Goal: Task Accomplishment & Management: Manage account settings

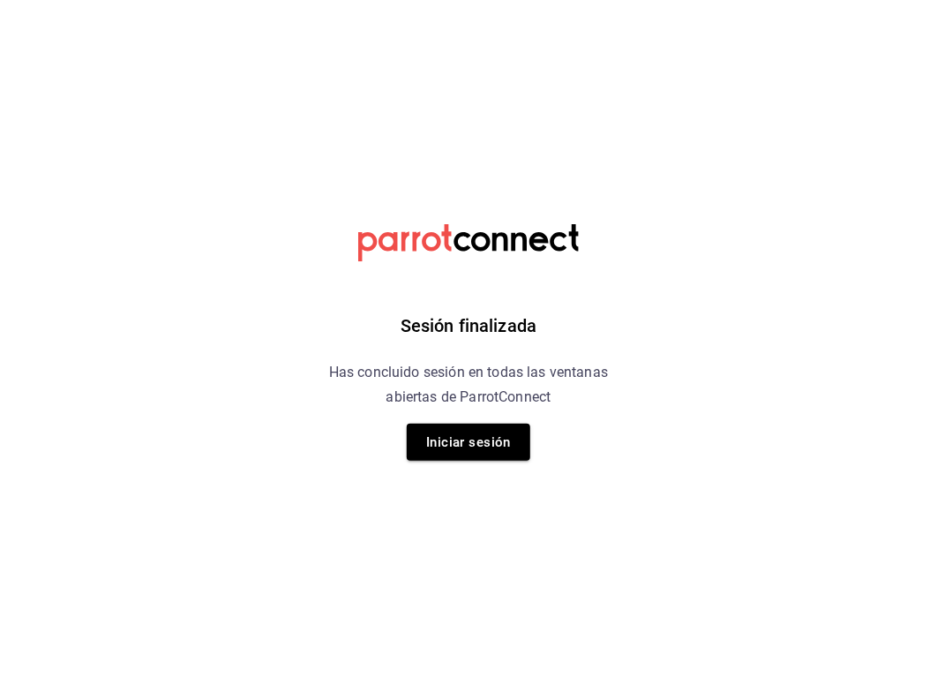
click at [459, 420] on div "Sesión finalizada Has concluido sesión en todas las ventanas abiertas de Parrot…" at bounding box center [468, 342] width 445 height 685
click at [452, 447] on button "Iniciar sesión" at bounding box center [469, 441] width 124 height 37
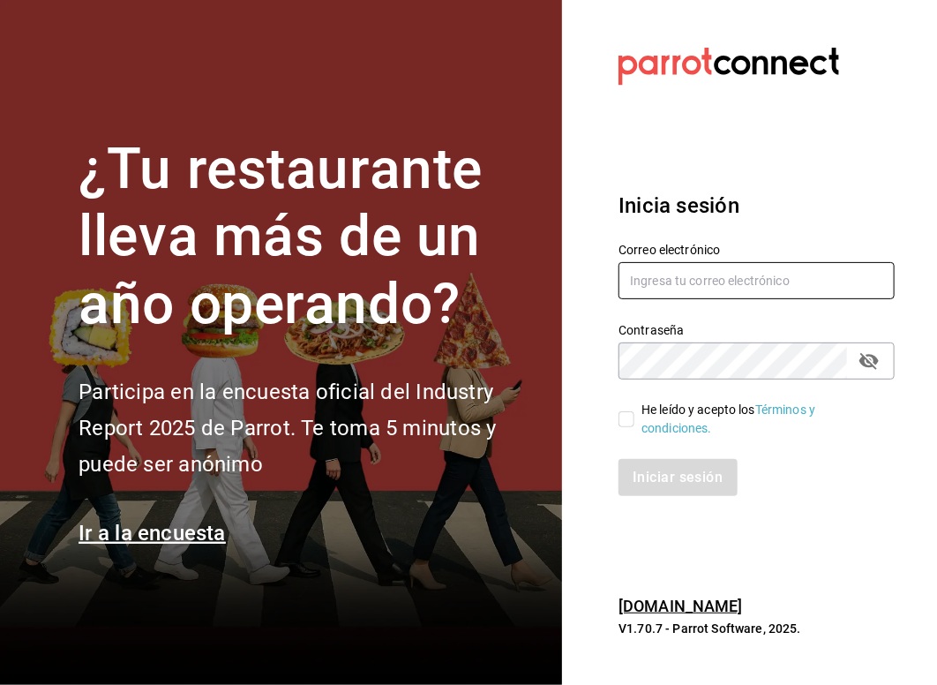
type input "multiuser@pickup.com"
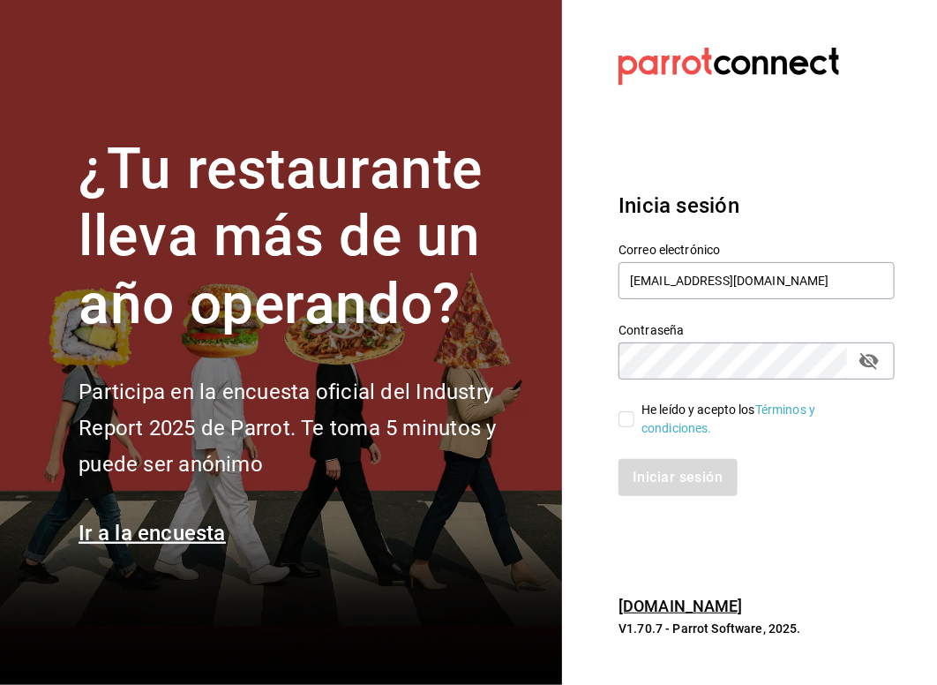
click at [633, 420] on input "He leído y acepto los Términos y condiciones." at bounding box center [626, 419] width 16 height 16
checkbox input "true"
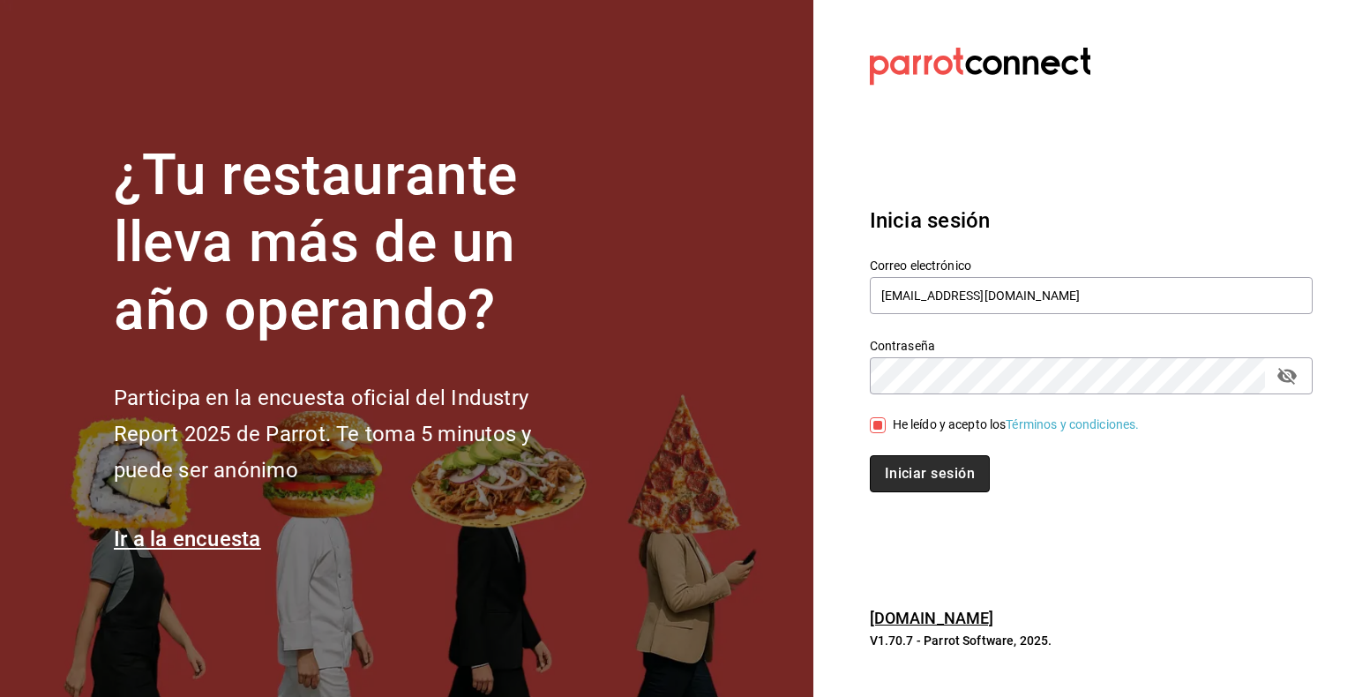
click at [931, 478] on button "Iniciar sesión" at bounding box center [930, 473] width 120 height 37
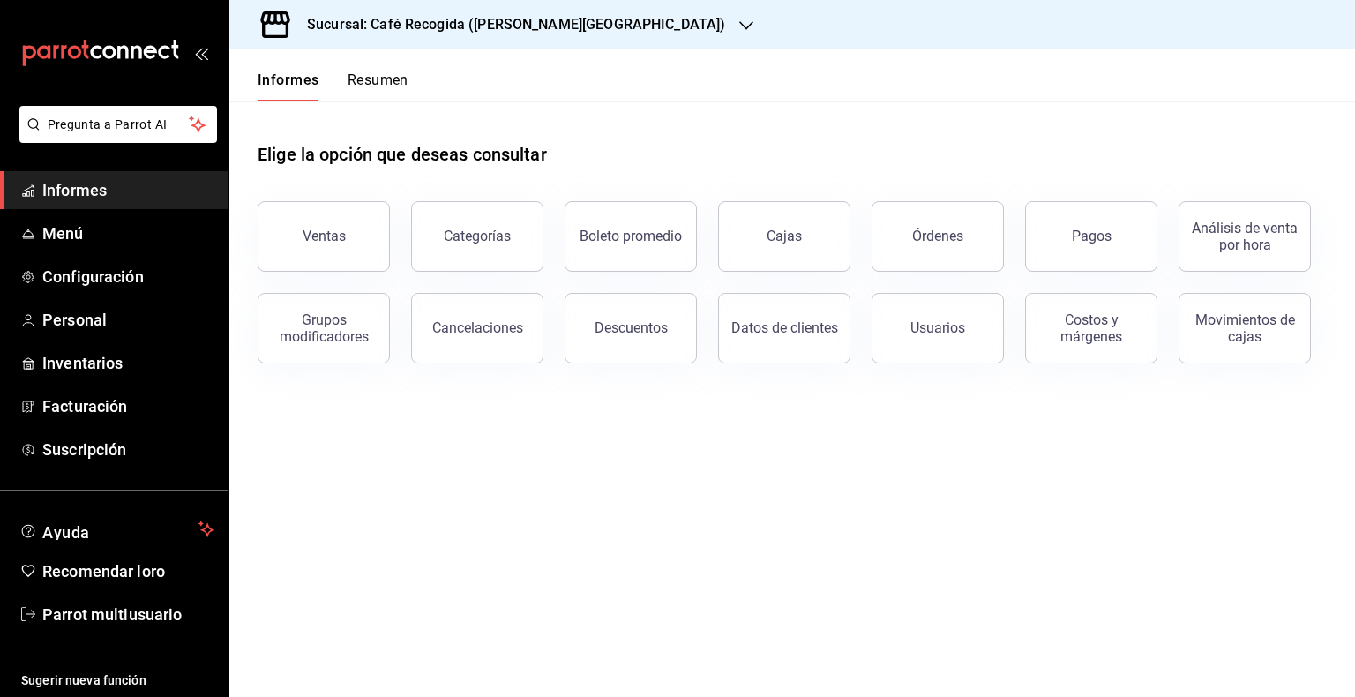
click at [739, 30] on icon "button" at bounding box center [746, 26] width 14 height 14
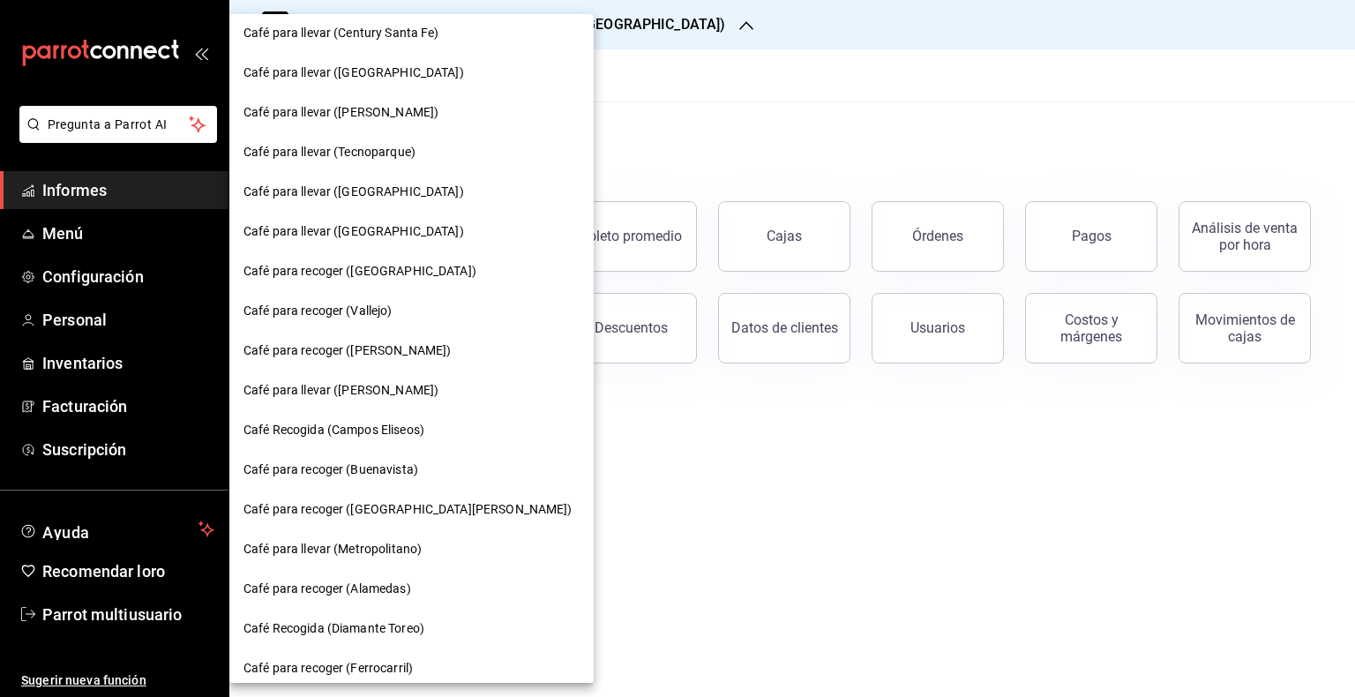
scroll to position [371, 0]
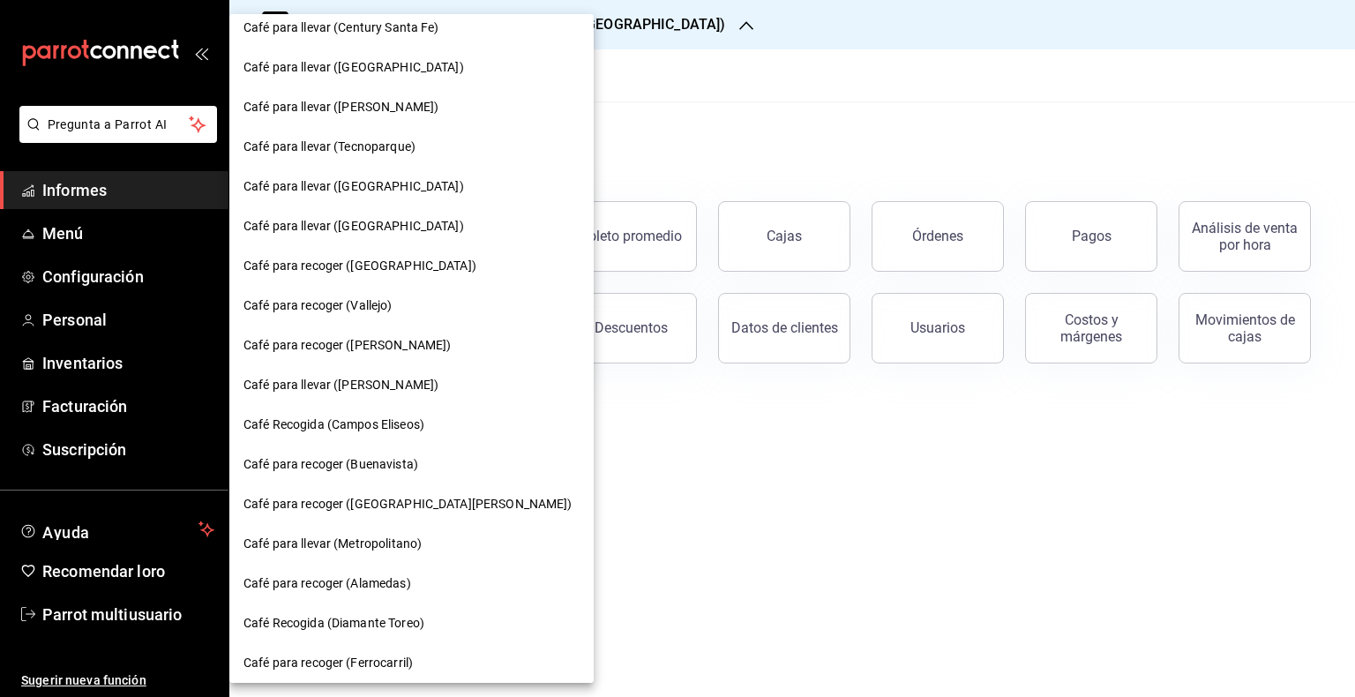
click at [439, 392] on div "Café para llevar ([PERSON_NAME])" at bounding box center [411, 385] width 336 height 19
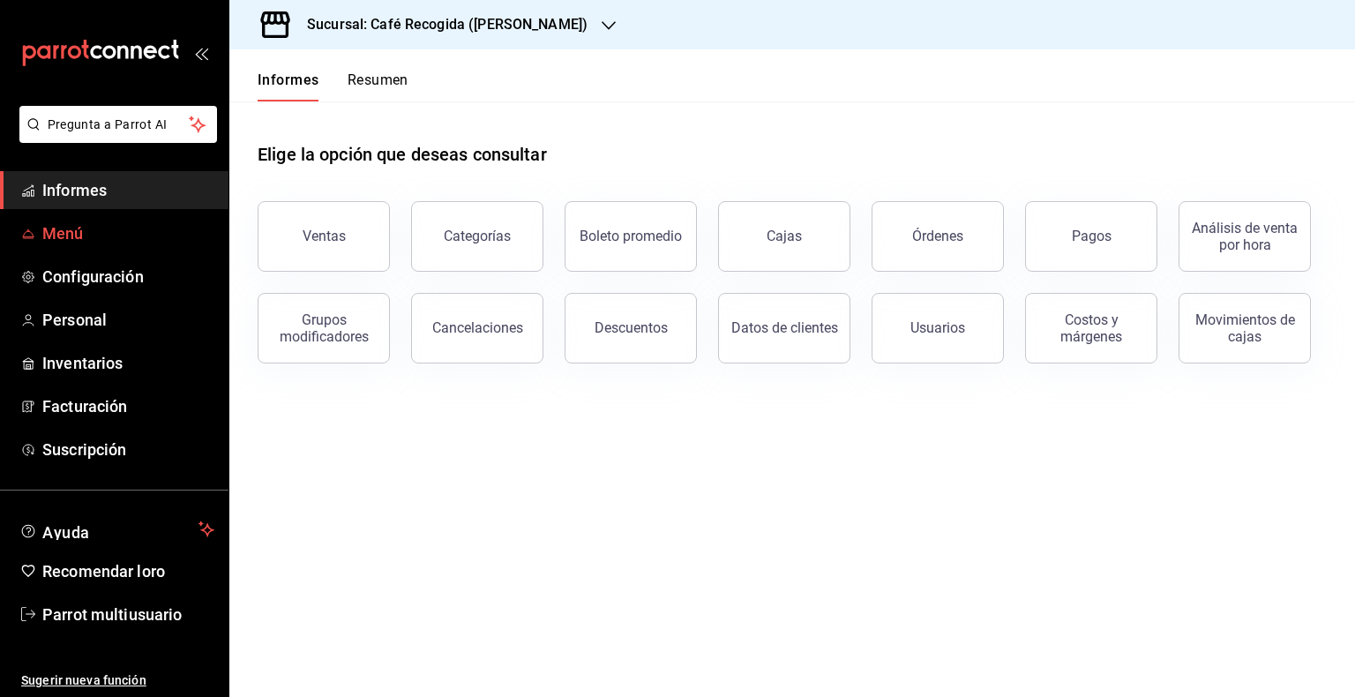
click at [94, 223] on span "Menú" at bounding box center [128, 233] width 172 height 24
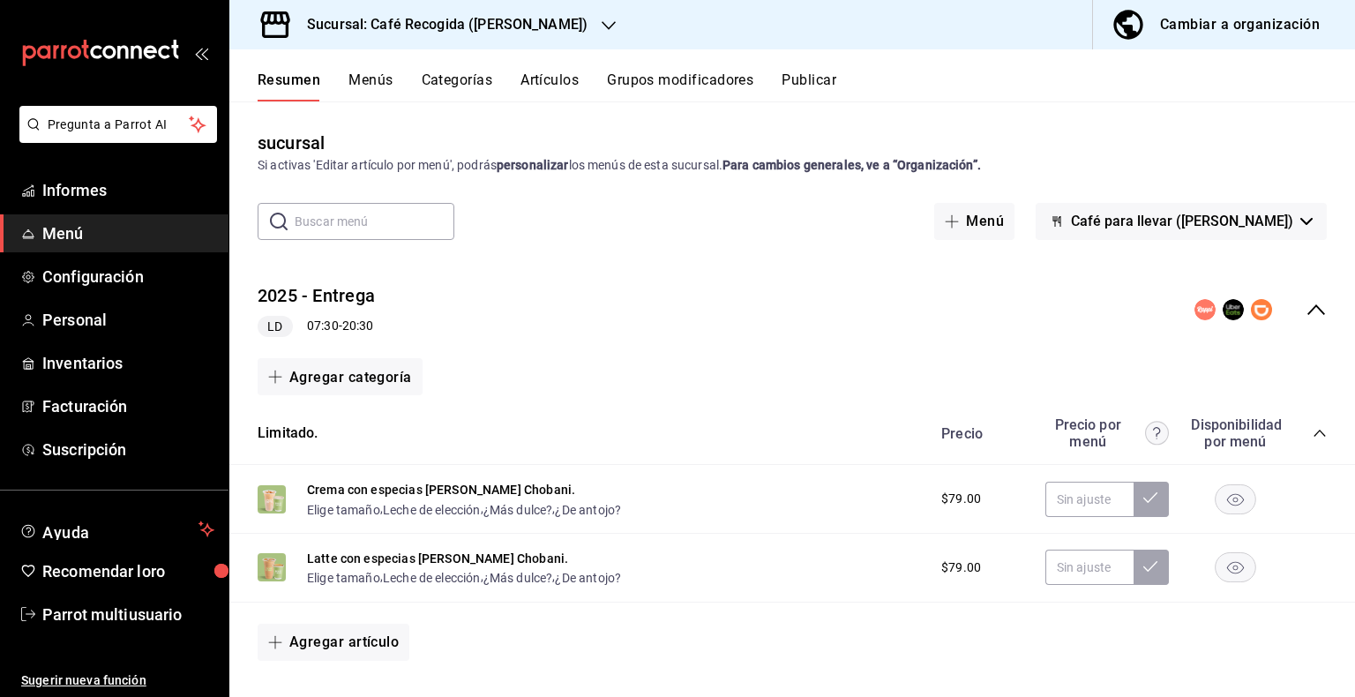
click at [1306, 313] on icon "colapsar-fila-del-menú" at bounding box center [1316, 309] width 21 height 21
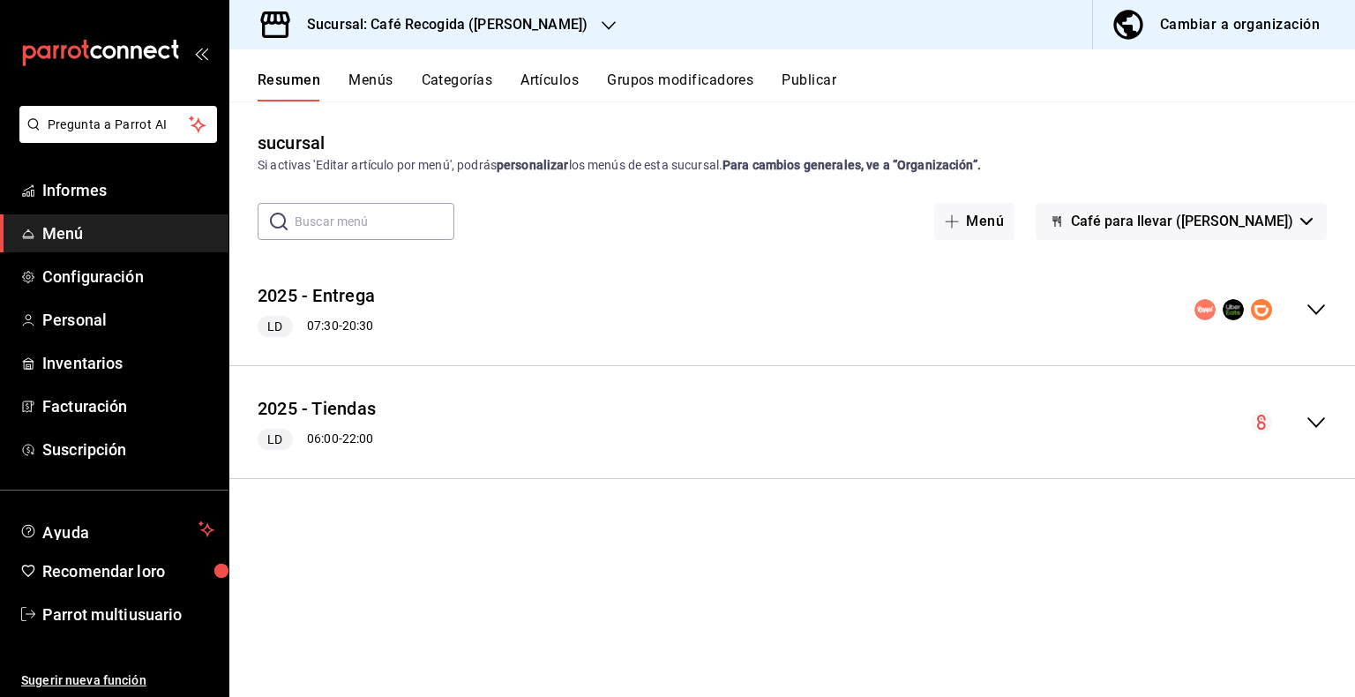
click at [1315, 303] on icon "colapsar-fila-del-menú" at bounding box center [1316, 309] width 21 height 21
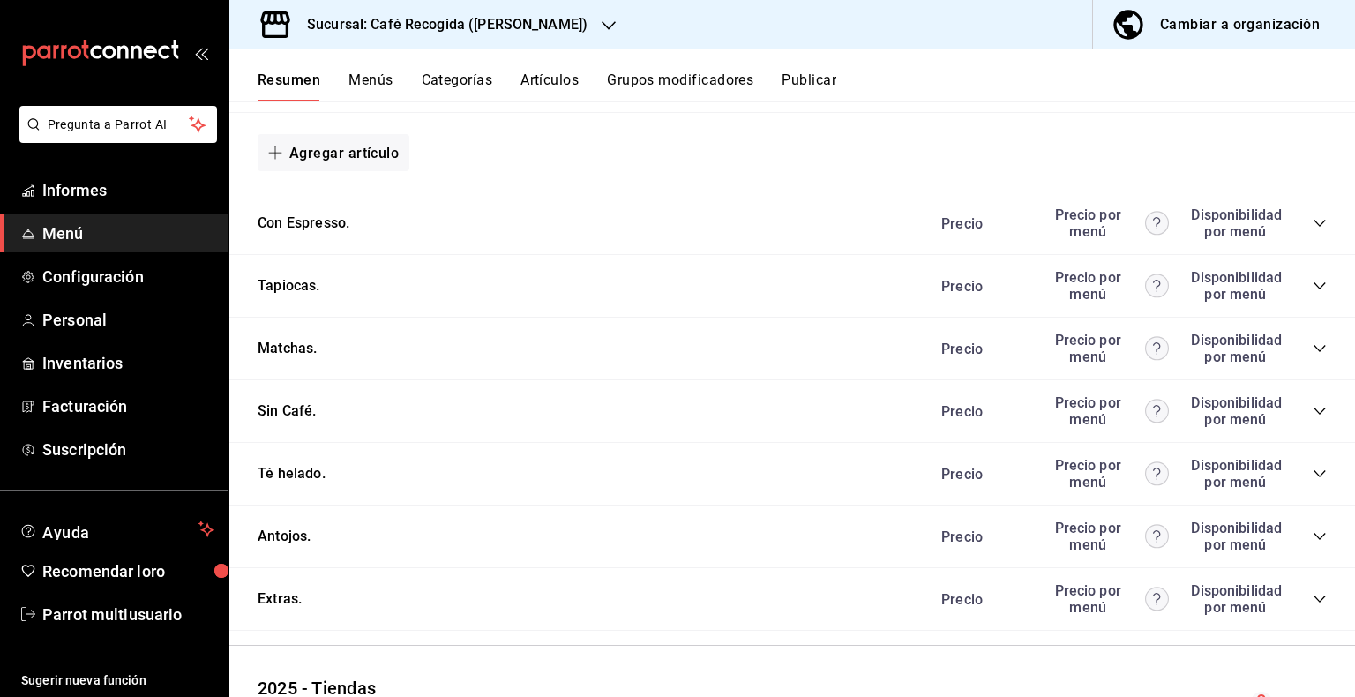
scroll to position [919, 0]
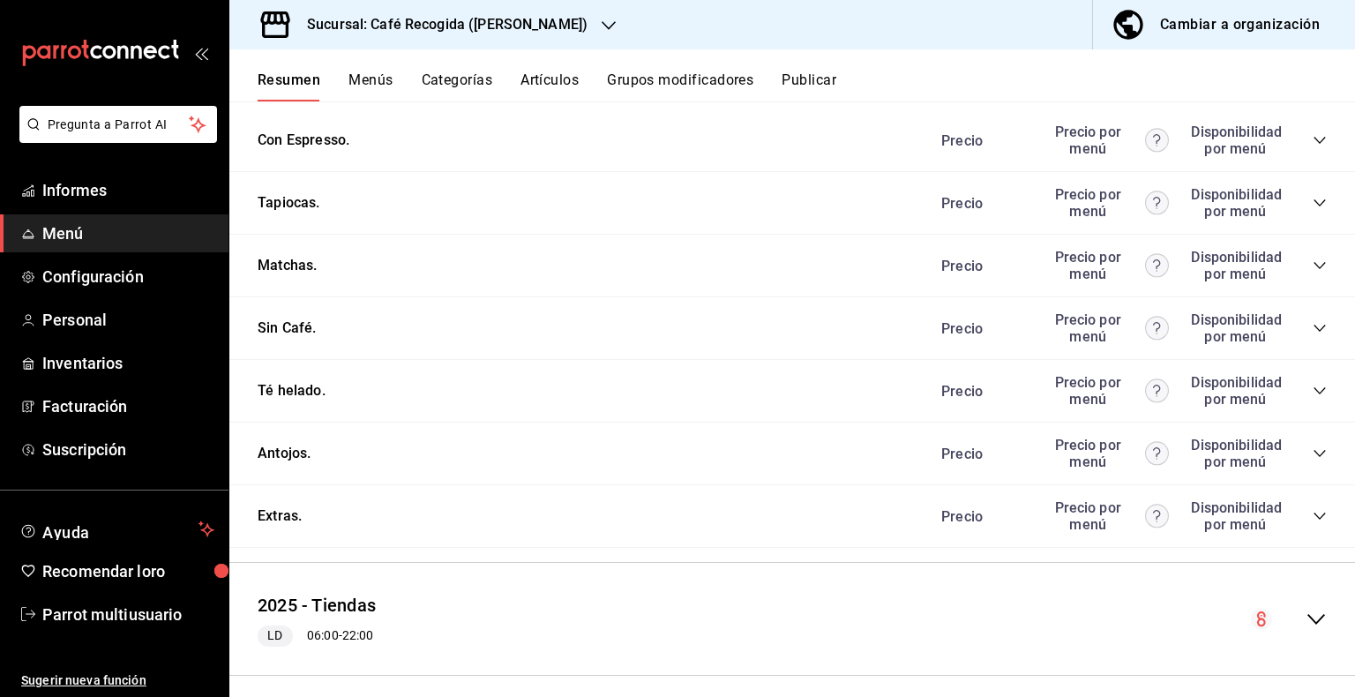
click at [1313, 460] on icon "colapsar-categoría-fila" at bounding box center [1320, 453] width 14 height 14
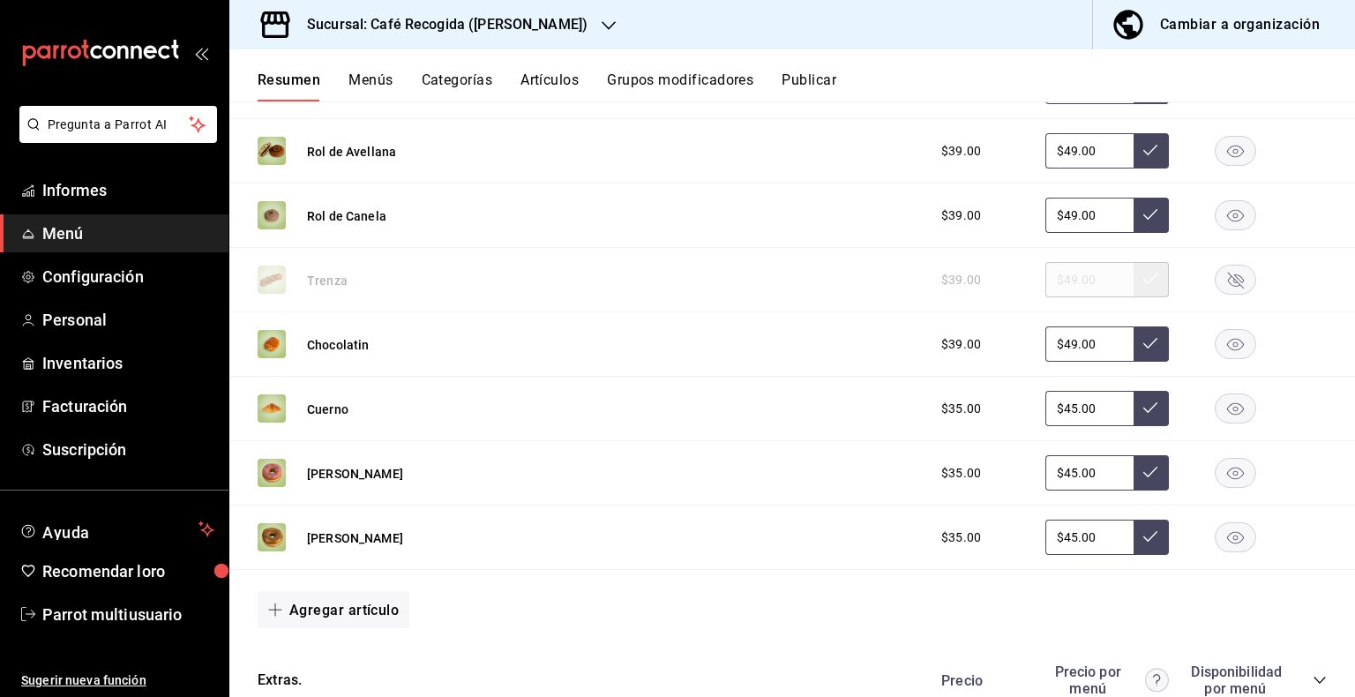
scroll to position [1376, 0]
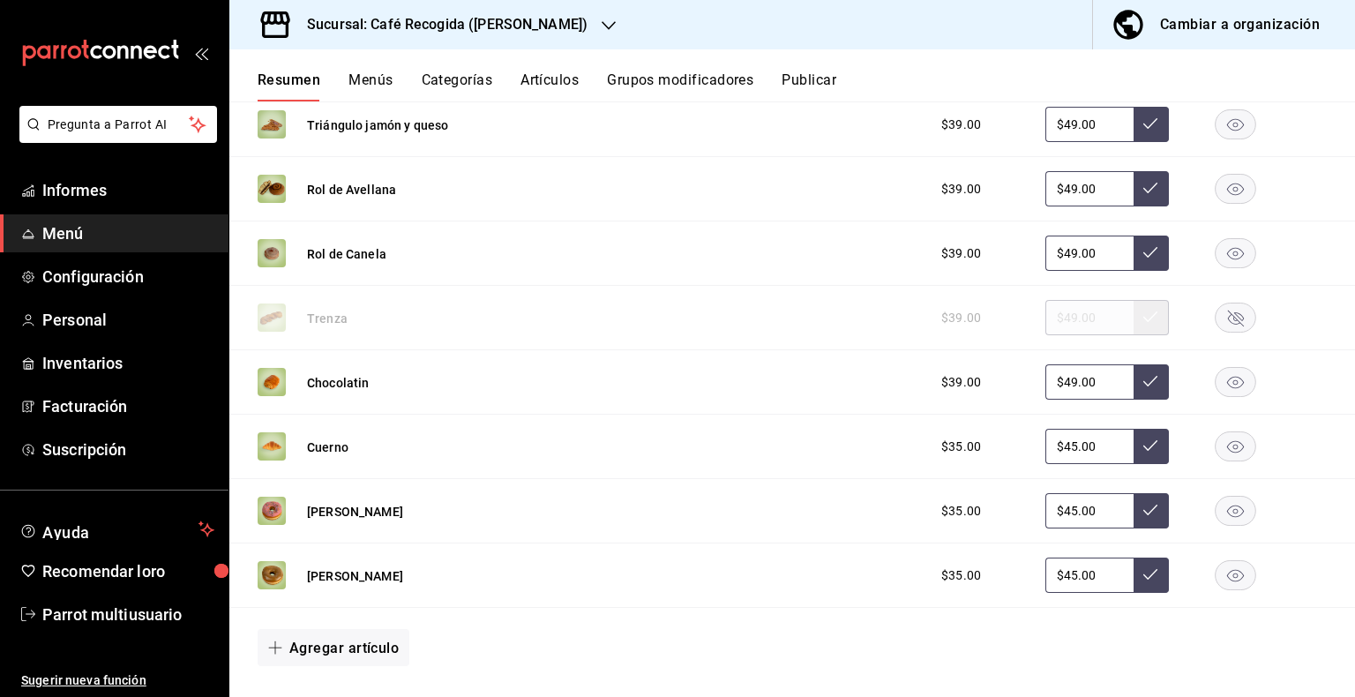
click at [1220, 578] on rect "button" at bounding box center [1236, 575] width 41 height 29
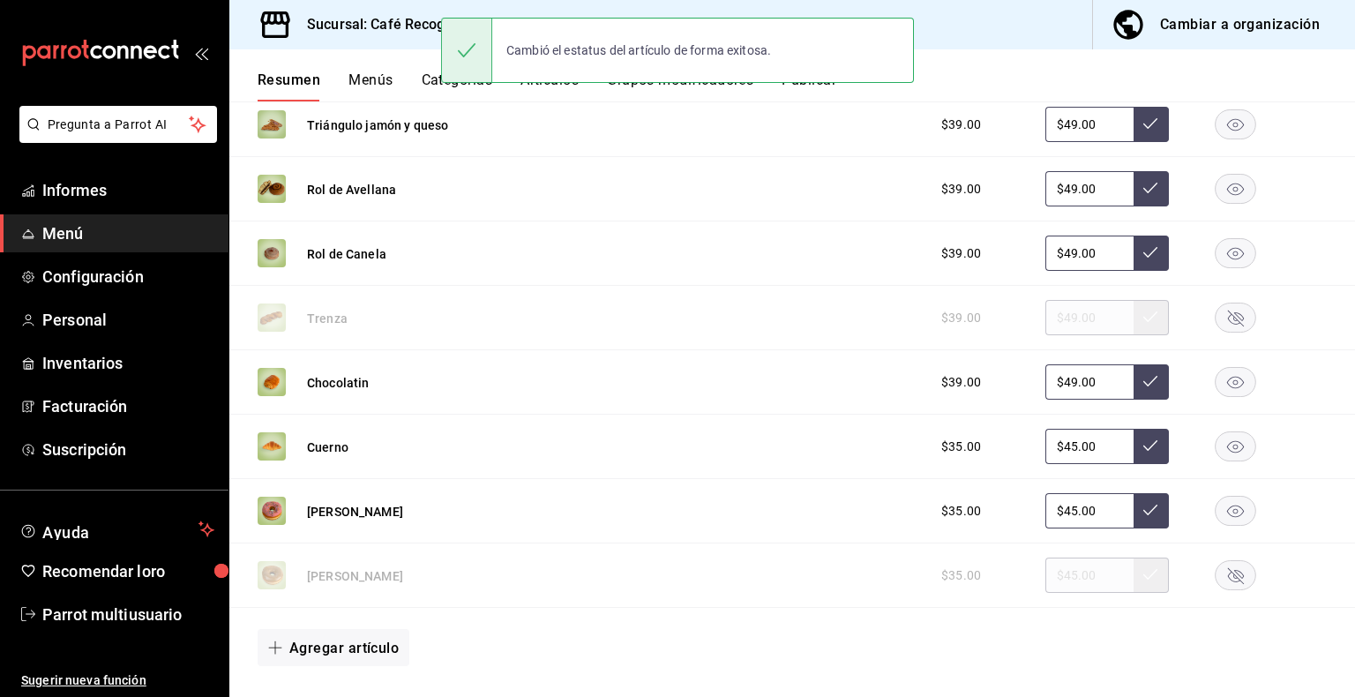
click at [1223, 518] on rect "button" at bounding box center [1236, 511] width 41 height 29
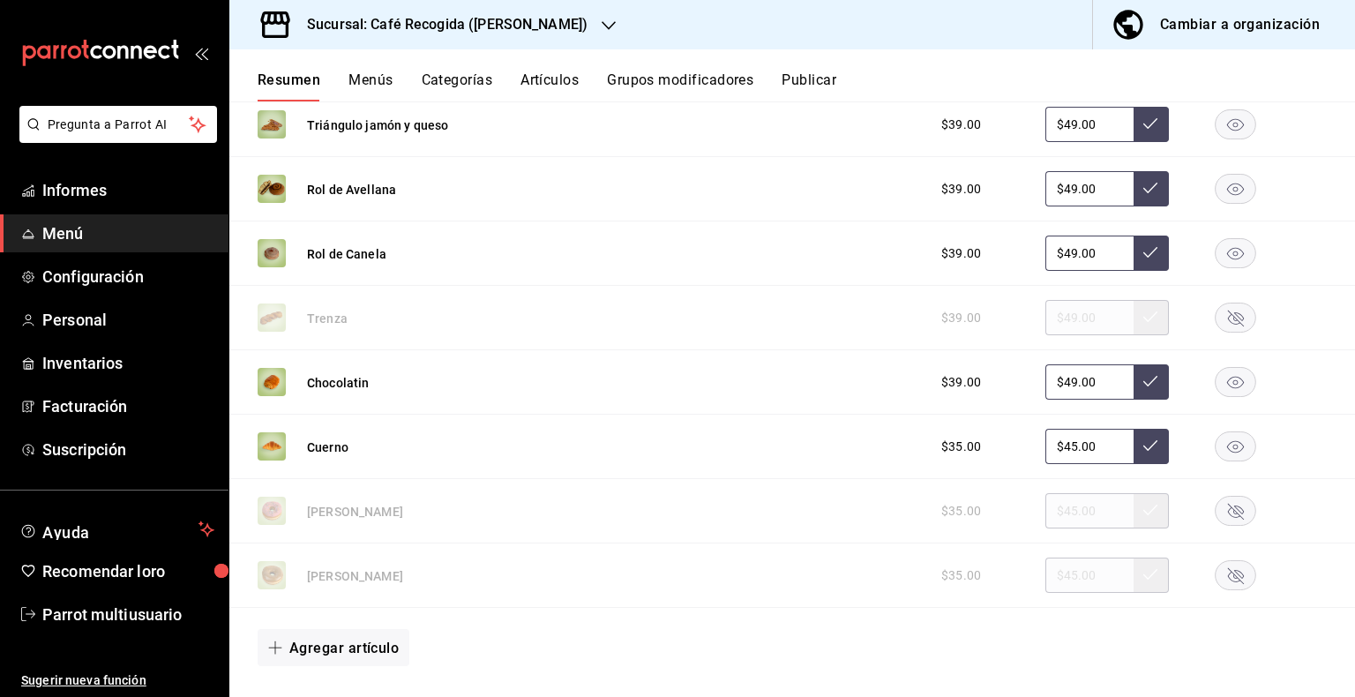
click at [1224, 194] on rect "button" at bounding box center [1236, 189] width 41 height 29
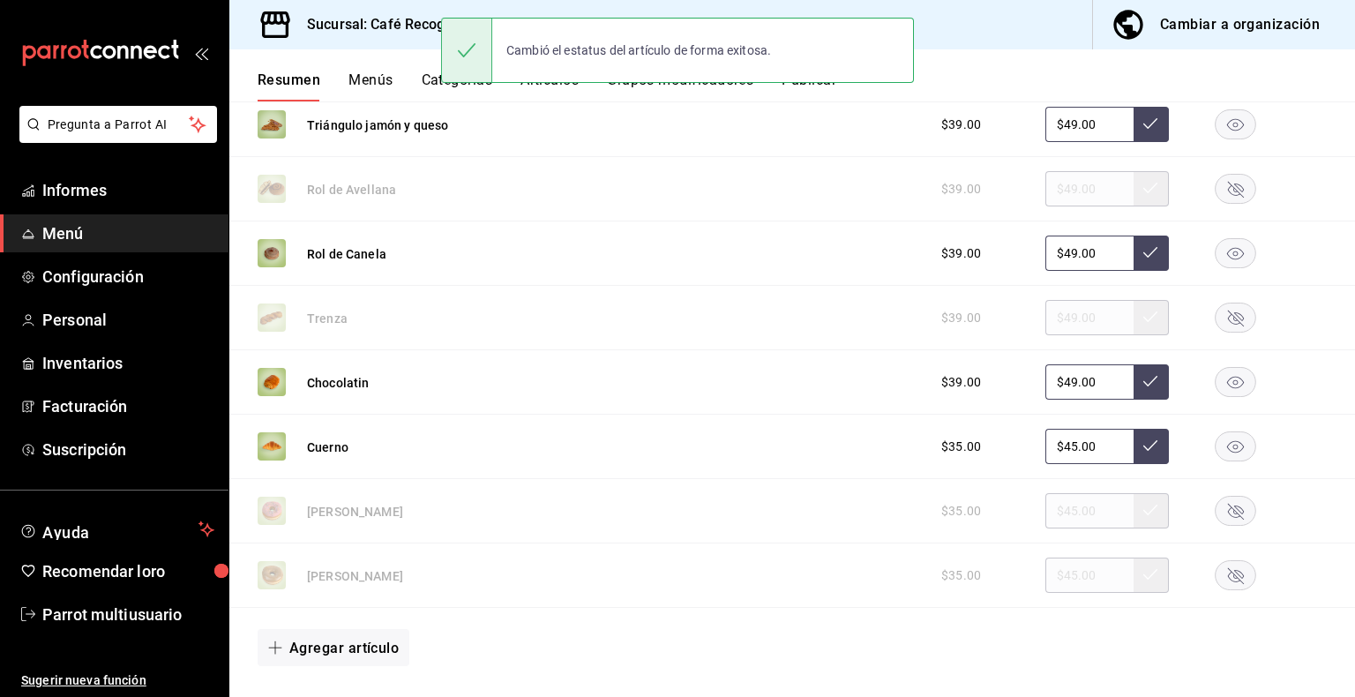
click at [1217, 258] on rect "button" at bounding box center [1236, 253] width 41 height 29
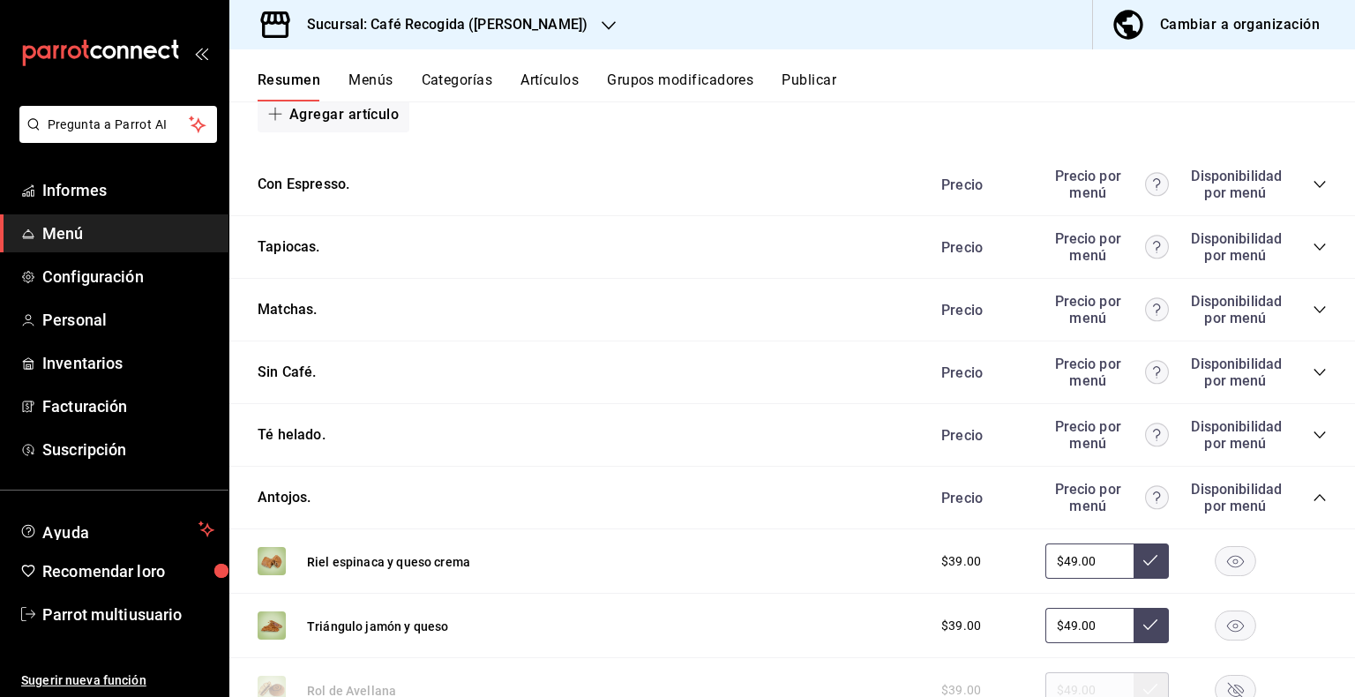
scroll to position [883, 0]
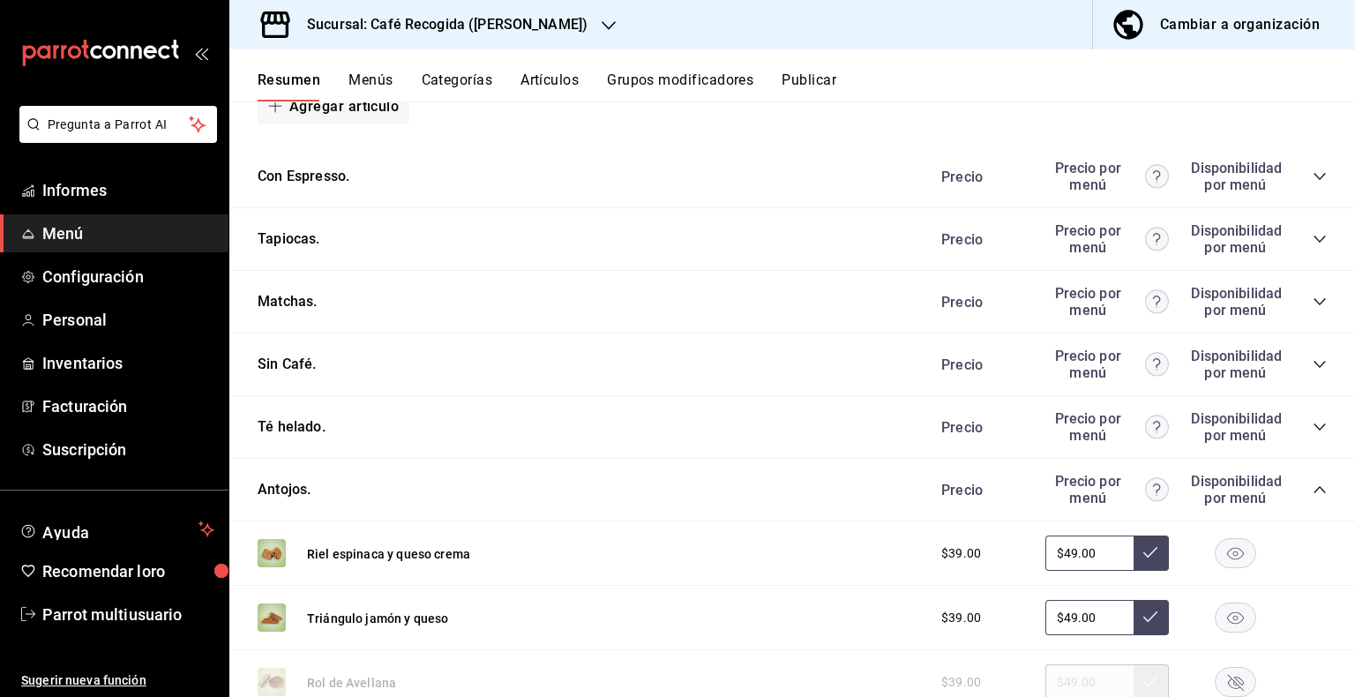
click at [1314, 367] on icon "colapsar-categoría-fila" at bounding box center [1319, 364] width 11 height 7
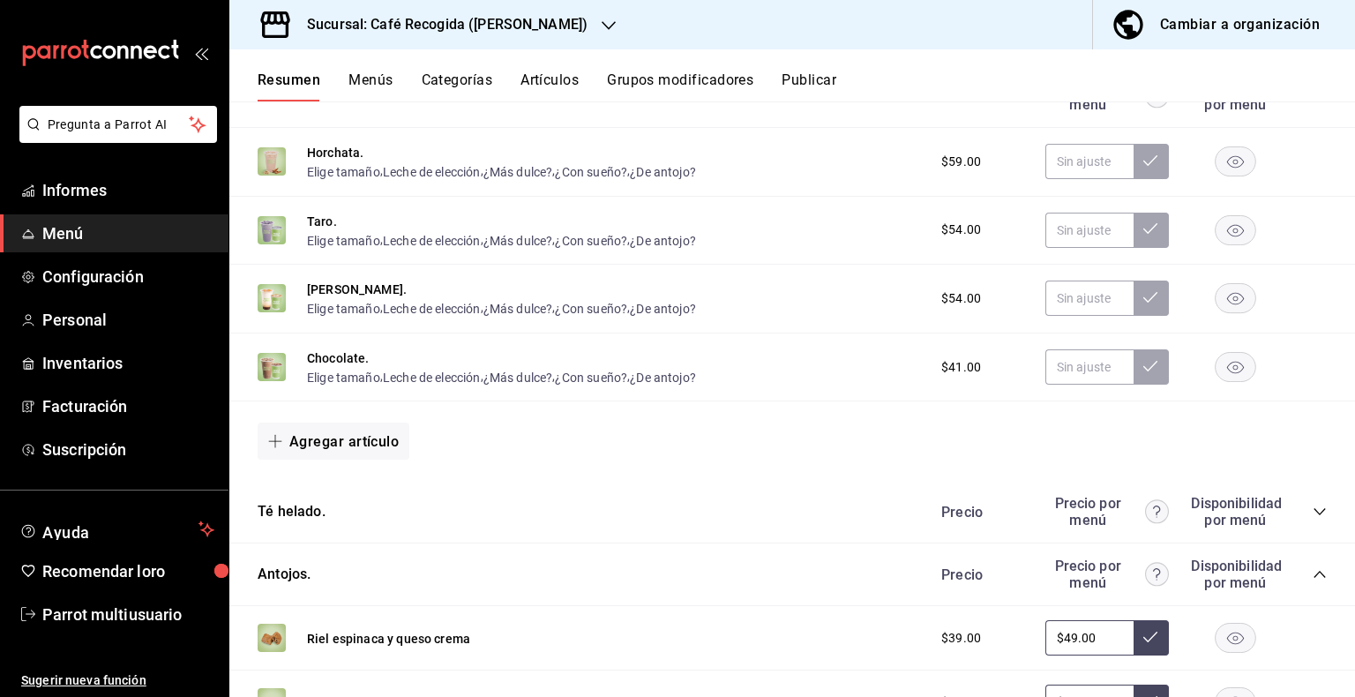
scroll to position [1157, 0]
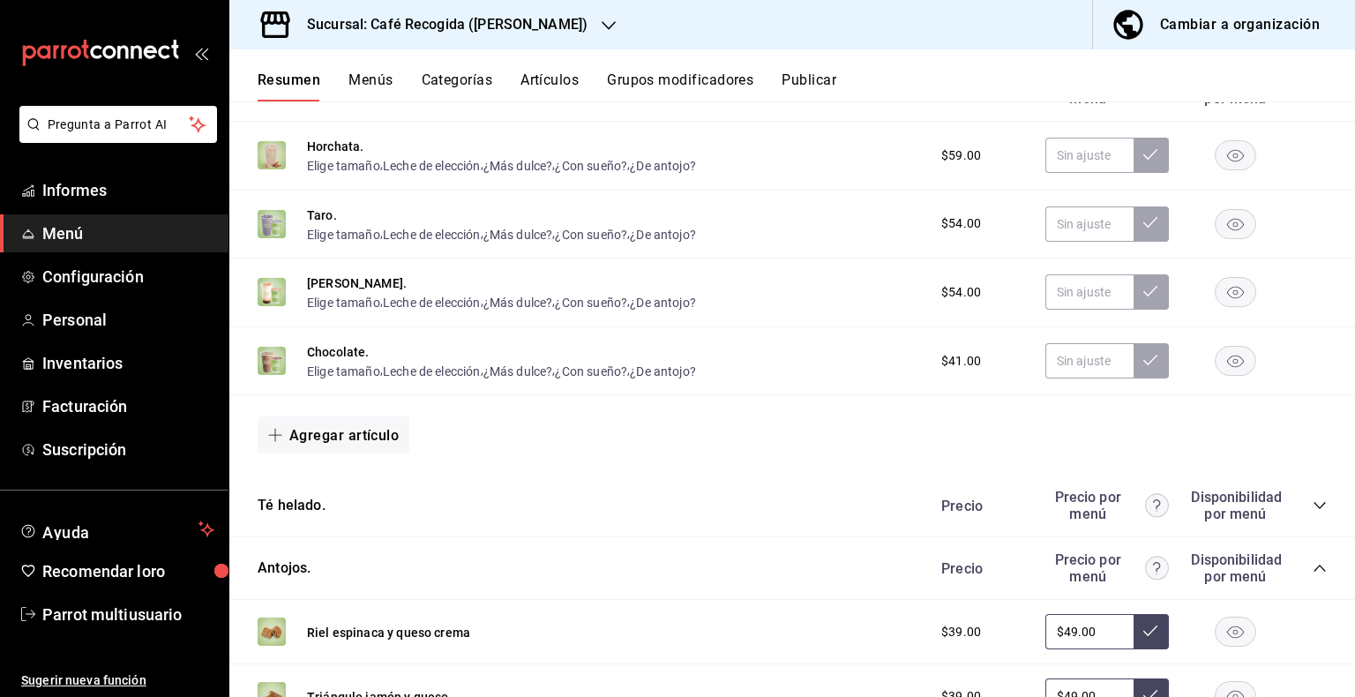
click at [1314, 508] on icon "colapsar-categoría-fila" at bounding box center [1319, 505] width 11 height 7
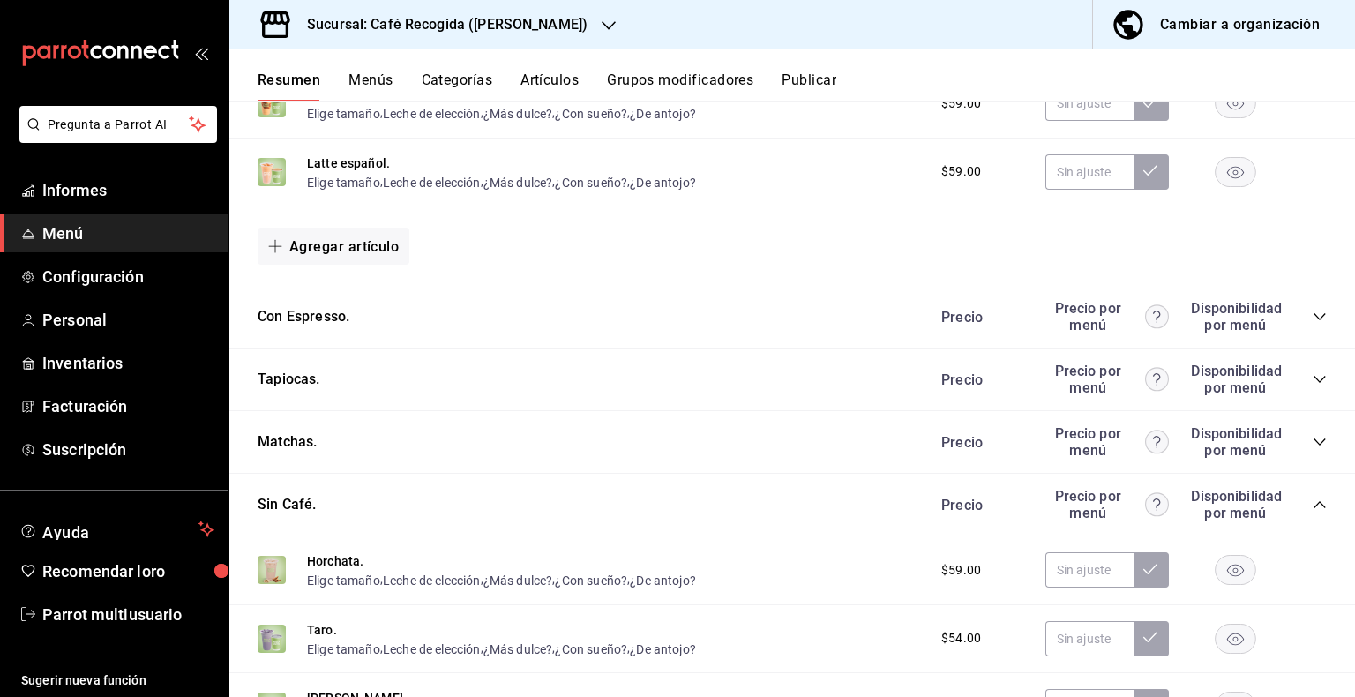
scroll to position [751, 0]
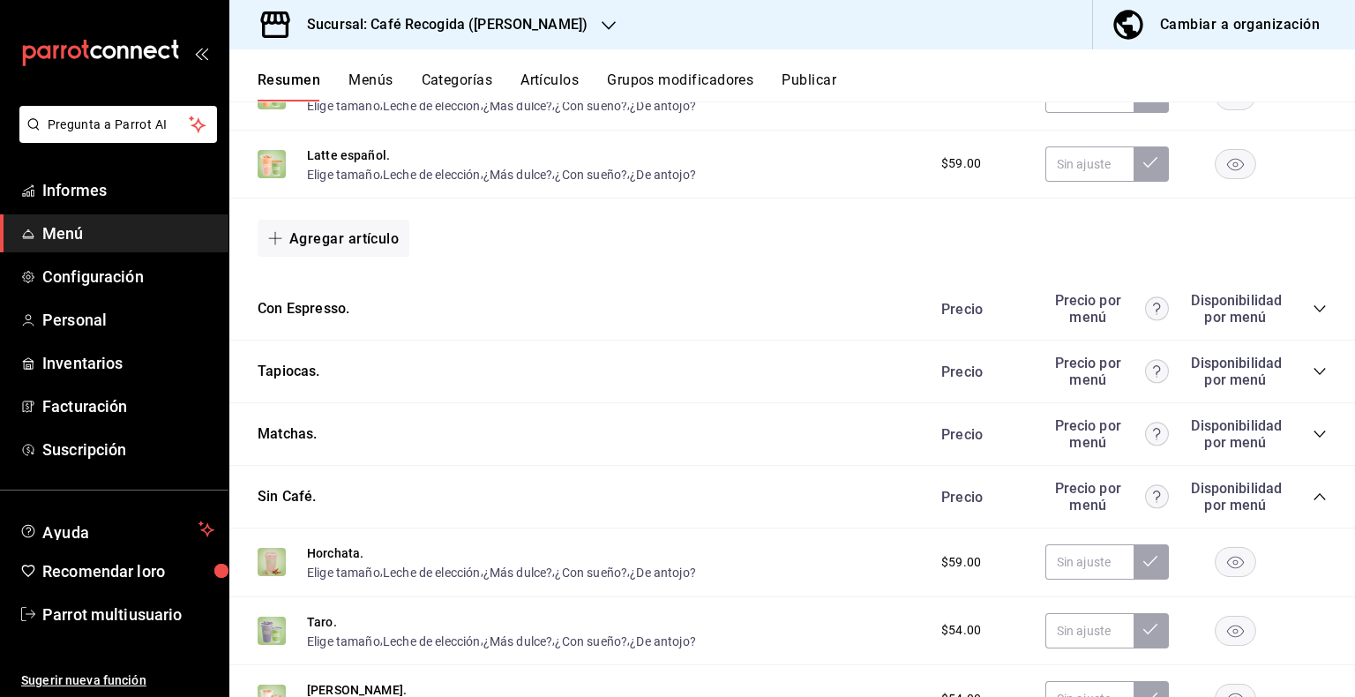
click at [1313, 311] on icon "colapsar-categoría-fila" at bounding box center [1320, 309] width 14 height 14
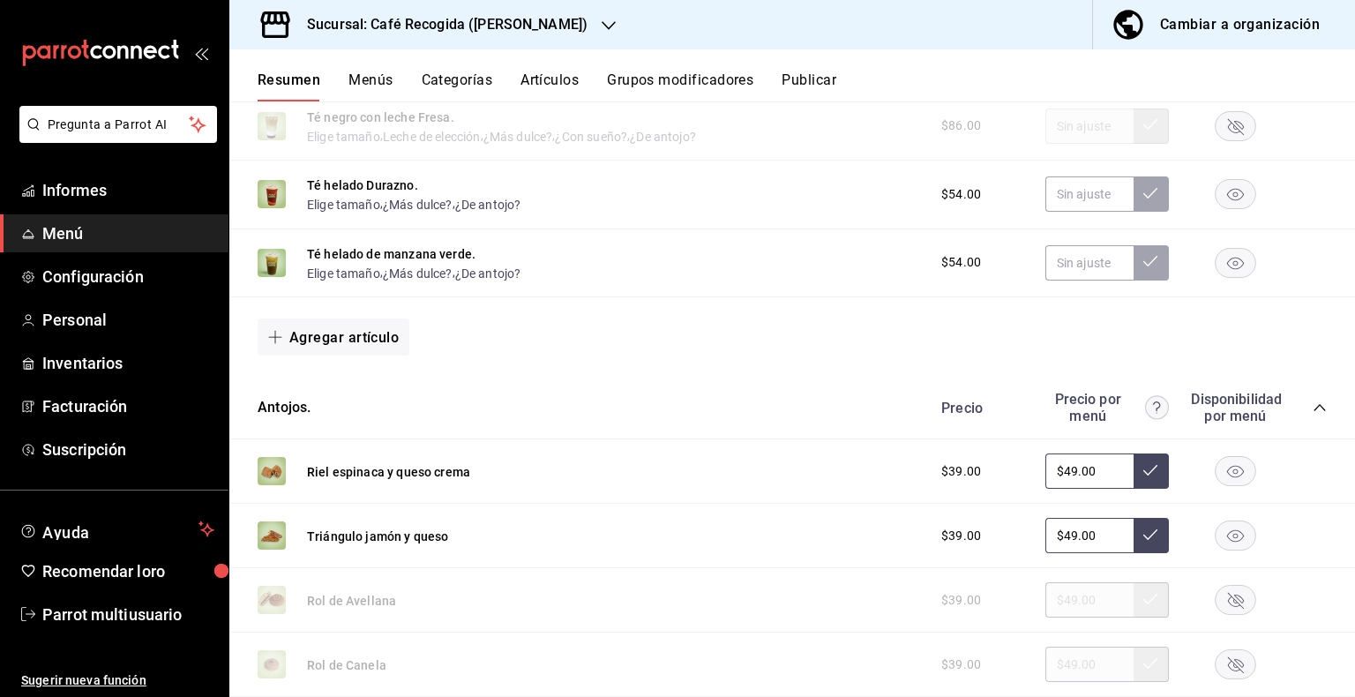
scroll to position [2564, 0]
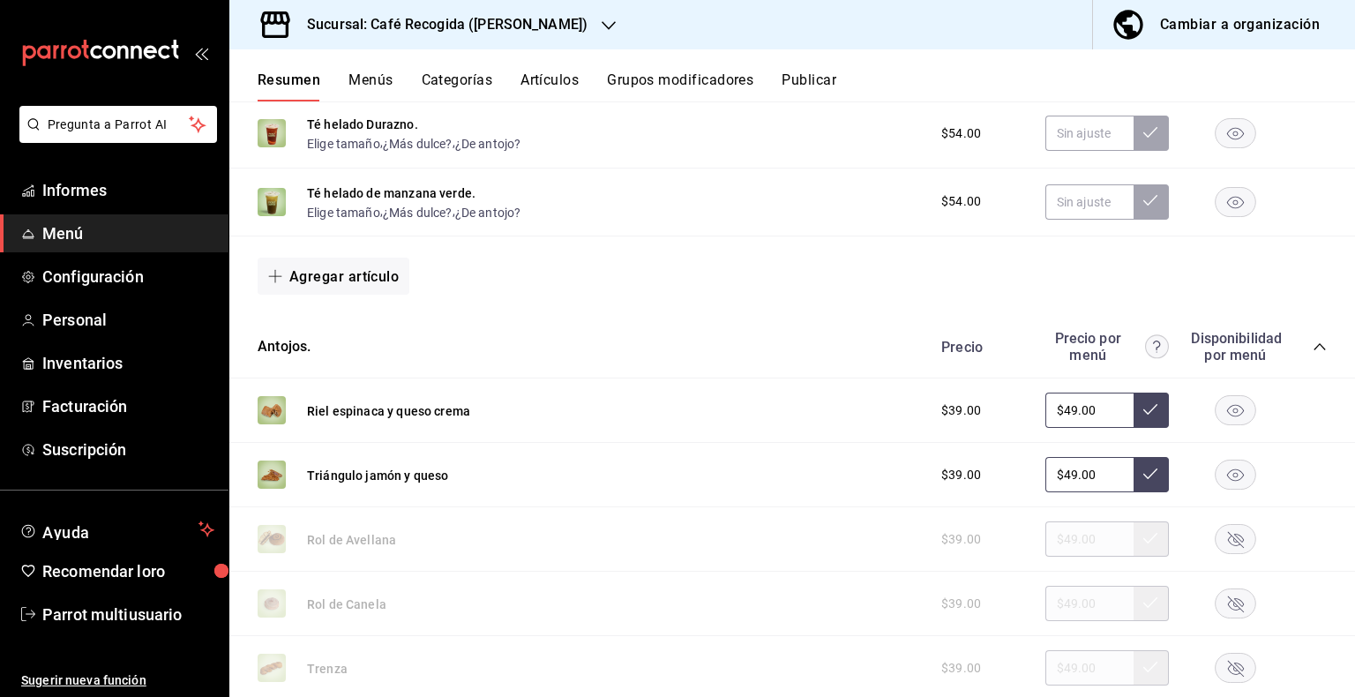
click at [1313, 354] on icon "colapsar-categoría-fila" at bounding box center [1320, 347] width 14 height 14
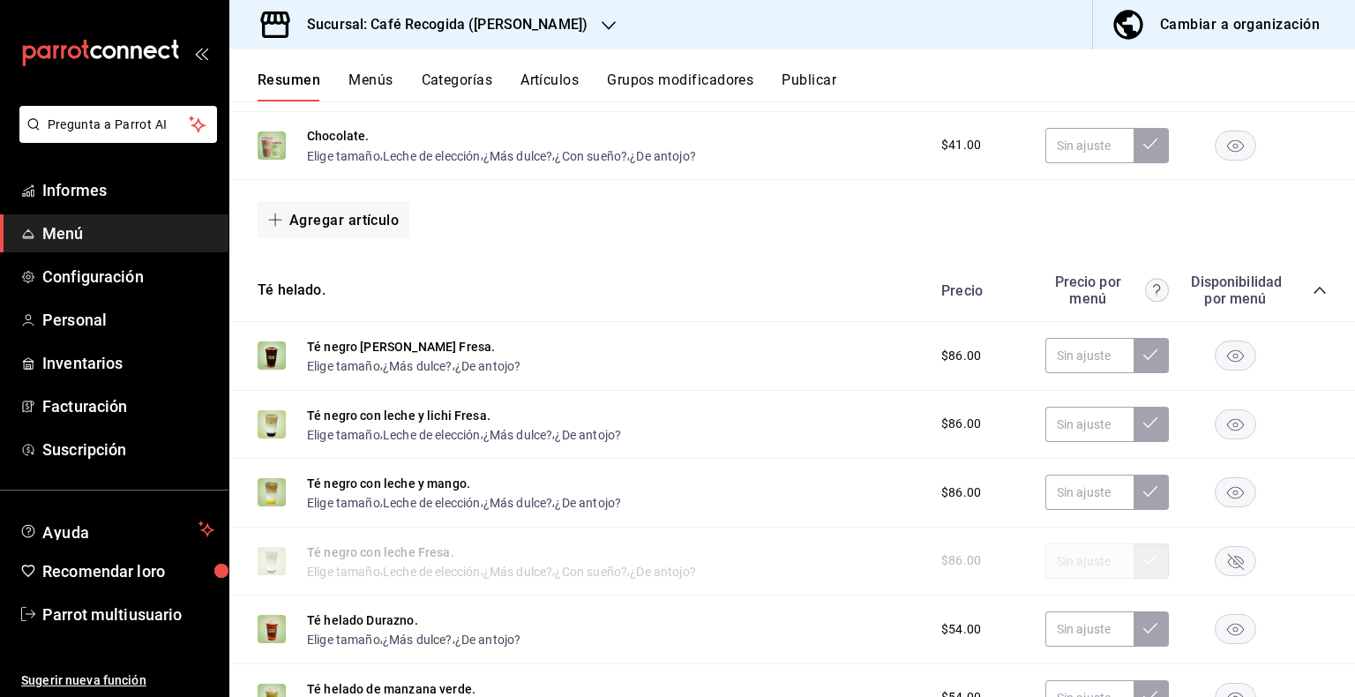
scroll to position [2048, 0]
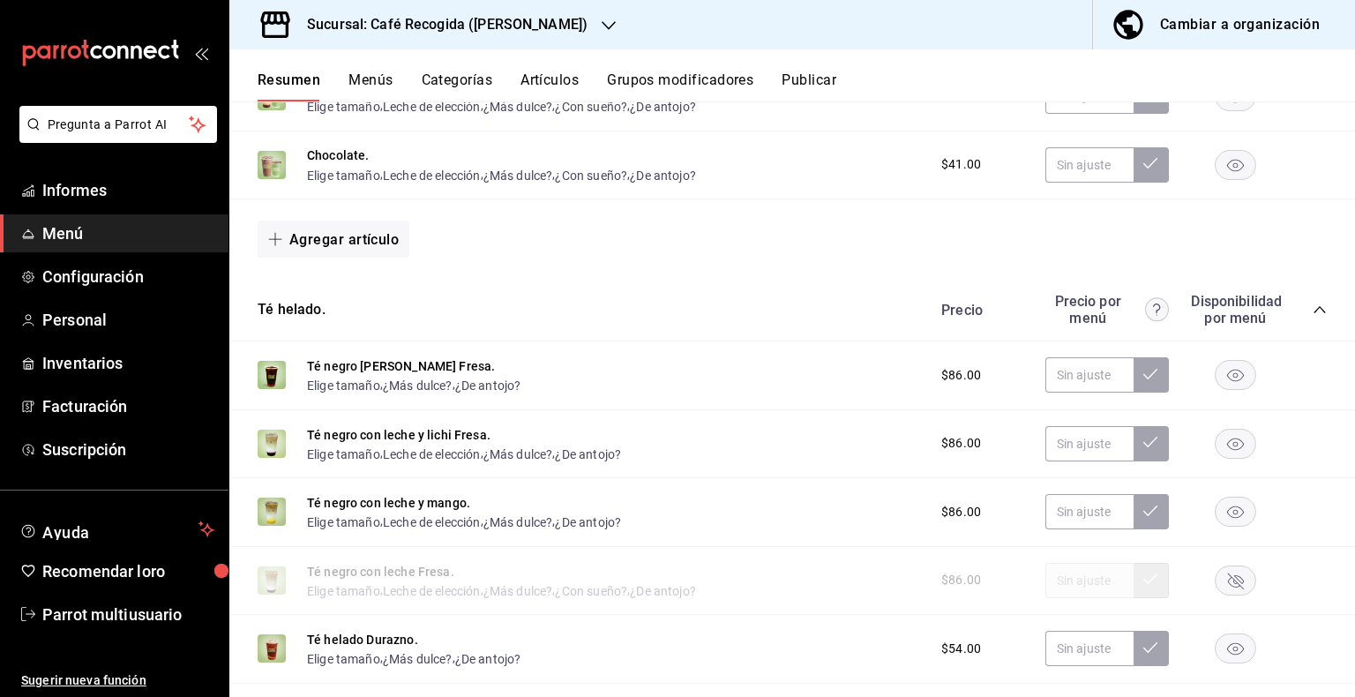
click at [1313, 317] on icon "colapsar-categoría-fila" at bounding box center [1320, 310] width 14 height 14
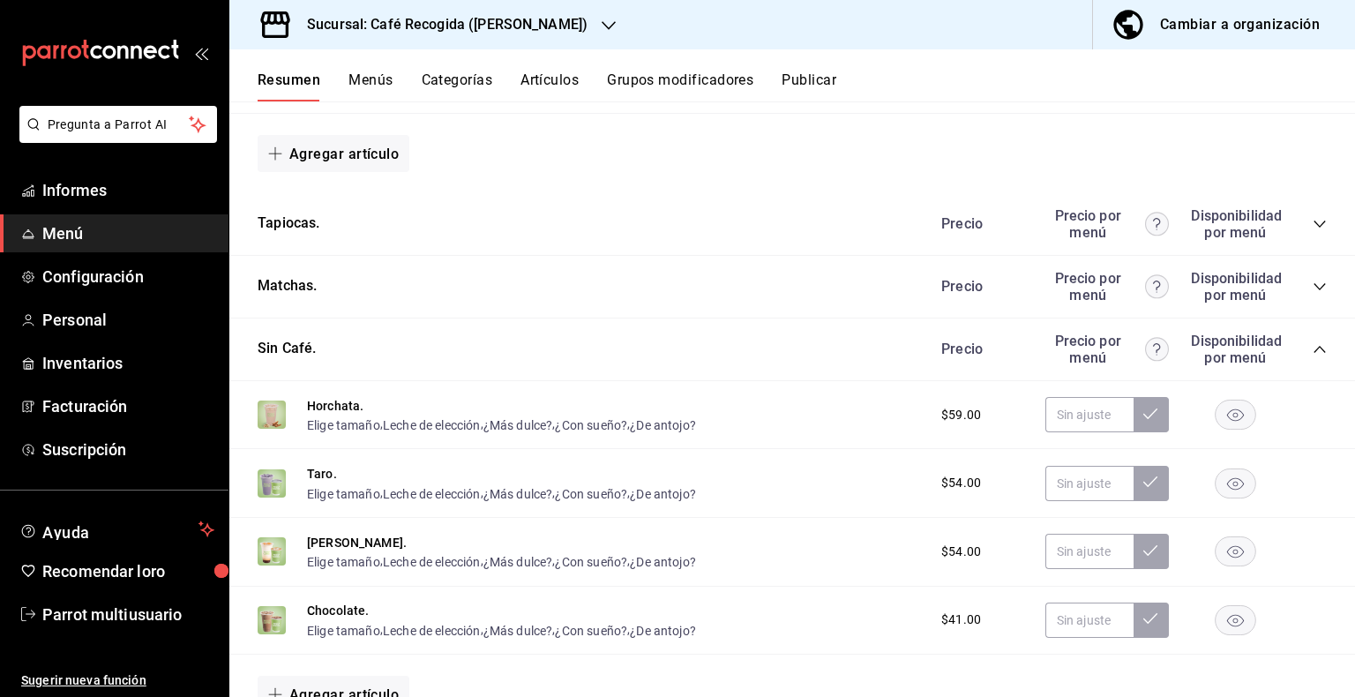
scroll to position [1583, 0]
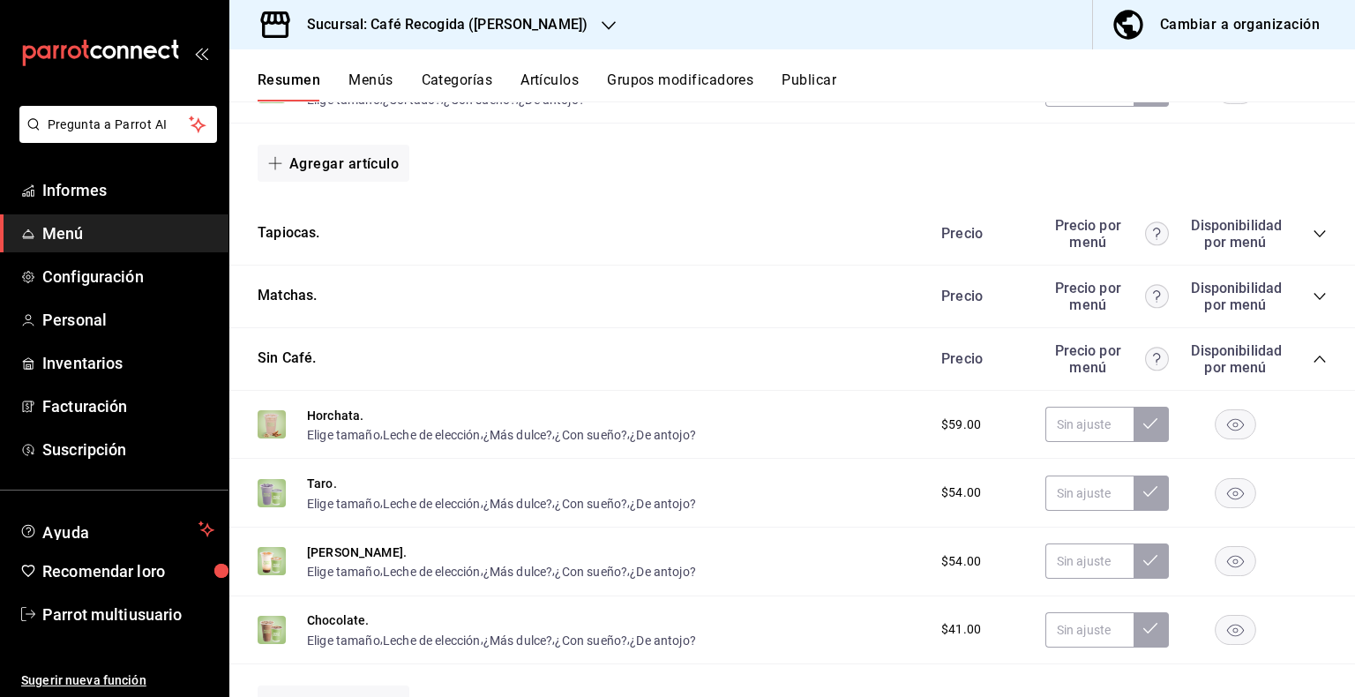
click at [1314, 363] on icon "colapsar-categoría-fila" at bounding box center [1319, 359] width 11 height 7
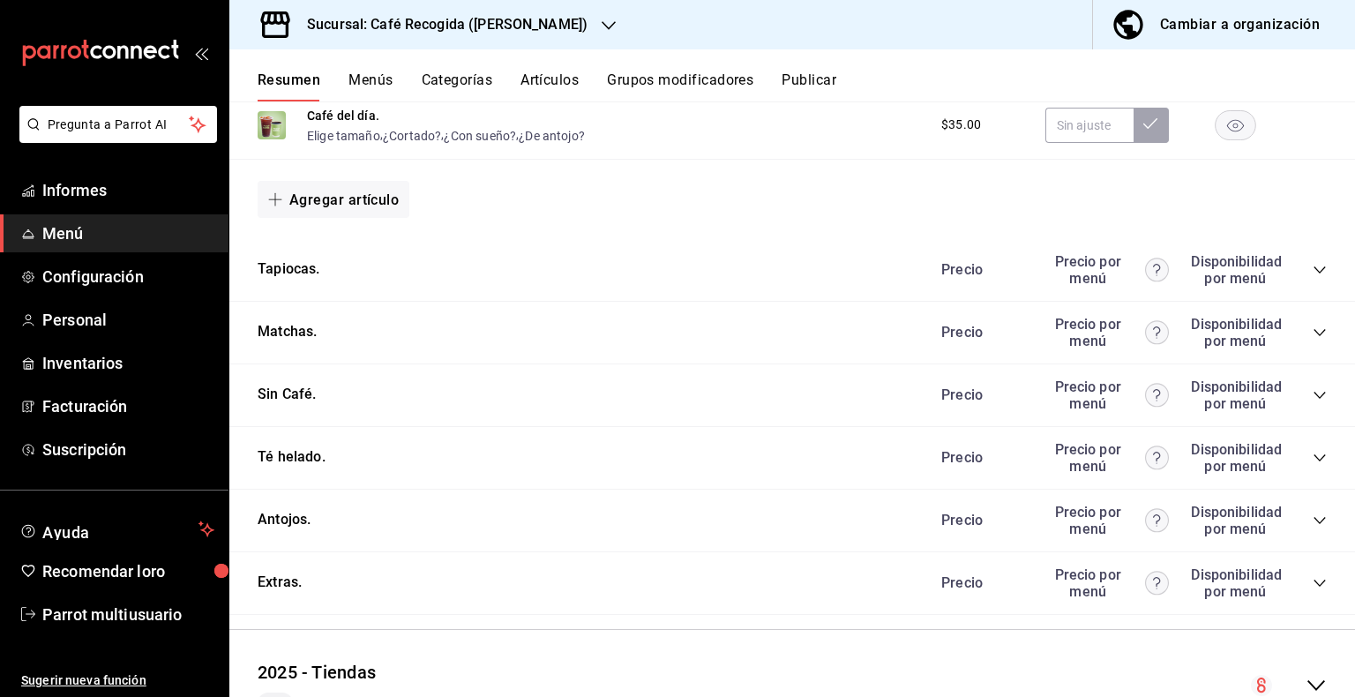
scroll to position [1550, 0]
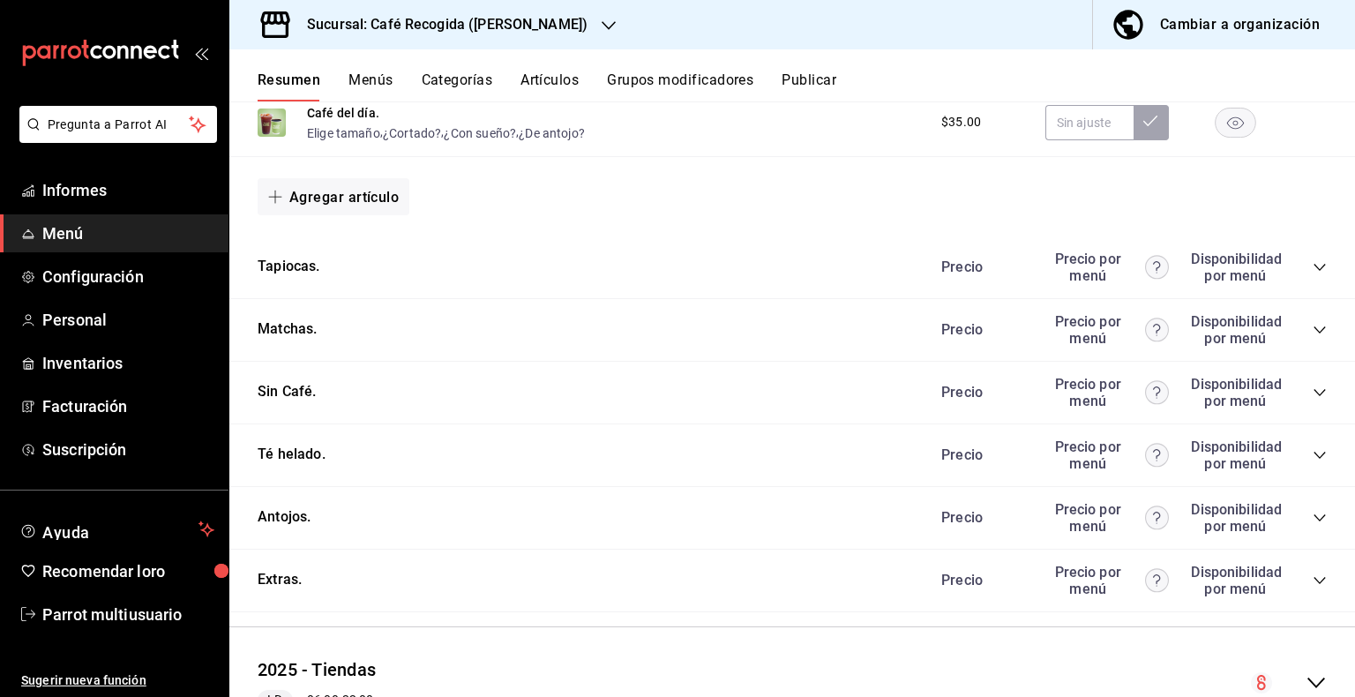
click at [1314, 396] on icon "colapsar-categoría-fila" at bounding box center [1319, 392] width 11 height 7
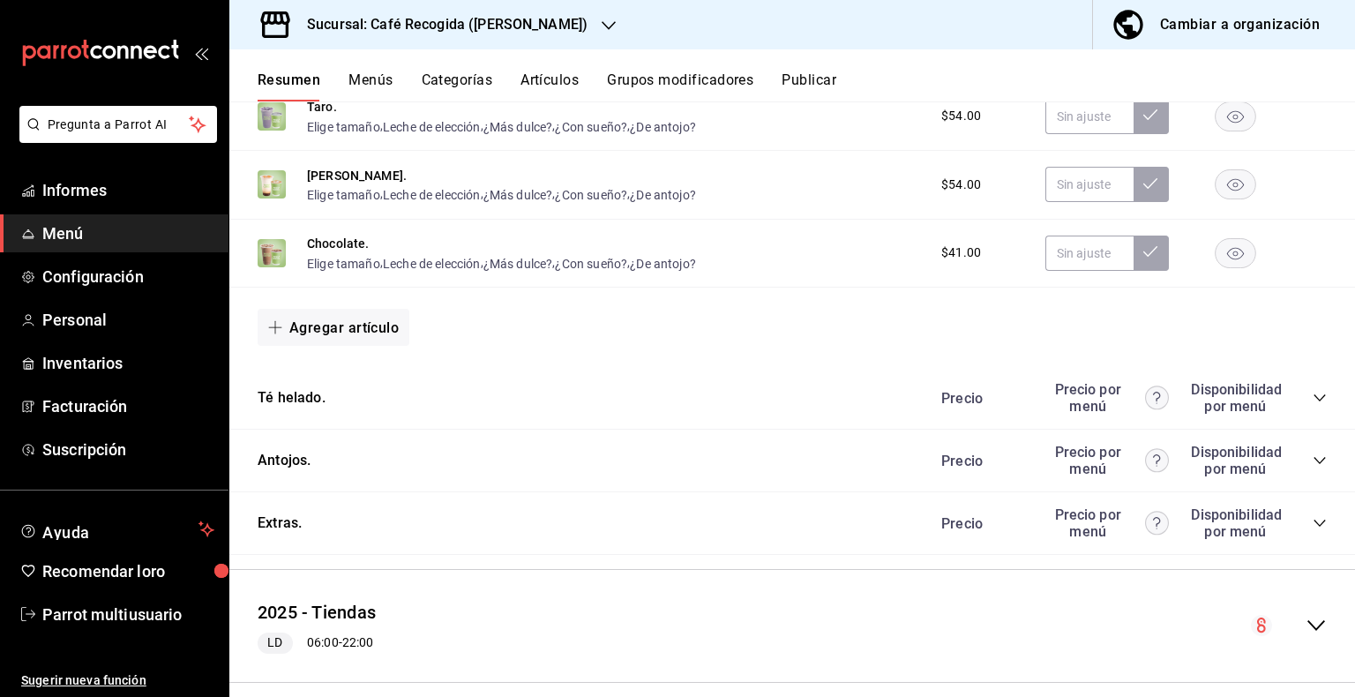
scroll to position [1990, 0]
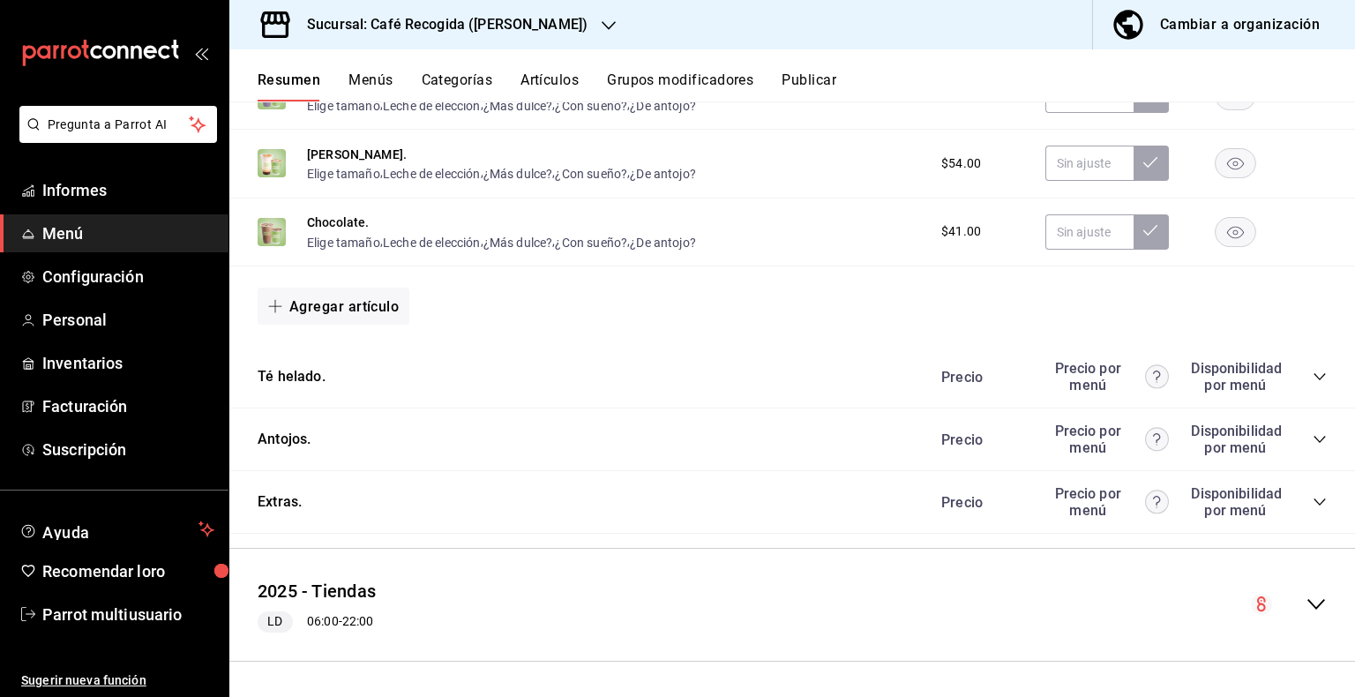
click at [1313, 378] on icon "colapsar-categoría-fila" at bounding box center [1320, 377] width 14 height 14
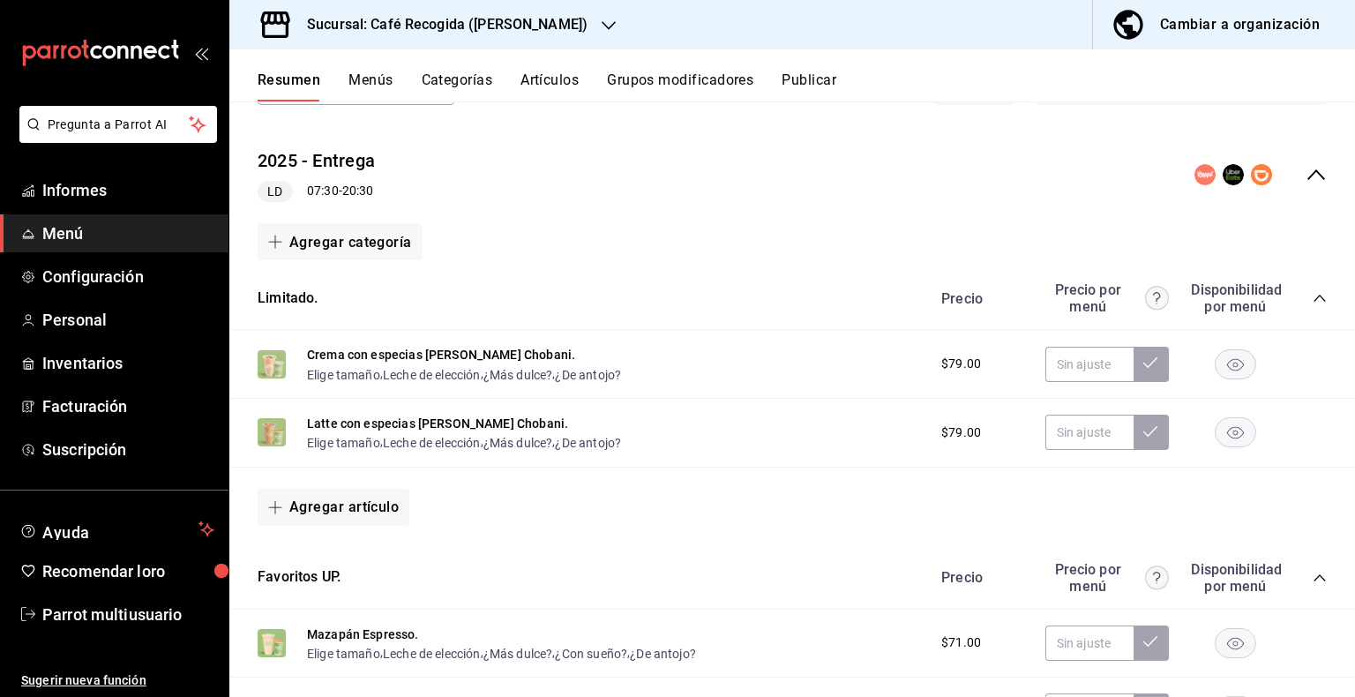
scroll to position [139, 0]
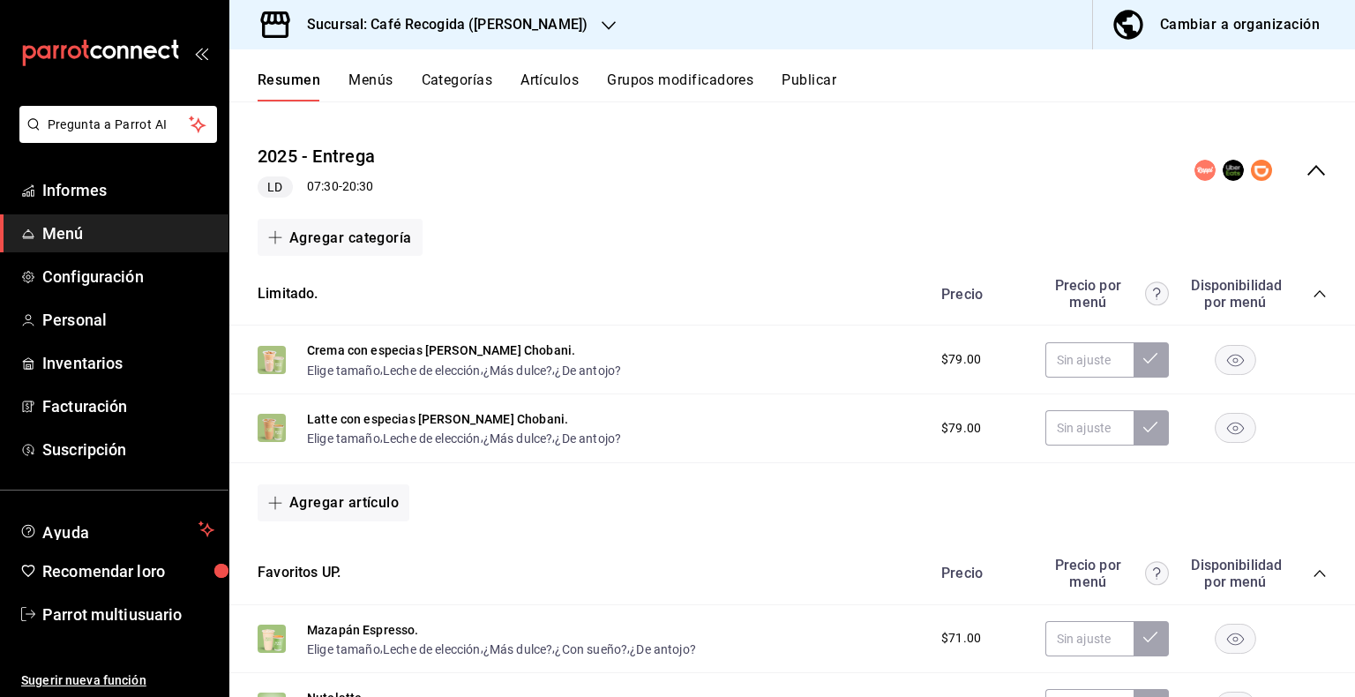
click at [821, 86] on font "Publicar" at bounding box center [809, 79] width 55 height 17
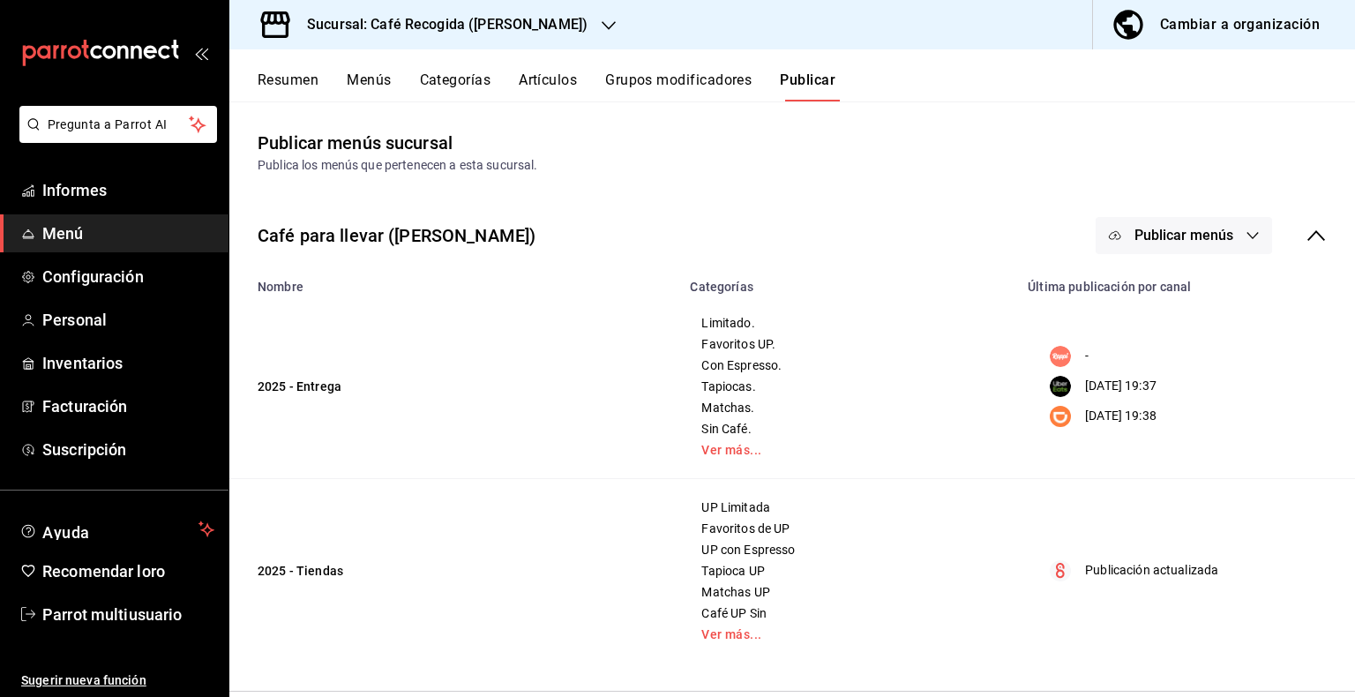
click at [1246, 231] on icon "button" at bounding box center [1253, 235] width 14 height 14
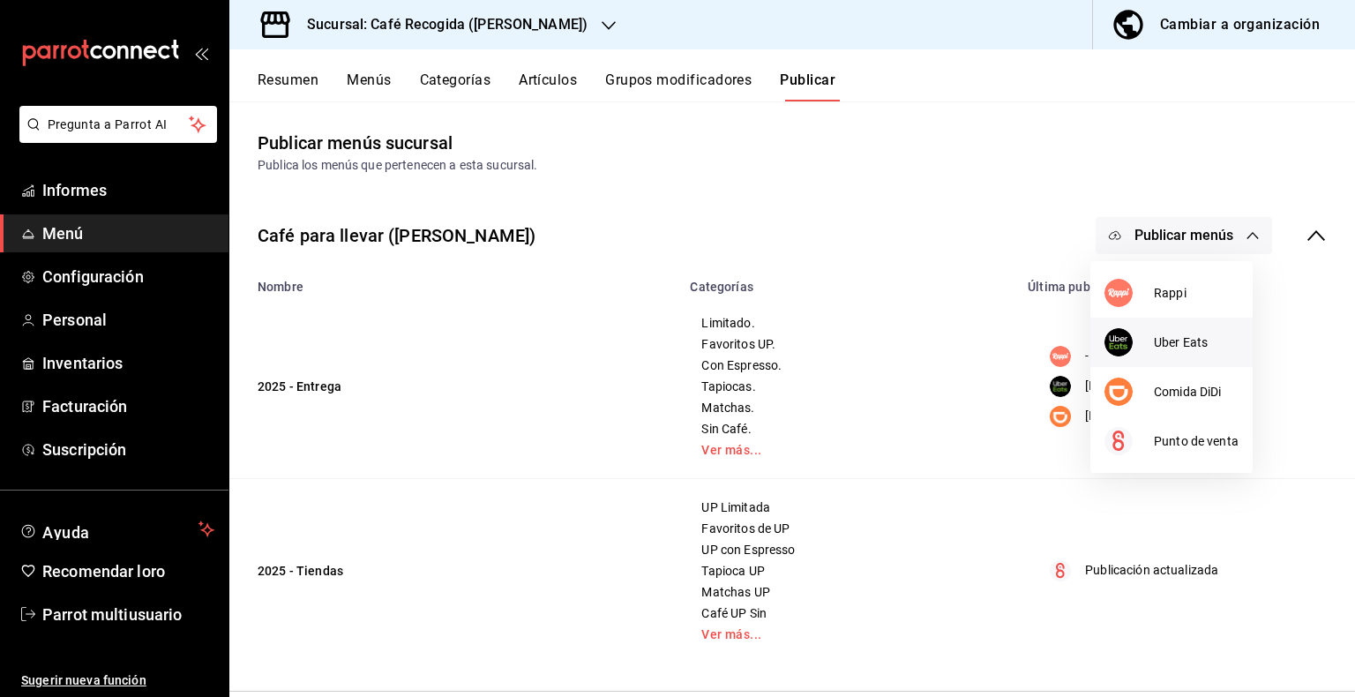
click at [1162, 341] on font "Uber Eats" at bounding box center [1181, 342] width 54 height 14
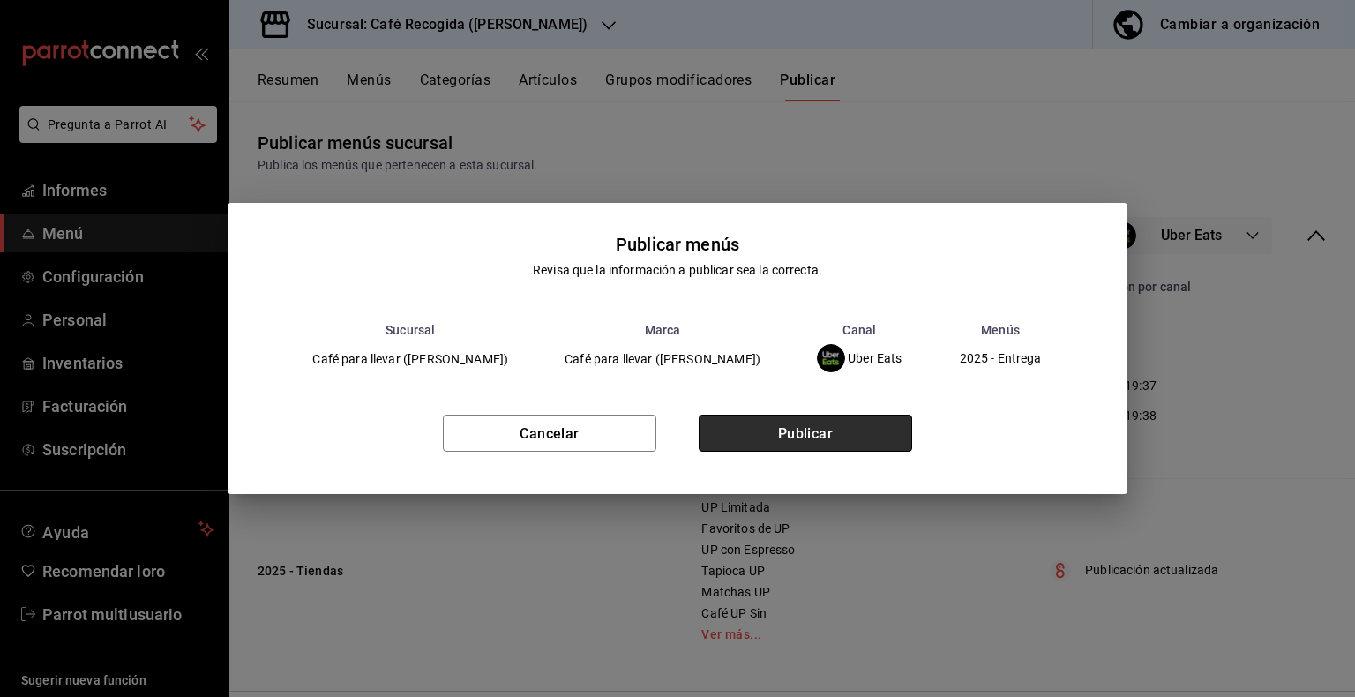
click at [807, 433] on font "Publicar" at bounding box center [806, 433] width 56 height 17
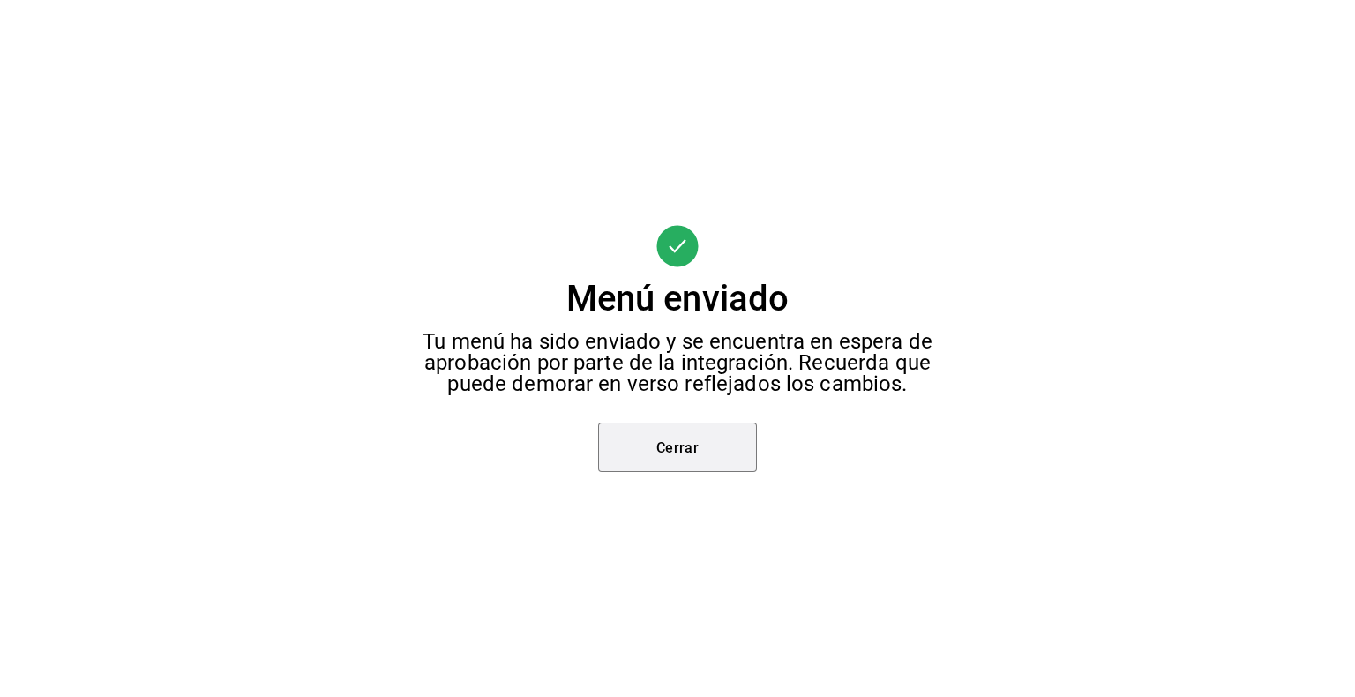
click at [692, 441] on font "Cerrar" at bounding box center [677, 446] width 43 height 17
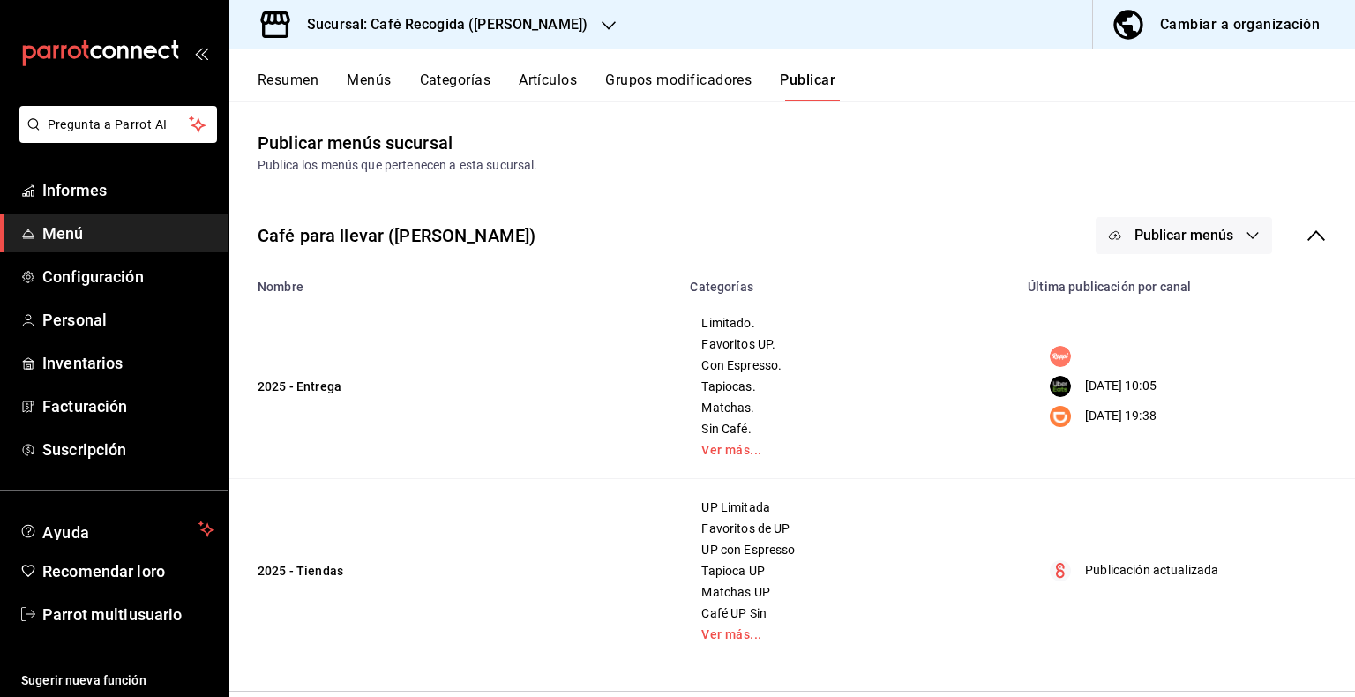
click at [1246, 231] on icon "button" at bounding box center [1253, 235] width 14 height 14
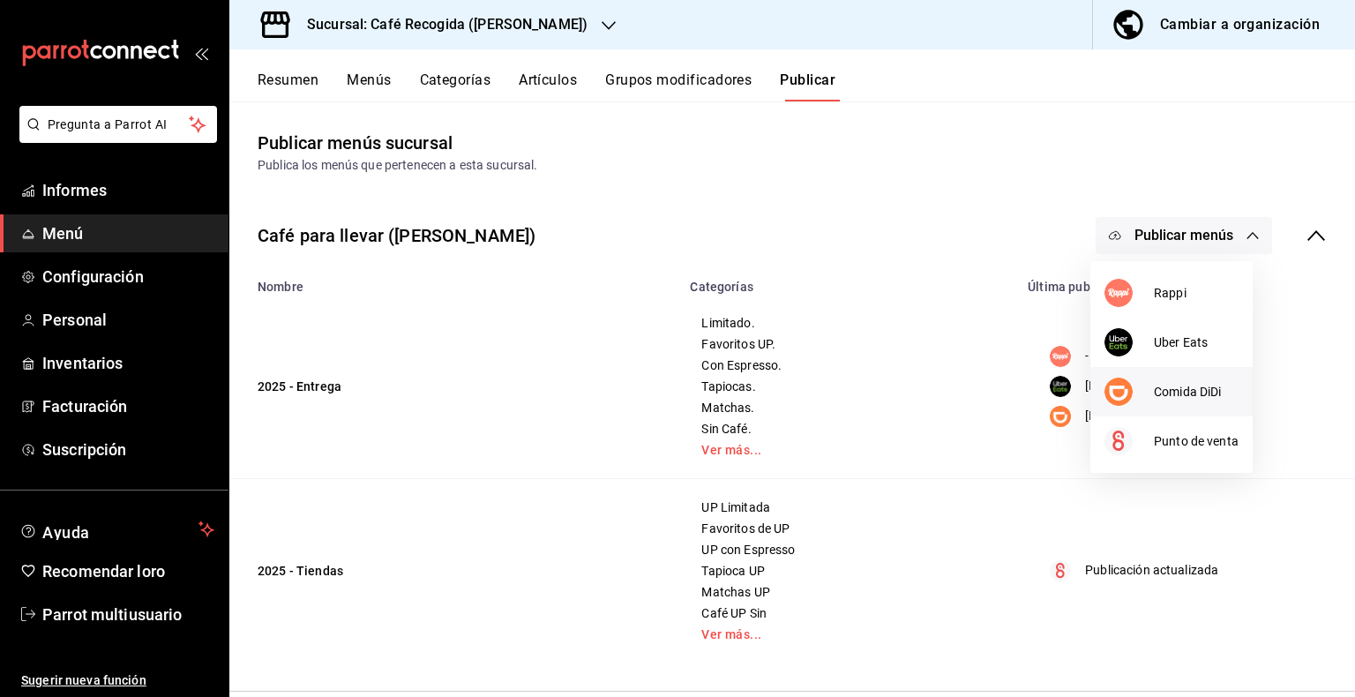
click at [1178, 379] on li "Comida DiDi" at bounding box center [1171, 391] width 162 height 49
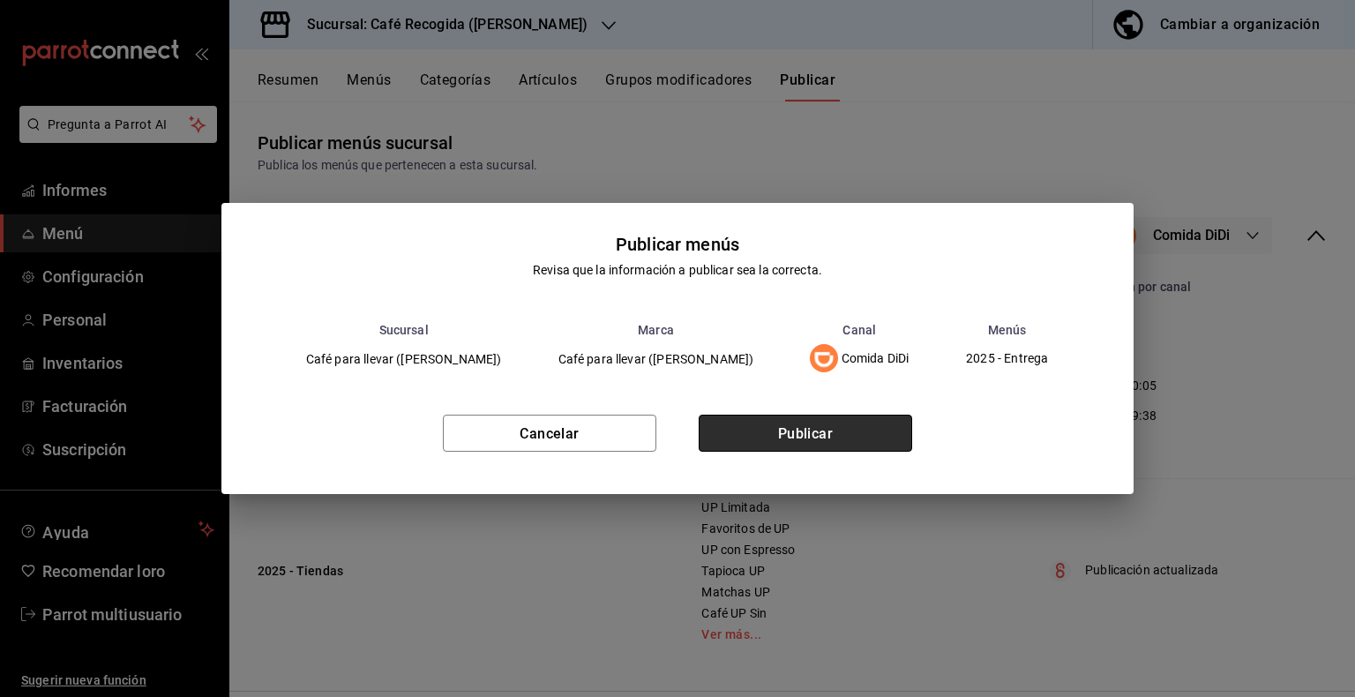
click at [783, 435] on font "Publicar" at bounding box center [806, 433] width 56 height 17
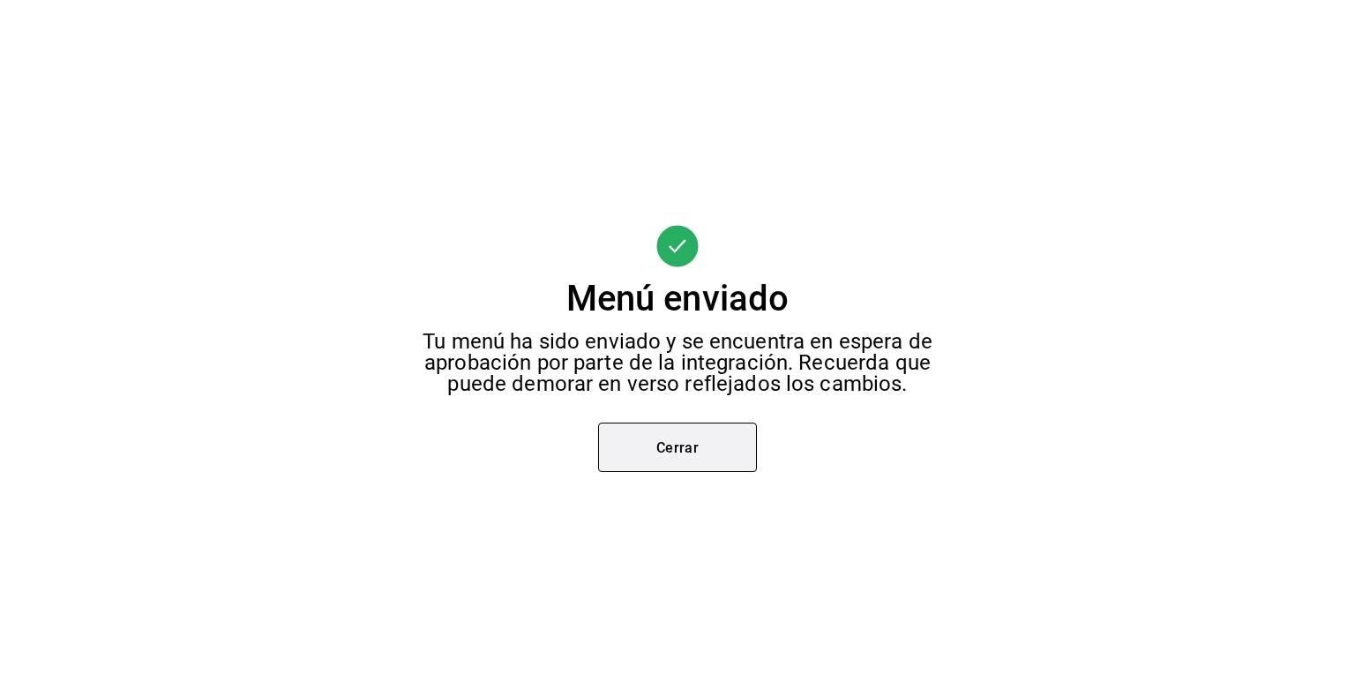
click at [692, 454] on font "Cerrar" at bounding box center [677, 446] width 43 height 17
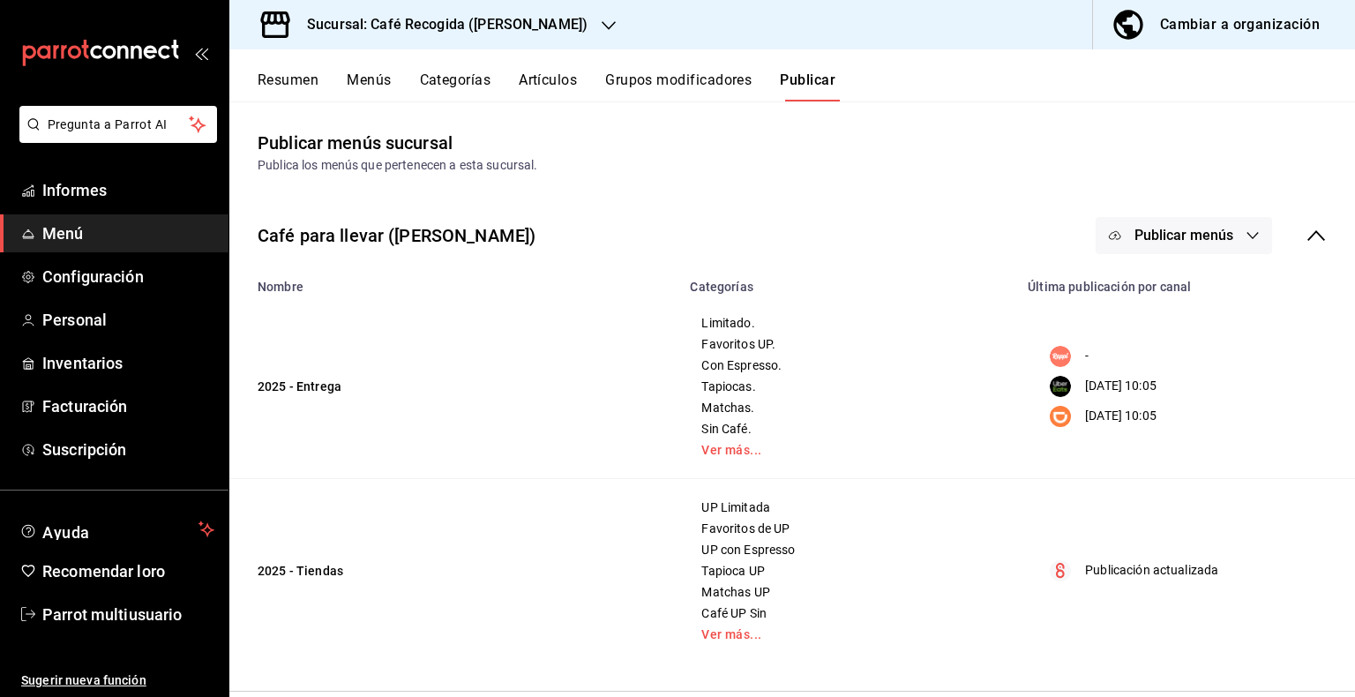
click at [588, 23] on div "Sucursal: Café Recogida ([PERSON_NAME])" at bounding box center [432, 24] width 379 height 49
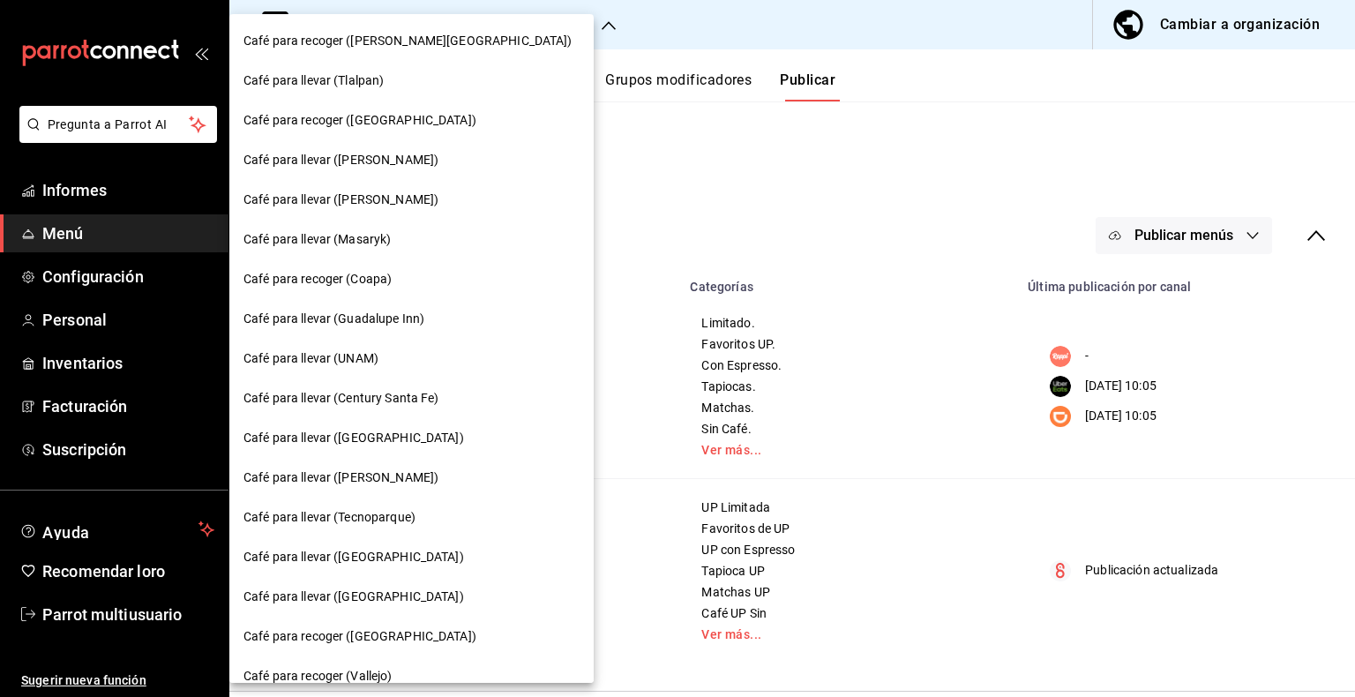
click at [404, 249] on div "Café para llevar (Masaryk)" at bounding box center [411, 240] width 364 height 40
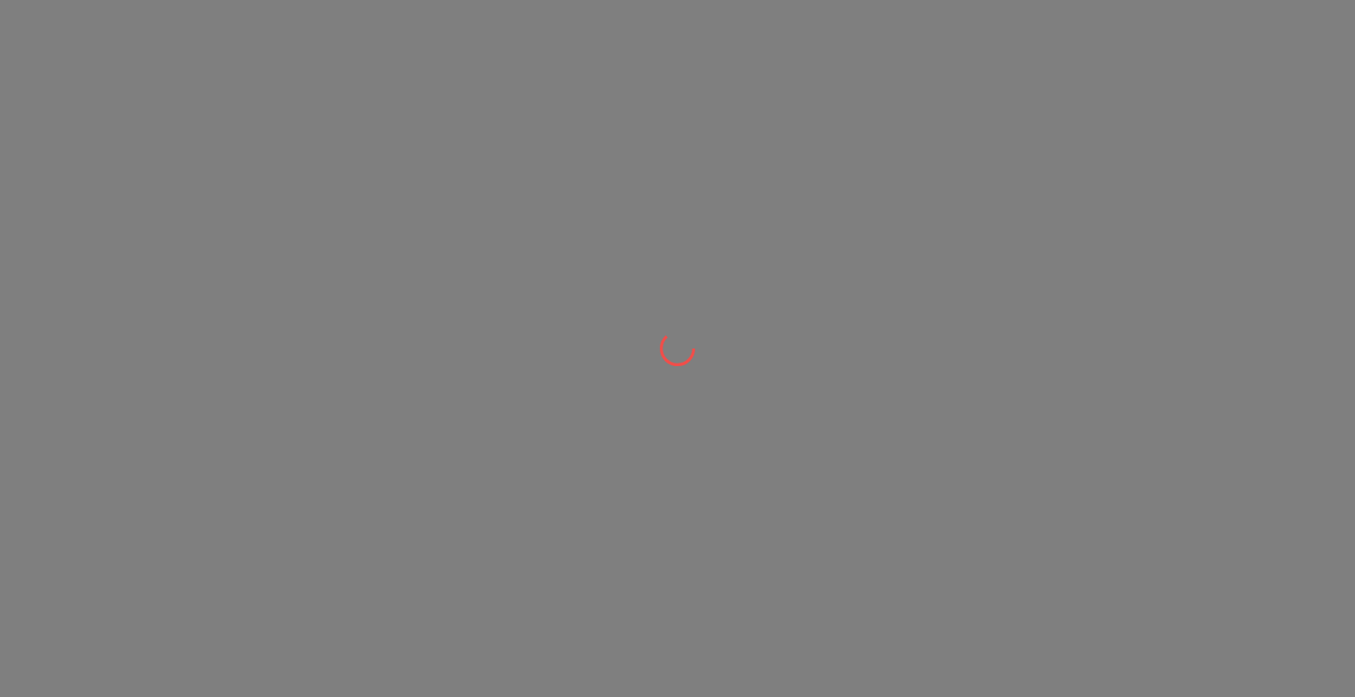
click at [404, 249] on div at bounding box center [677, 348] width 1355 height 697
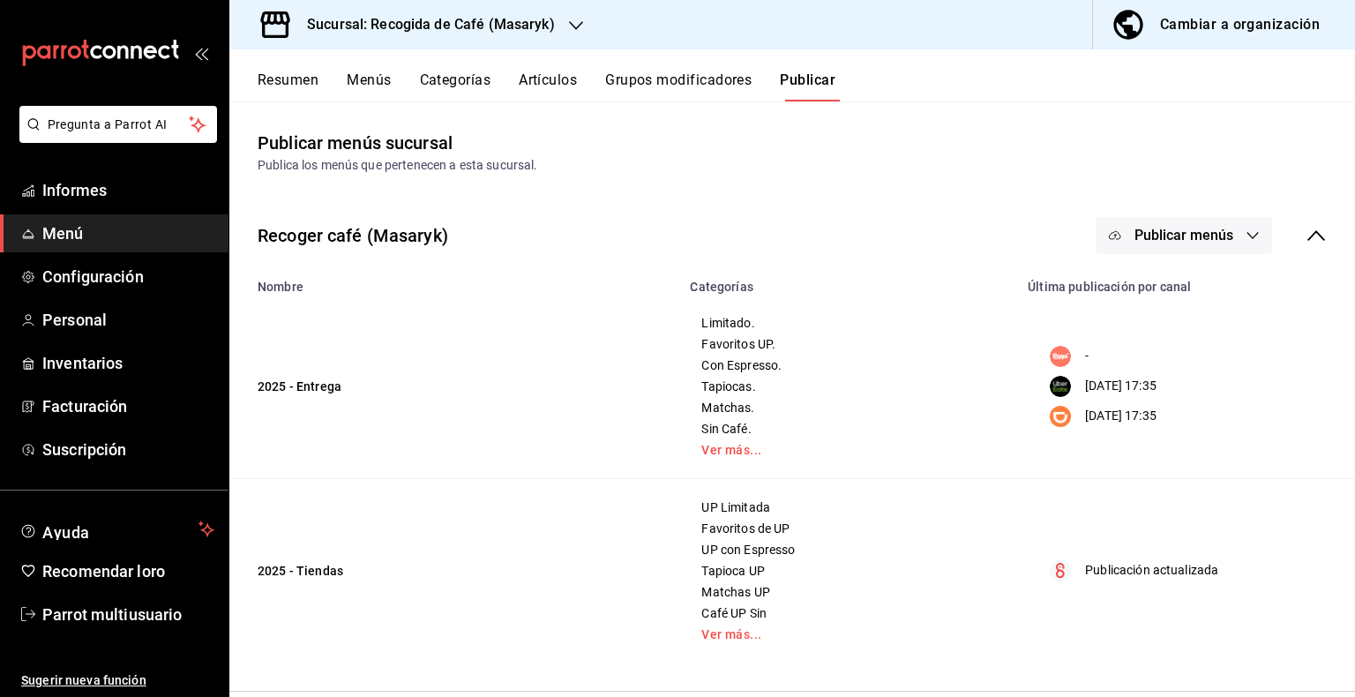
click at [302, 81] on font "Resumen" at bounding box center [288, 79] width 61 height 17
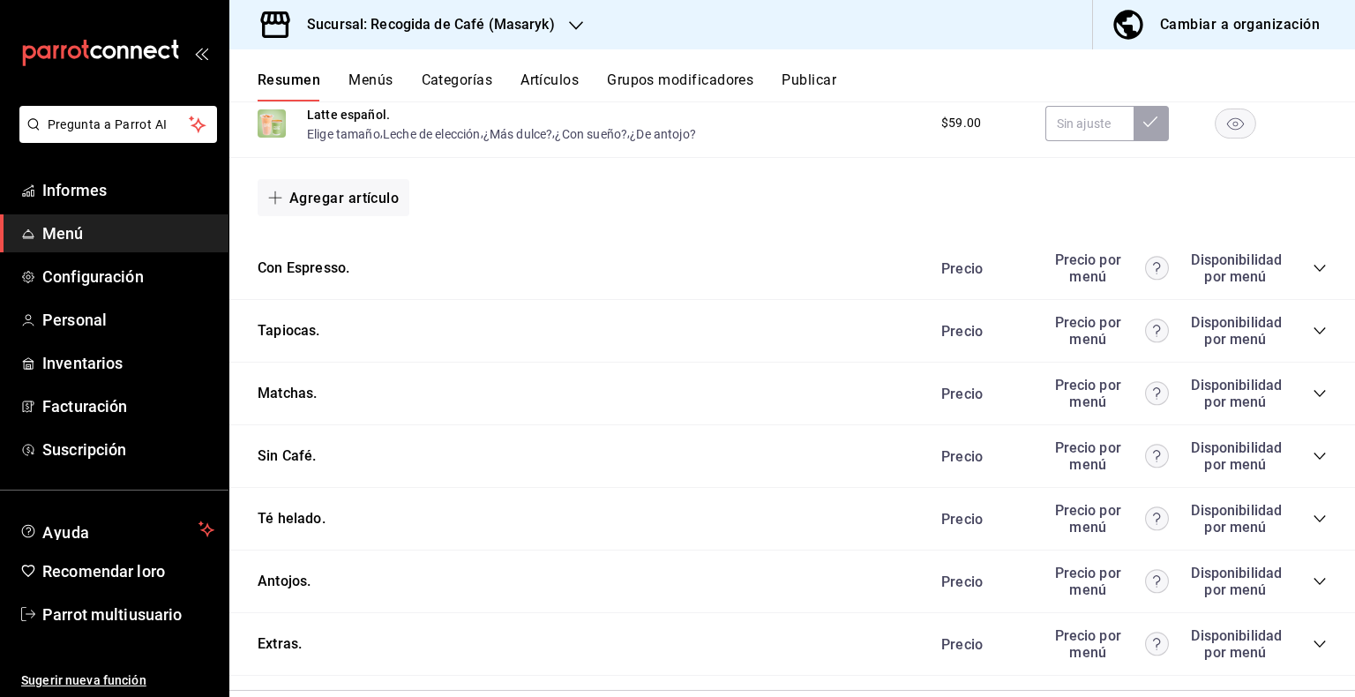
scroll to position [963, 0]
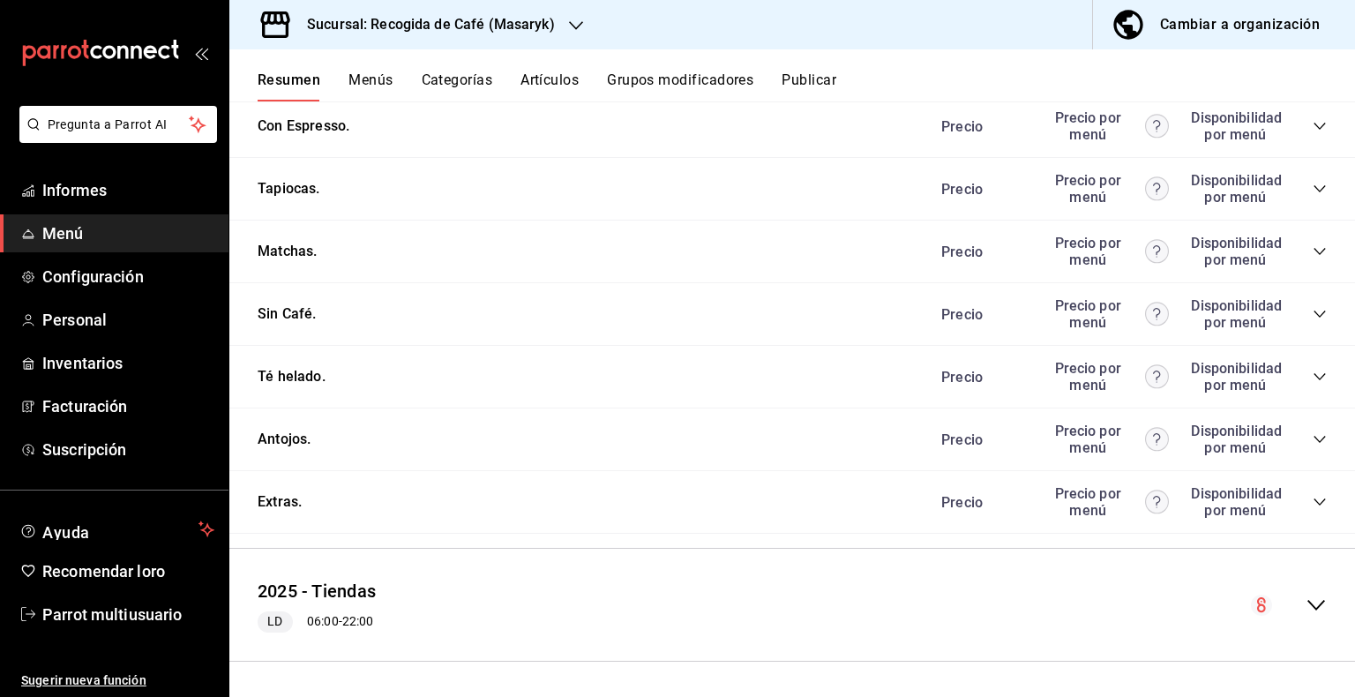
click at [1313, 441] on icon "colapsar-categoría-fila" at bounding box center [1320, 439] width 14 height 14
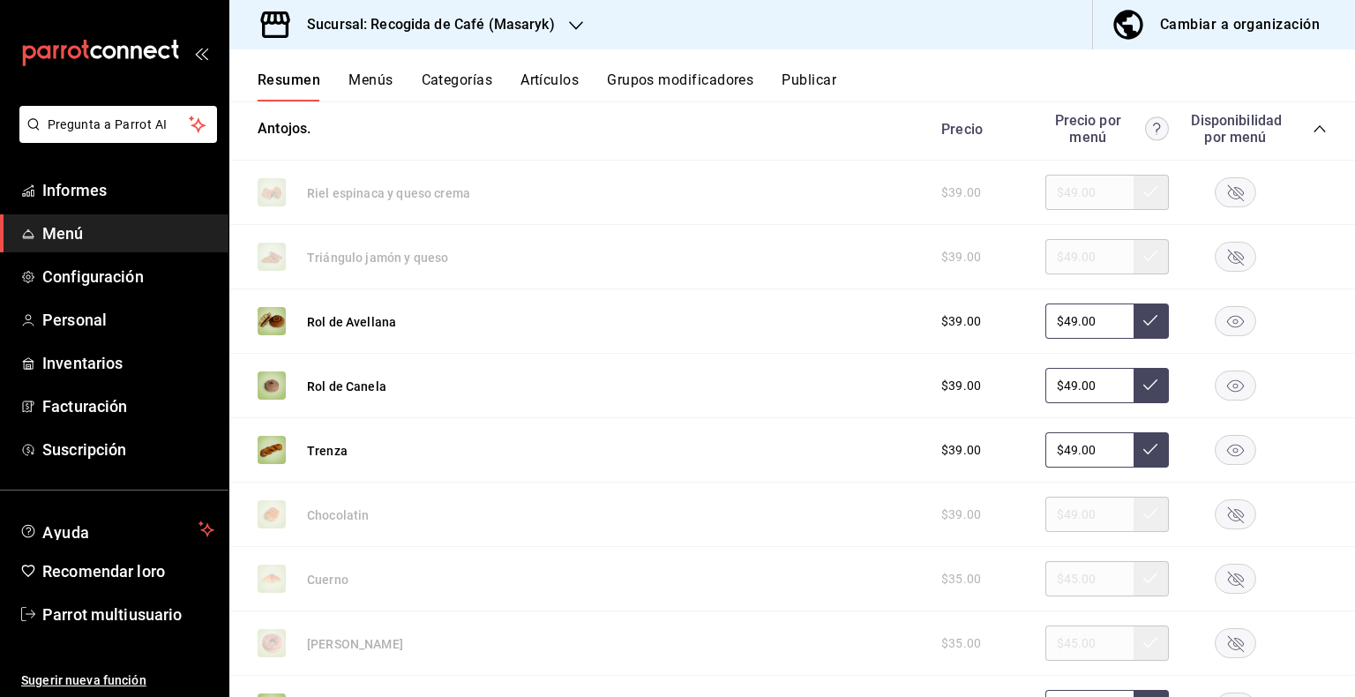
scroll to position [1285, 0]
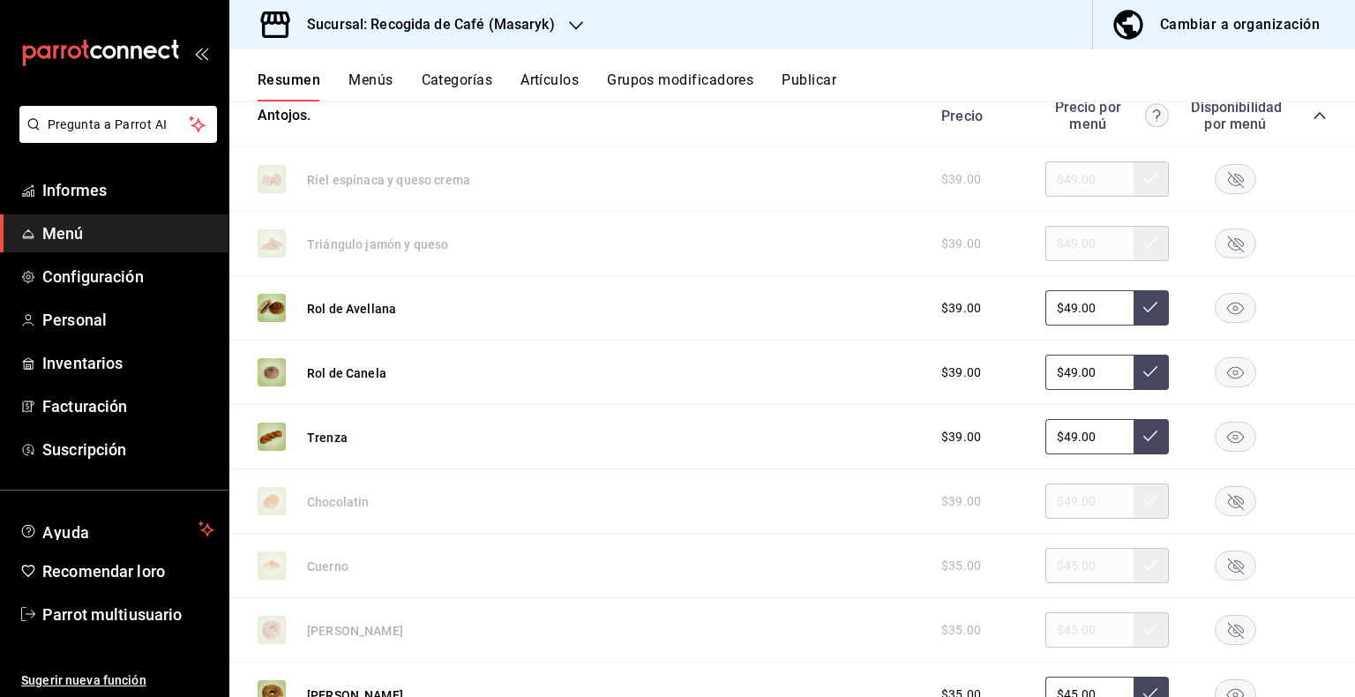
click at [1230, 311] on icon "button" at bounding box center [1235, 309] width 17 height 12
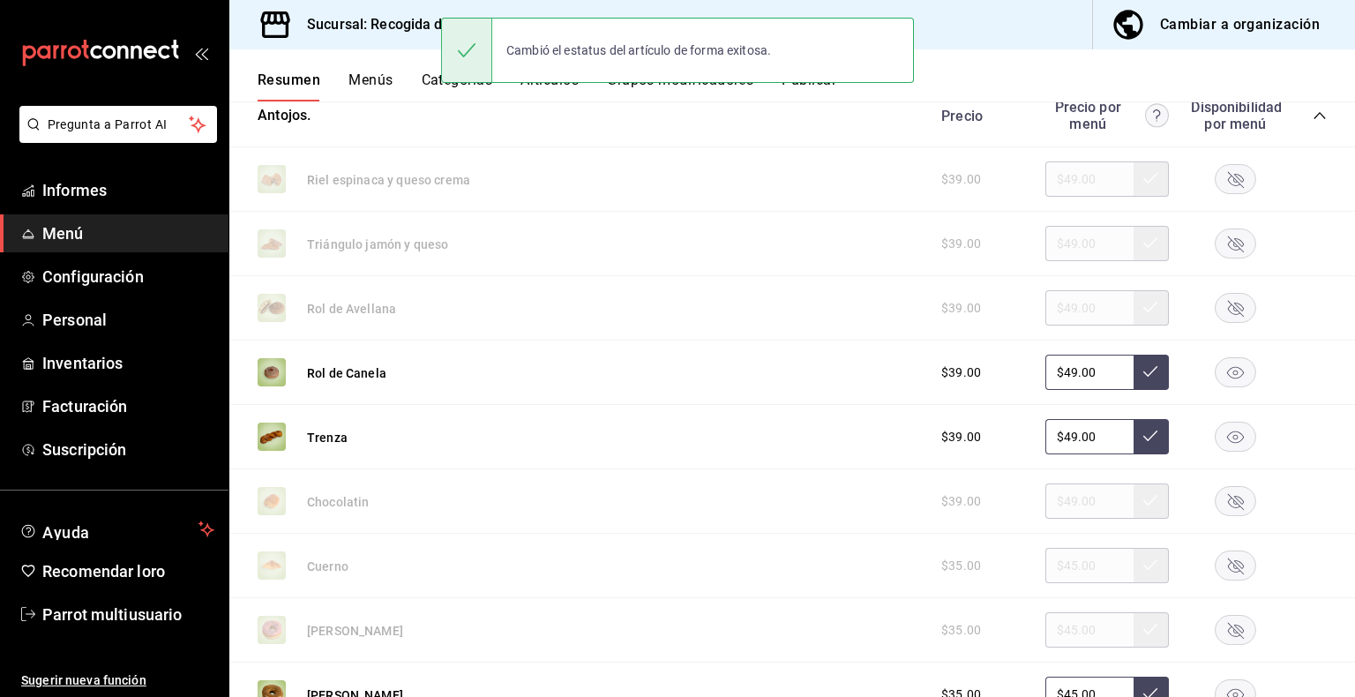
click at [1220, 381] on rect "button" at bounding box center [1236, 372] width 41 height 29
click at [1219, 438] on rect "button" at bounding box center [1236, 437] width 41 height 29
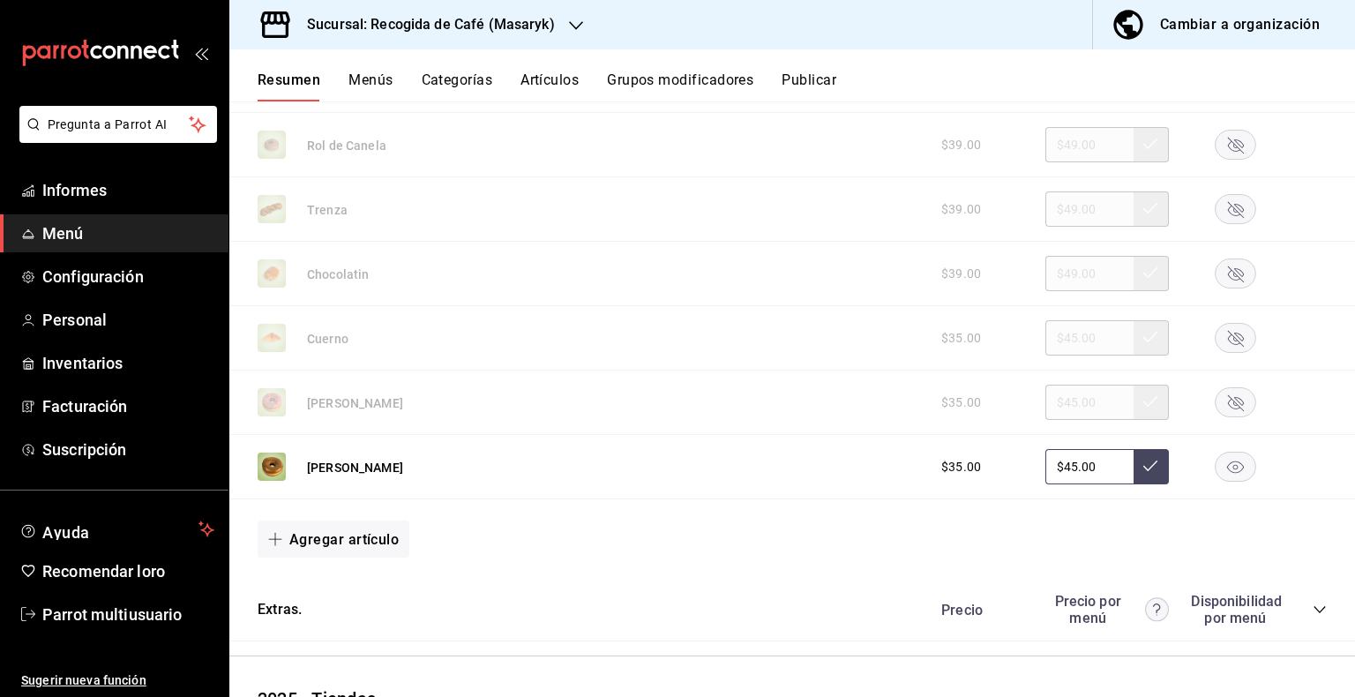
scroll to position [1522, 0]
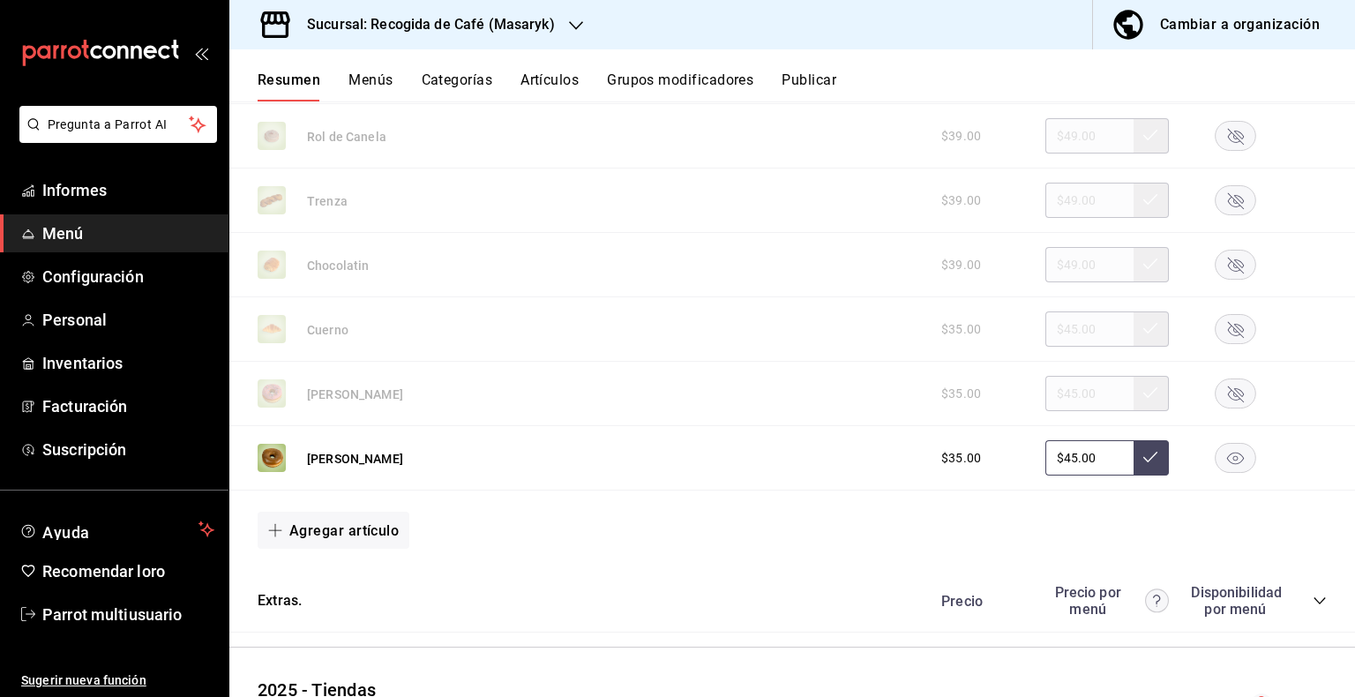
click at [1223, 457] on rect "button" at bounding box center [1236, 458] width 41 height 29
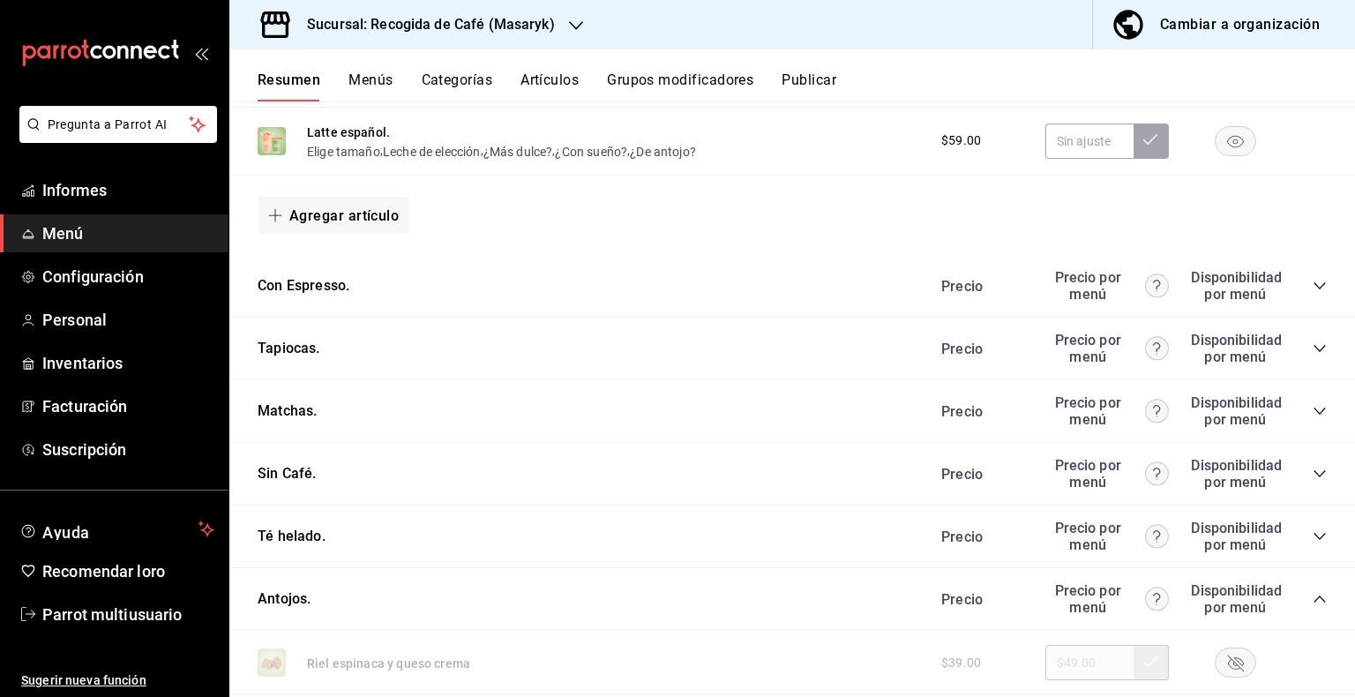
scroll to position [710, 0]
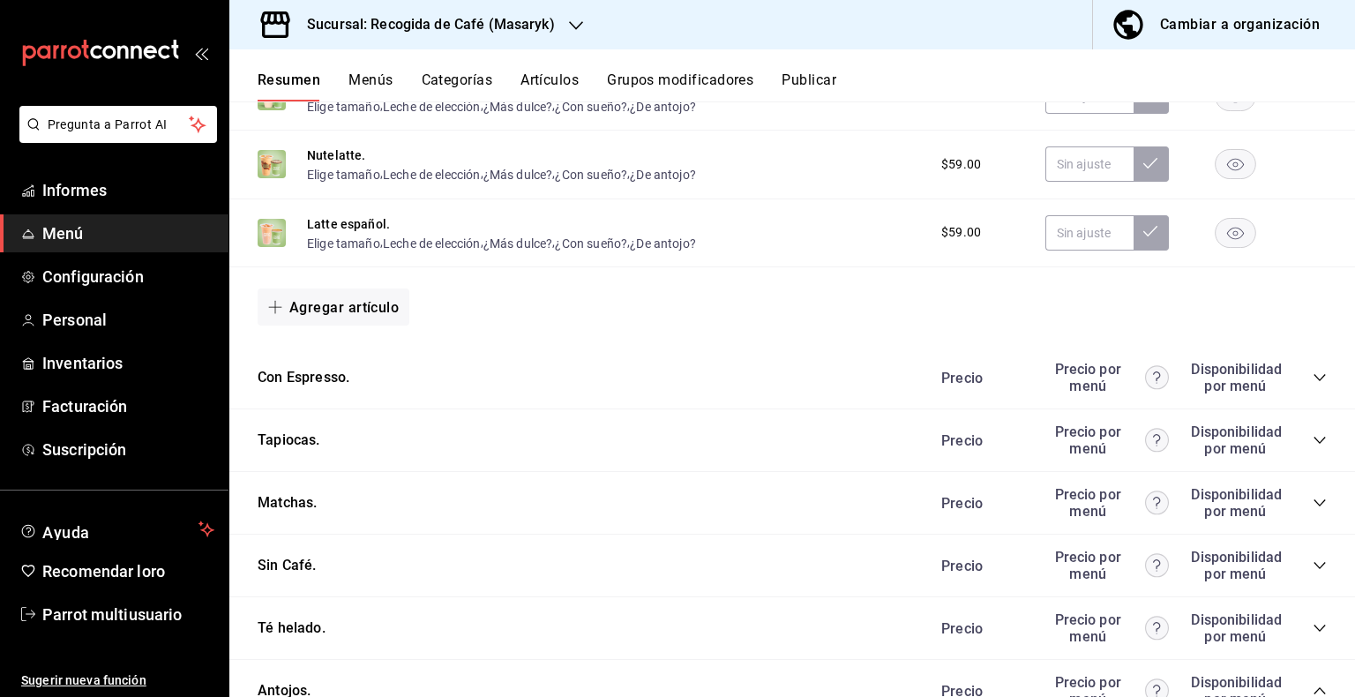
click at [812, 83] on font "Publicar" at bounding box center [809, 79] width 55 height 17
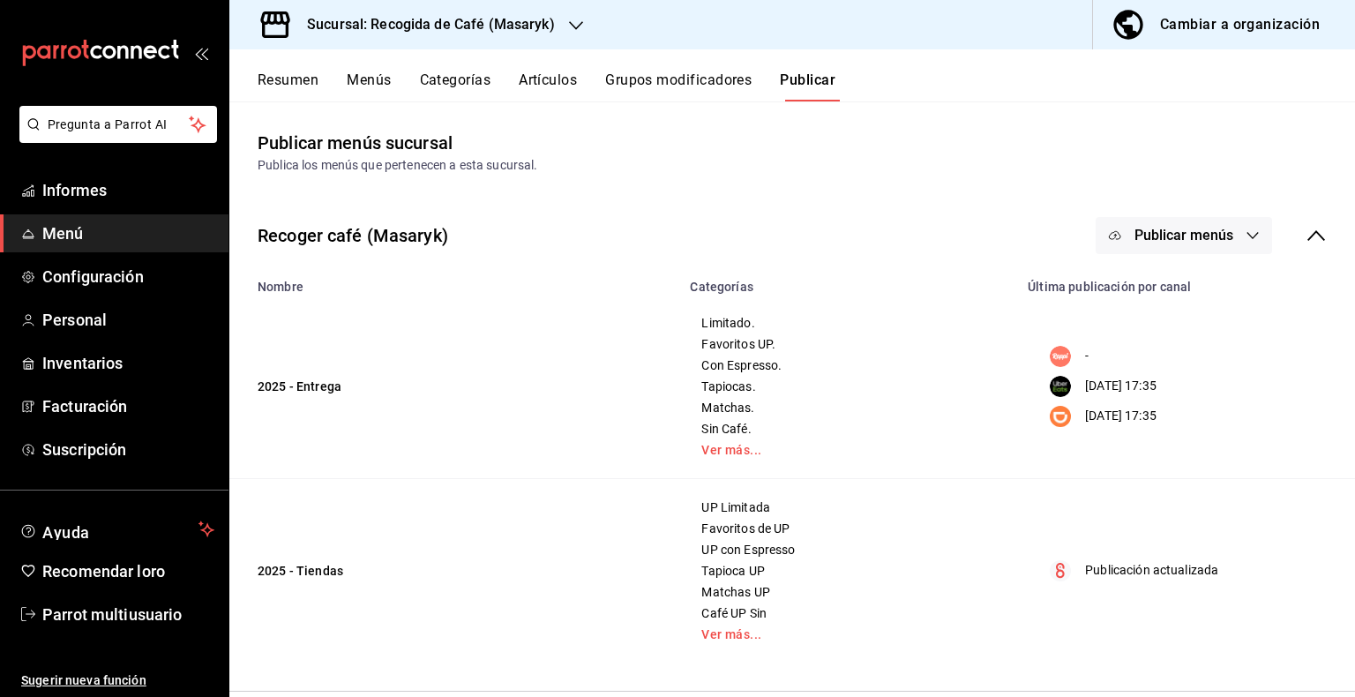
click at [1246, 238] on icon "button" at bounding box center [1253, 235] width 14 height 14
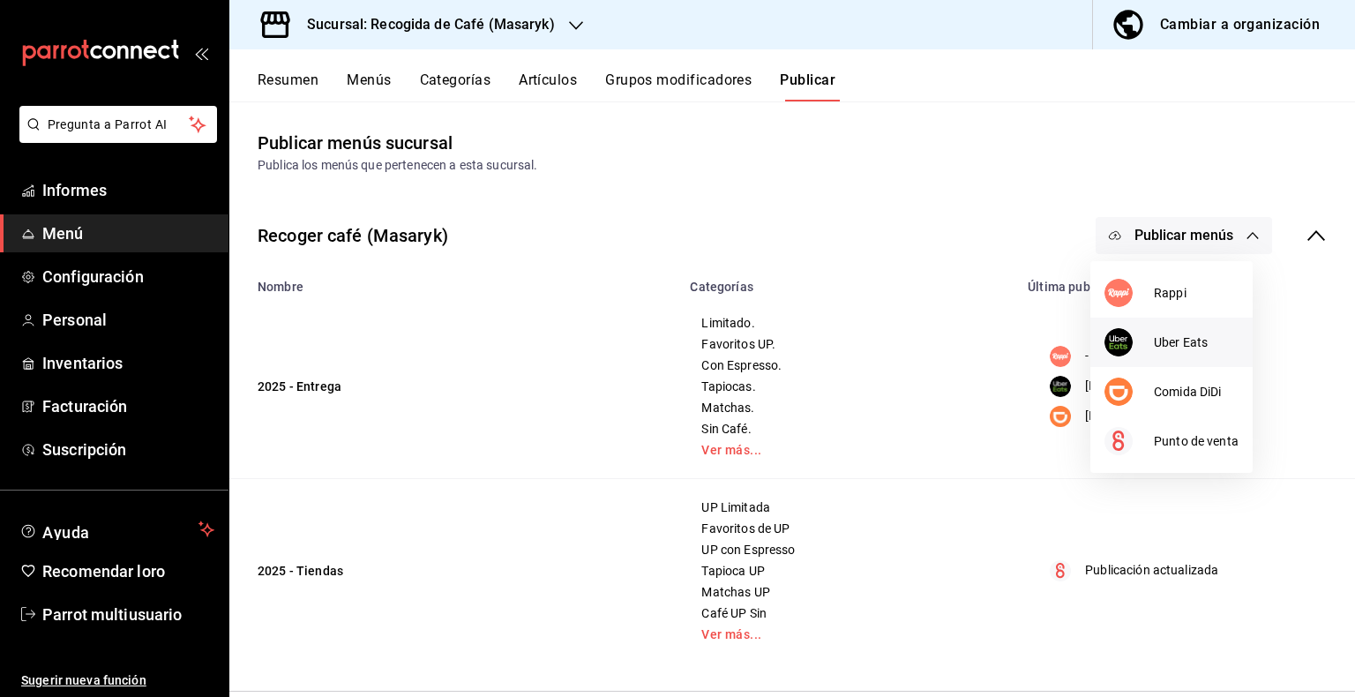
click at [1183, 344] on font "Uber Eats" at bounding box center [1181, 342] width 54 height 14
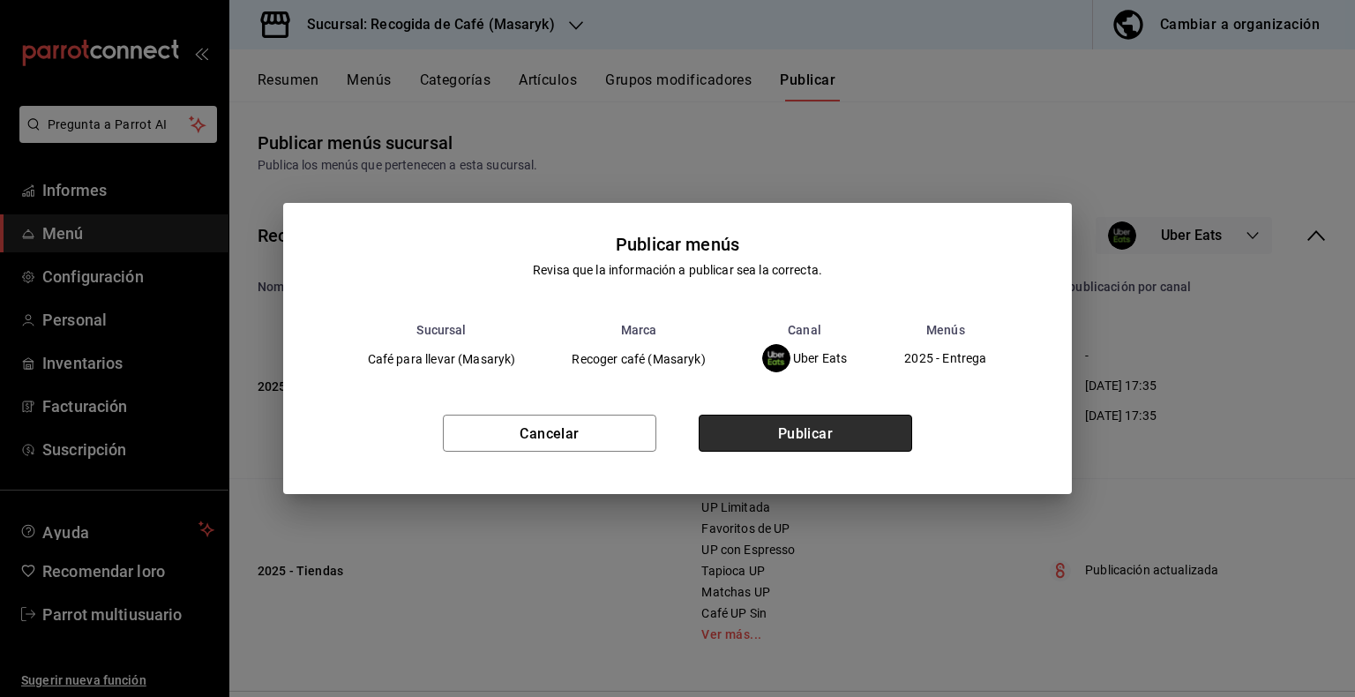
click at [779, 430] on font "Publicar" at bounding box center [806, 433] width 56 height 17
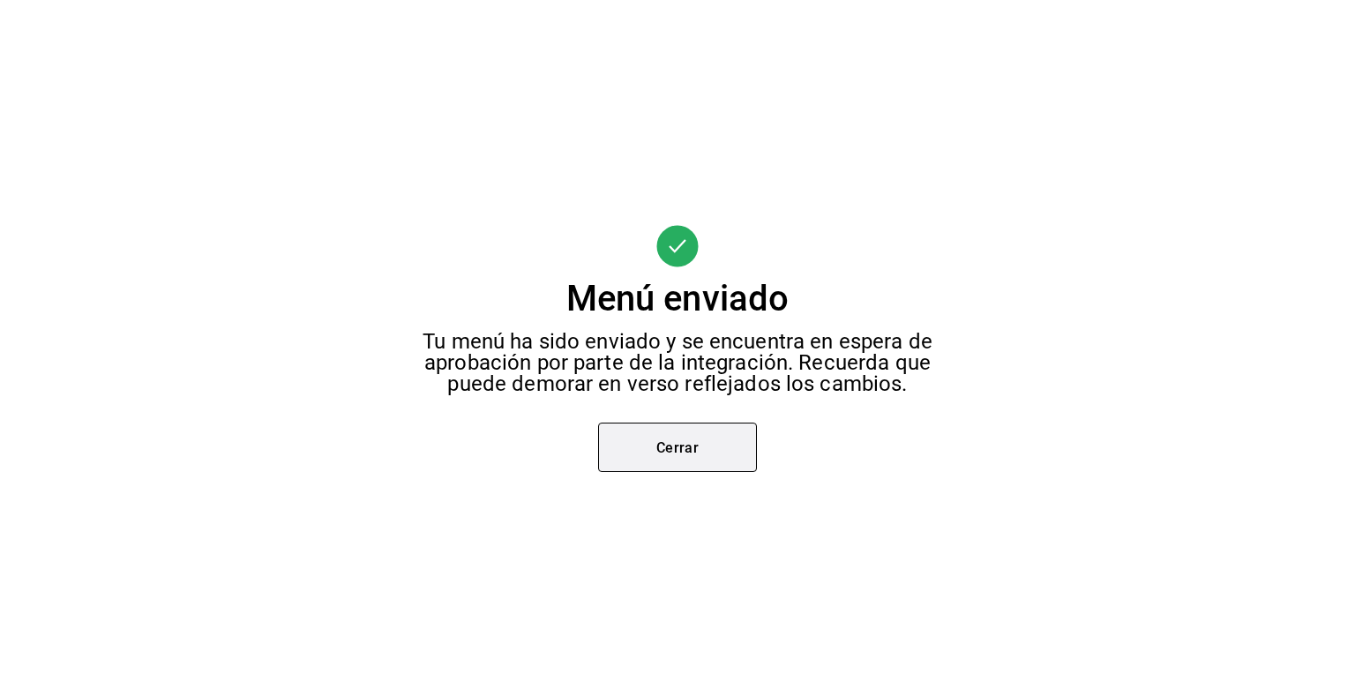
click at [706, 445] on button "Cerrar" at bounding box center [677, 447] width 159 height 49
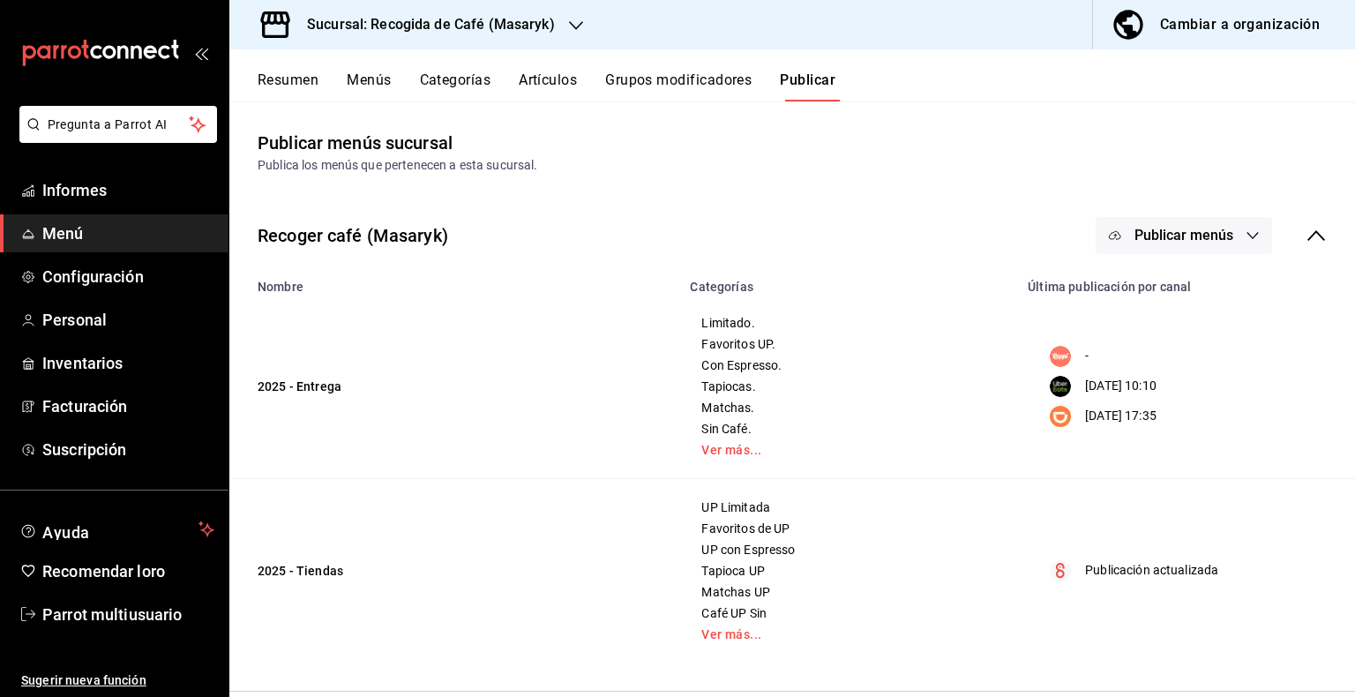
click at [1246, 238] on icon "button" at bounding box center [1253, 235] width 14 height 14
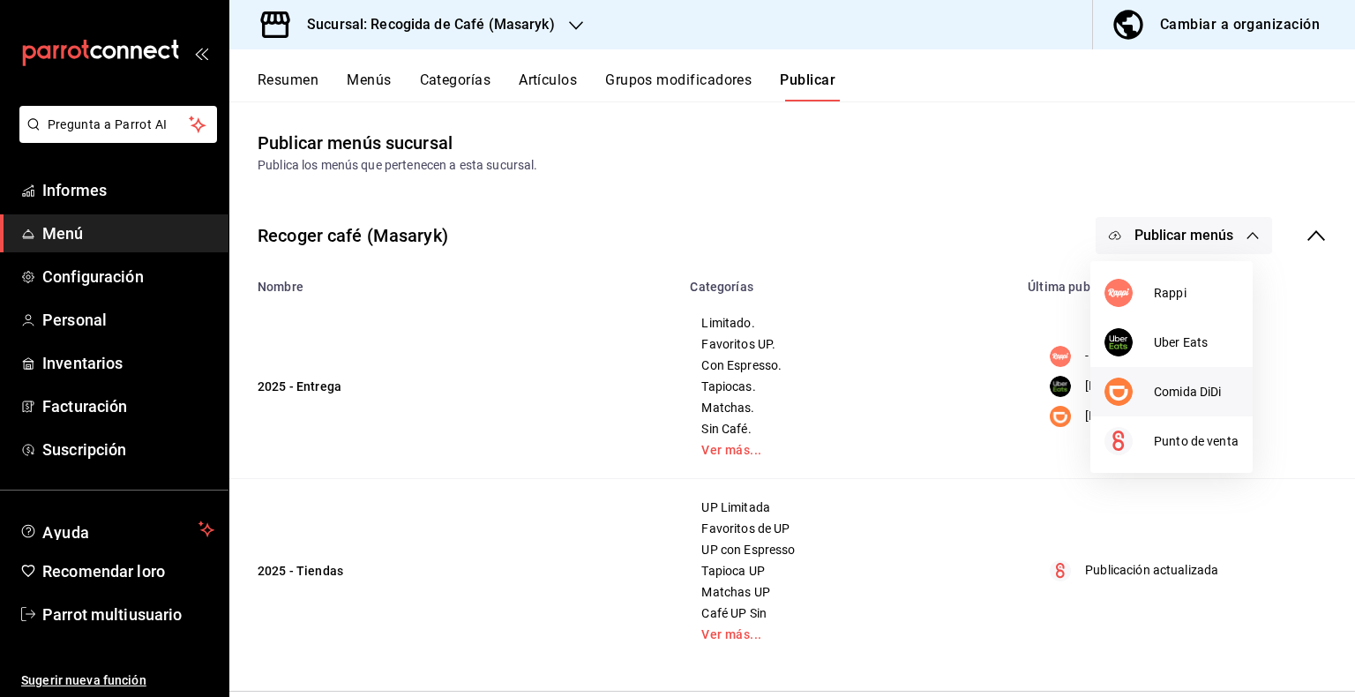
click at [1182, 393] on font "Comida DiDi" at bounding box center [1187, 392] width 67 height 14
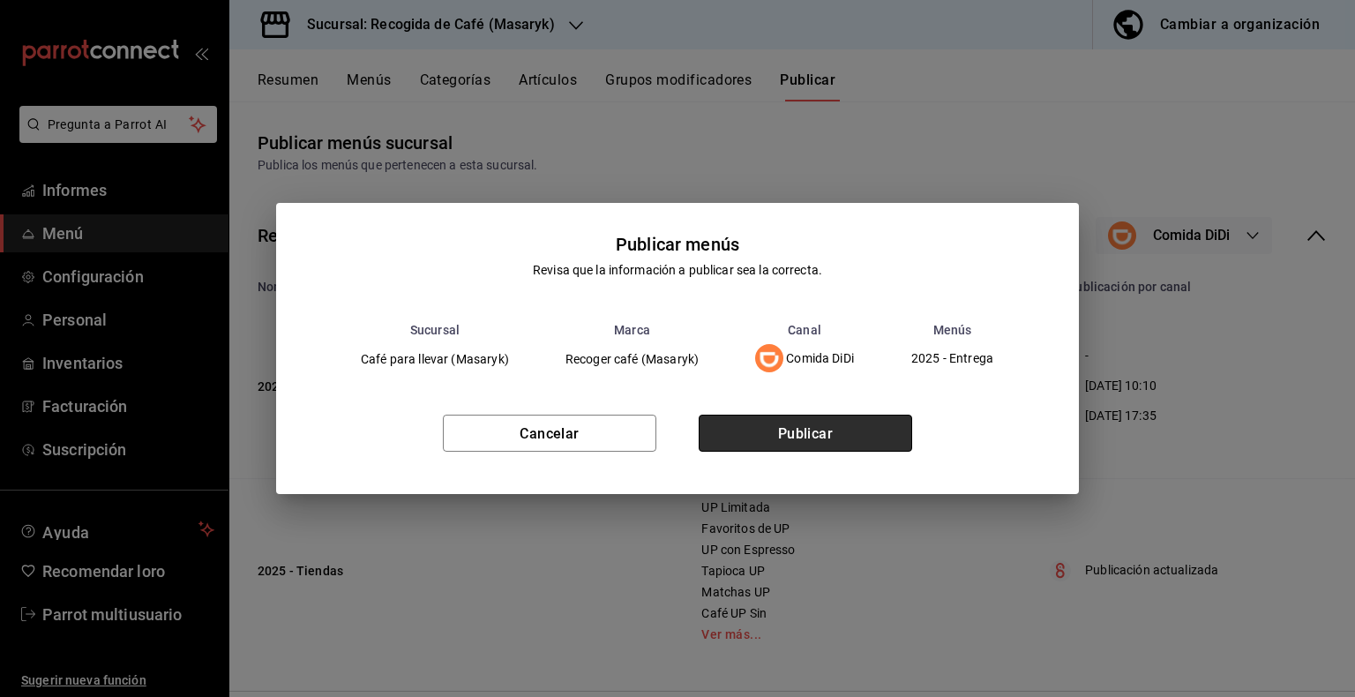
click at [860, 443] on button "Publicar" at bounding box center [805, 433] width 213 height 37
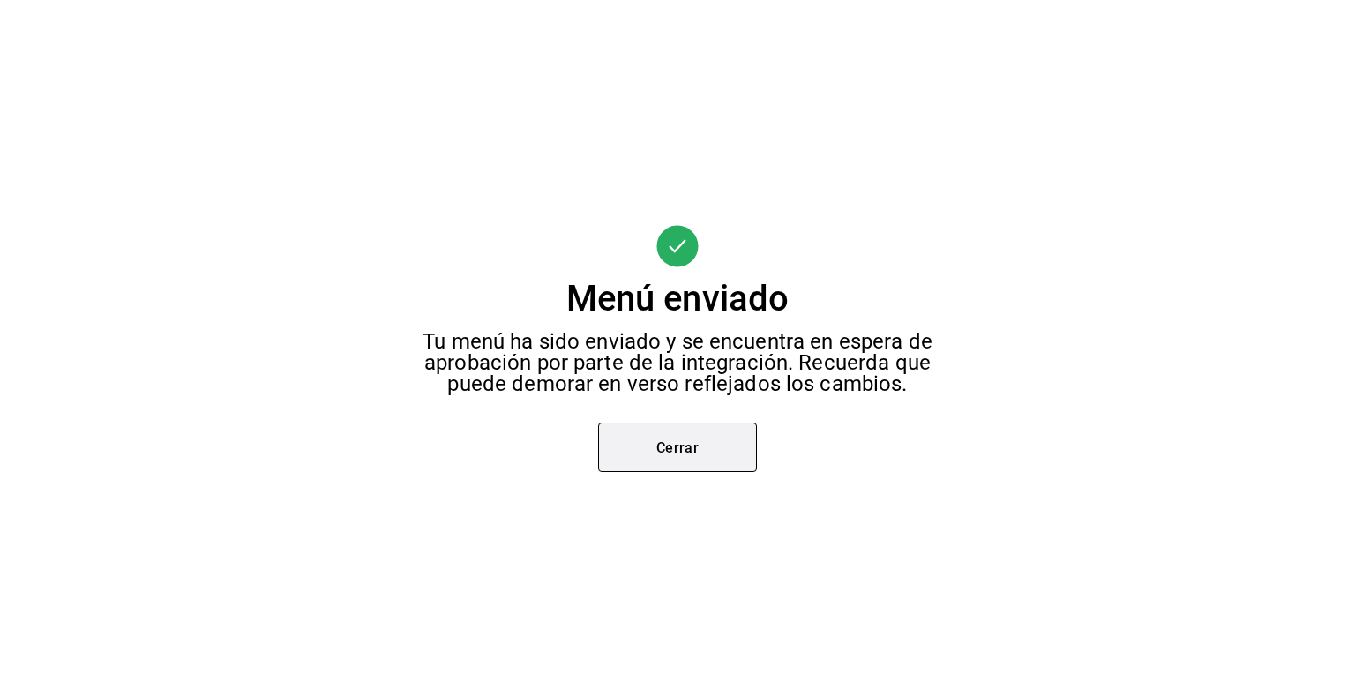
click at [674, 444] on font "Cerrar" at bounding box center [677, 446] width 43 height 17
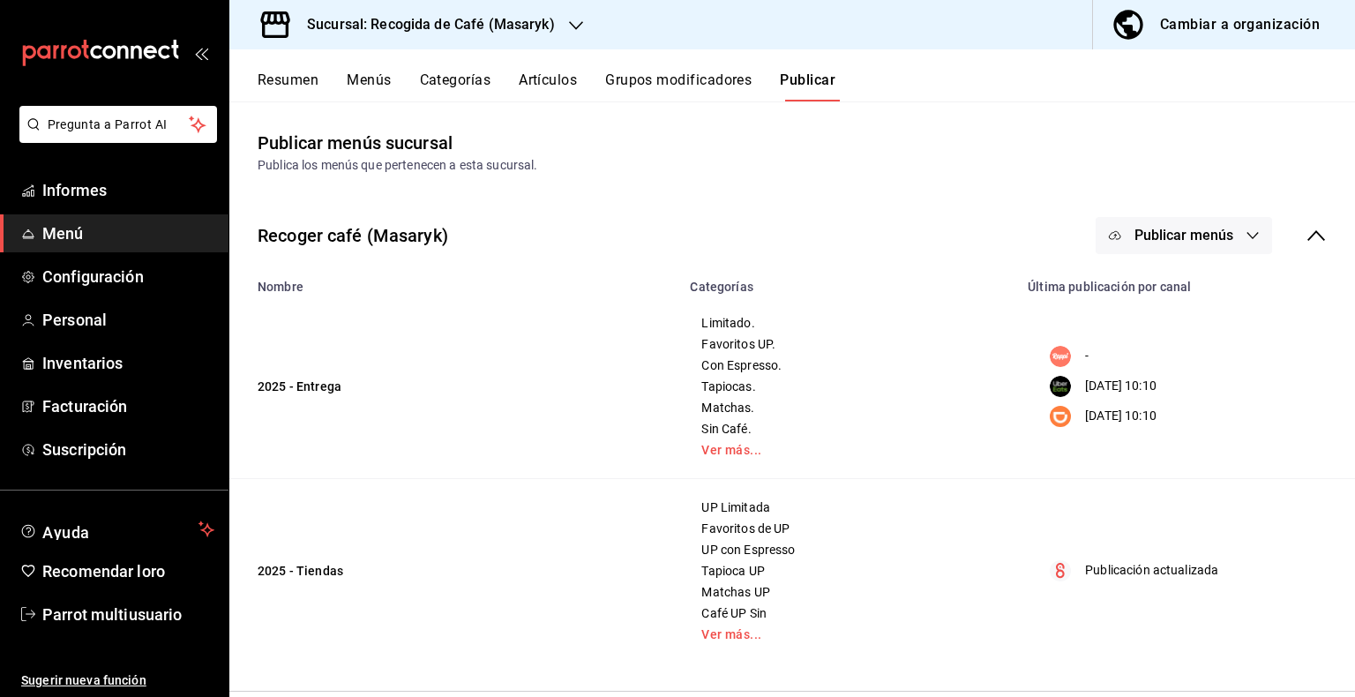
click at [574, 23] on icon "button" at bounding box center [576, 26] width 14 height 14
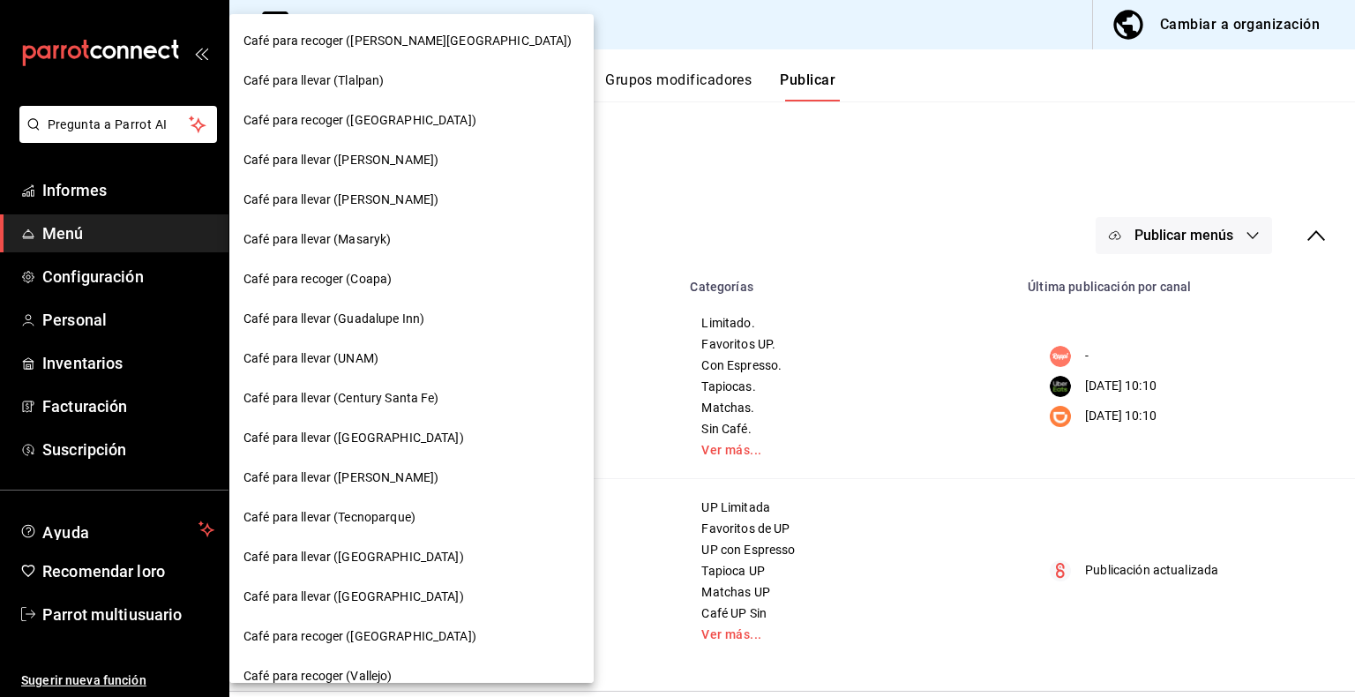
drag, startPoint x: 509, startPoint y: 137, endPoint x: 501, endPoint y: 203, distance: 66.6
click at [501, 203] on div "Café para recoger (Quintana Roo) Café para llevar (Tlalpan) Café para recoger (…" at bounding box center [677, 348] width 1355 height 697
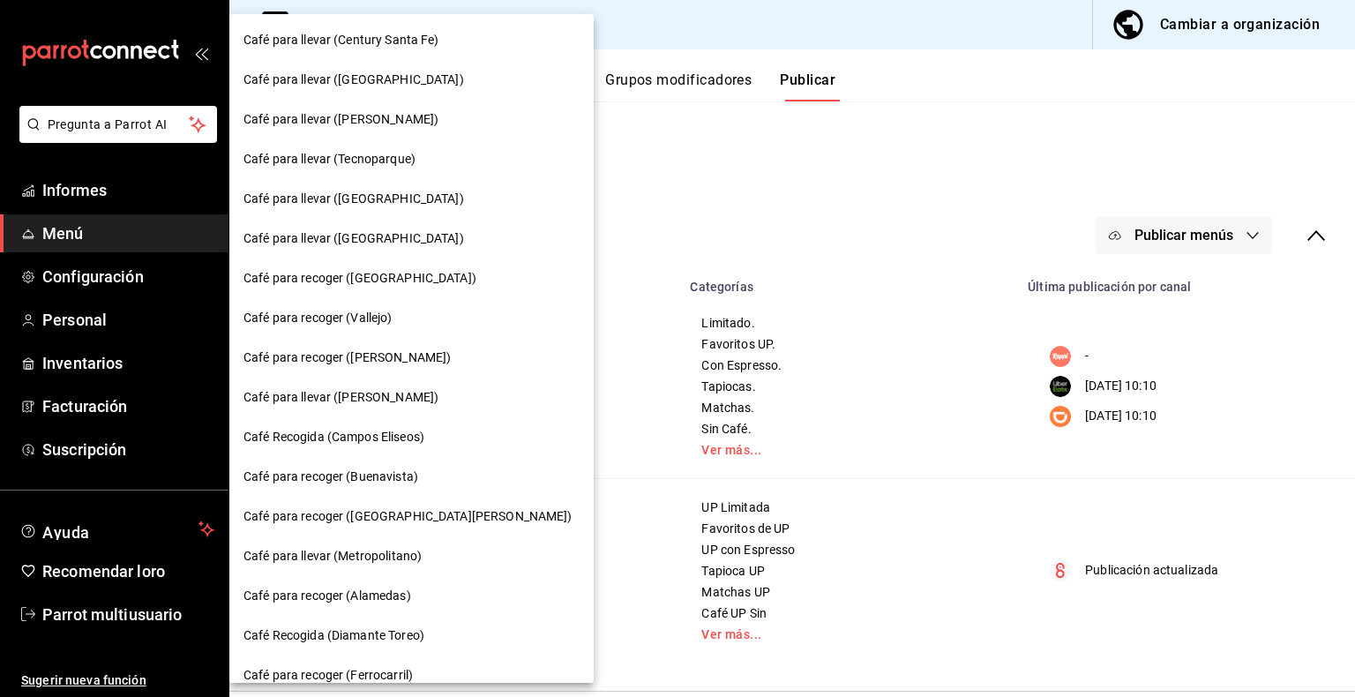
scroll to position [388, 0]
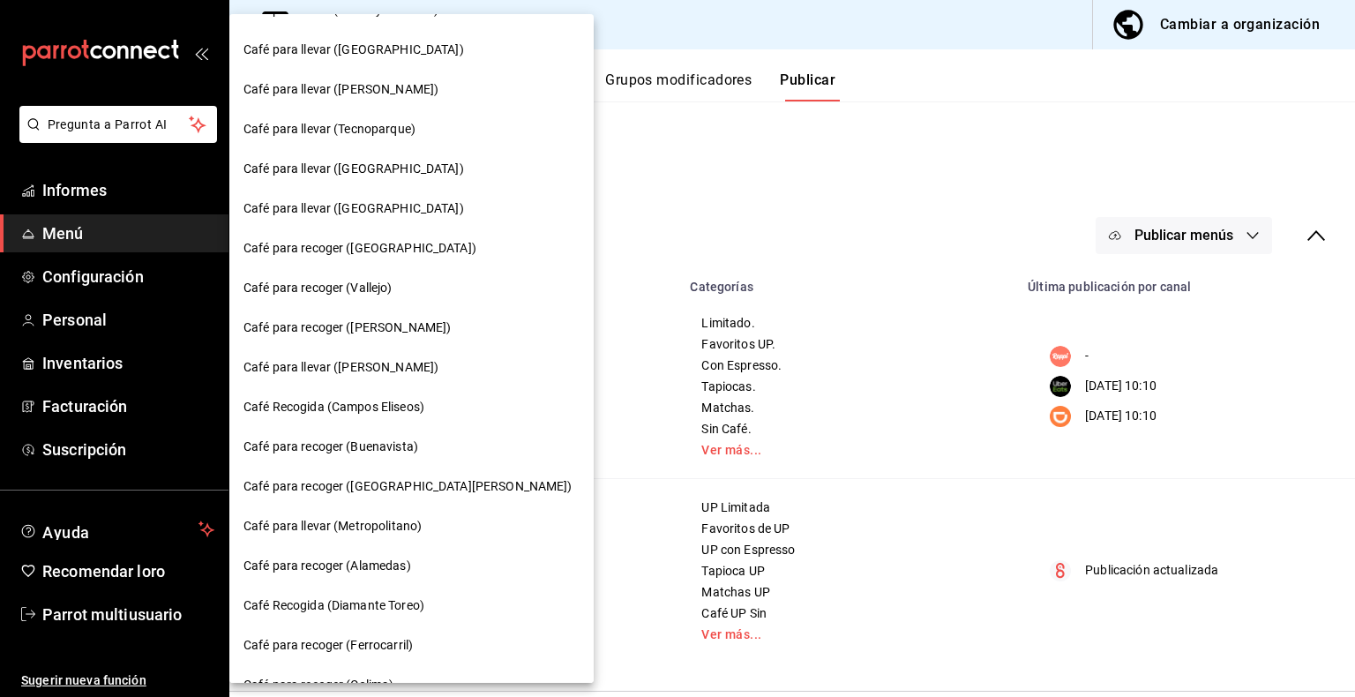
click at [429, 407] on div "Café Recogida (Campos Eliseos)" at bounding box center [411, 407] width 336 height 19
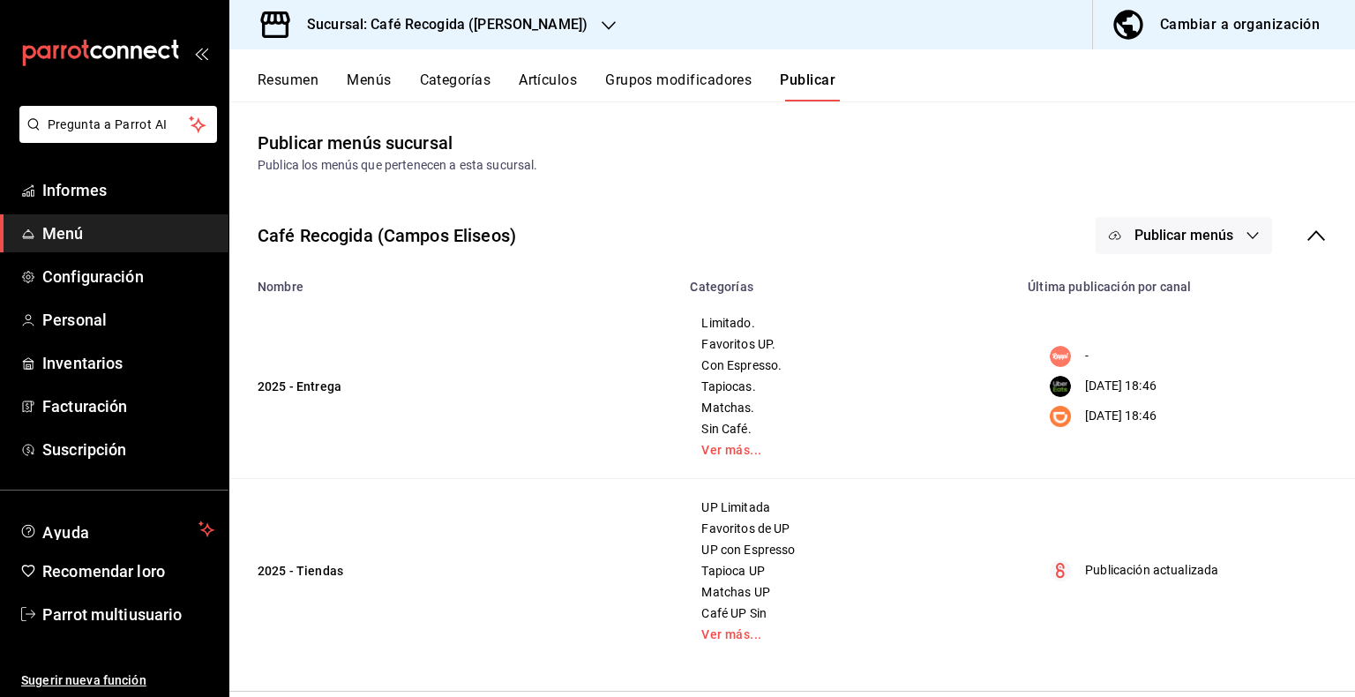
click at [282, 79] on font "Resumen" at bounding box center [288, 79] width 61 height 17
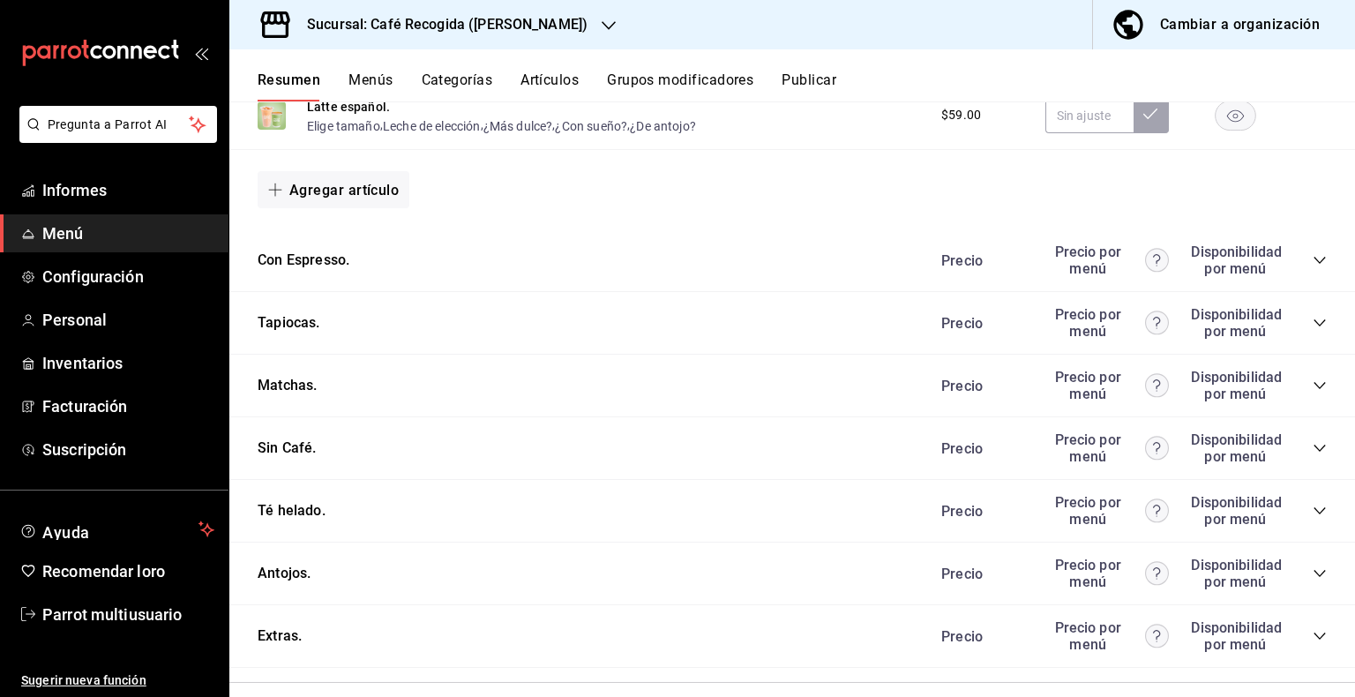
scroll to position [829, 0]
click at [1313, 575] on icon "colapsar-categoría-fila" at bounding box center [1320, 572] width 14 height 14
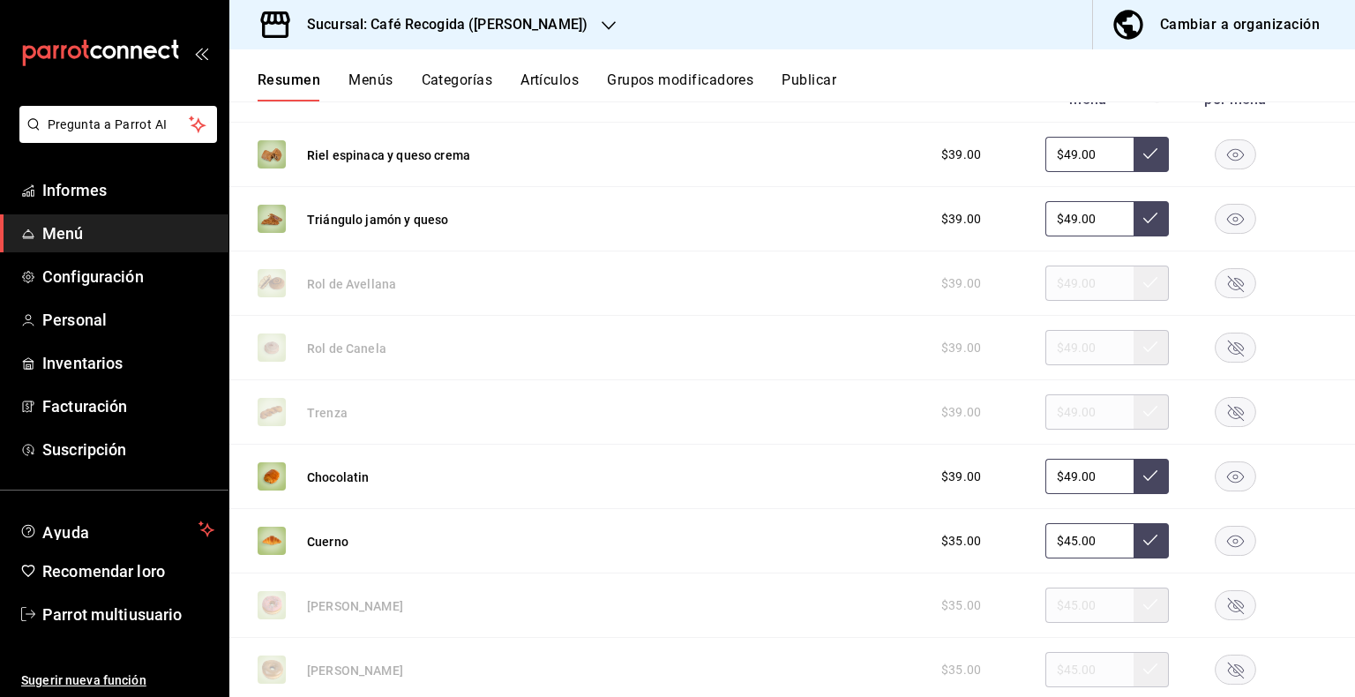
scroll to position [1313, 0]
click at [1200, 468] on div at bounding box center [1235, 474] width 88 height 30
click at [1227, 475] on icon "button" at bounding box center [1235, 474] width 17 height 12
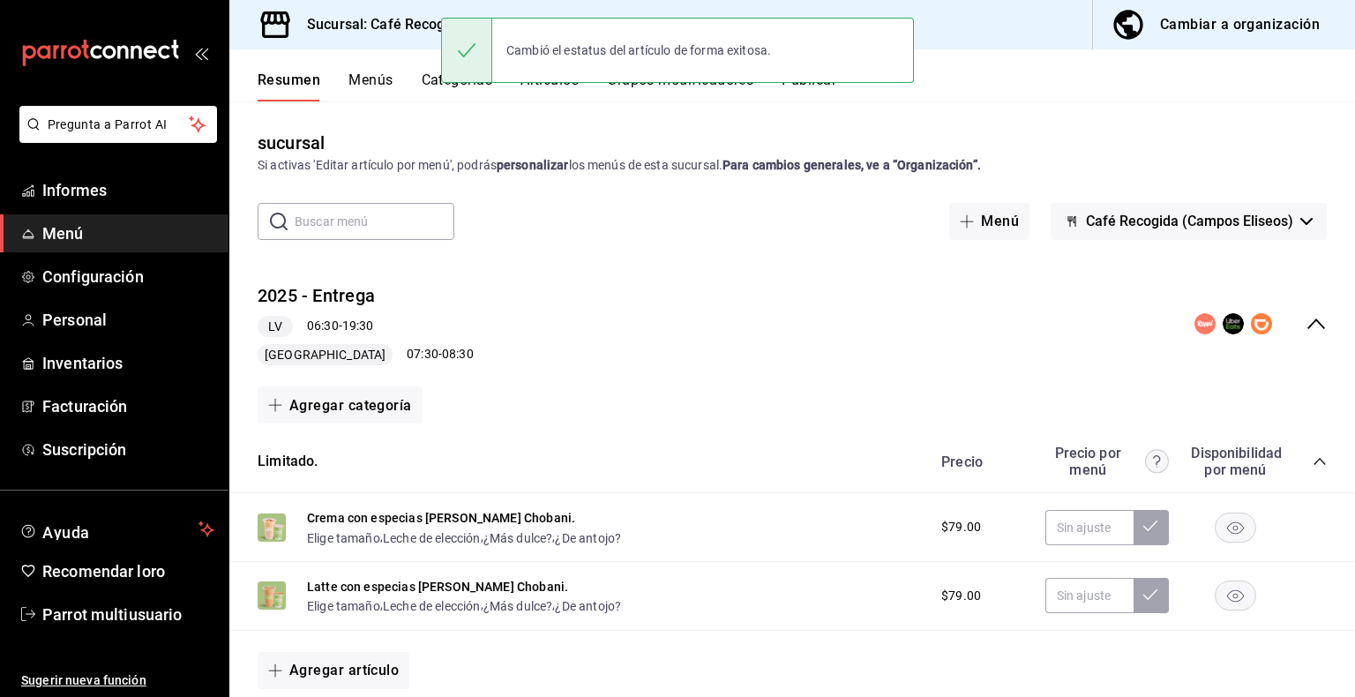
scroll to position [0, 0]
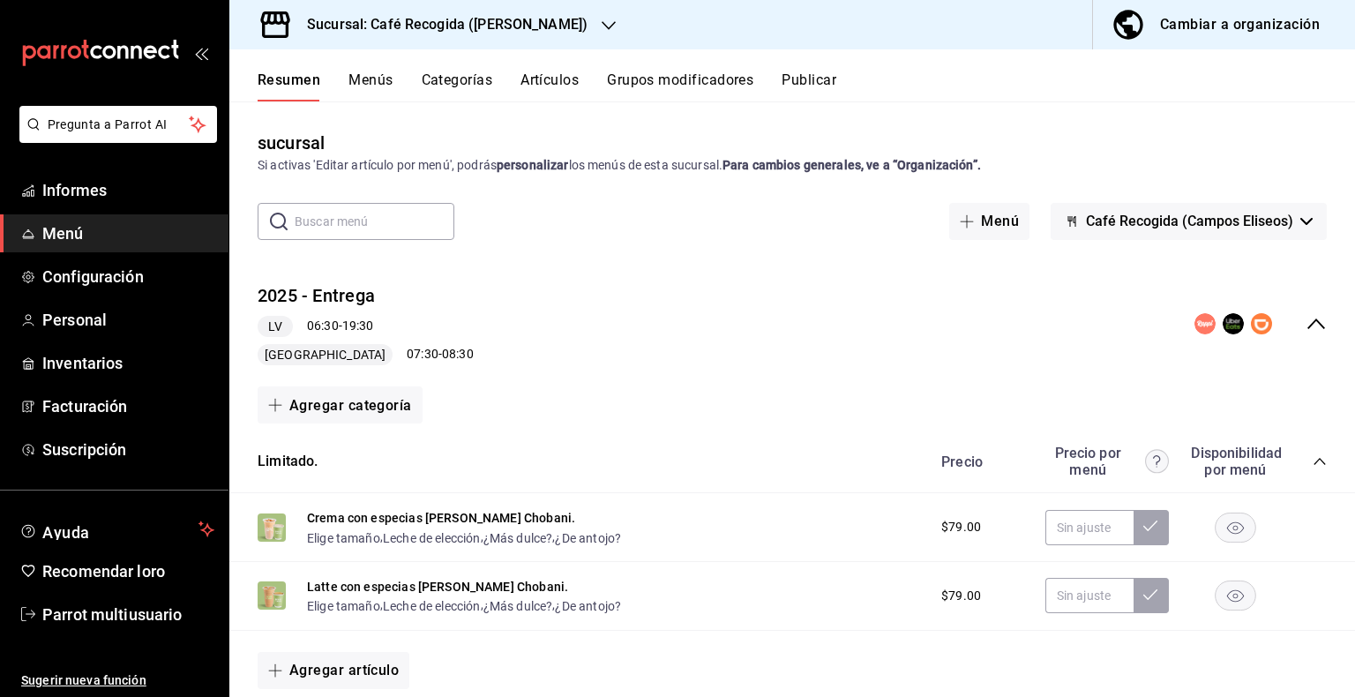
click at [820, 79] on font "Publicar" at bounding box center [809, 79] width 55 height 17
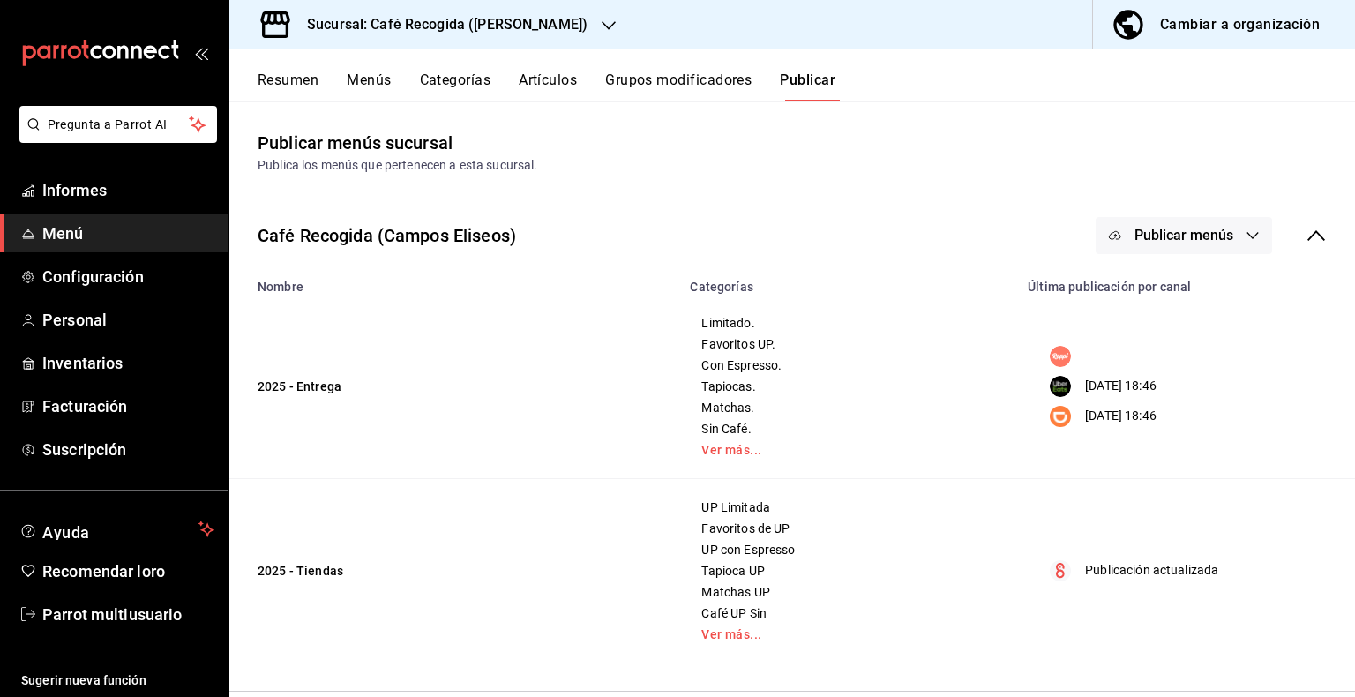
click at [1247, 235] on button "Publicar menús" at bounding box center [1184, 235] width 176 height 37
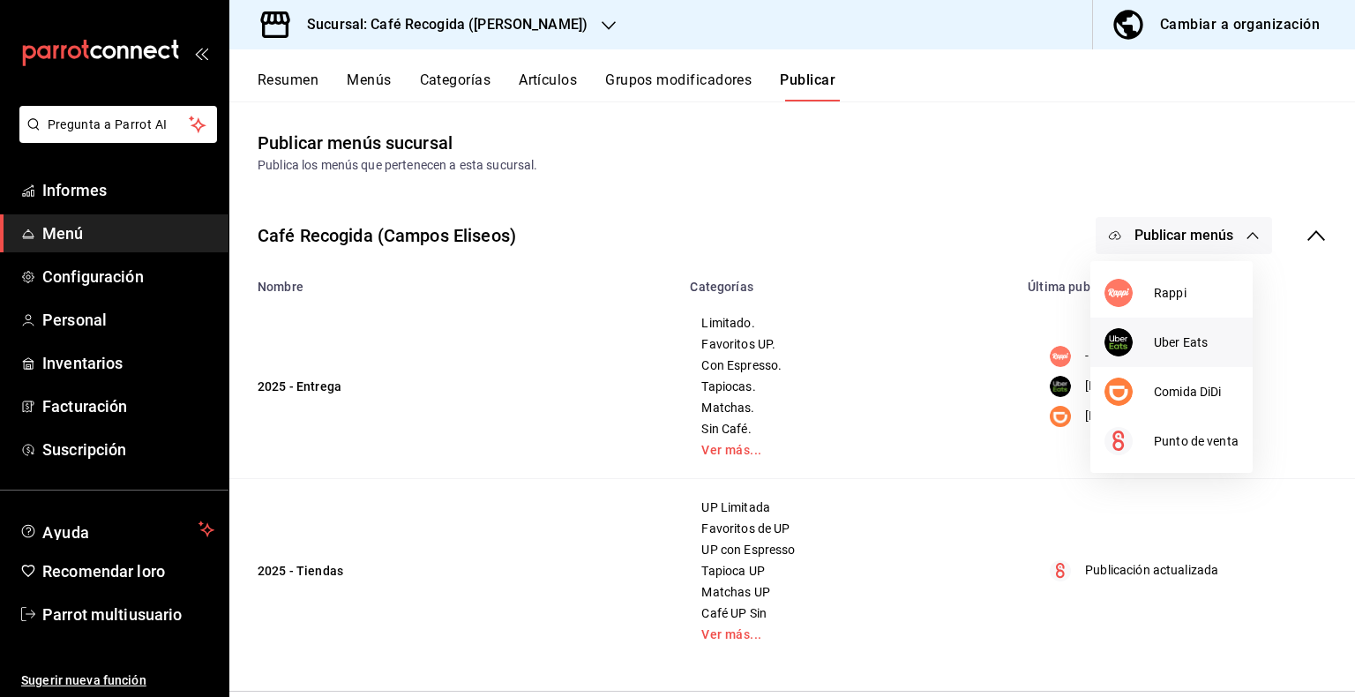
click at [1184, 338] on font "Uber Eats" at bounding box center [1181, 342] width 54 height 14
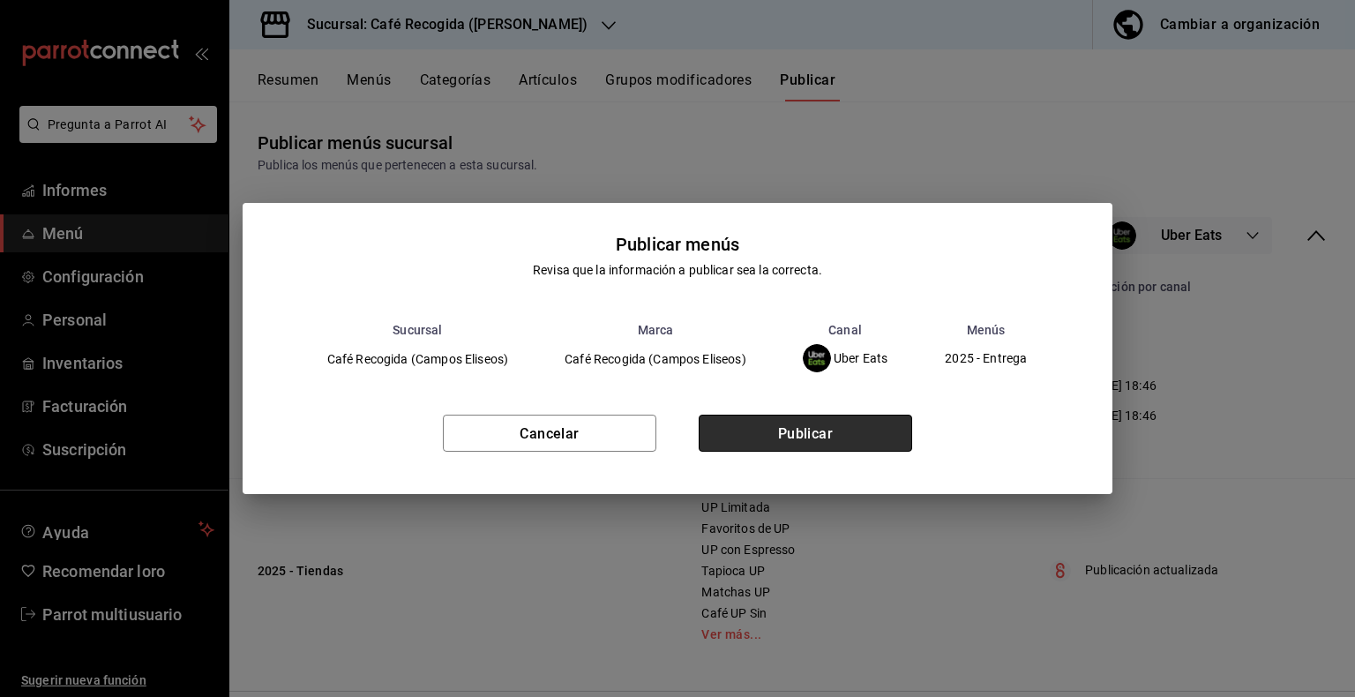
click at [797, 452] on button "Publicar" at bounding box center [805, 433] width 213 height 37
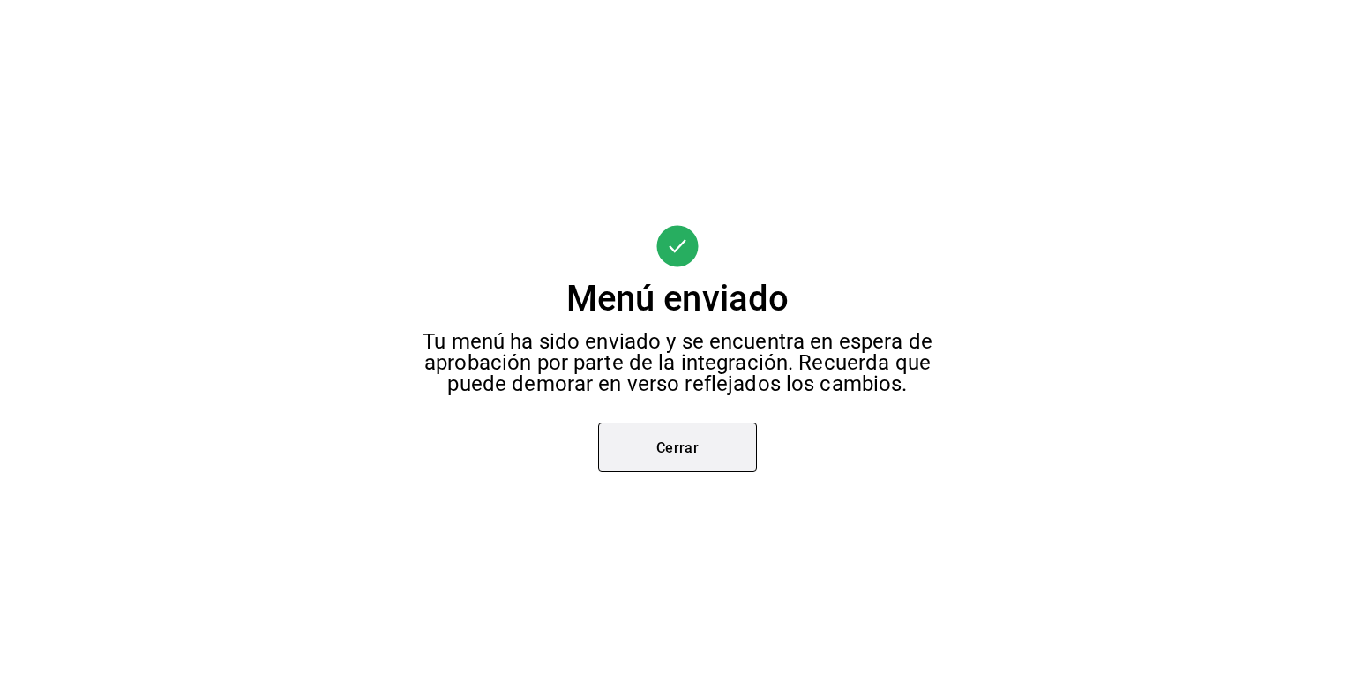
click at [703, 452] on button "Cerrar" at bounding box center [677, 447] width 159 height 49
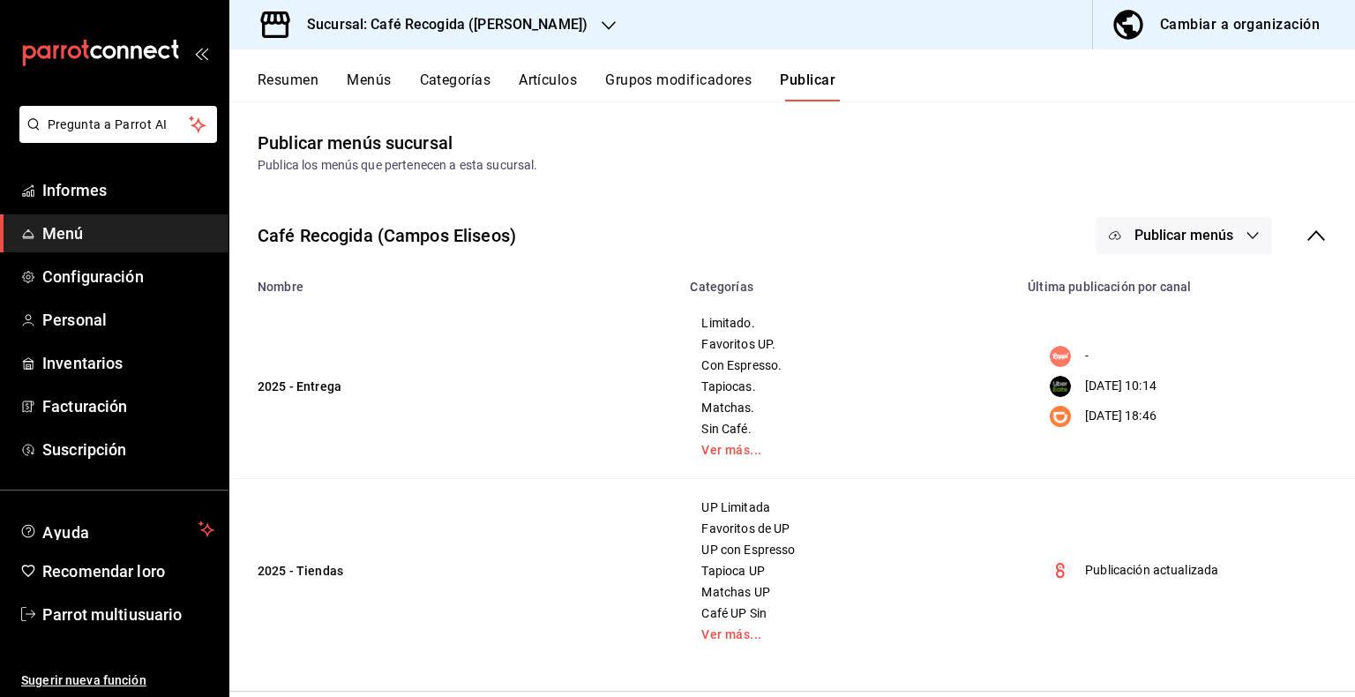
click at [1246, 233] on icon "button" at bounding box center [1253, 235] width 14 height 14
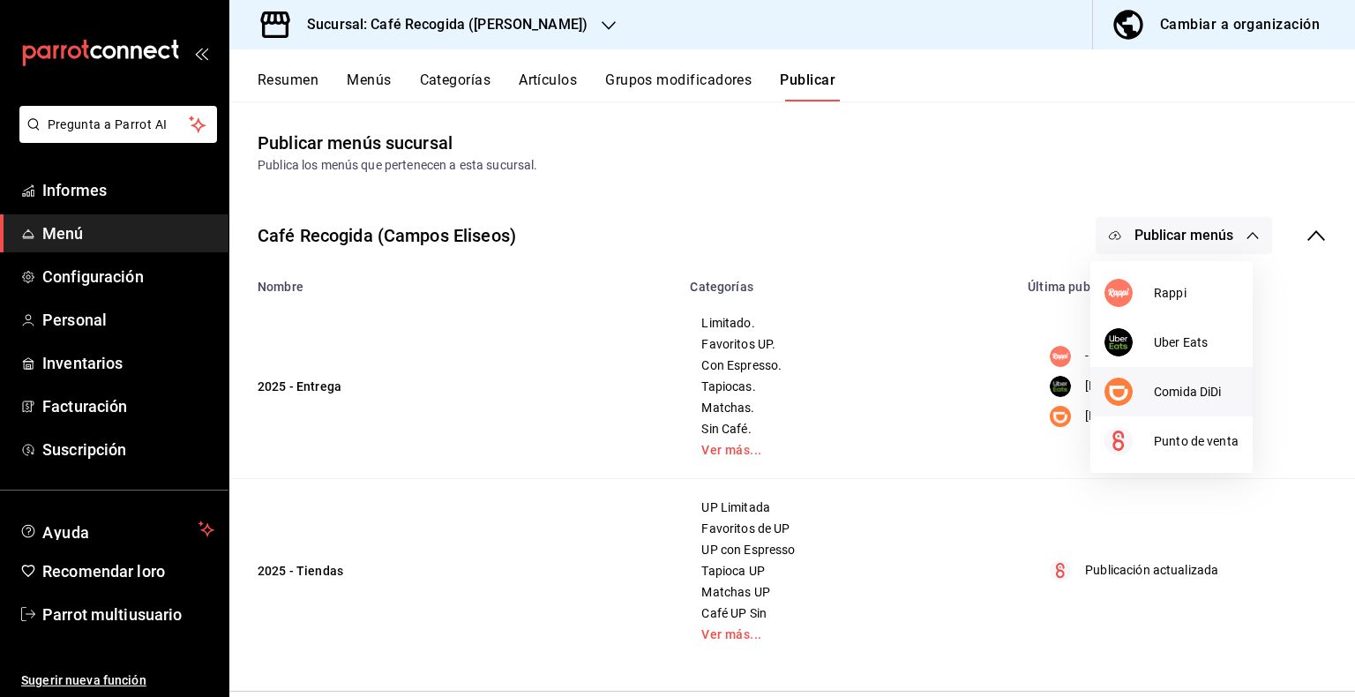
click at [1189, 385] on font "Comida DiDi" at bounding box center [1187, 392] width 67 height 14
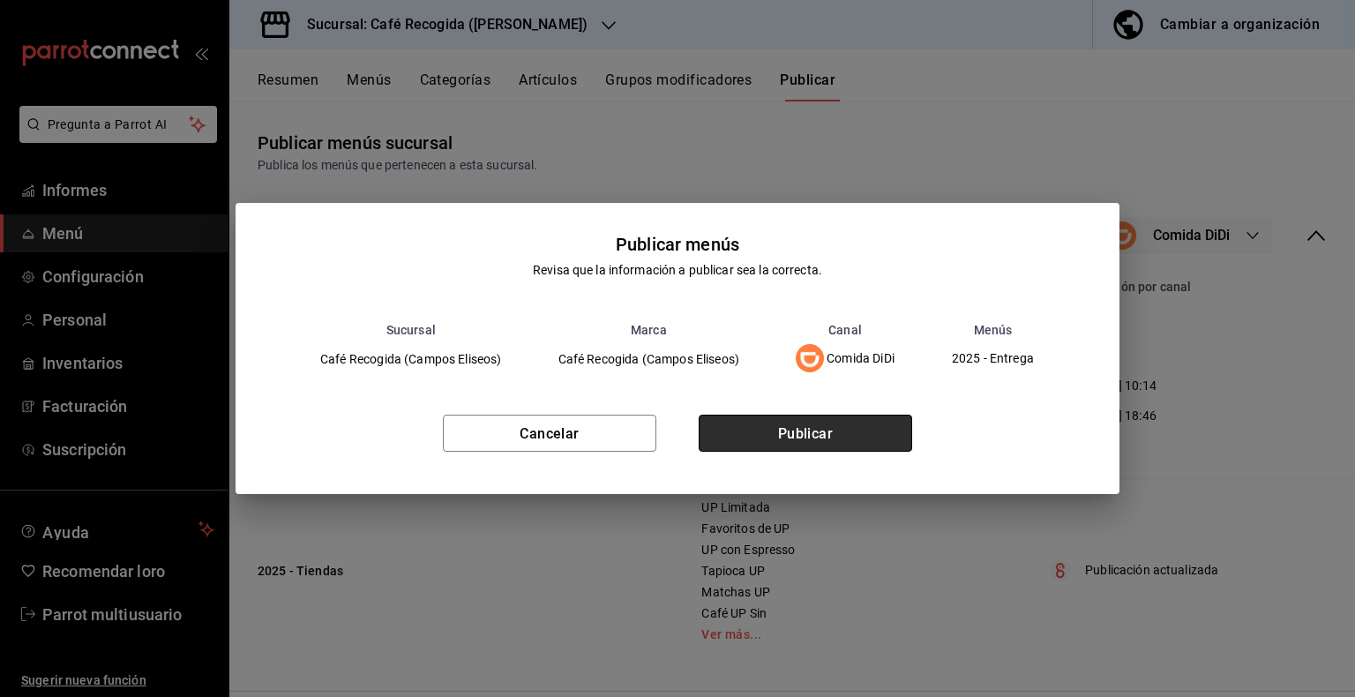
click at [845, 422] on button "Publicar" at bounding box center [805, 433] width 213 height 37
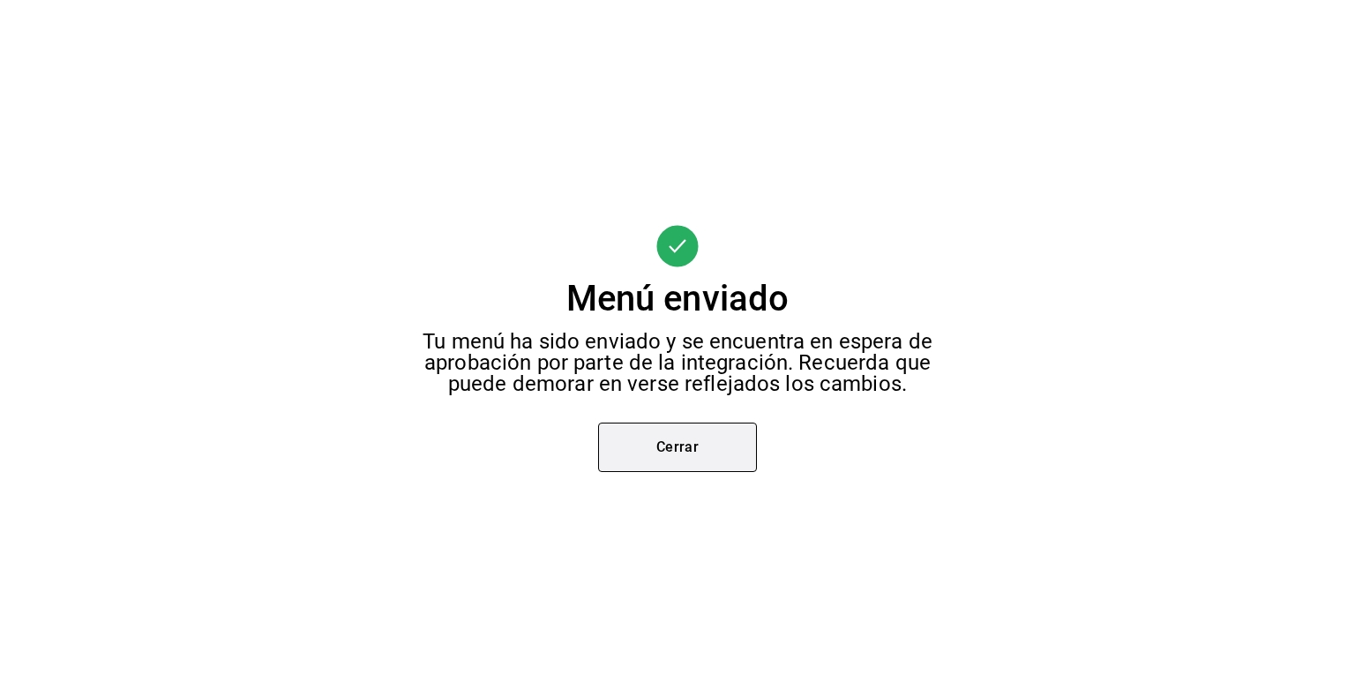
click at [706, 448] on button "Cerrar" at bounding box center [677, 447] width 159 height 49
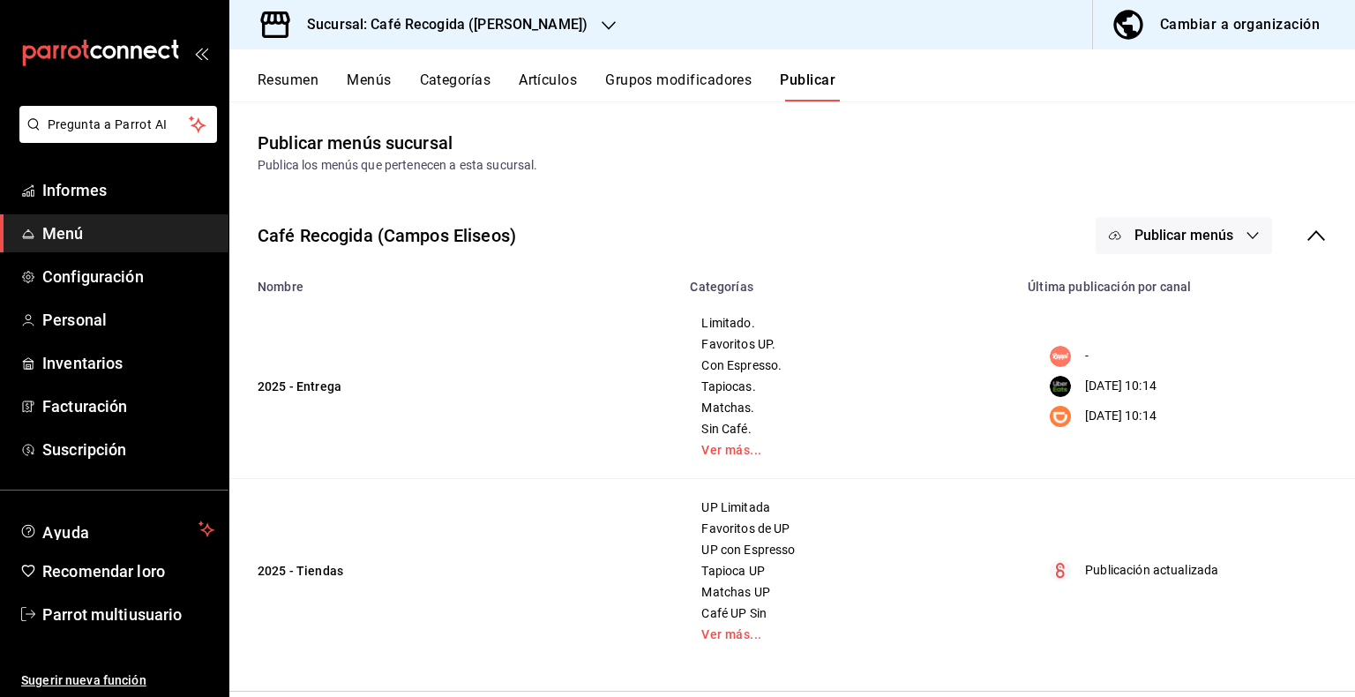
click at [303, 79] on font "Resumen" at bounding box center [288, 79] width 61 height 17
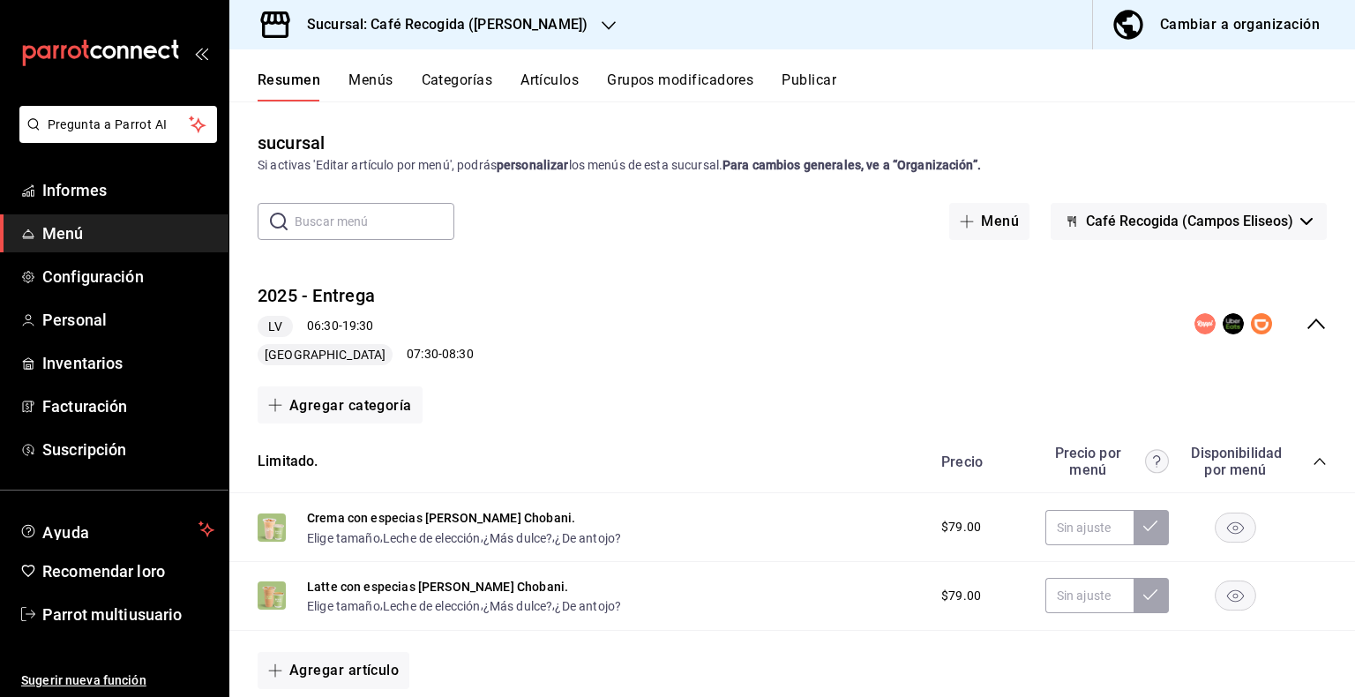
click at [618, 26] on div "Sucursal: Café Recogida (Campos Eliseos) Cambiar a organización" at bounding box center [792, 24] width 1126 height 49
click at [602, 26] on icon "button" at bounding box center [609, 26] width 14 height 14
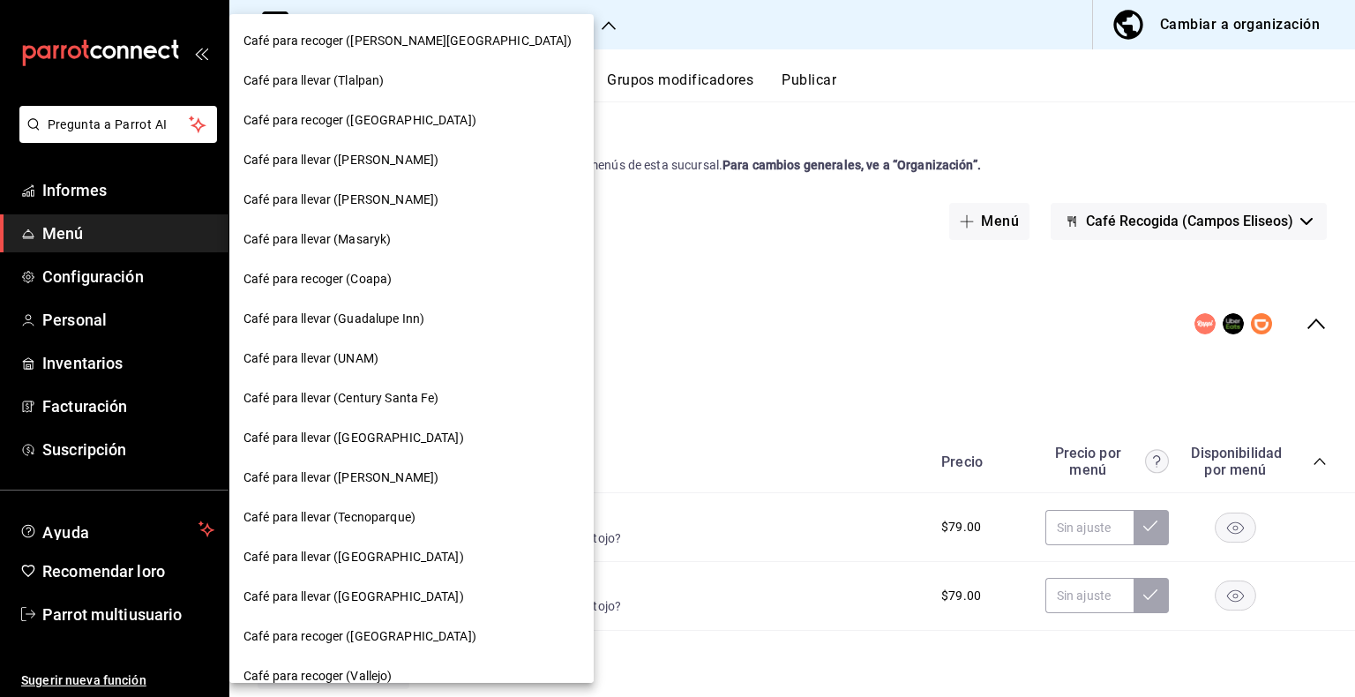
click at [383, 44] on font "Café para recoger (Quintana Roo)" at bounding box center [407, 41] width 329 height 14
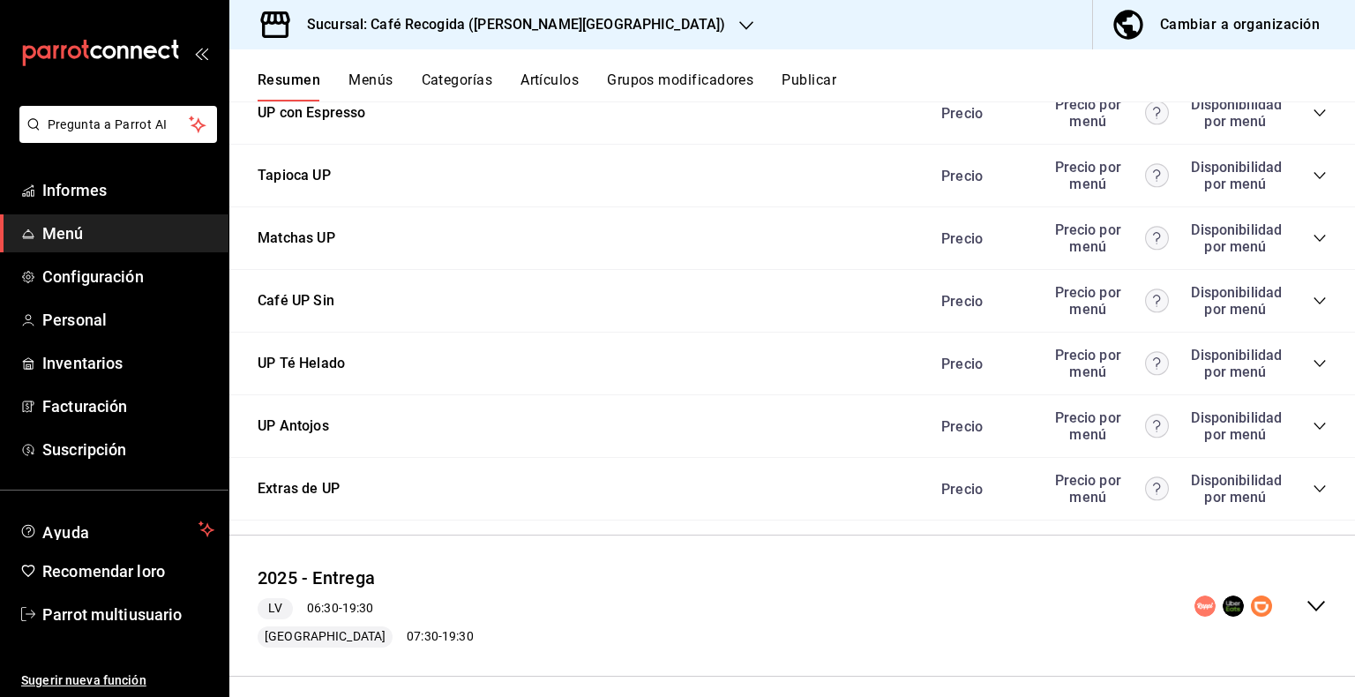
scroll to position [963, 0]
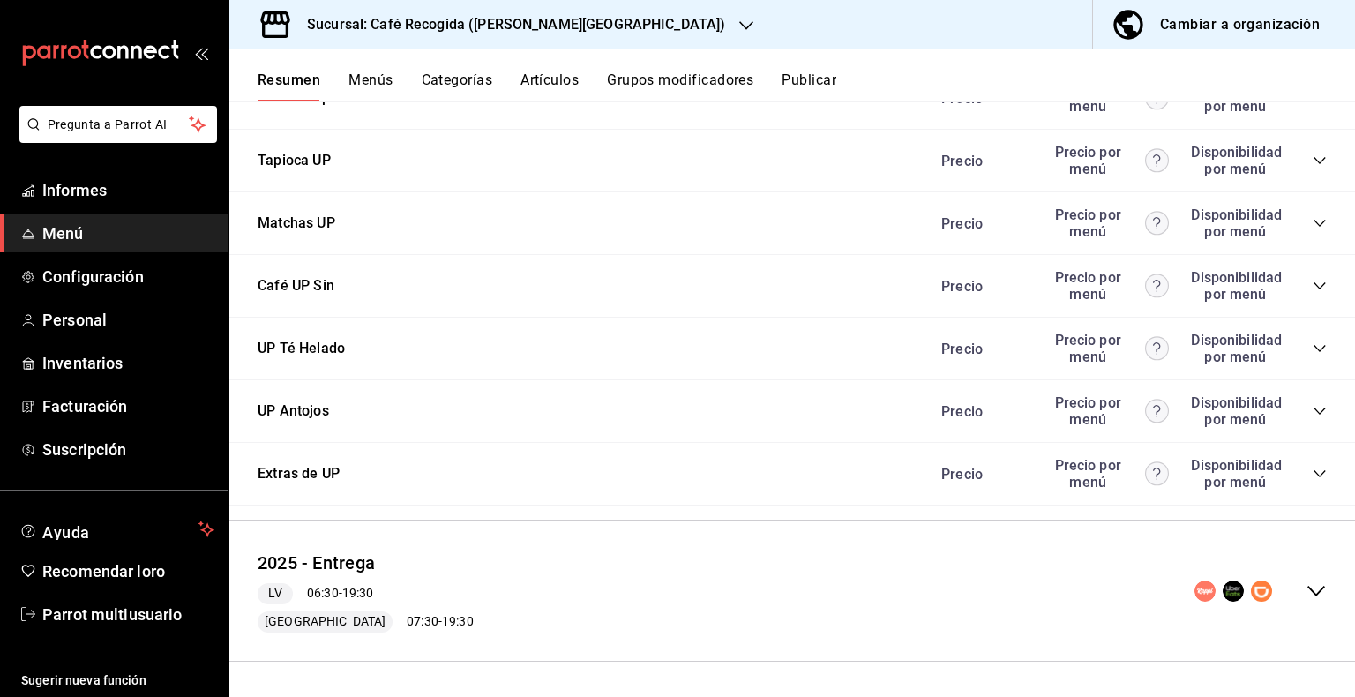
click at [1307, 594] on icon "colapsar-fila-del-menú" at bounding box center [1316, 591] width 18 height 11
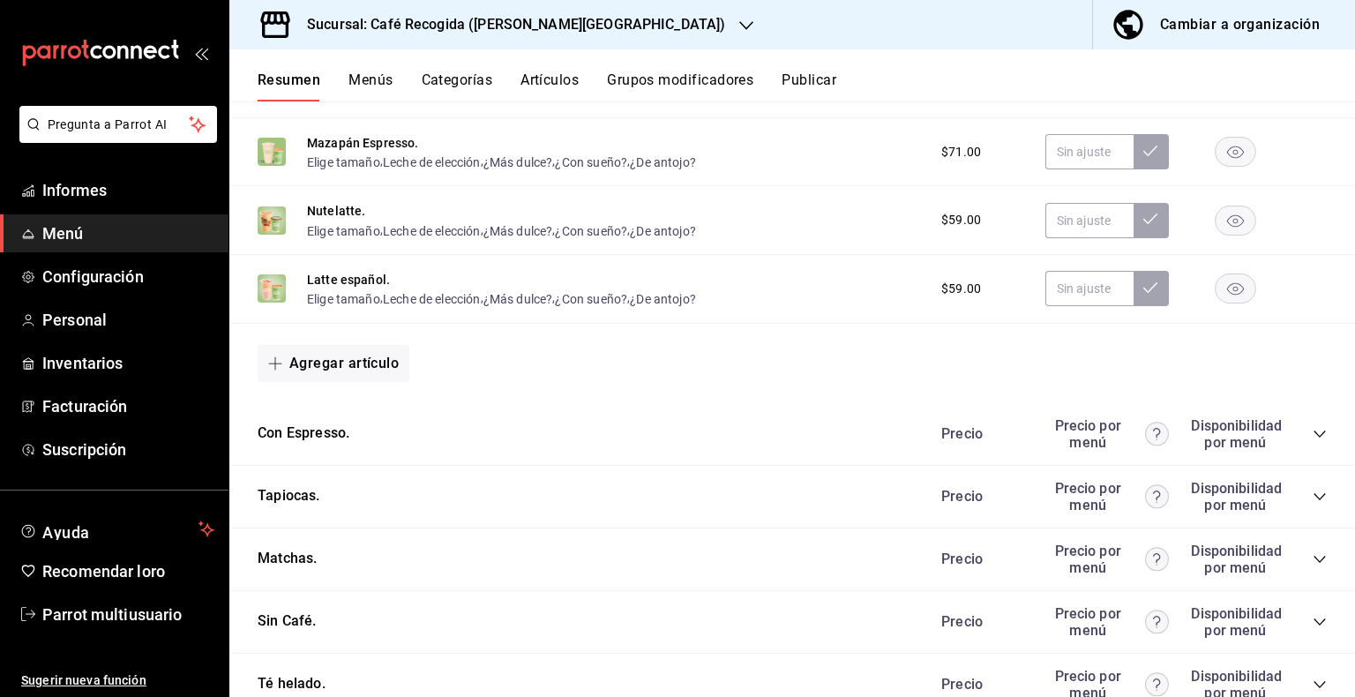
scroll to position [2084, 0]
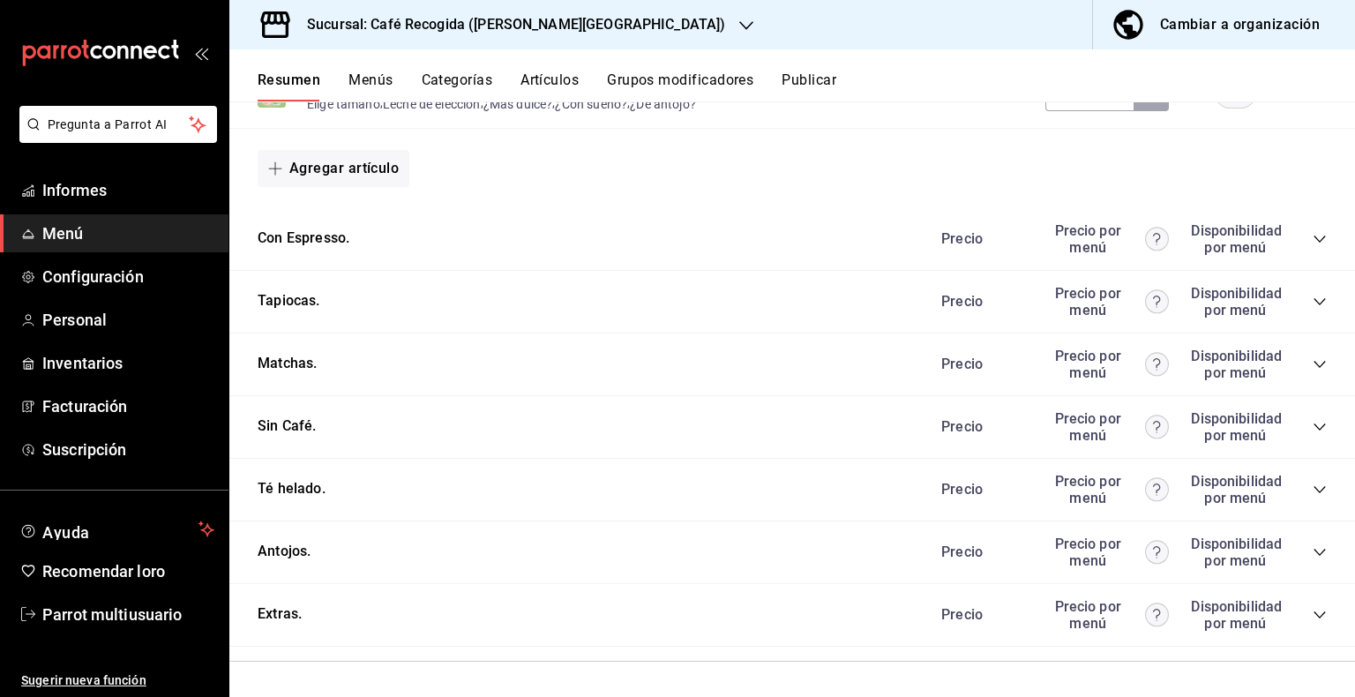
click at [1313, 551] on icon "colapsar-categoría-fila" at bounding box center [1320, 552] width 14 height 14
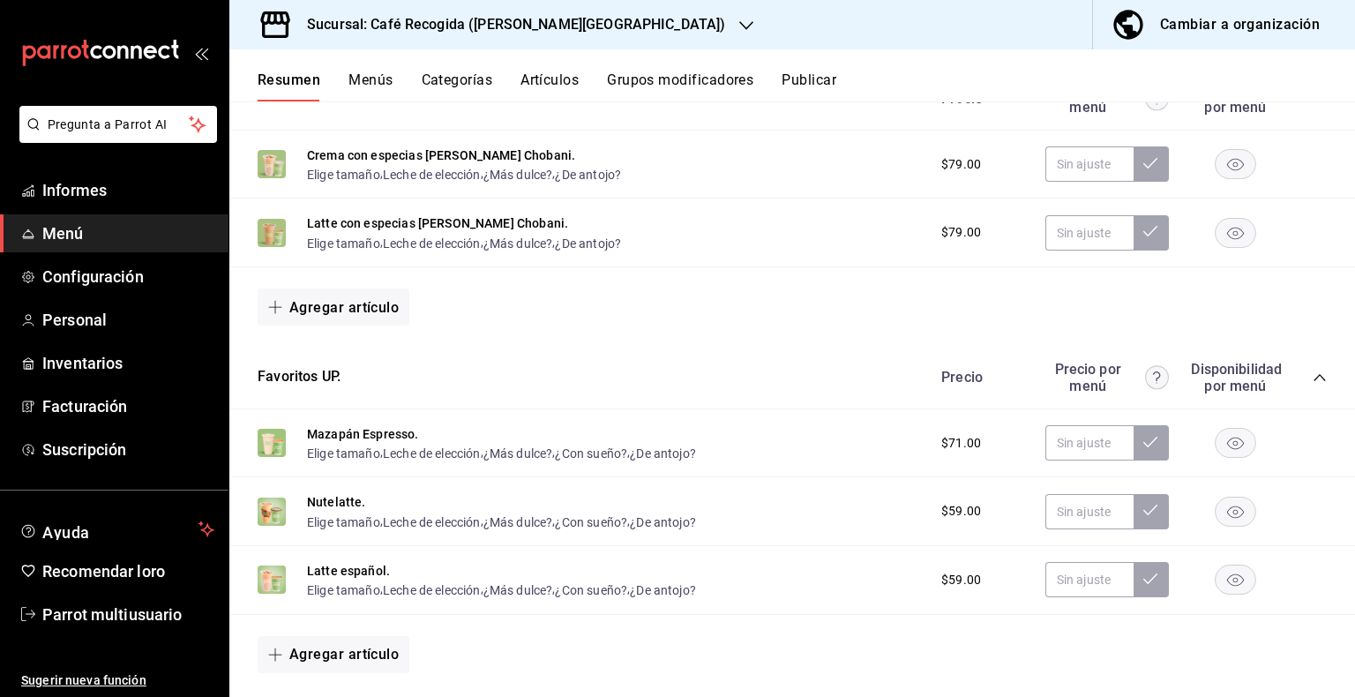
scroll to position [1579, 0]
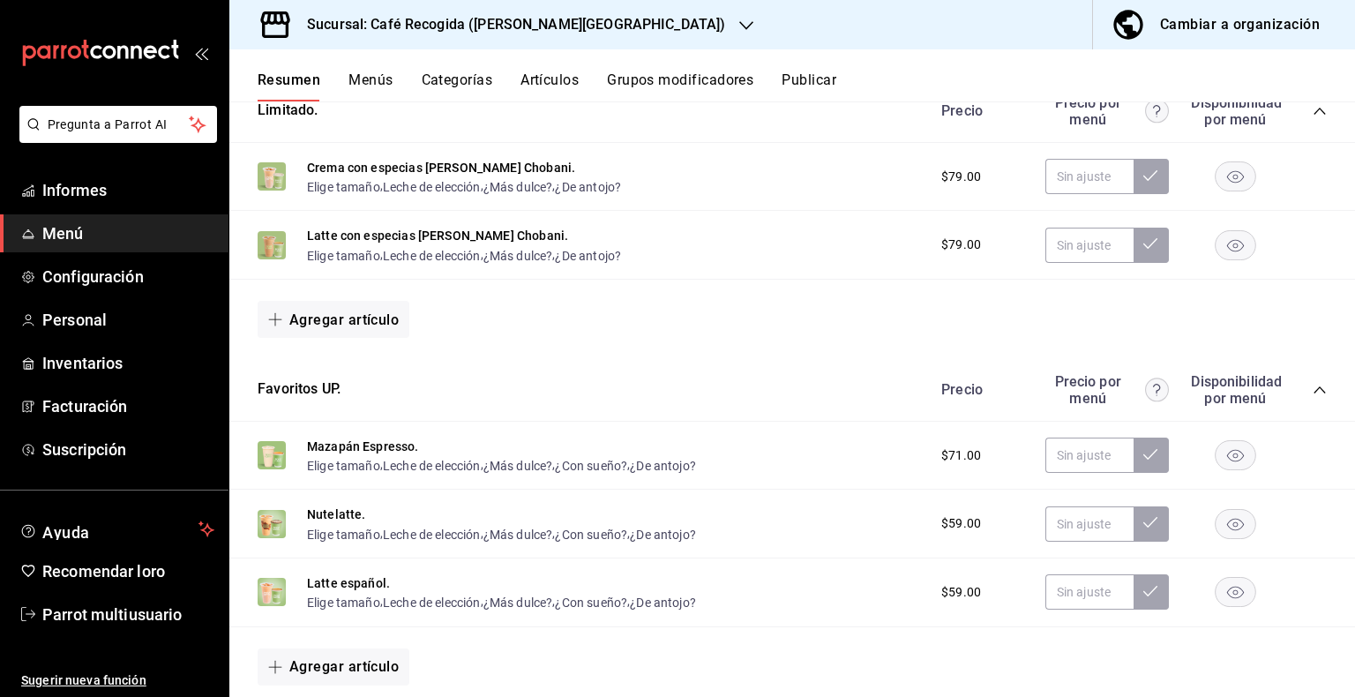
click at [817, 79] on font "Publicar" at bounding box center [809, 79] width 55 height 17
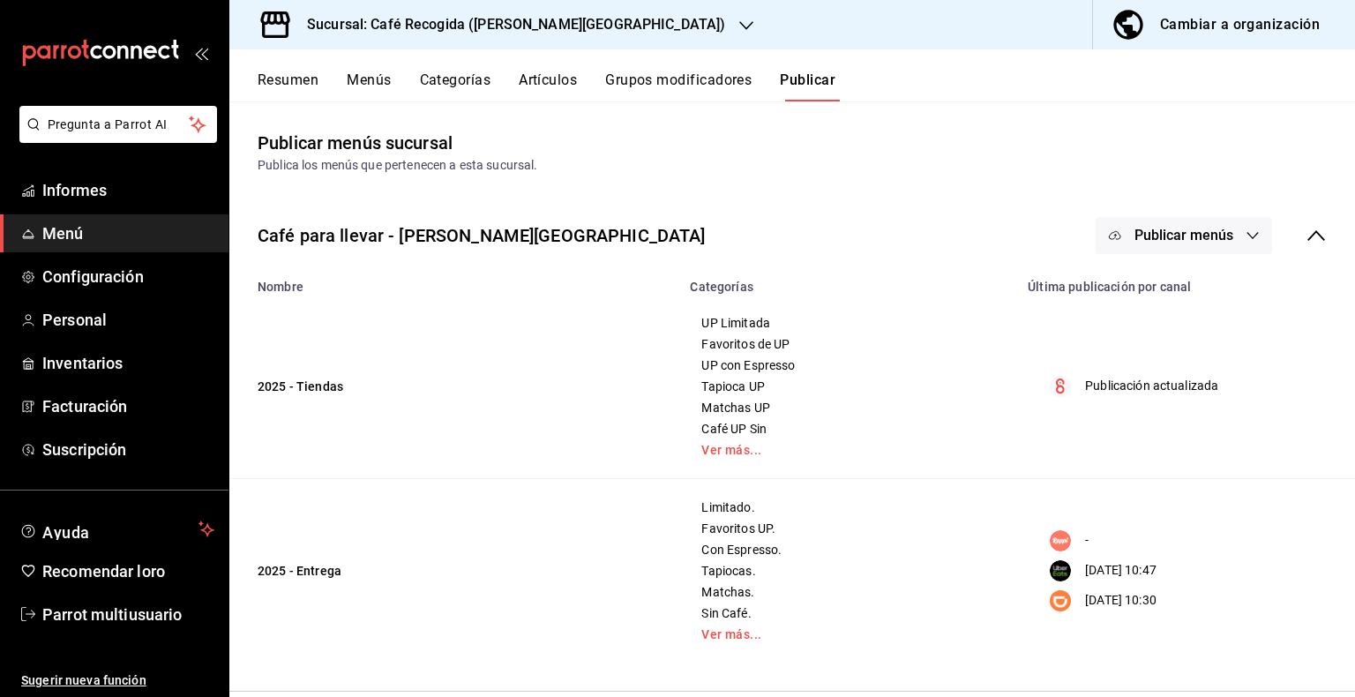
click at [1255, 229] on button "Publicar menús" at bounding box center [1184, 235] width 176 height 37
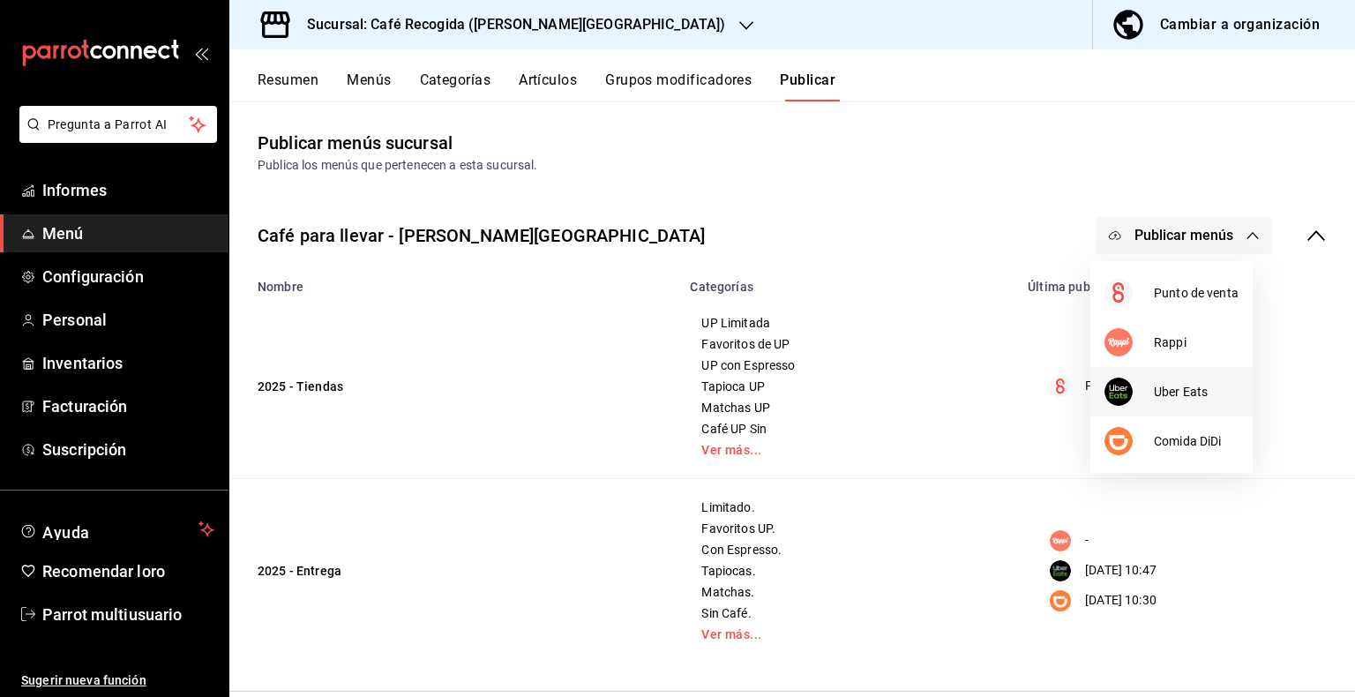
click at [1186, 383] on span "Uber Eats" at bounding box center [1196, 392] width 85 height 19
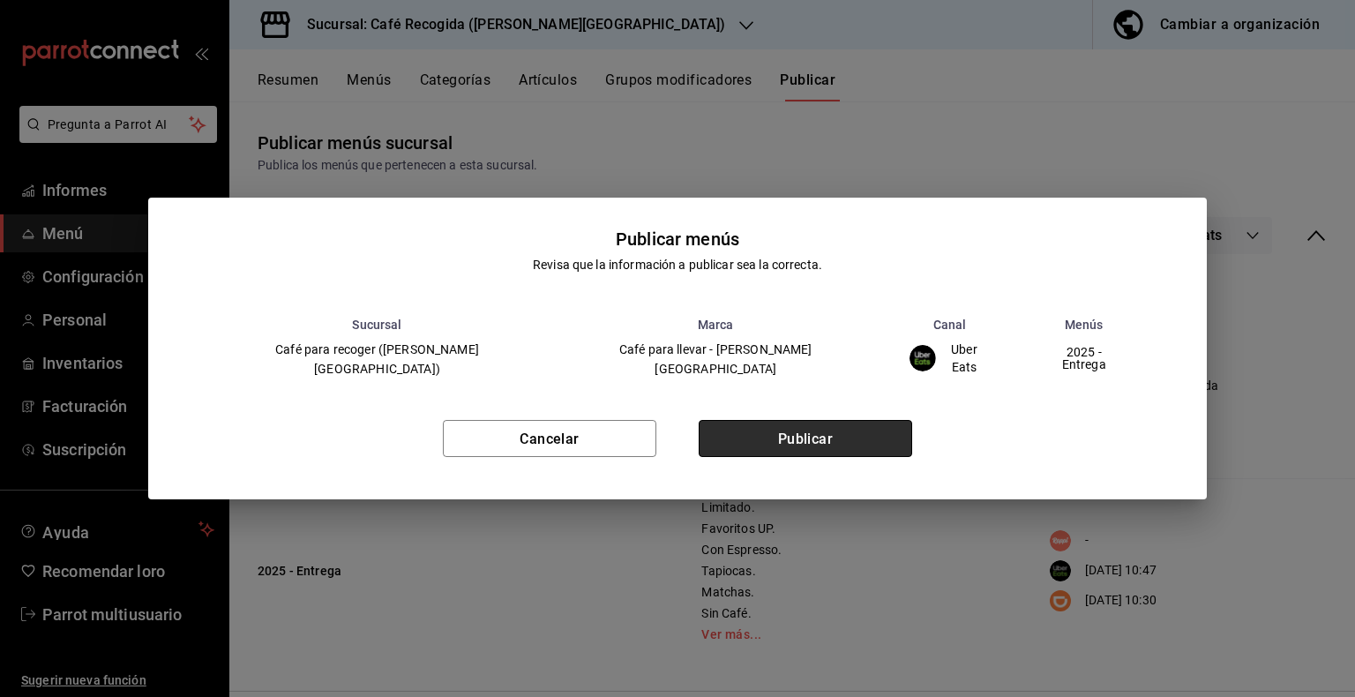
click at [849, 429] on button "Publicar" at bounding box center [805, 438] width 213 height 37
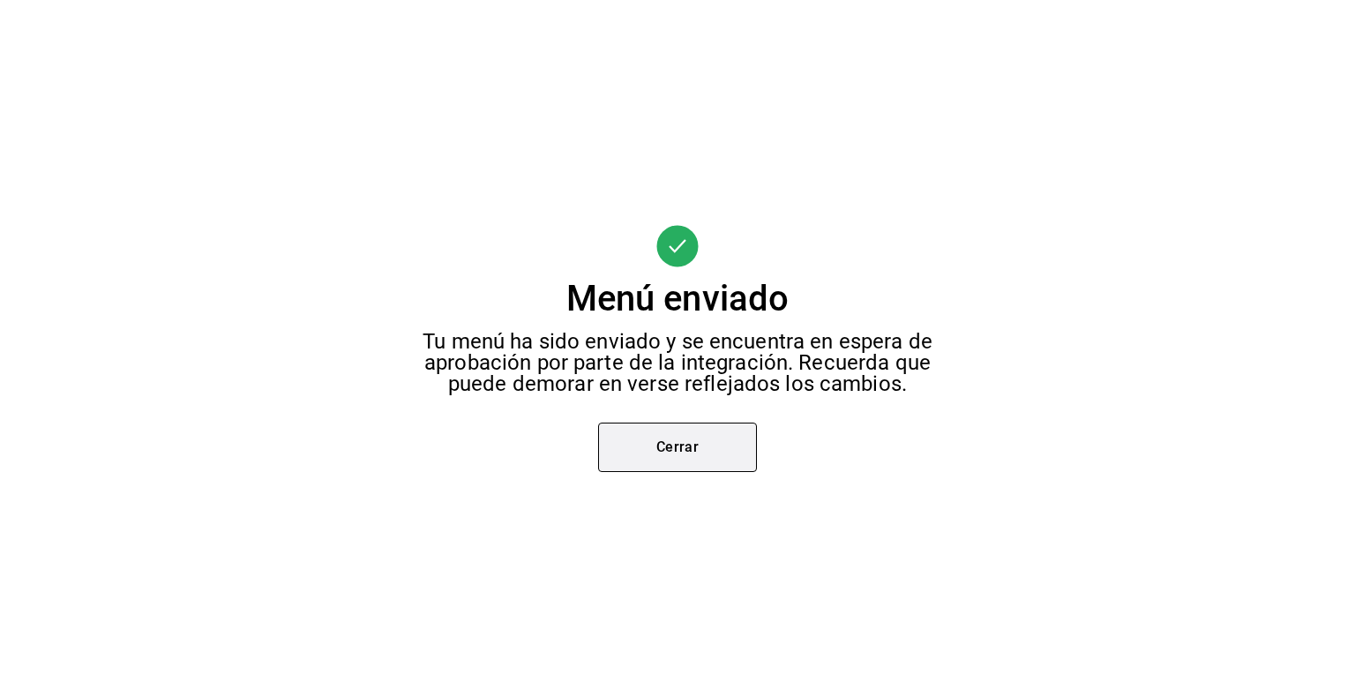
click at [728, 431] on button "Cerrar" at bounding box center [677, 447] width 159 height 49
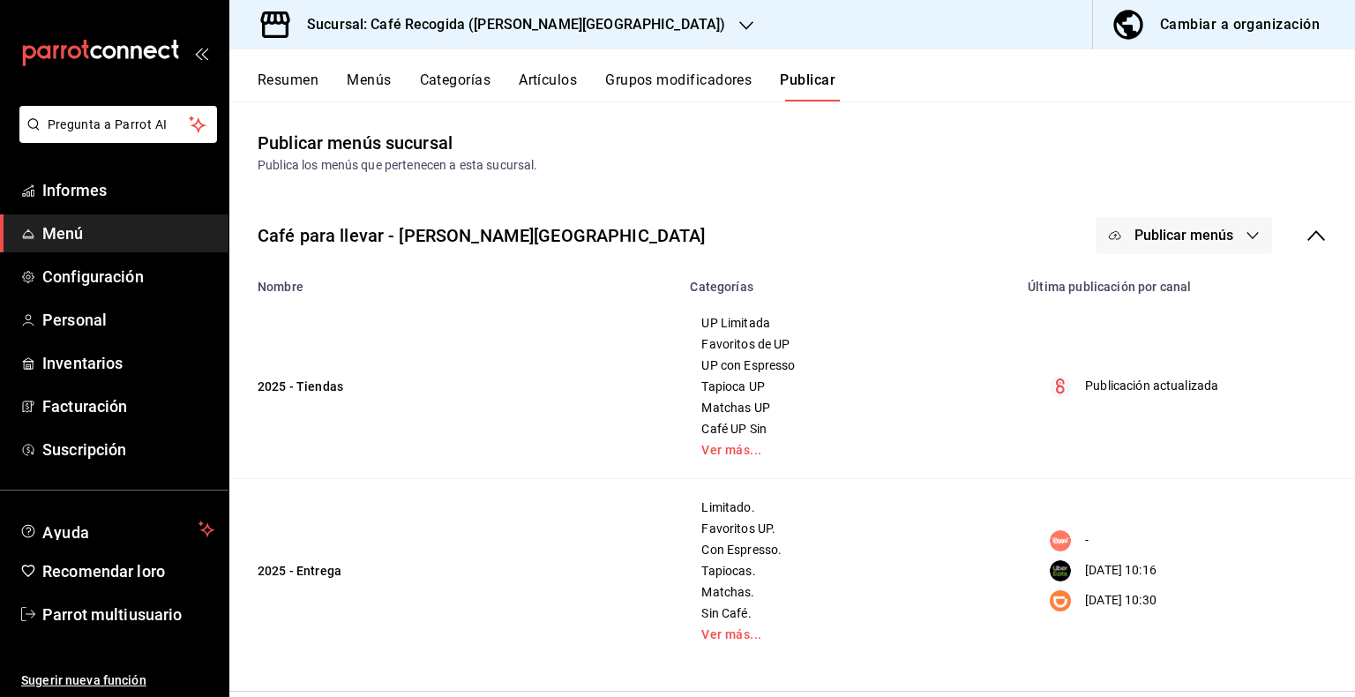
click at [803, 94] on button "Publicar" at bounding box center [808, 86] width 56 height 31
click at [1246, 234] on icon "button" at bounding box center [1253, 235] width 14 height 14
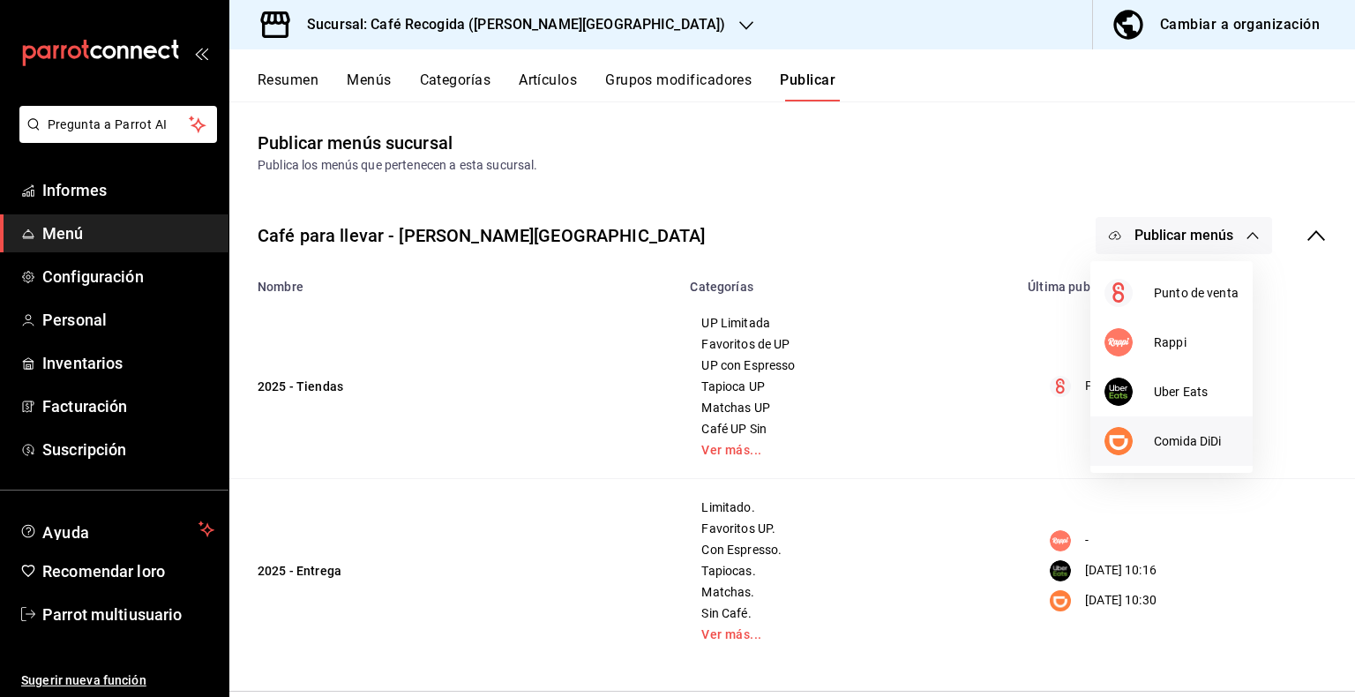
click at [1173, 441] on font "Comida DiDi" at bounding box center [1187, 441] width 67 height 14
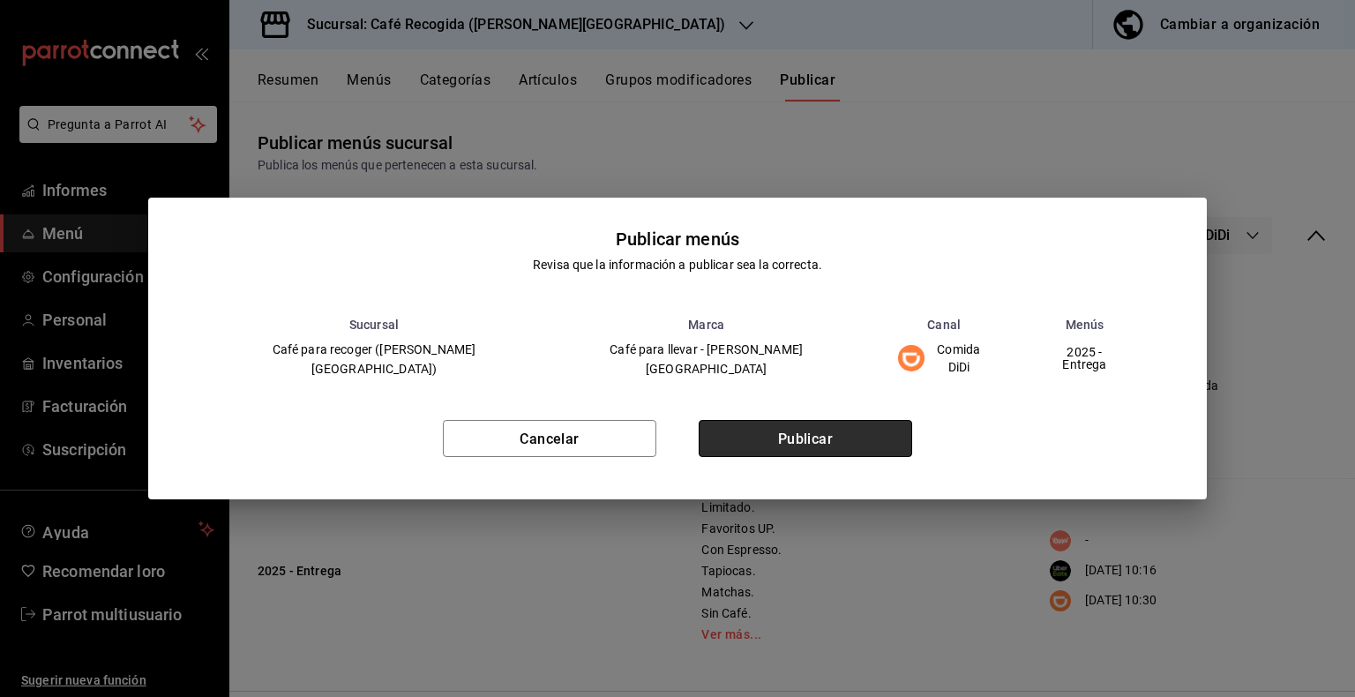
click at [790, 435] on font "Publicar" at bounding box center [806, 438] width 56 height 17
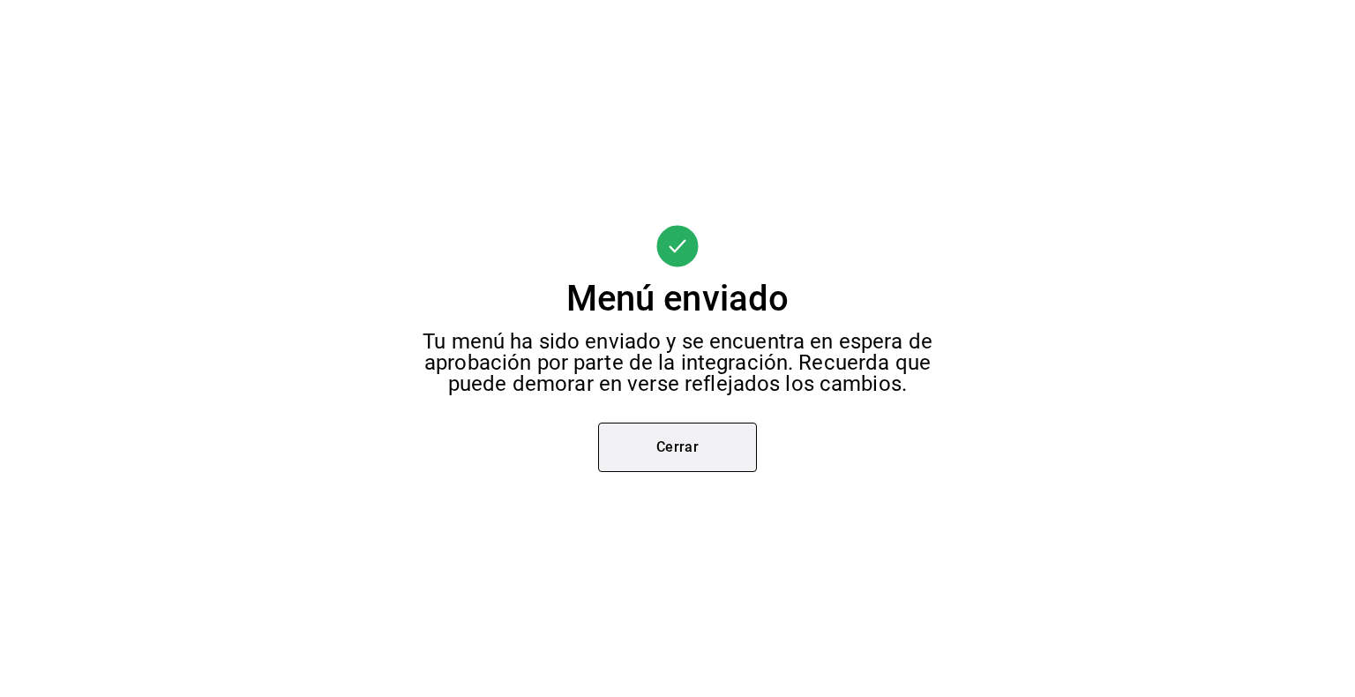
click at [733, 447] on button "Cerrar" at bounding box center [677, 447] width 159 height 49
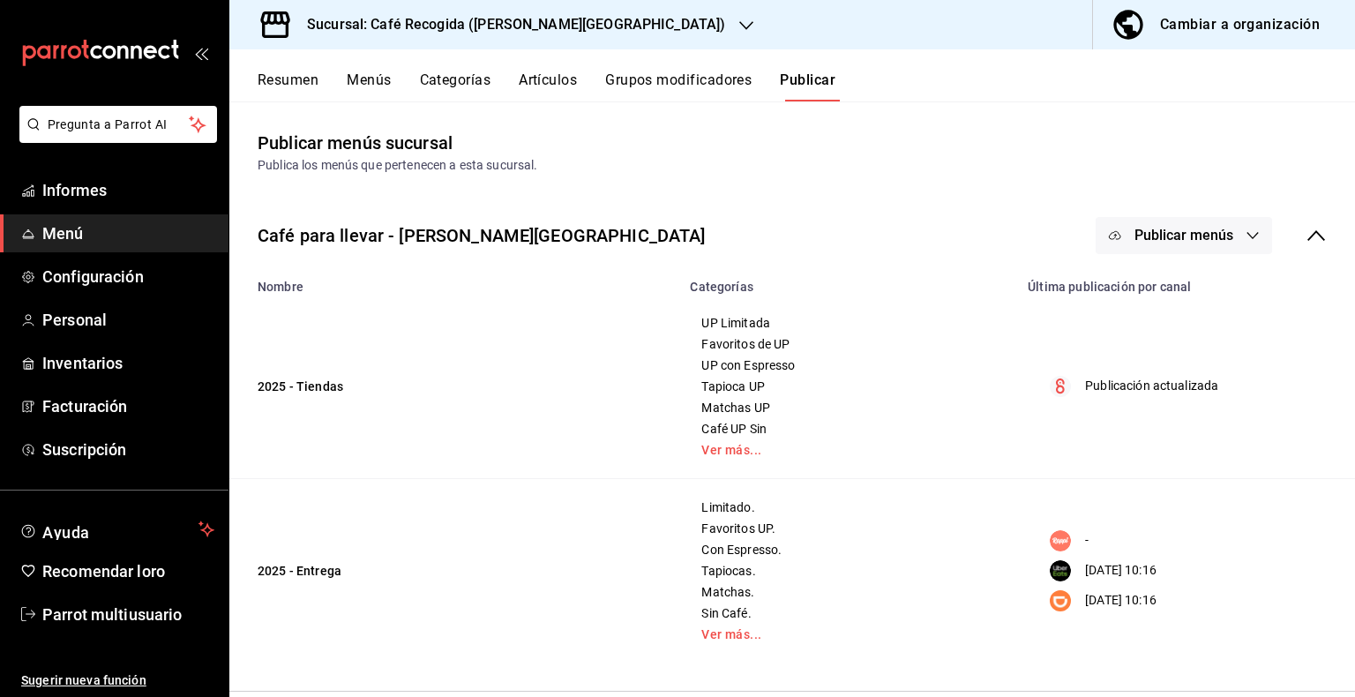
click at [292, 83] on font "Resumen" at bounding box center [288, 79] width 61 height 17
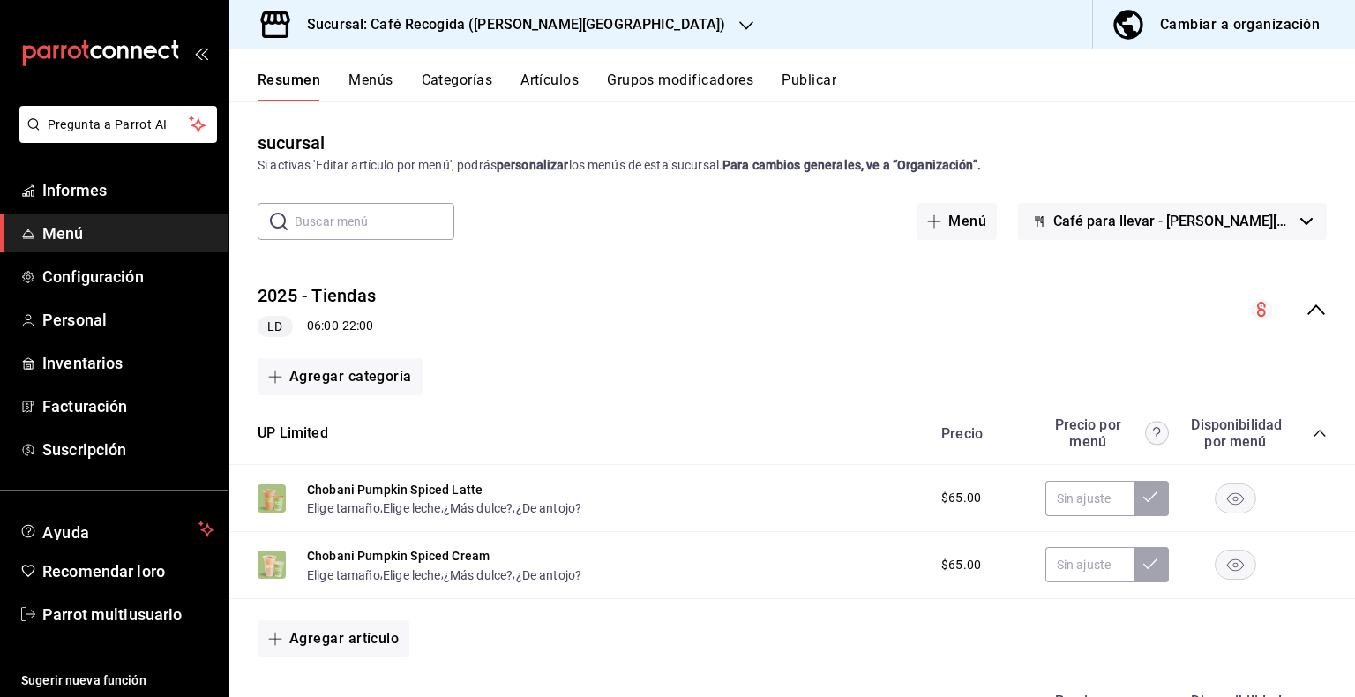
click at [739, 26] on icon "button" at bounding box center [746, 26] width 14 height 14
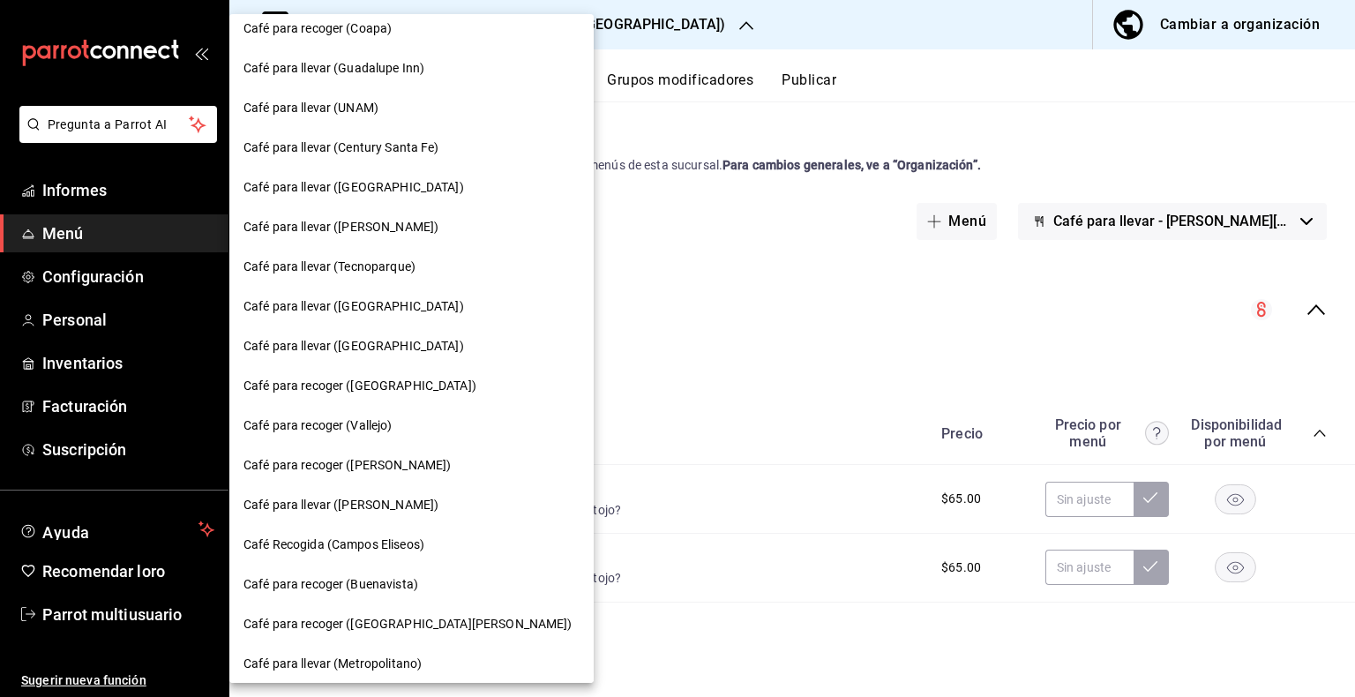
scroll to position [258, 0]
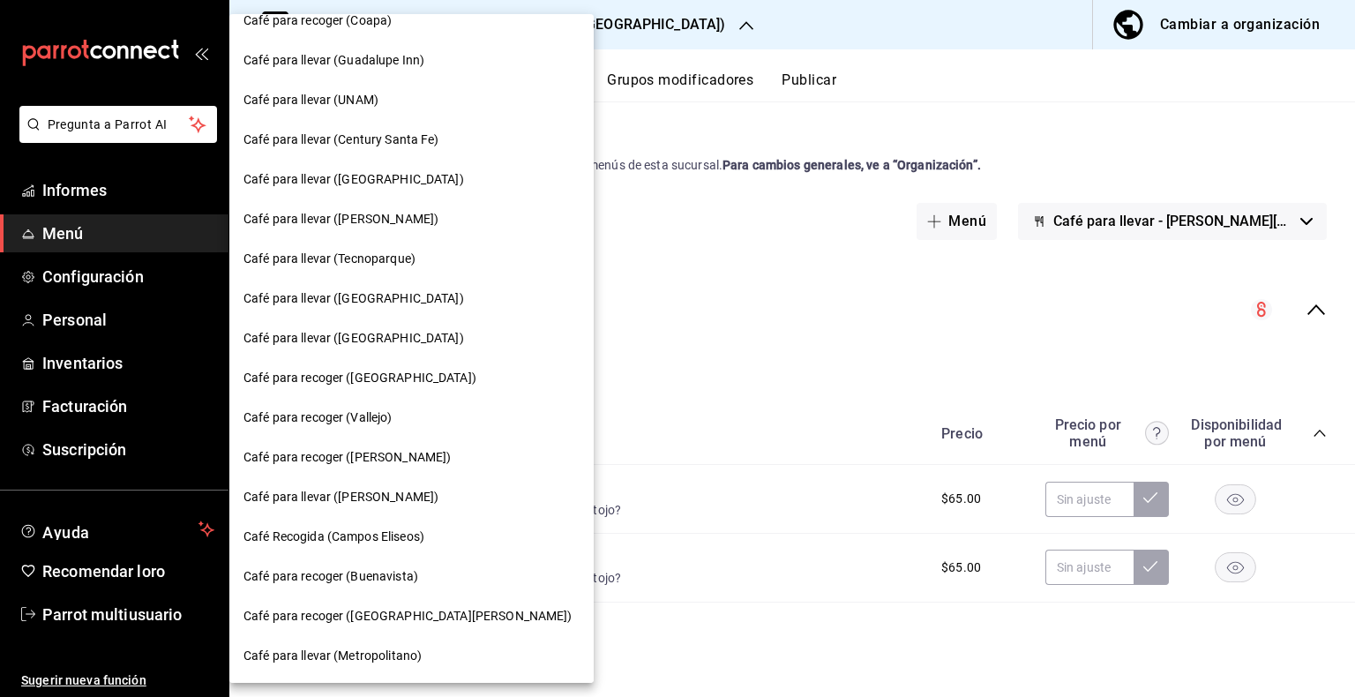
click at [436, 468] on div "Café para recoger (Lago de Guadalupe)" at bounding box center [411, 458] width 364 height 40
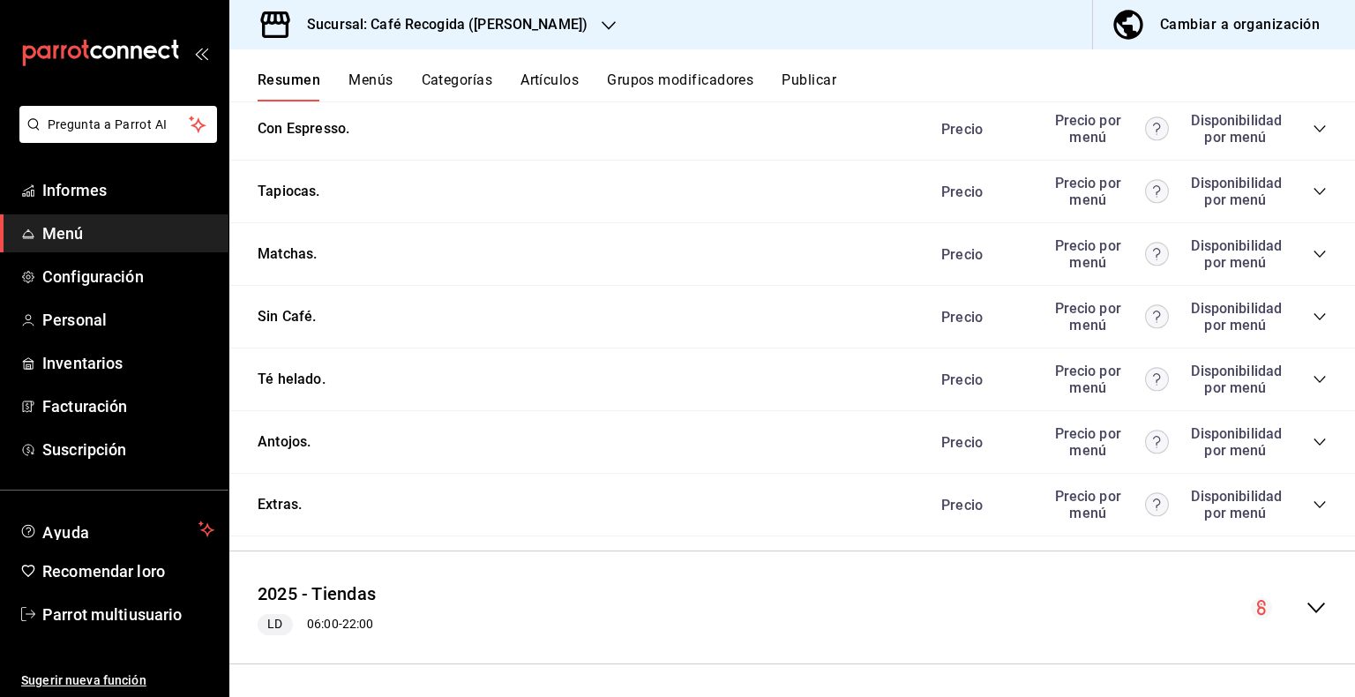
scroll to position [935, 0]
click at [1314, 439] on icon "colapsar-categoría-fila" at bounding box center [1319, 439] width 11 height 7
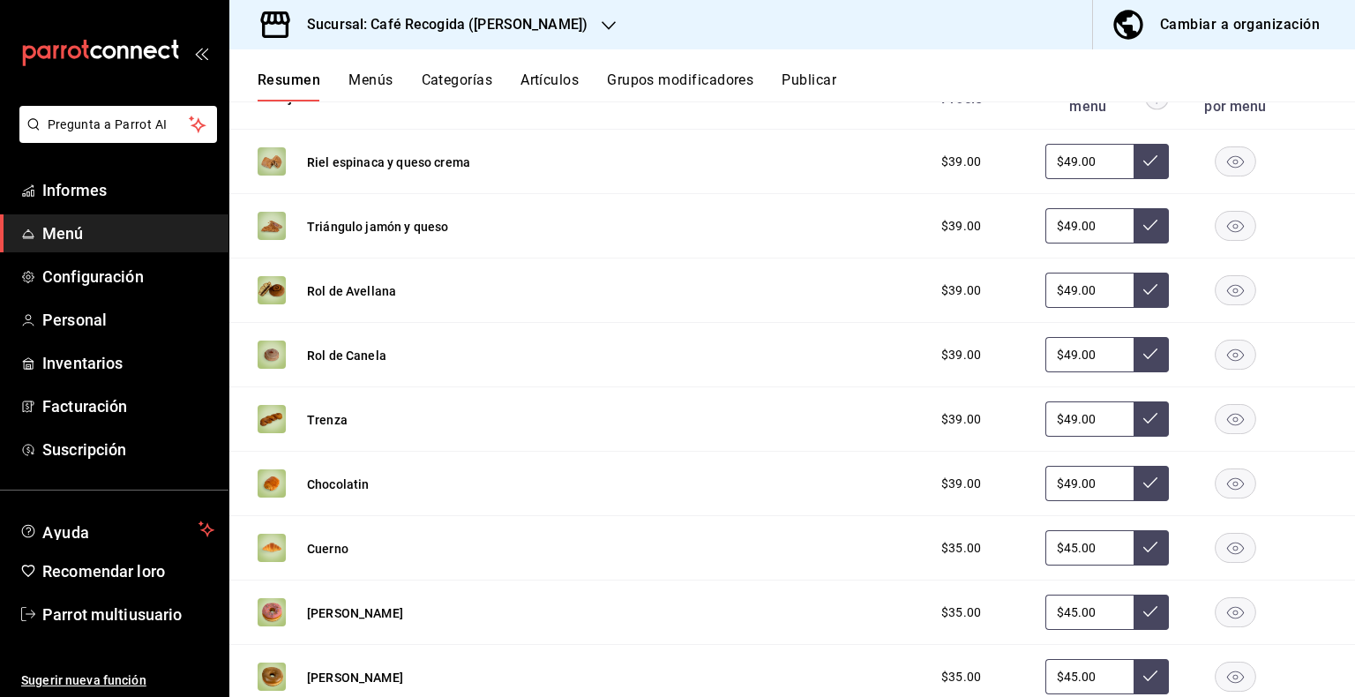
scroll to position [1324, 0]
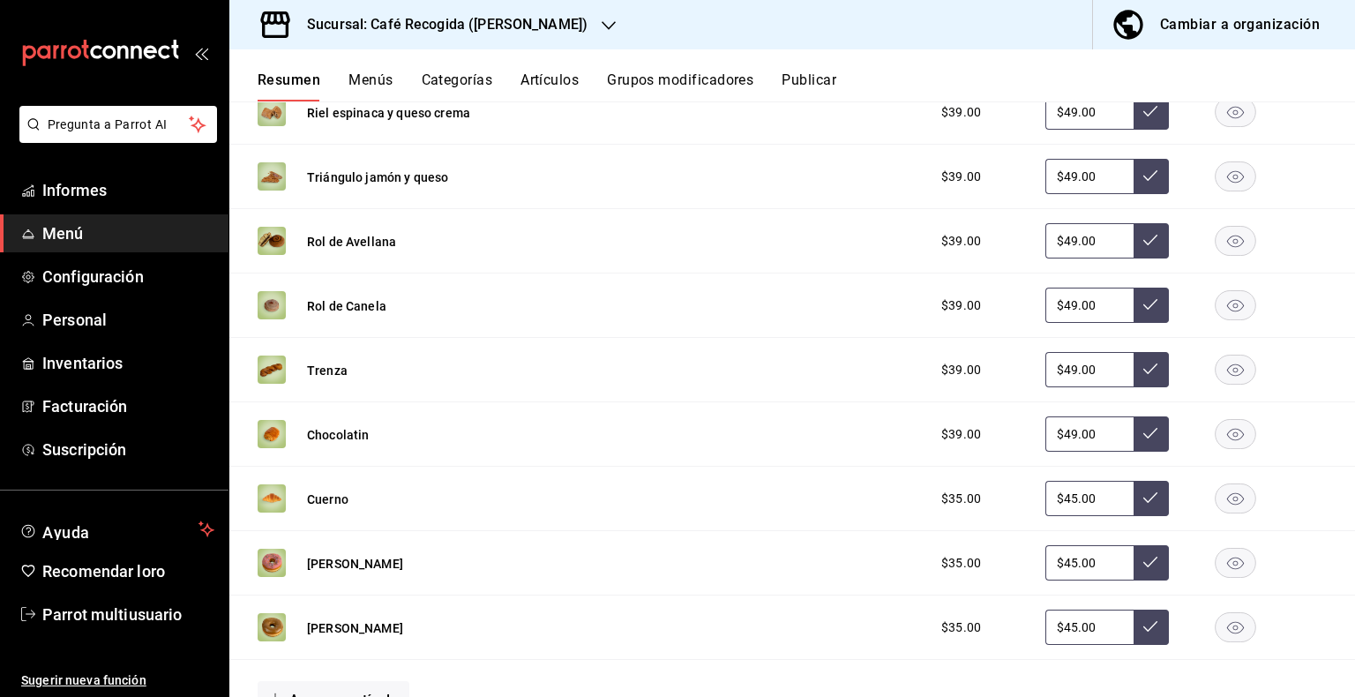
click at [1217, 556] on rect "button" at bounding box center [1236, 563] width 41 height 29
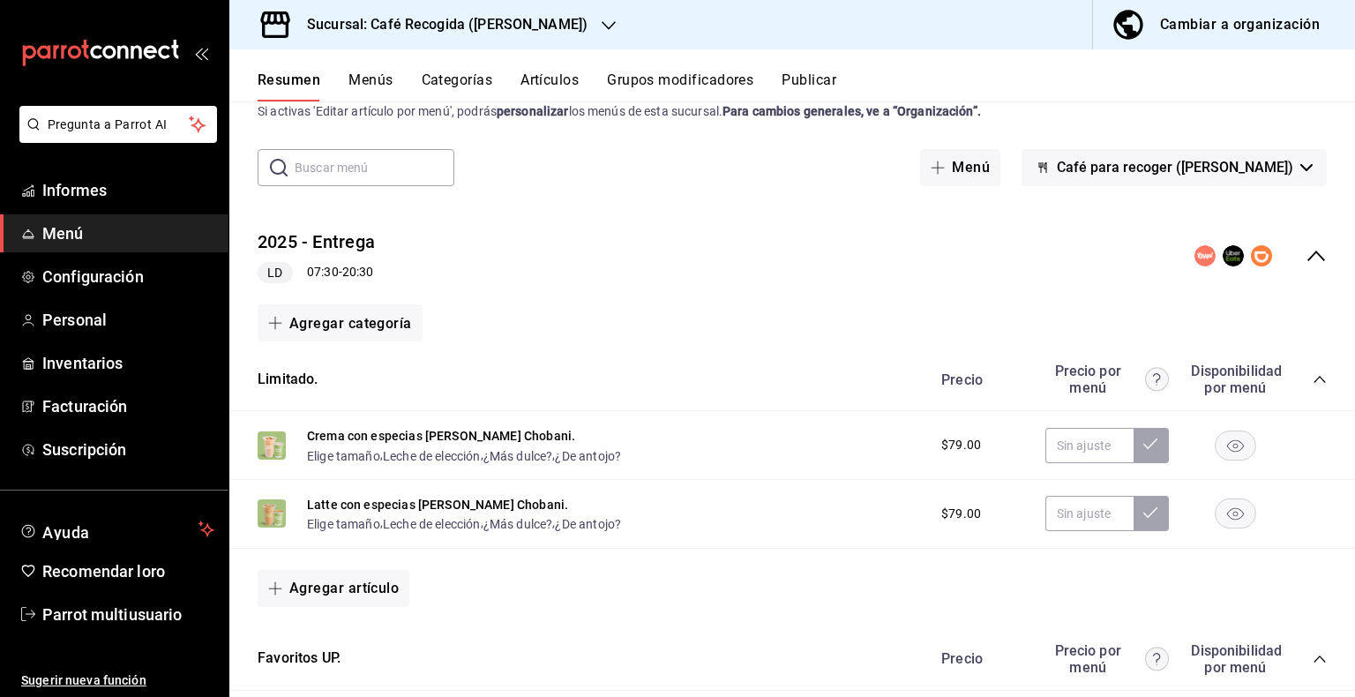
scroll to position [0, 0]
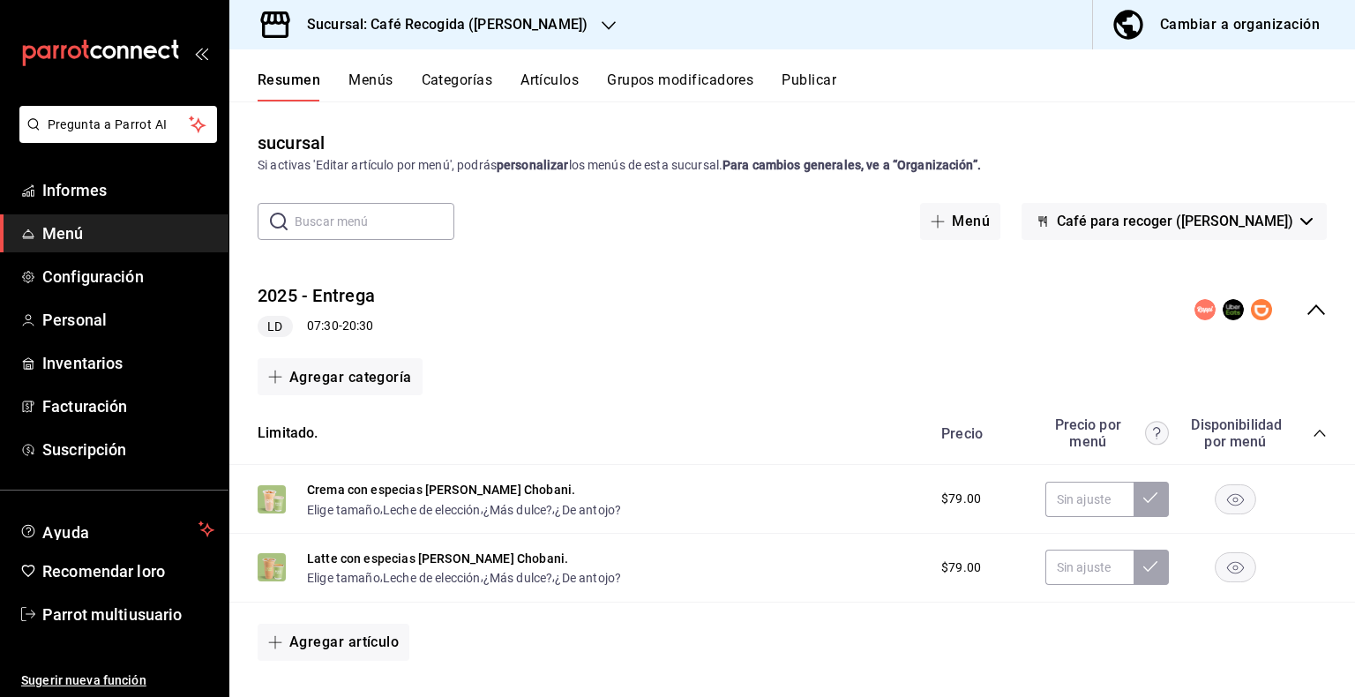
click at [805, 90] on button "Publicar" at bounding box center [809, 86] width 55 height 31
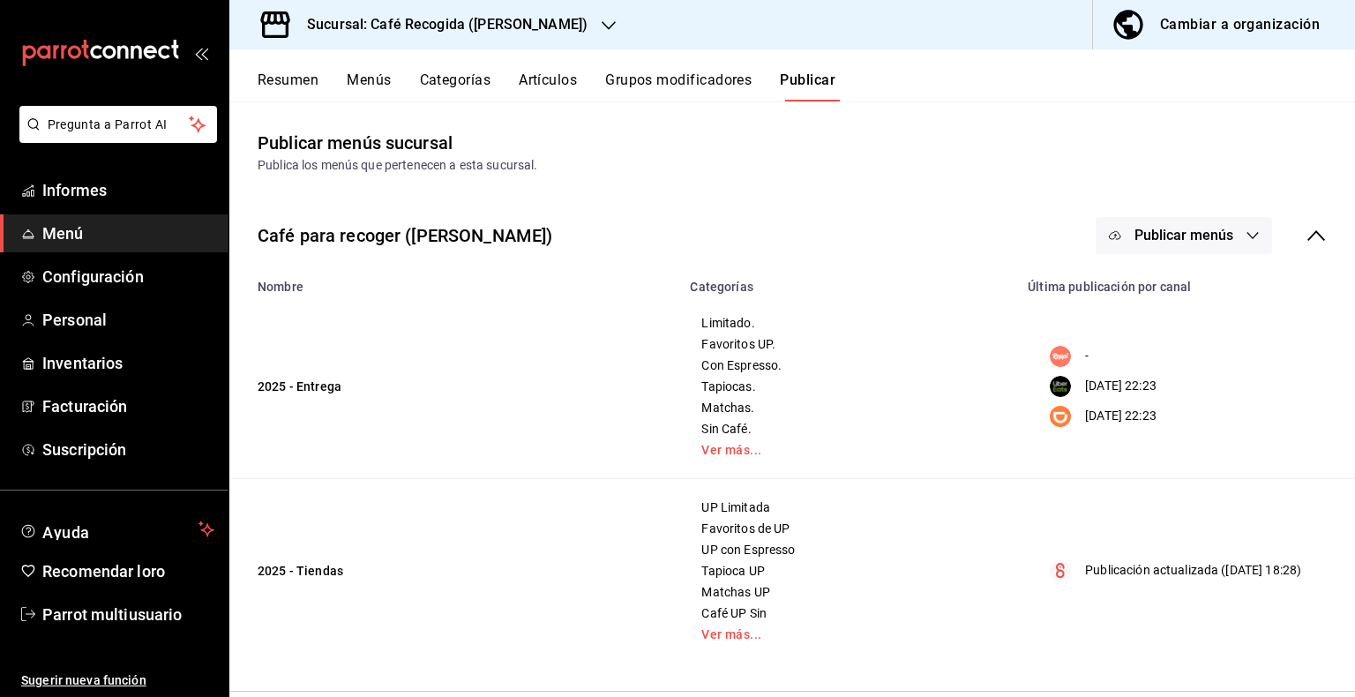
click at [1247, 237] on icon "button" at bounding box center [1252, 235] width 11 height 7
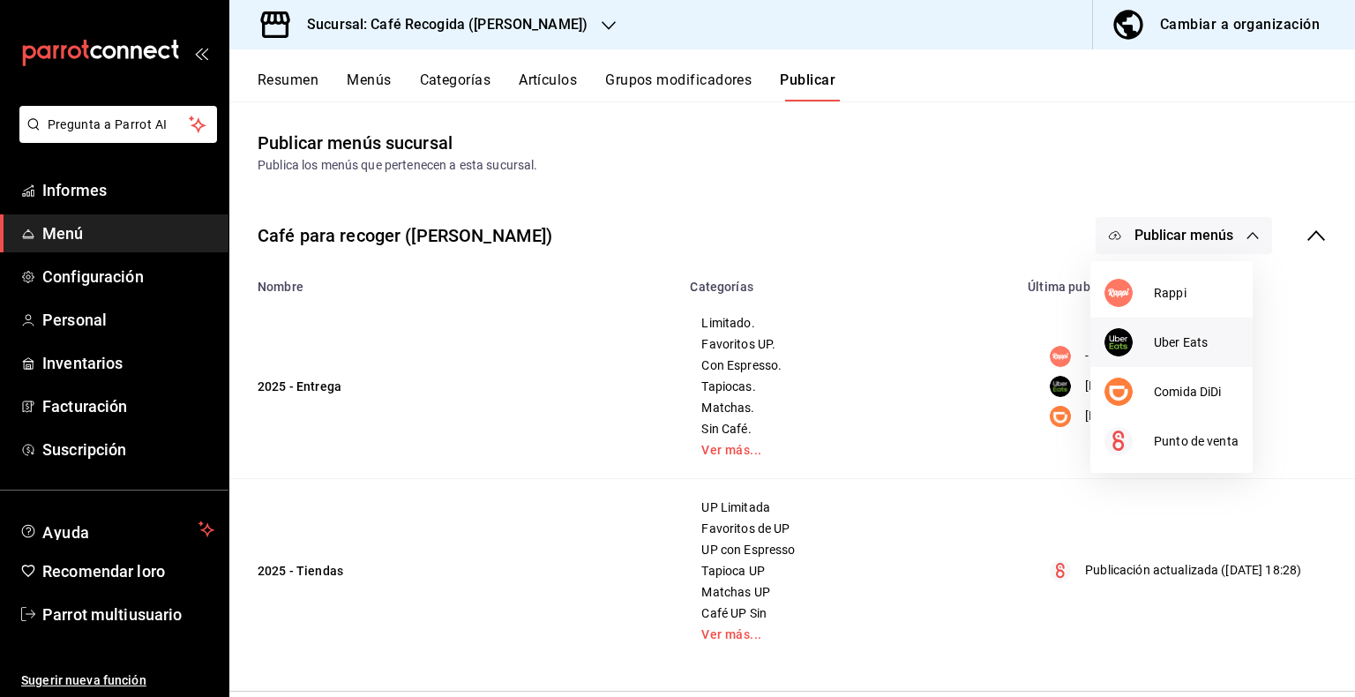
click at [1210, 348] on span "Uber Eats" at bounding box center [1196, 342] width 85 height 19
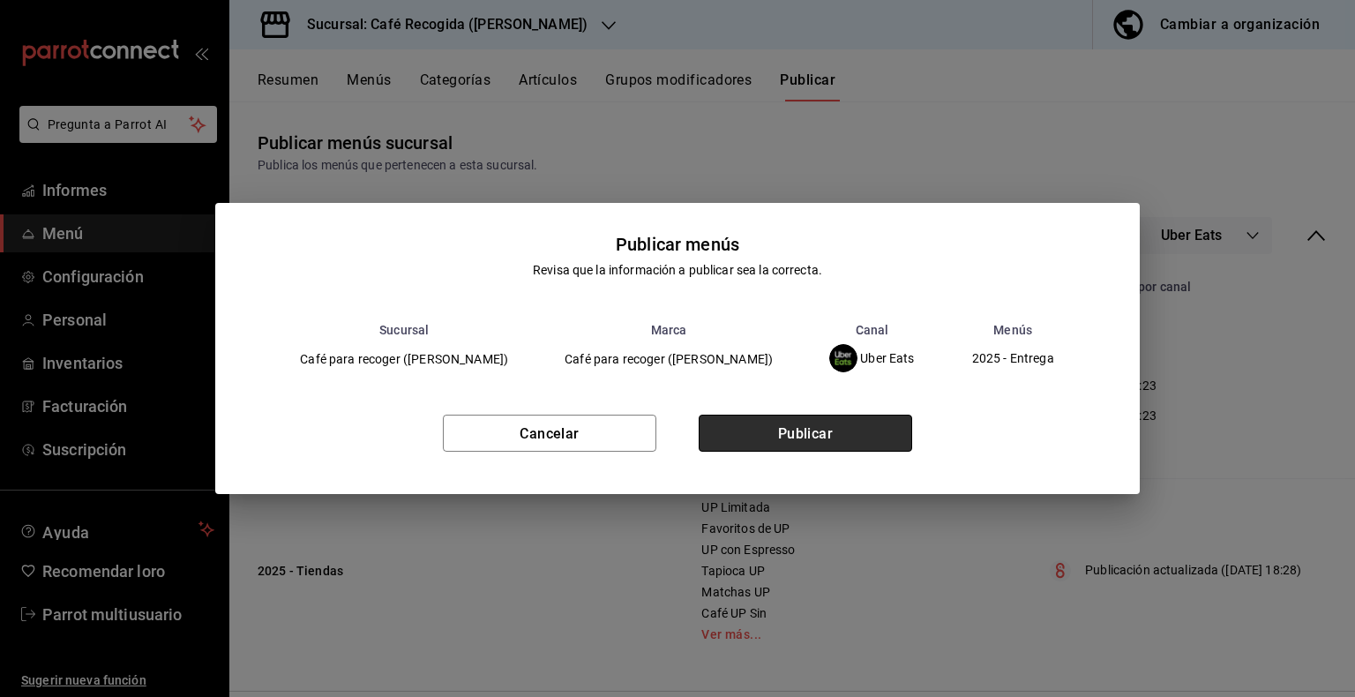
click at [872, 432] on button "Publicar" at bounding box center [805, 433] width 213 height 37
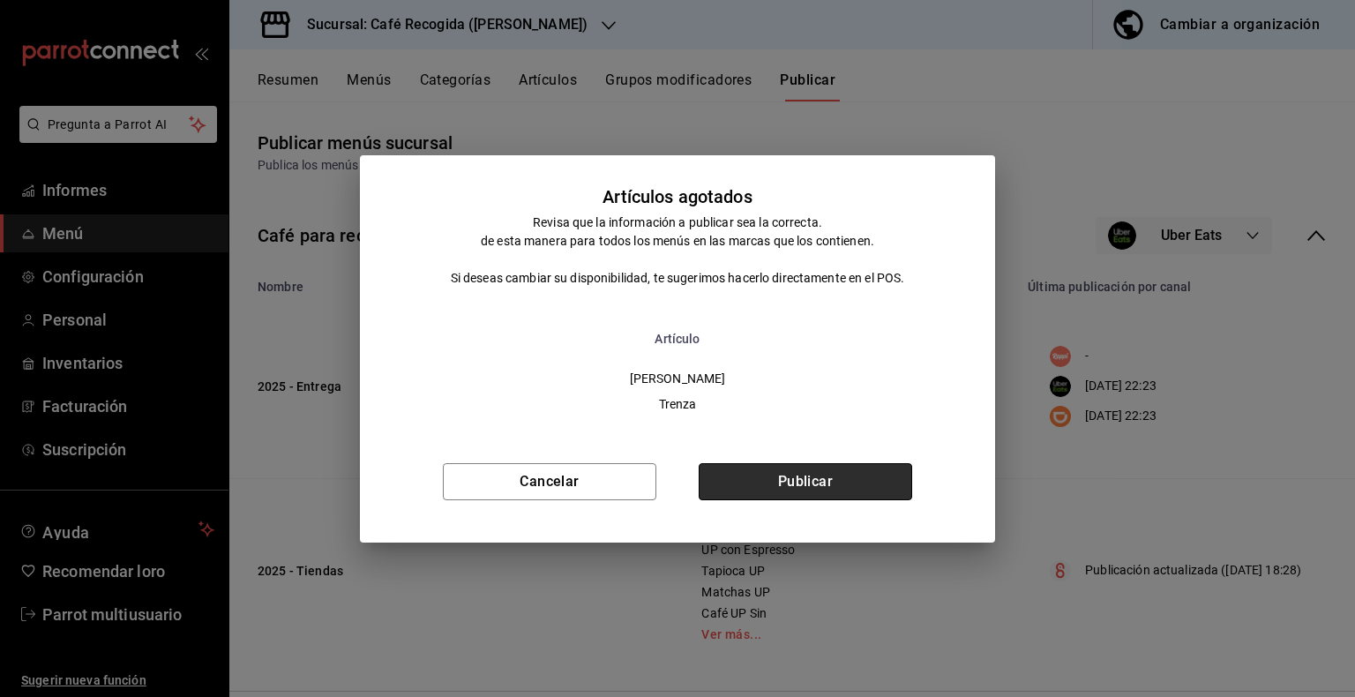
click at [874, 479] on button "Publicar" at bounding box center [805, 481] width 213 height 37
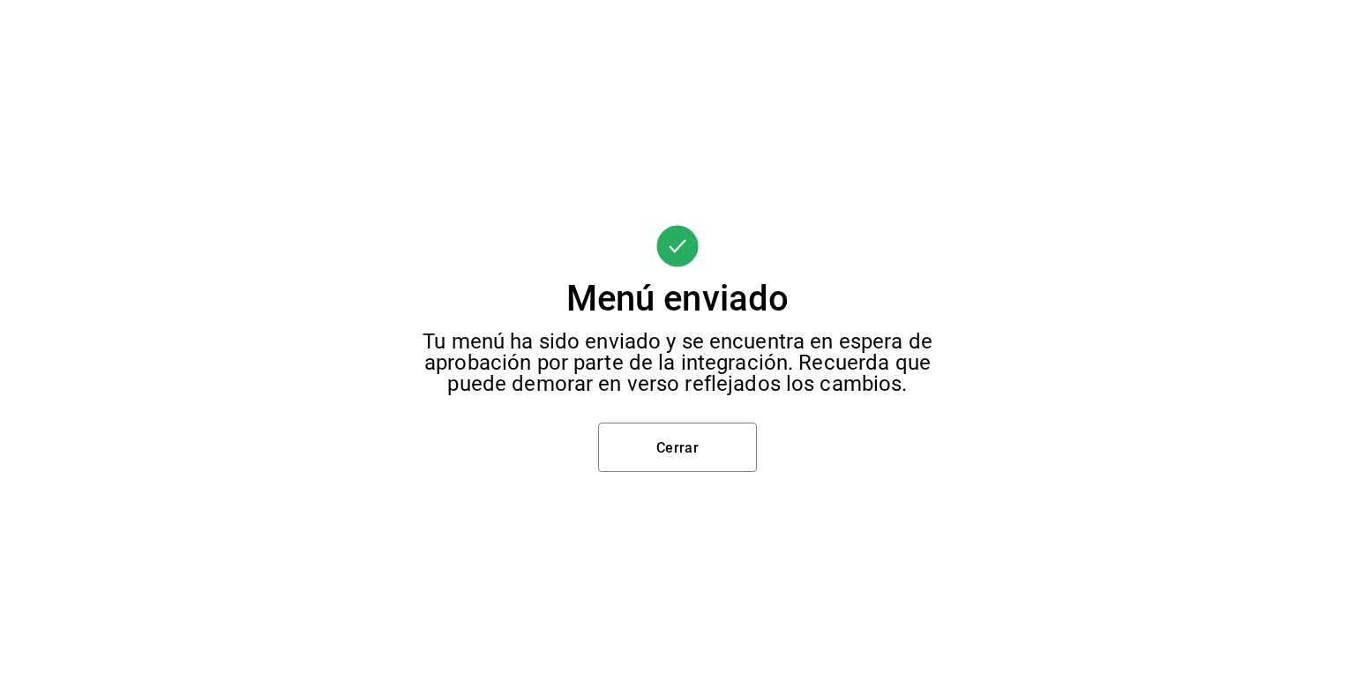
click at [762, 452] on div "Menú enviado Tu menú ha sido enviado y se encuentra en espera de aprobación por…" at bounding box center [677, 348] width 1355 height 697
click at [693, 445] on font "Cerrar" at bounding box center [677, 446] width 43 height 17
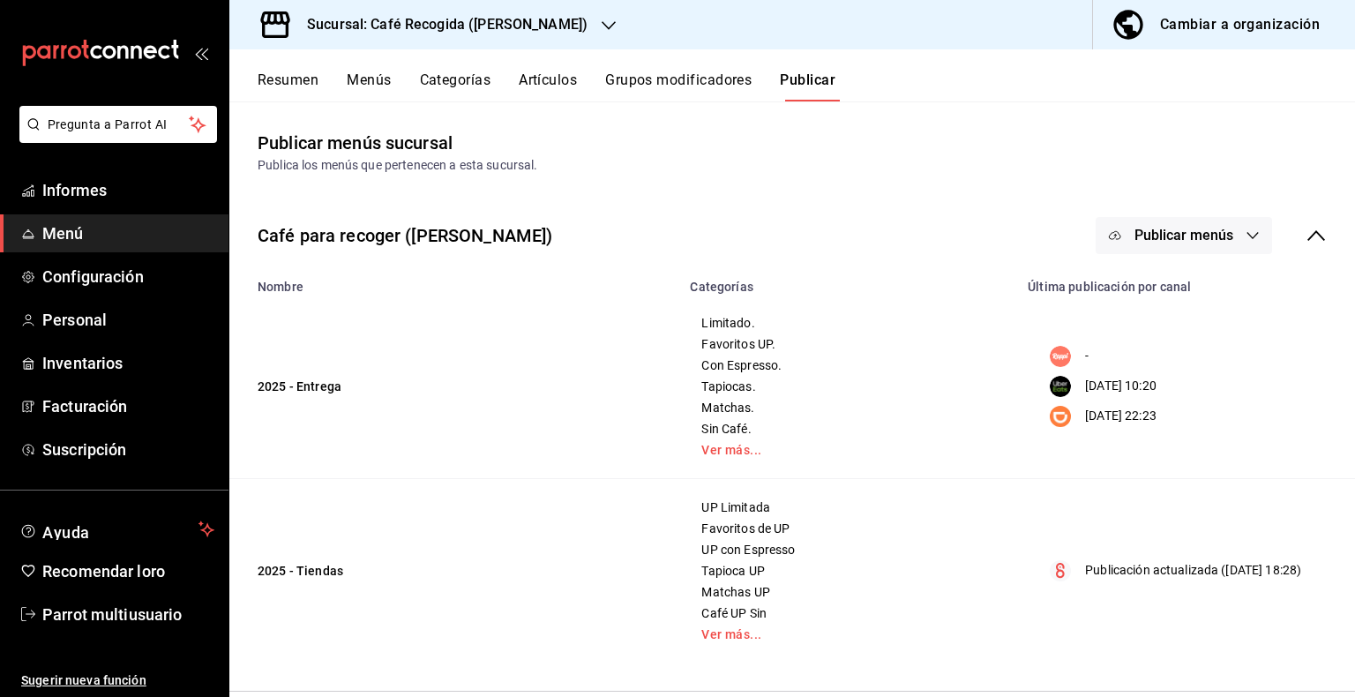
click at [1246, 233] on icon "button" at bounding box center [1253, 235] width 14 height 14
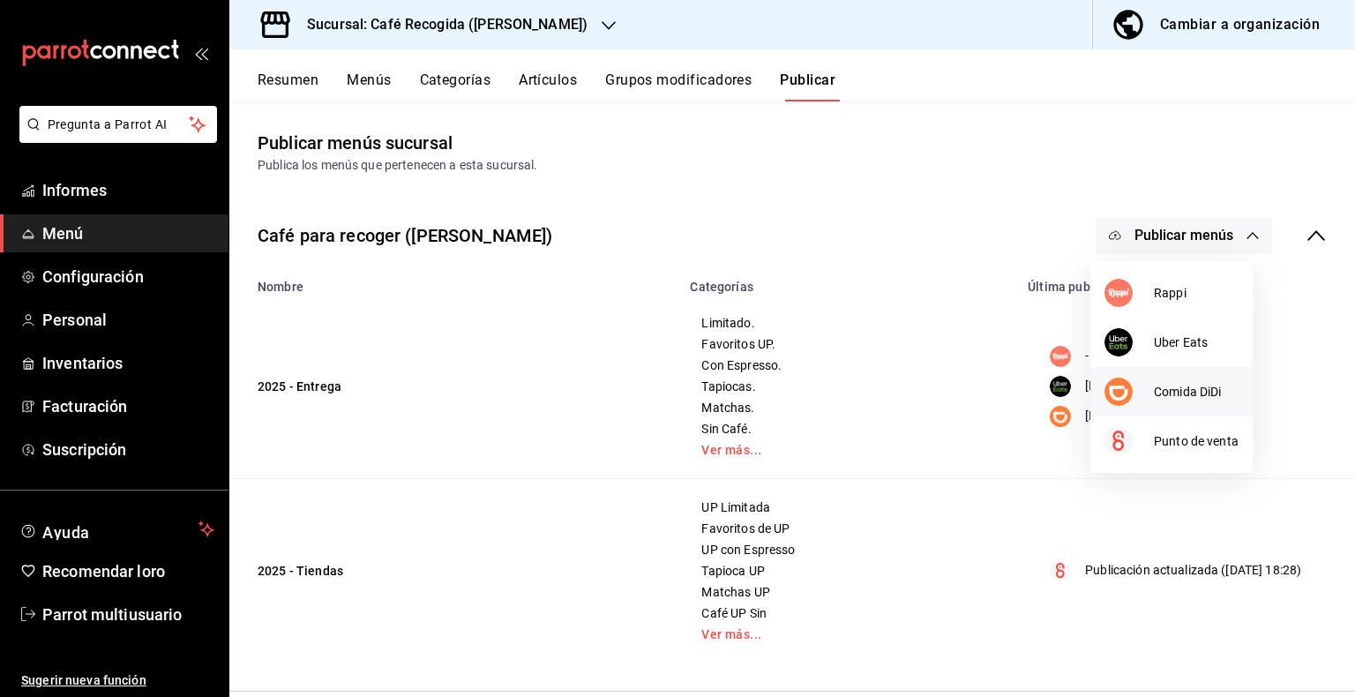
click at [1168, 402] on li "Comida DiDi" at bounding box center [1171, 391] width 162 height 49
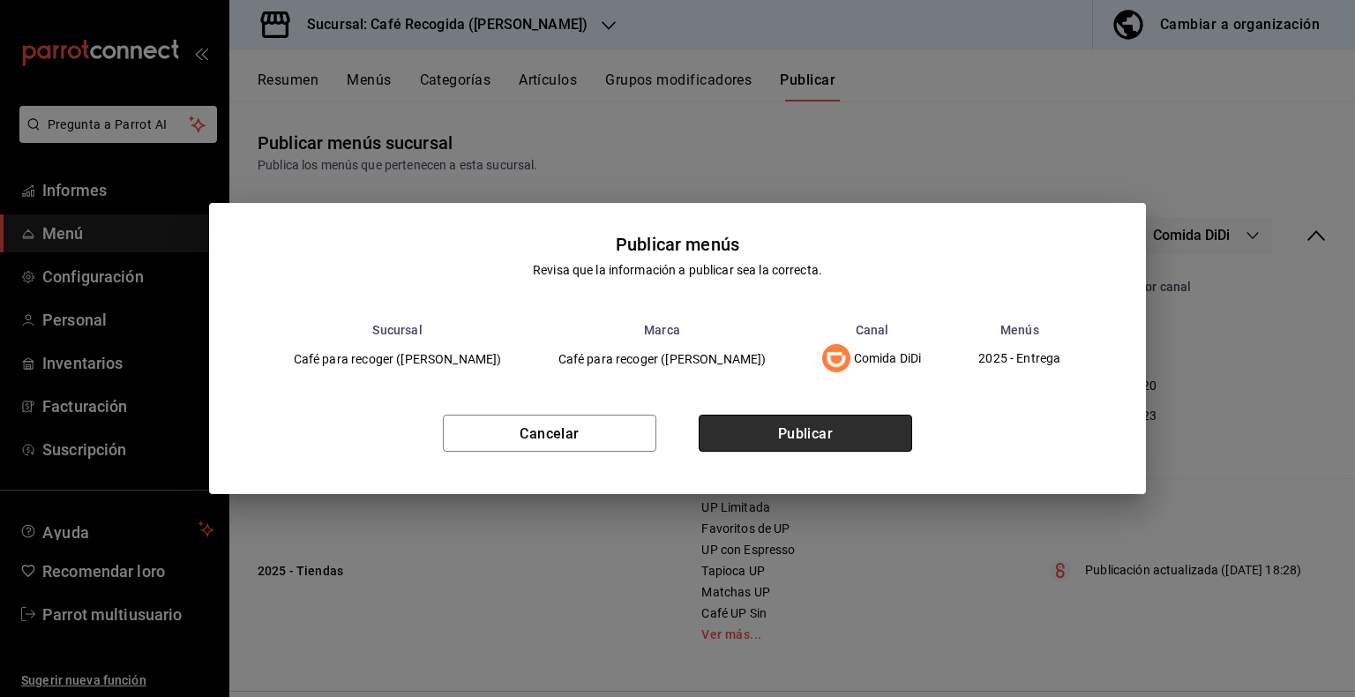
click at [856, 437] on button "Publicar" at bounding box center [805, 433] width 213 height 37
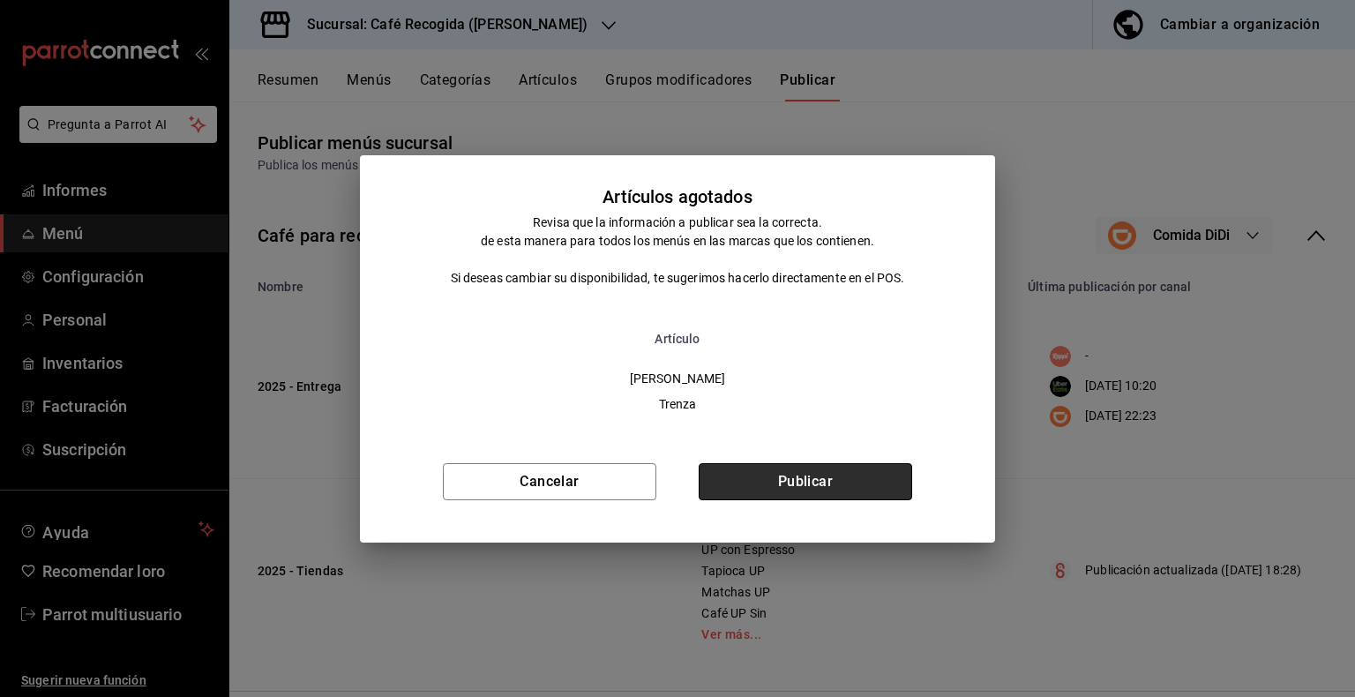
click at [824, 485] on font "Publicar" at bounding box center [806, 481] width 56 height 17
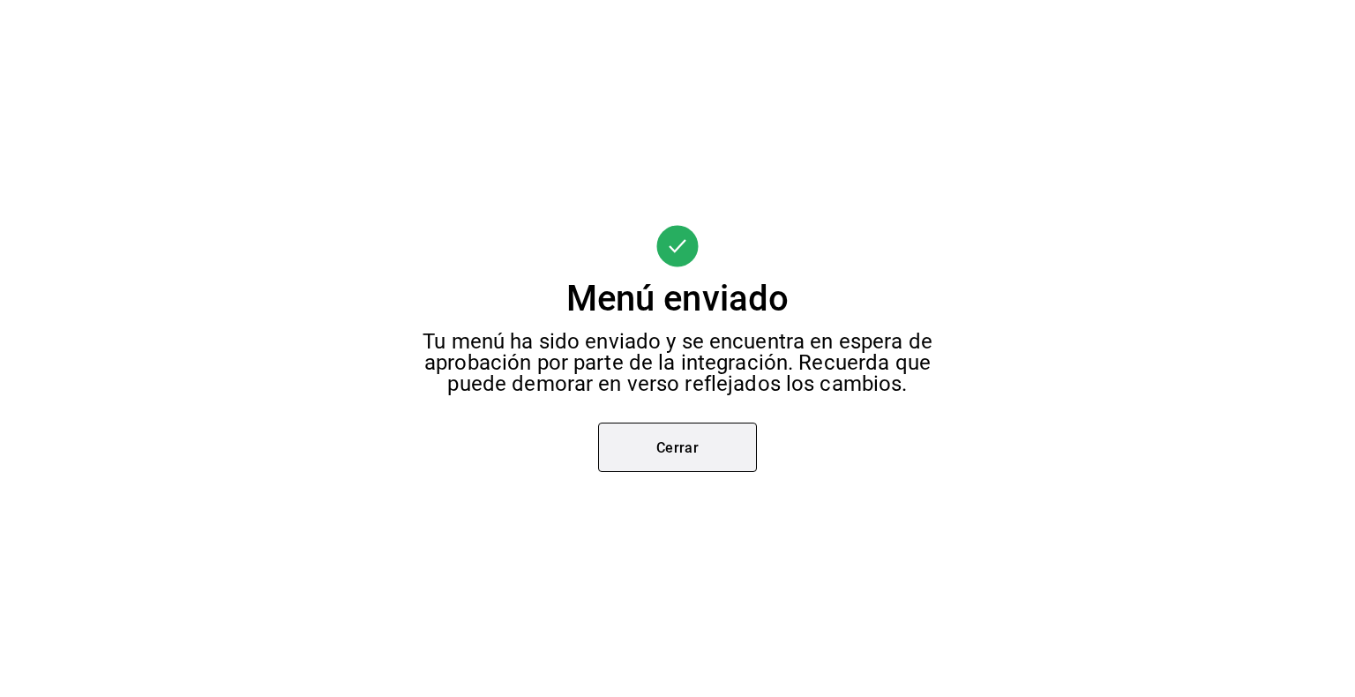
click at [693, 460] on button "Cerrar" at bounding box center [677, 447] width 159 height 49
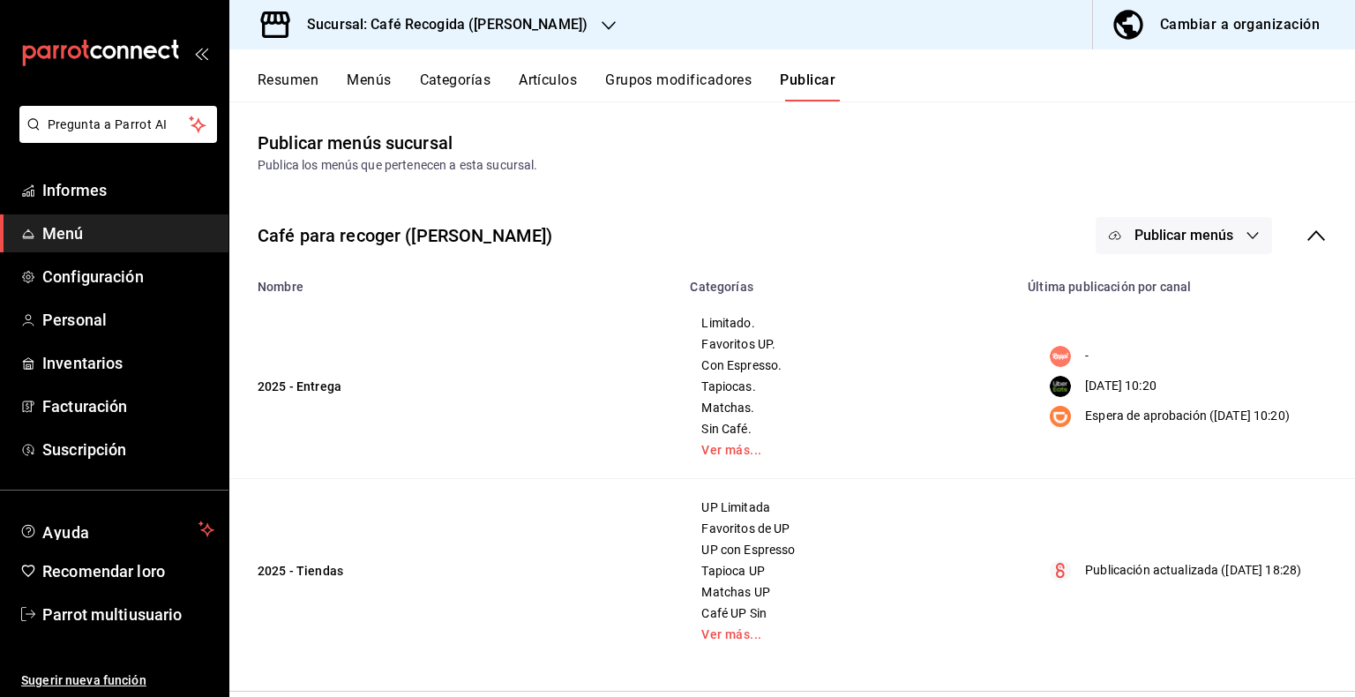
click at [616, 25] on icon "button" at bounding box center [609, 26] width 14 height 14
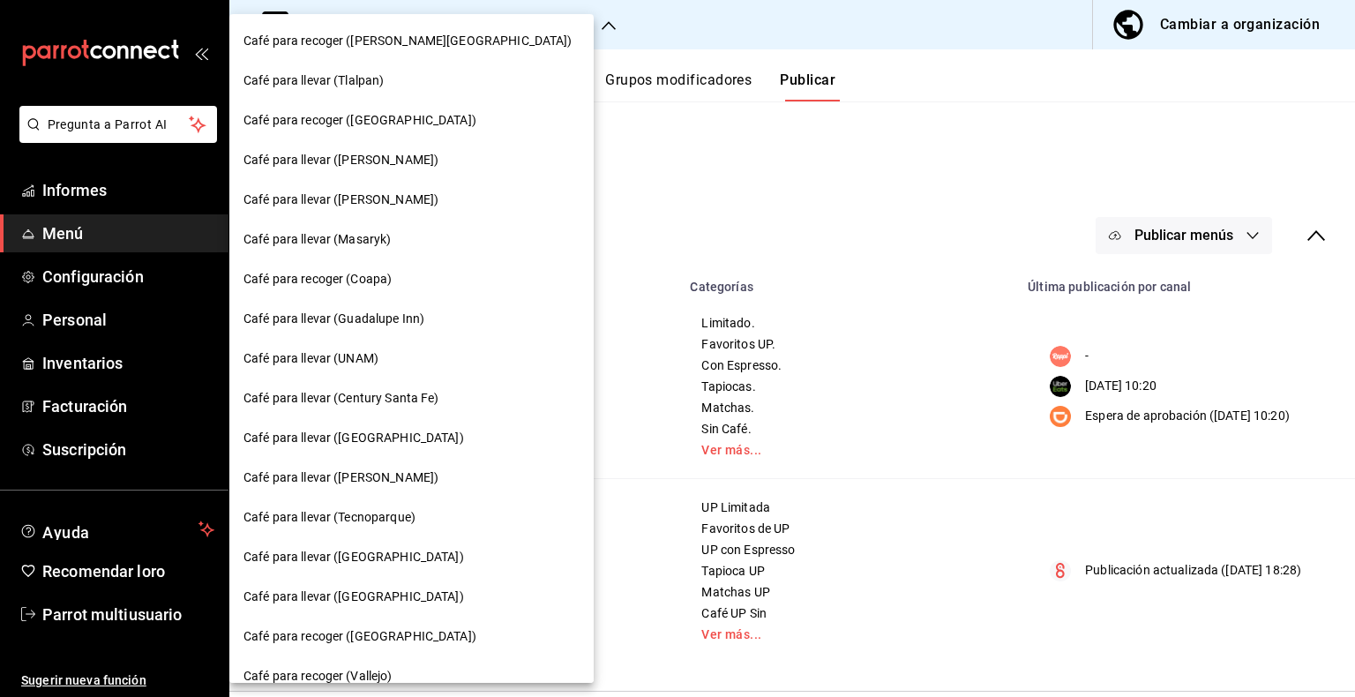
click at [720, 196] on div at bounding box center [677, 348] width 1355 height 697
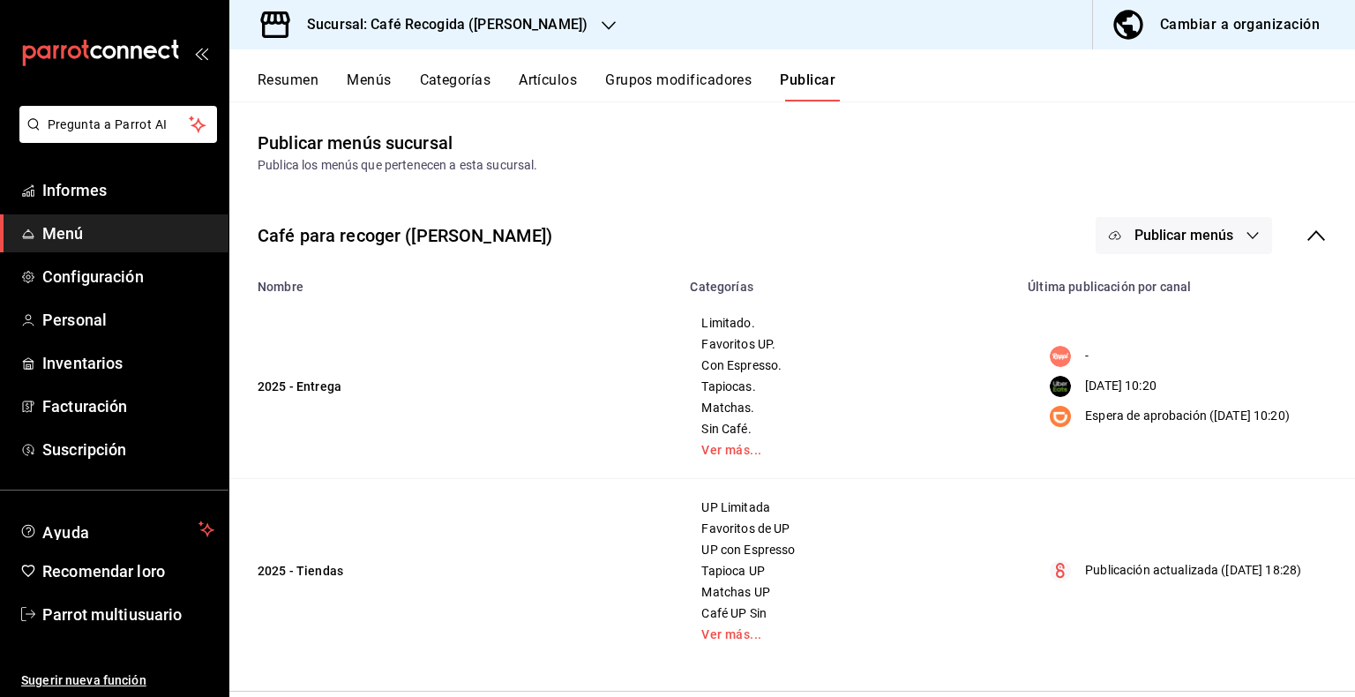
click at [286, 86] on font "Resumen" at bounding box center [288, 79] width 61 height 17
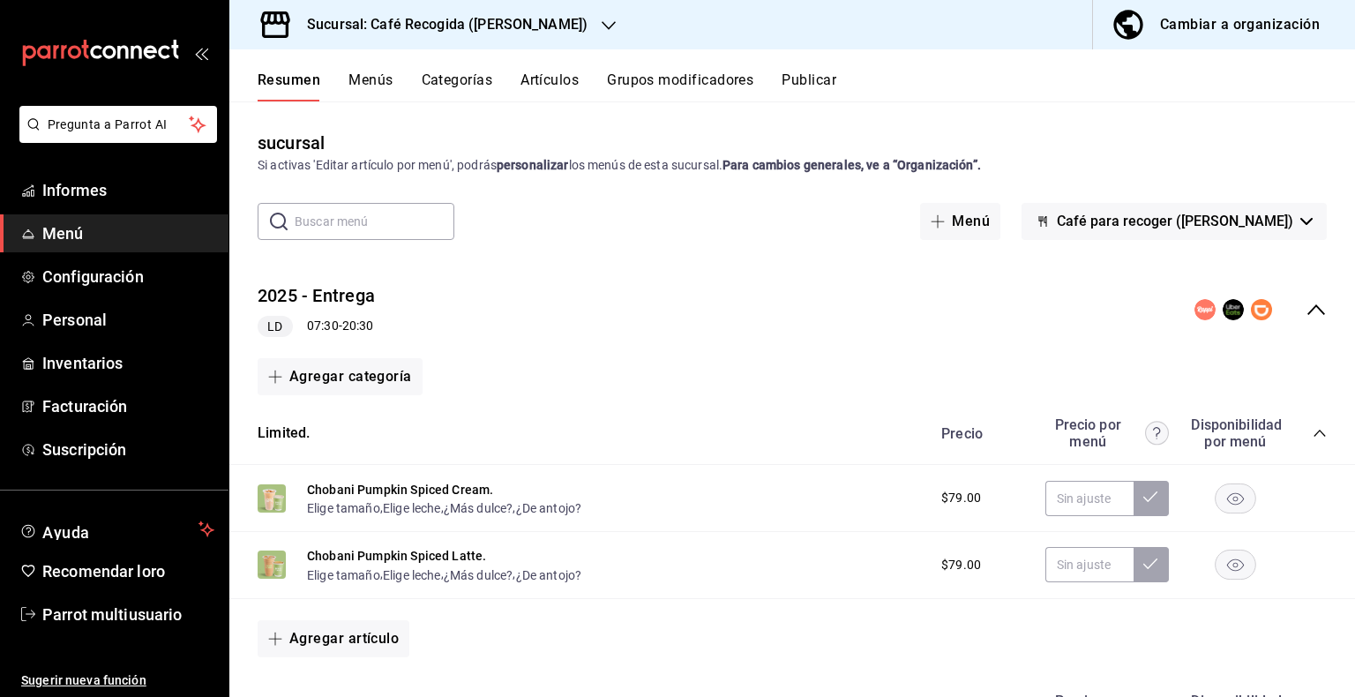
click at [616, 23] on icon "button" at bounding box center [609, 26] width 14 height 14
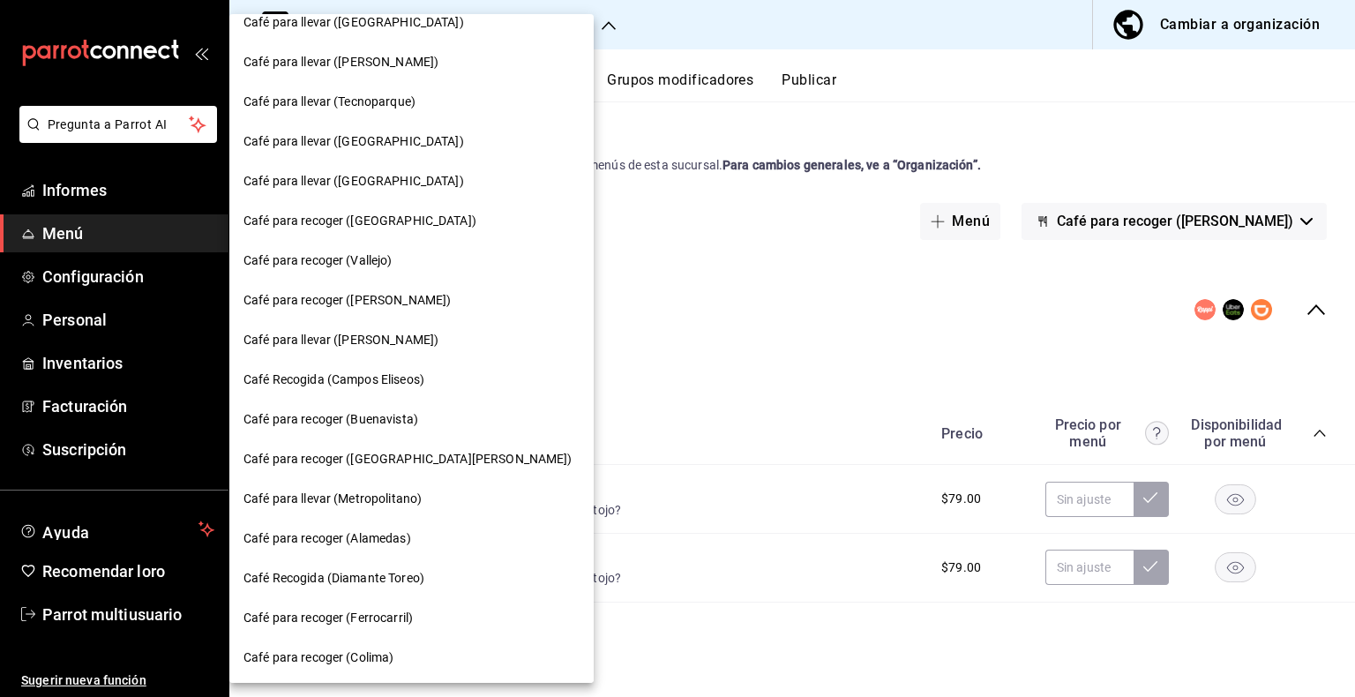
scroll to position [419, 0]
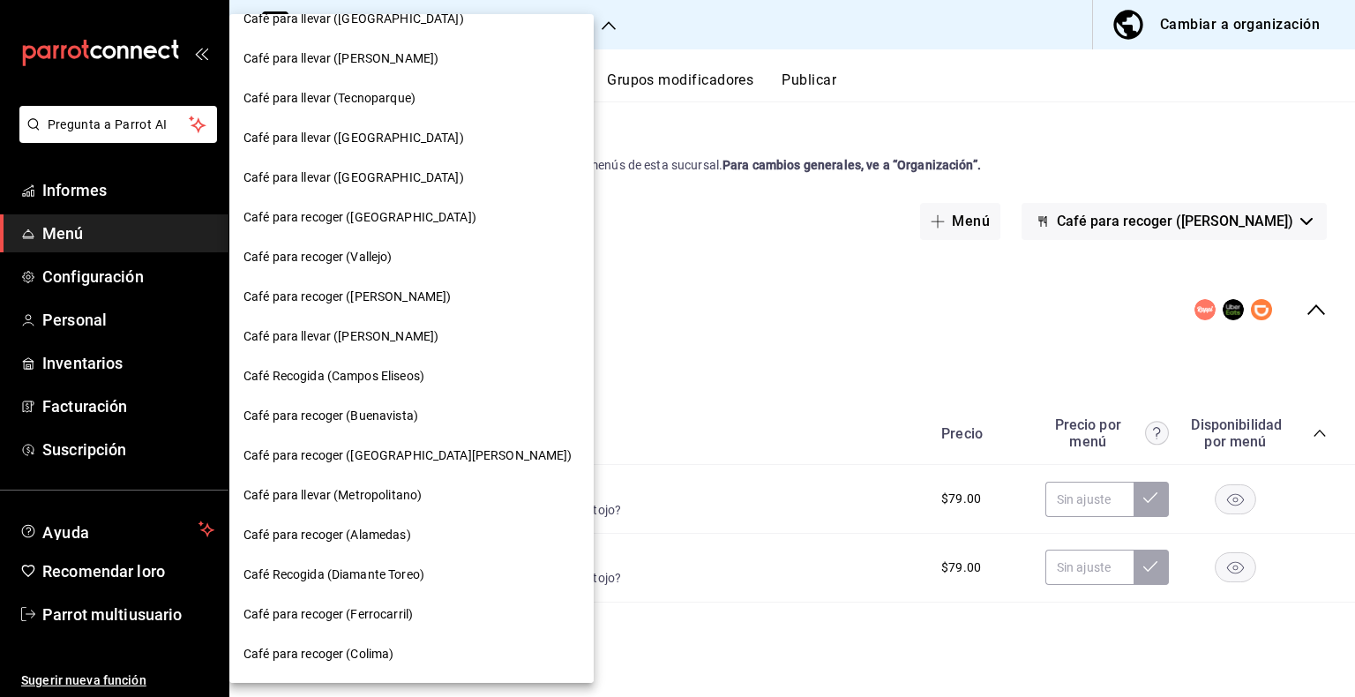
click at [402, 344] on span "Café para llevar ([PERSON_NAME])" at bounding box center [340, 336] width 195 height 19
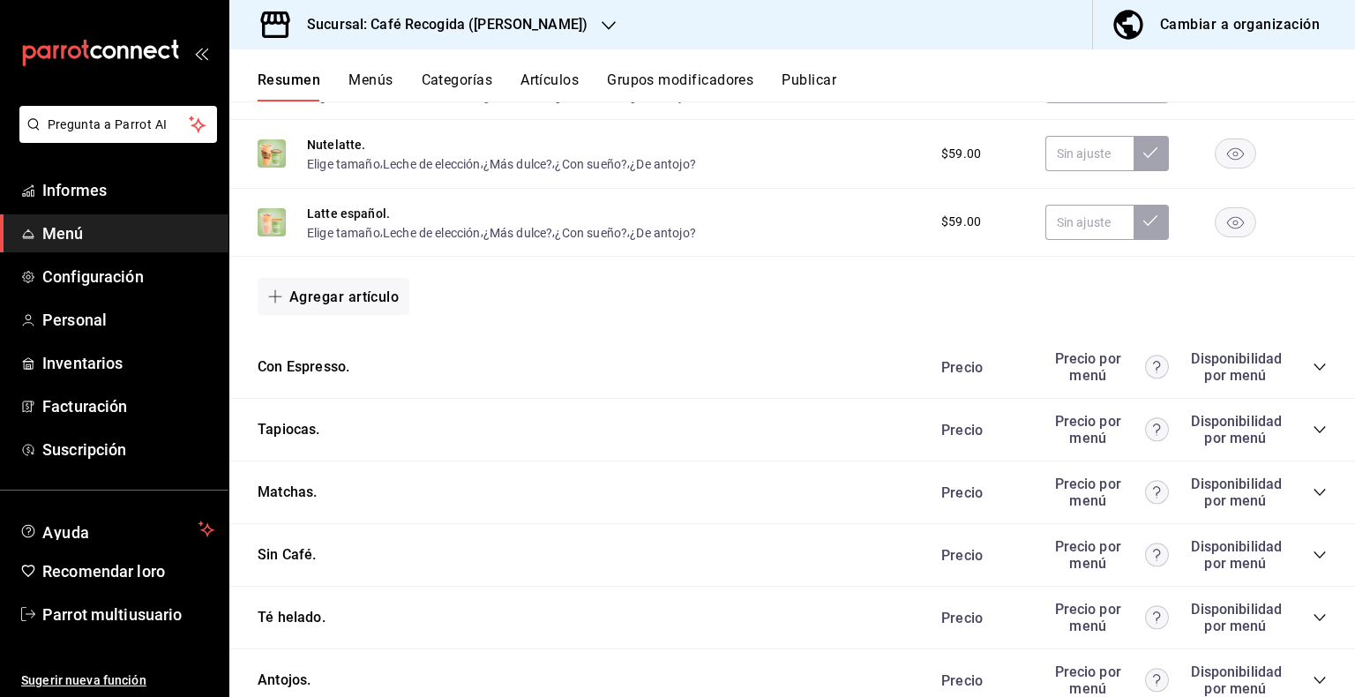
scroll to position [699, 0]
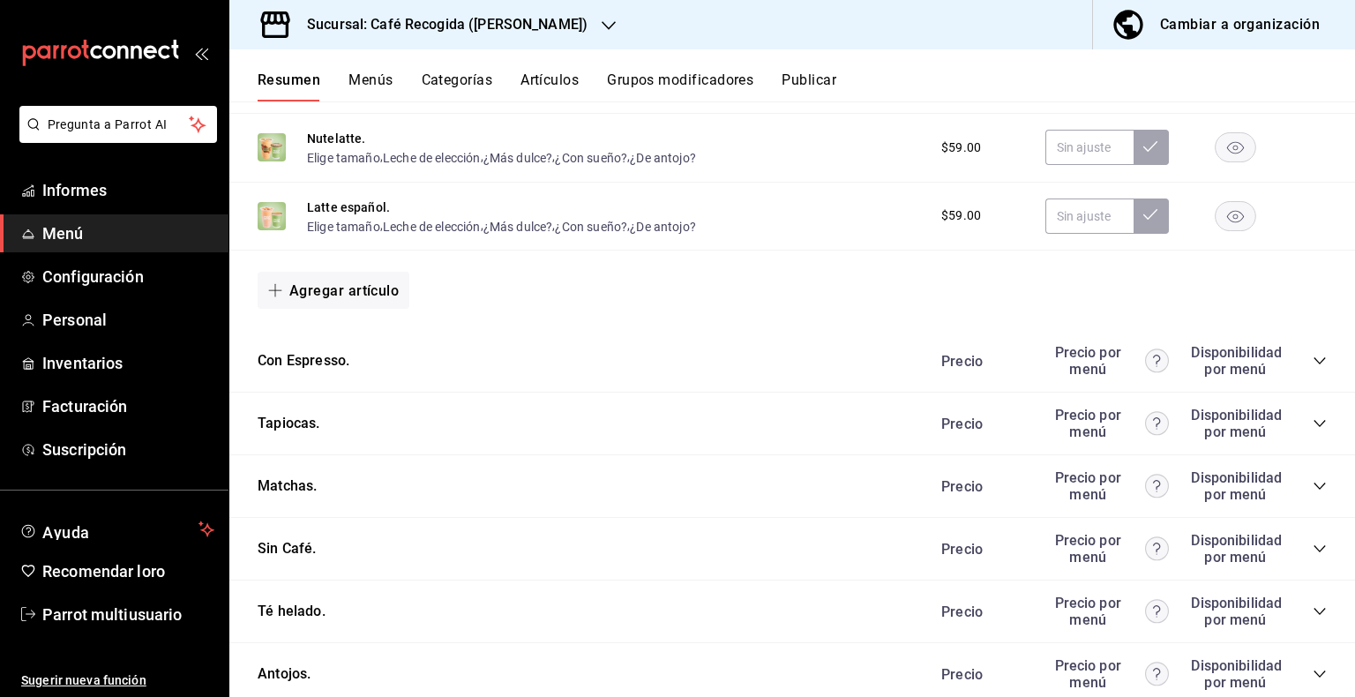
click at [1313, 362] on icon "colapsar-categoría-fila" at bounding box center [1320, 361] width 14 height 14
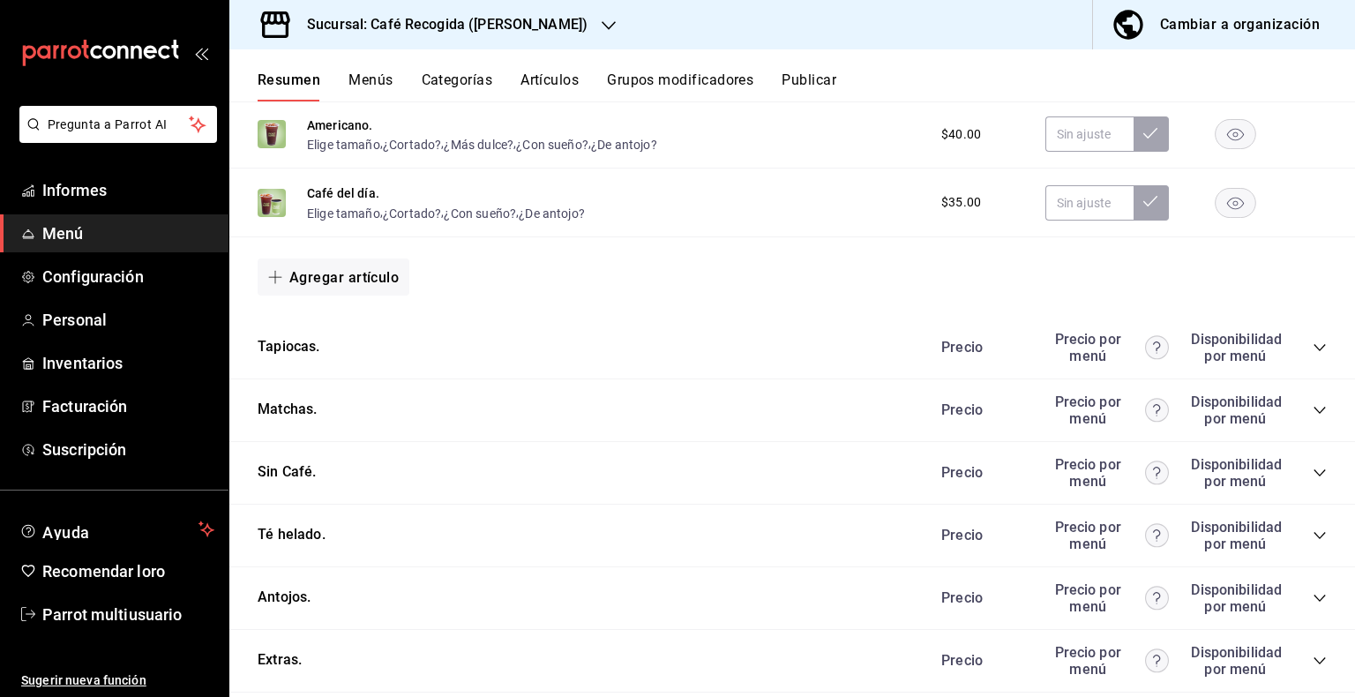
scroll to position [1476, 0]
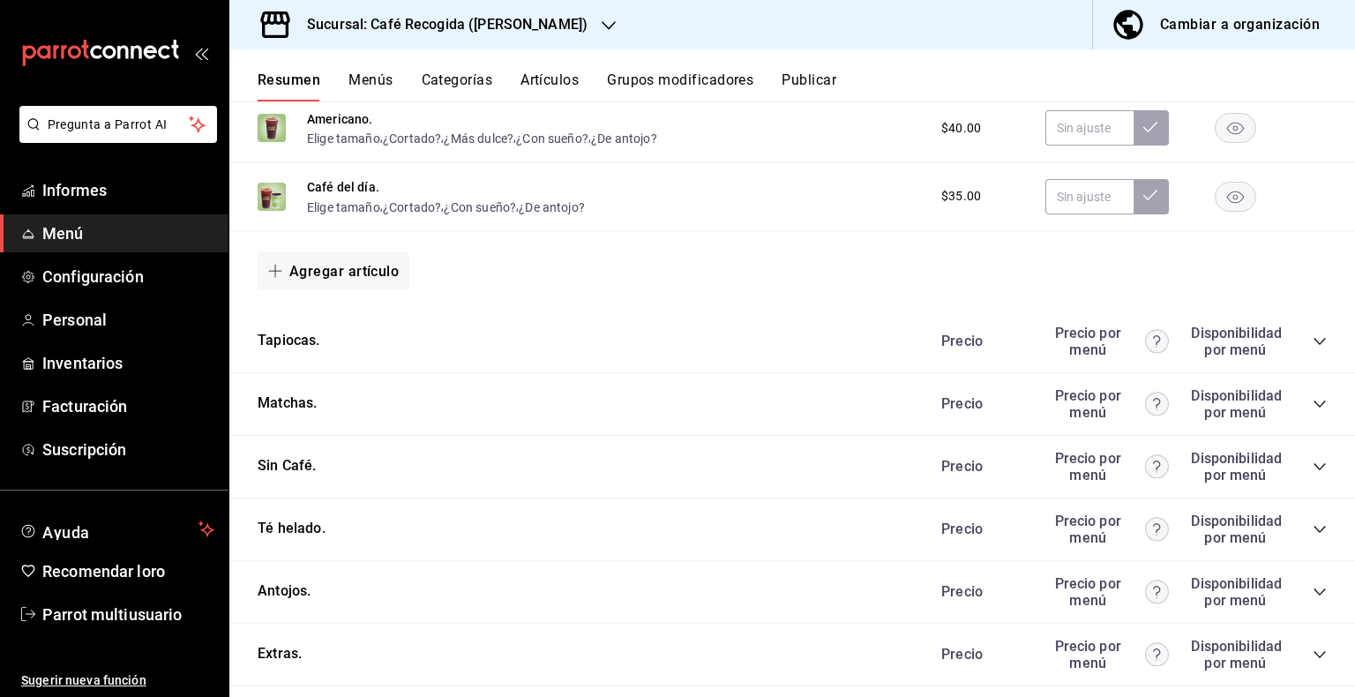
click at [1318, 412] on div "Matchas. Precio Precio por menú Disponibilidad por menú" at bounding box center [792, 404] width 1126 height 63
click at [1314, 412] on div "Matchas. Precio Precio por menú Disponibilidad por menú" at bounding box center [792, 404] width 1126 height 63
click at [1313, 411] on icon "colapsar-categoría-fila" at bounding box center [1320, 404] width 14 height 14
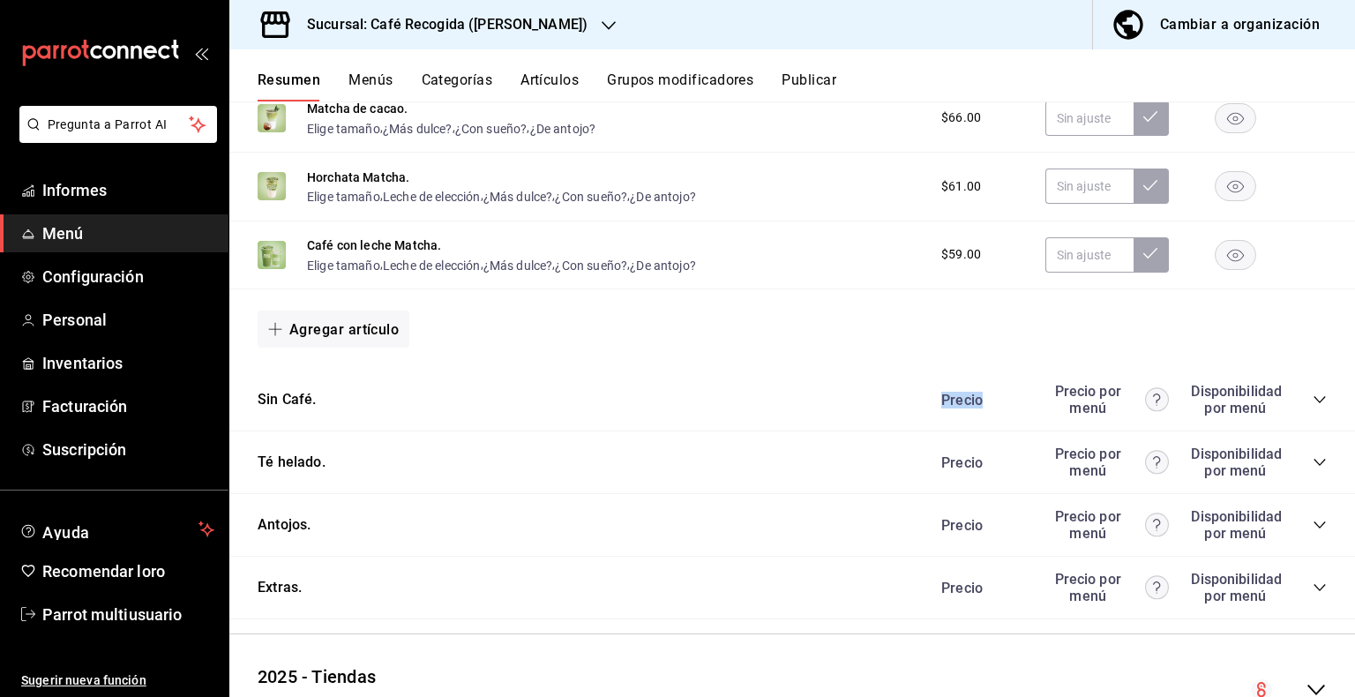
scroll to position [1898, 0]
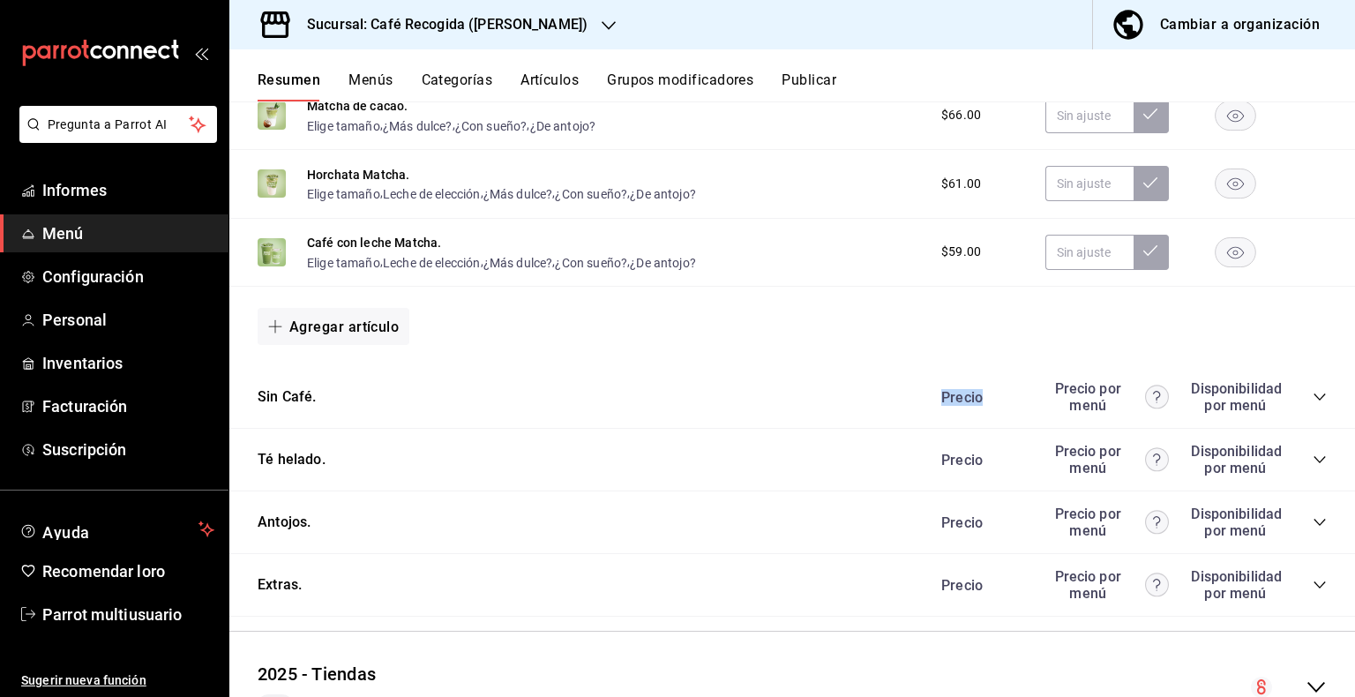
click at [1313, 400] on icon "colapsar-categoría-fila" at bounding box center [1320, 397] width 14 height 14
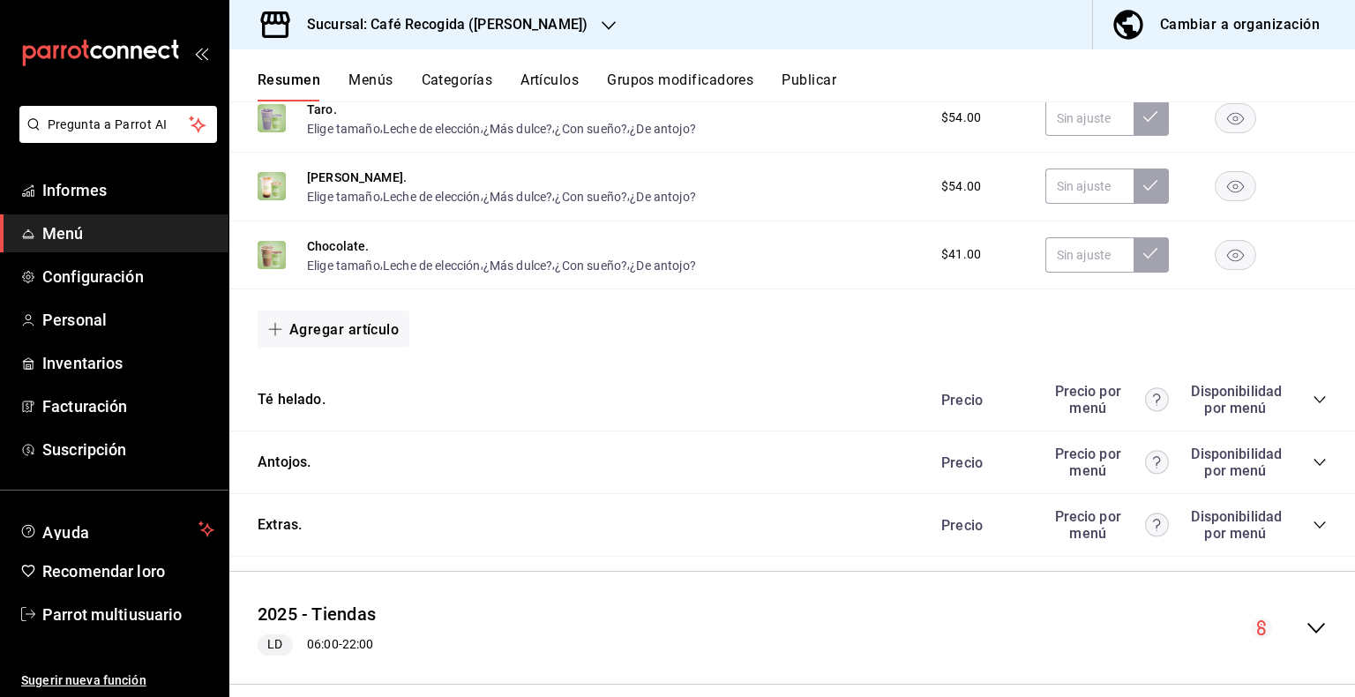
scroll to position [2344, 0]
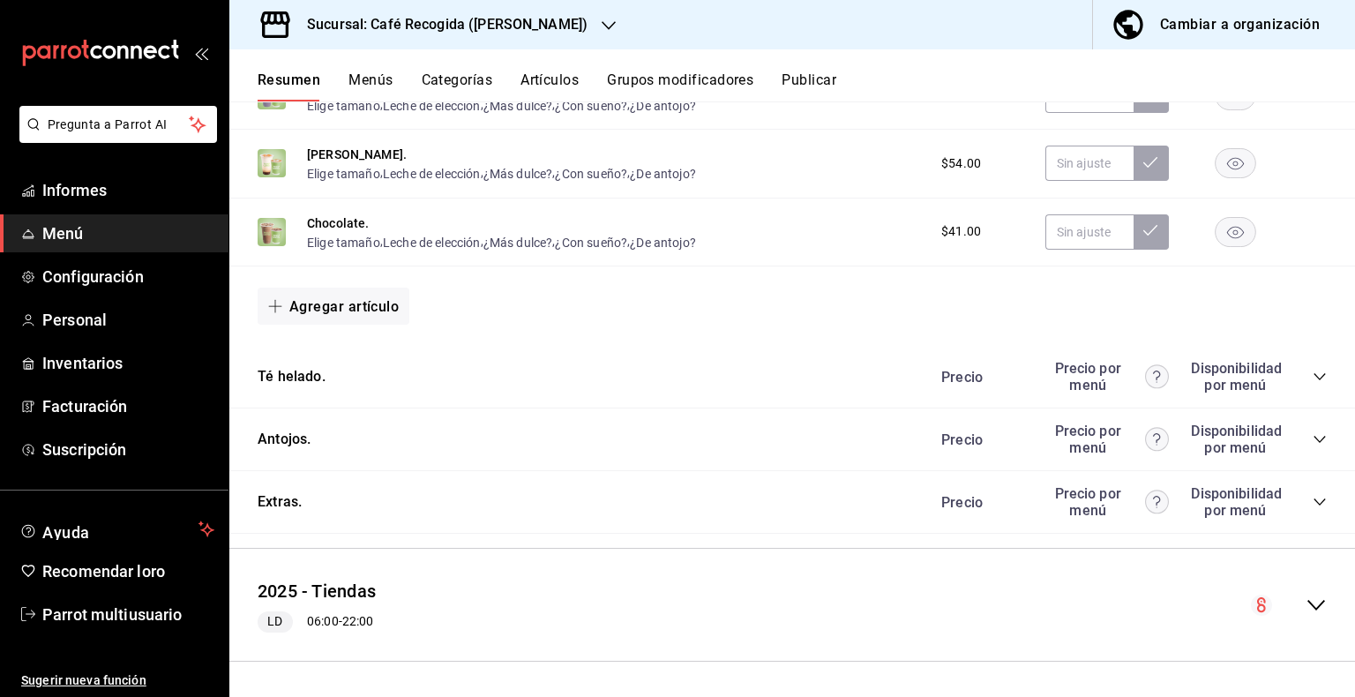
click at [1314, 378] on icon "colapsar-categoría-fila" at bounding box center [1319, 376] width 11 height 7
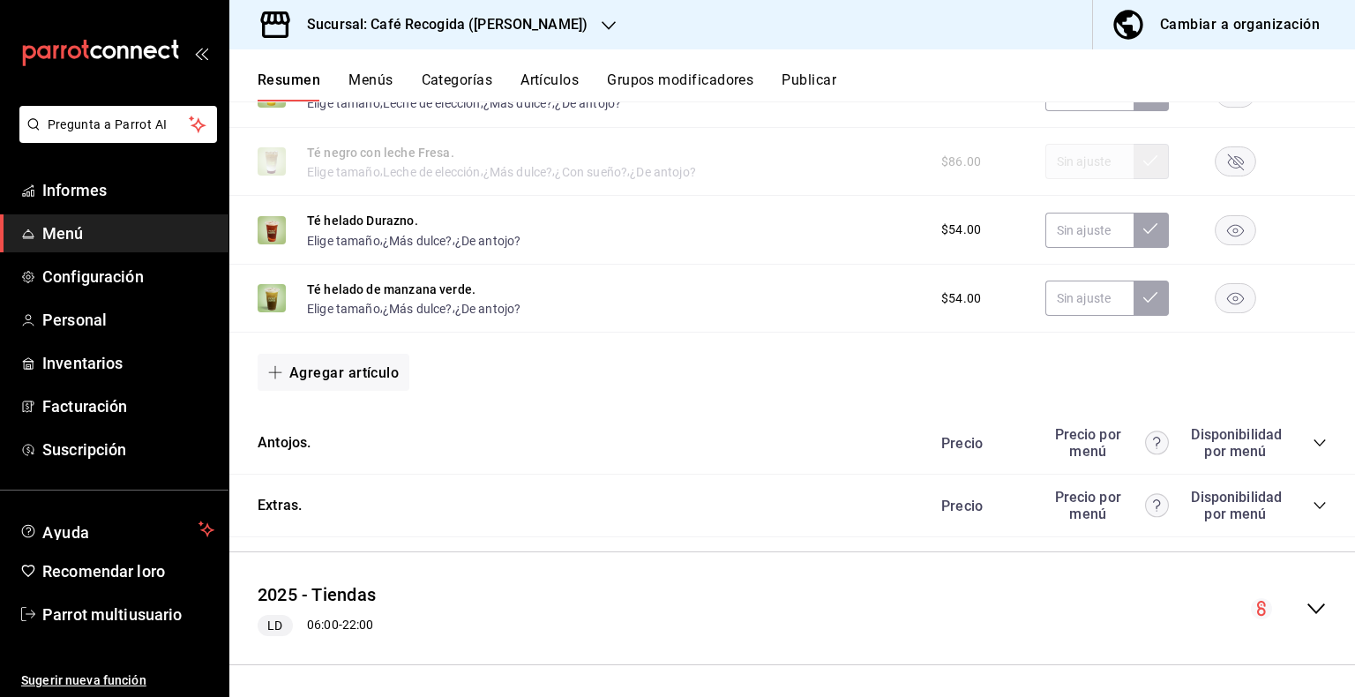
scroll to position [2837, 0]
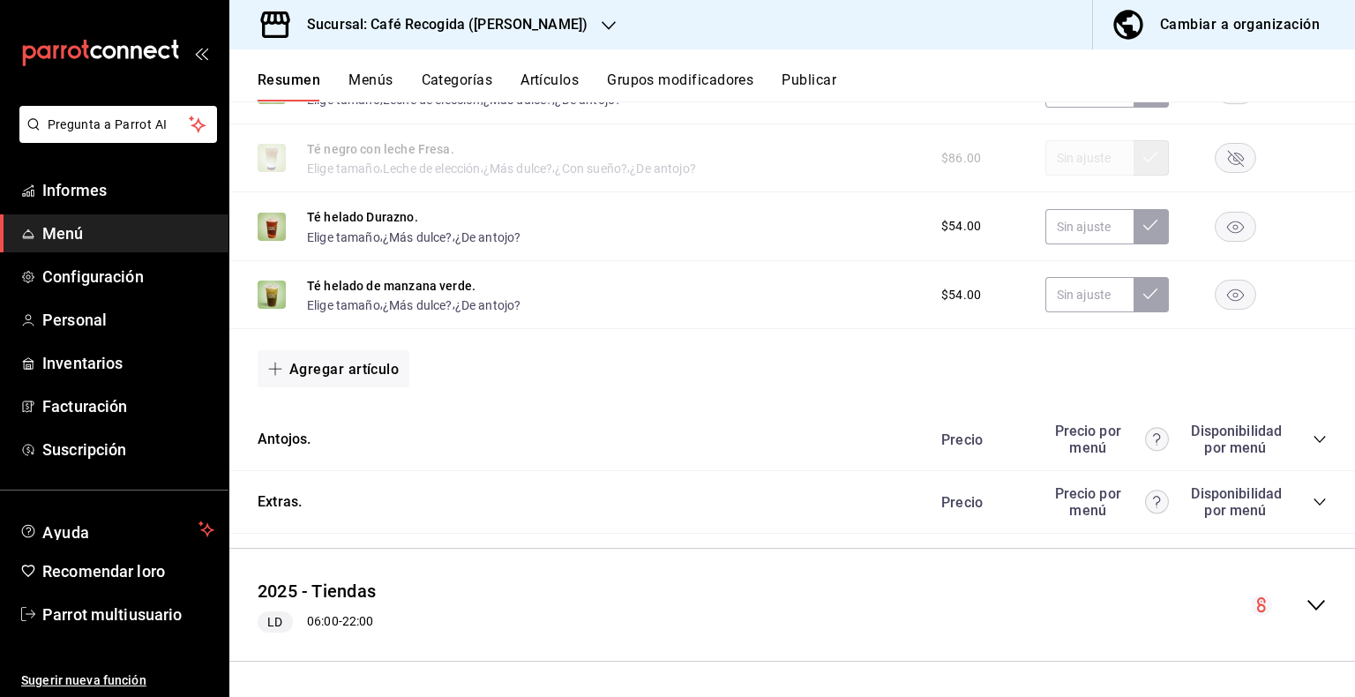
click at [1313, 442] on icon "colapsar-categoría-fila" at bounding box center [1320, 439] width 14 height 14
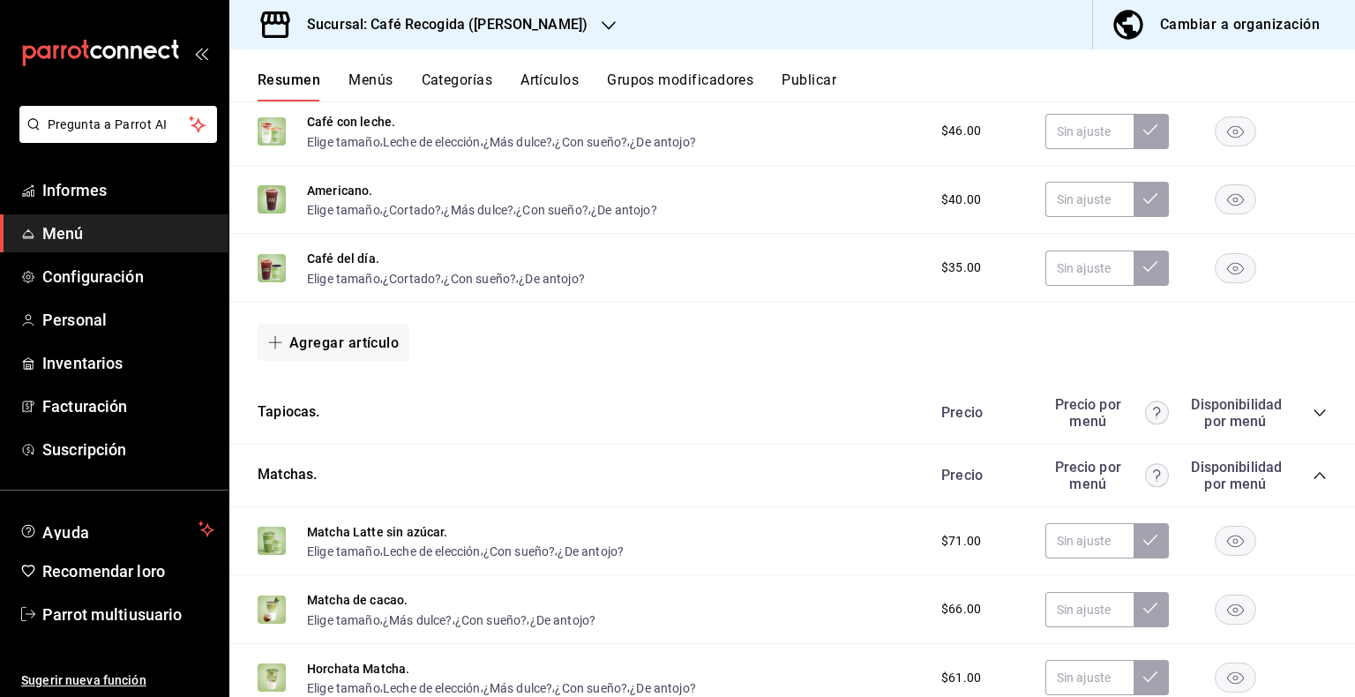
scroll to position [1398, 0]
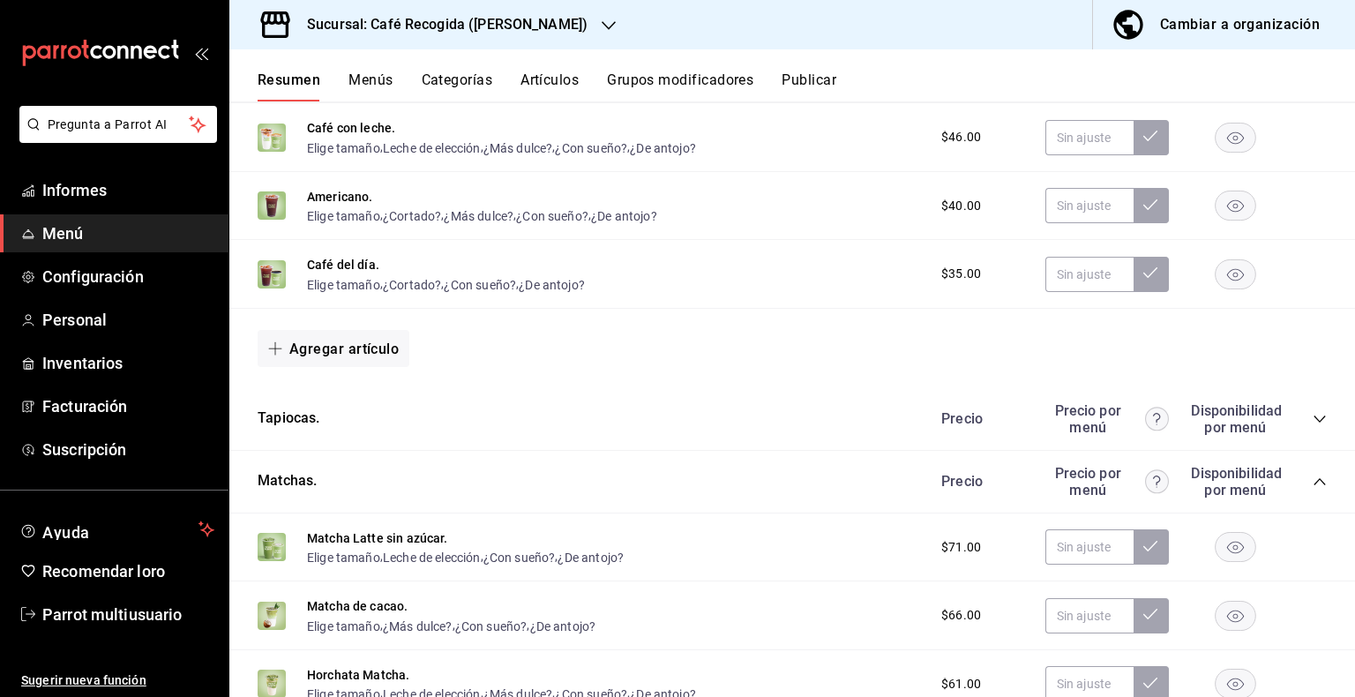
click at [1313, 422] on icon "colapsar-categoría-fila" at bounding box center [1320, 419] width 14 height 14
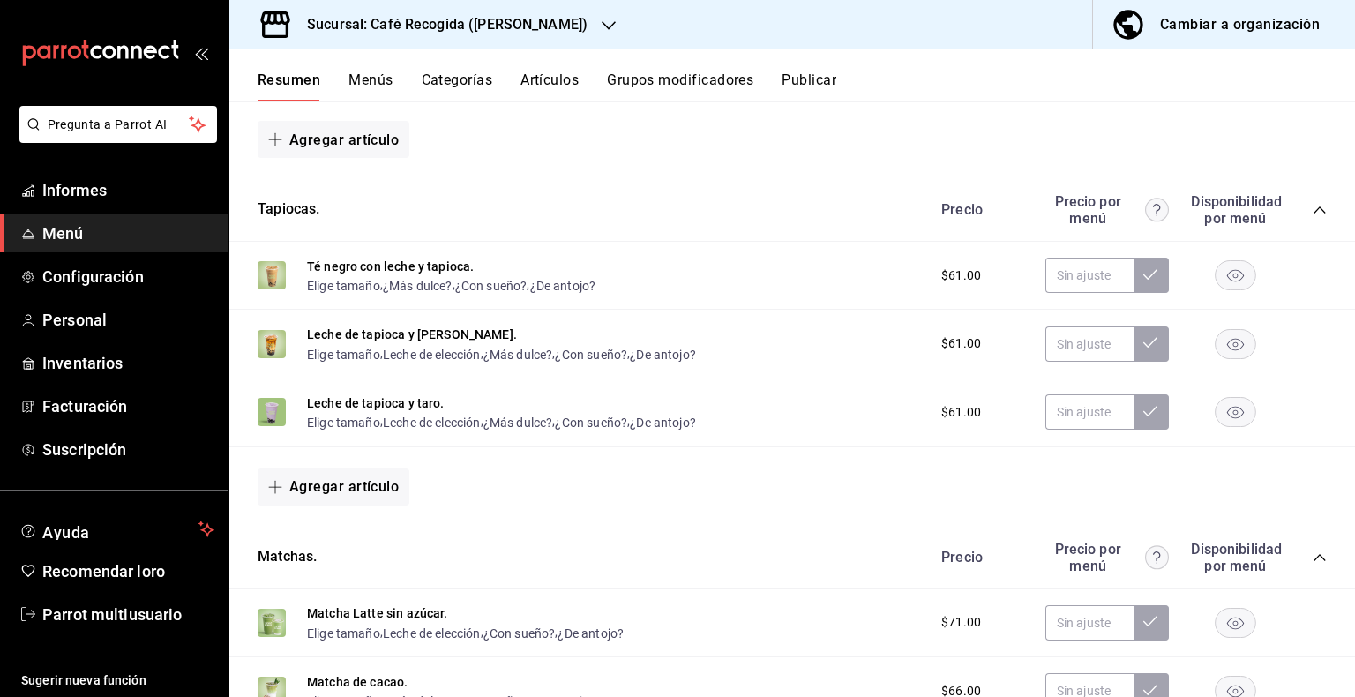
scroll to position [1618, 0]
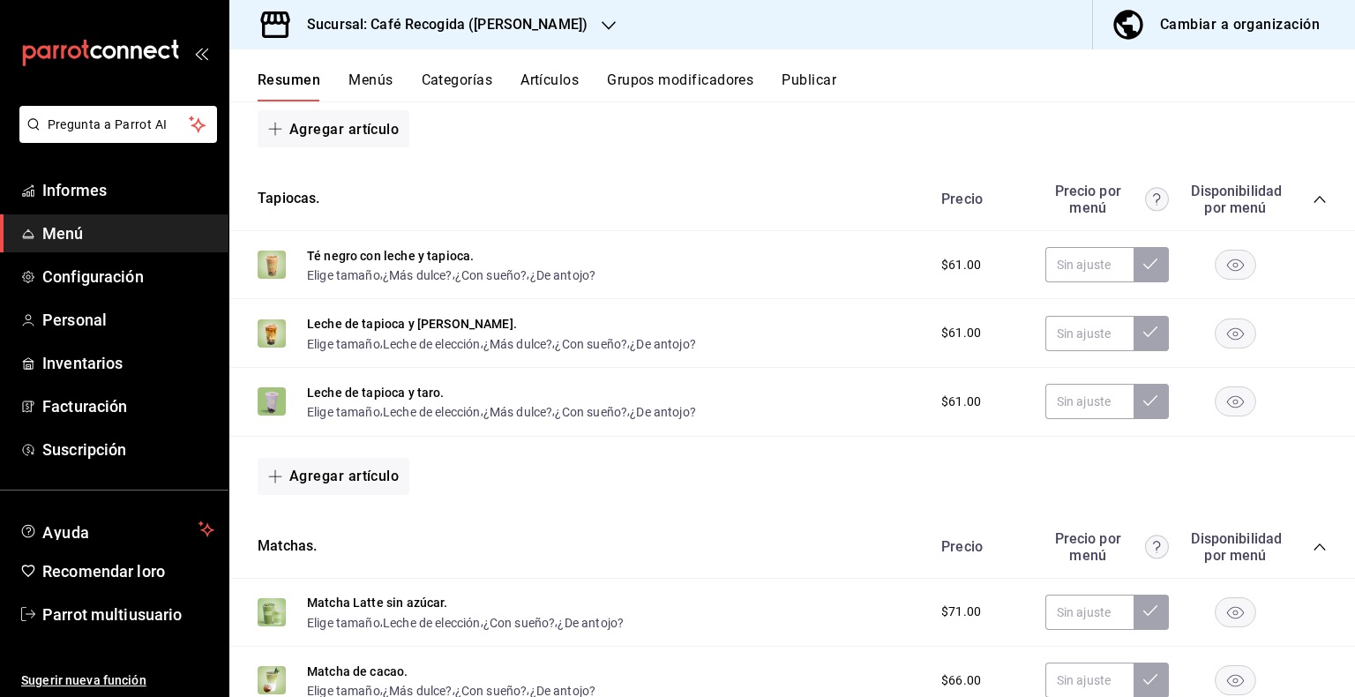
click at [1220, 338] on rect "button" at bounding box center [1236, 332] width 41 height 29
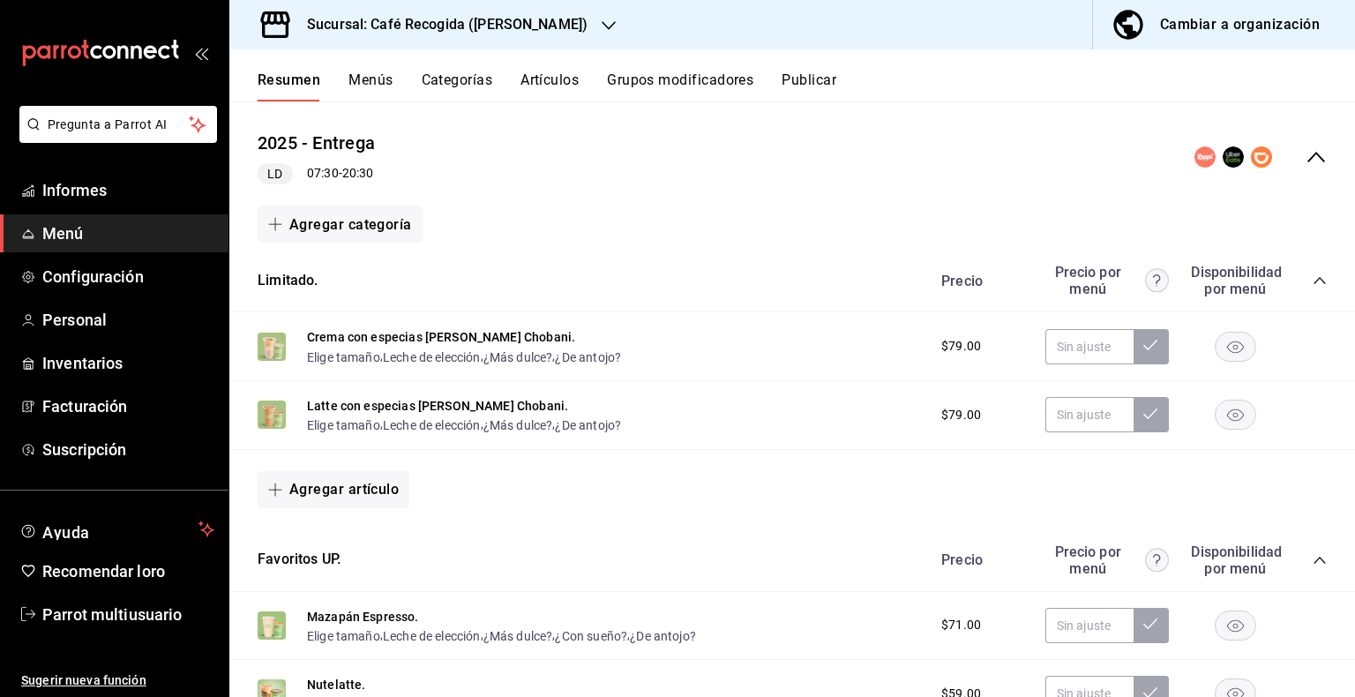
scroll to position [93, 0]
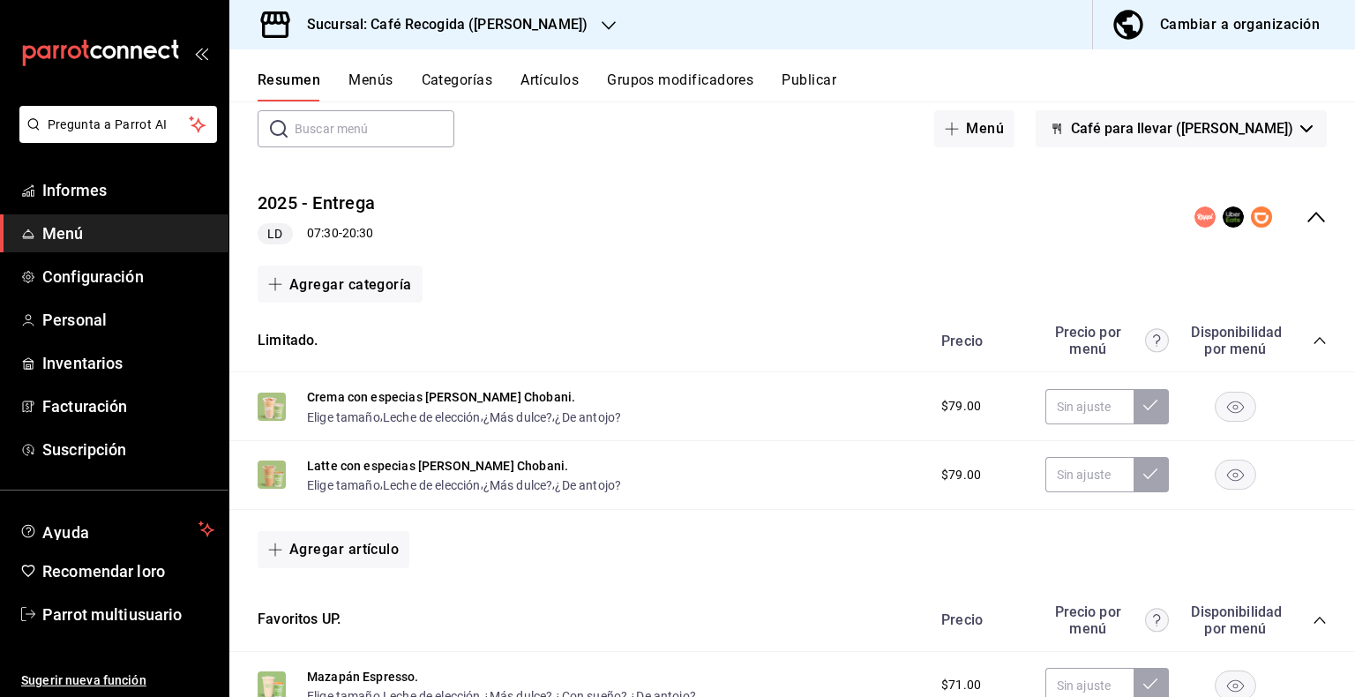
click at [550, 83] on font "Artículos" at bounding box center [549, 79] width 58 height 17
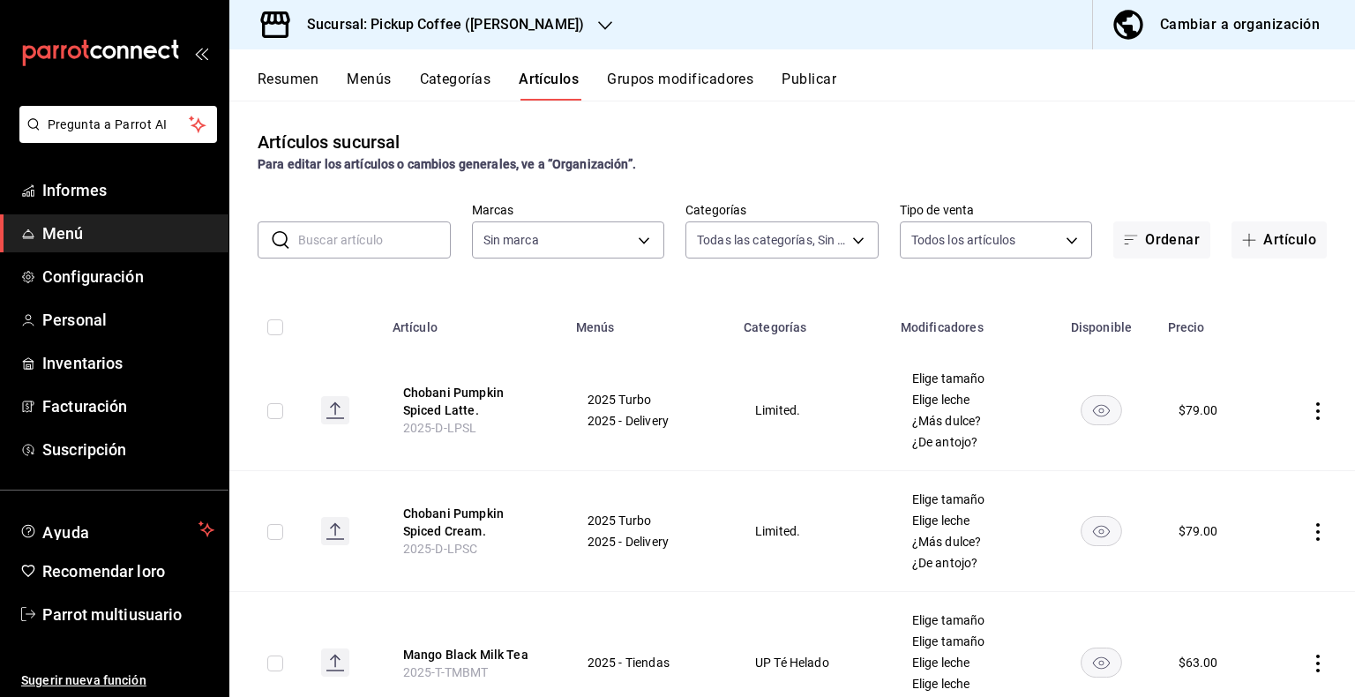
type input "63bacdff-655e-4c96-8f62-3c329bcc4ebf,78d19c96-65e1-4d42-81e5-a1eb7c05485b,b4270…"
type input "3b850355-db1b-4689-aad6-00d938704d0b,b248400d-8323-4211-82a6-fa13dcbe9966"
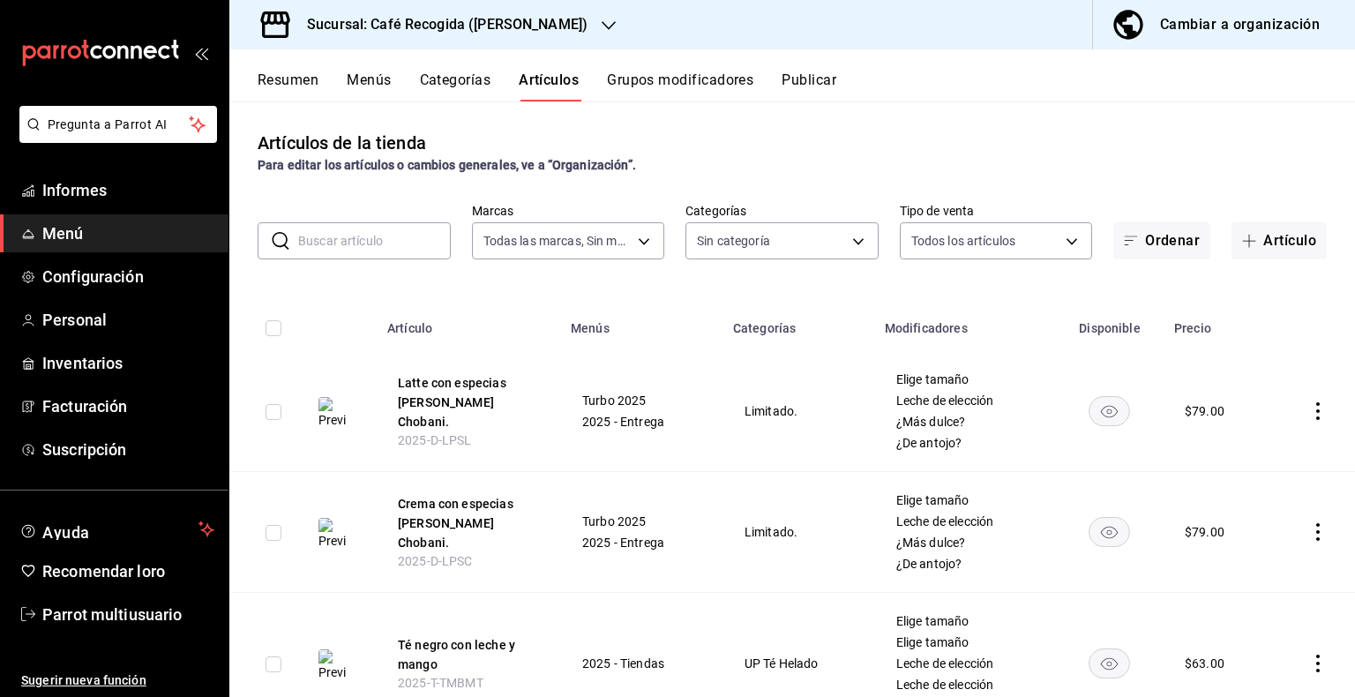
click at [374, 245] on input "text" at bounding box center [374, 240] width 153 height 35
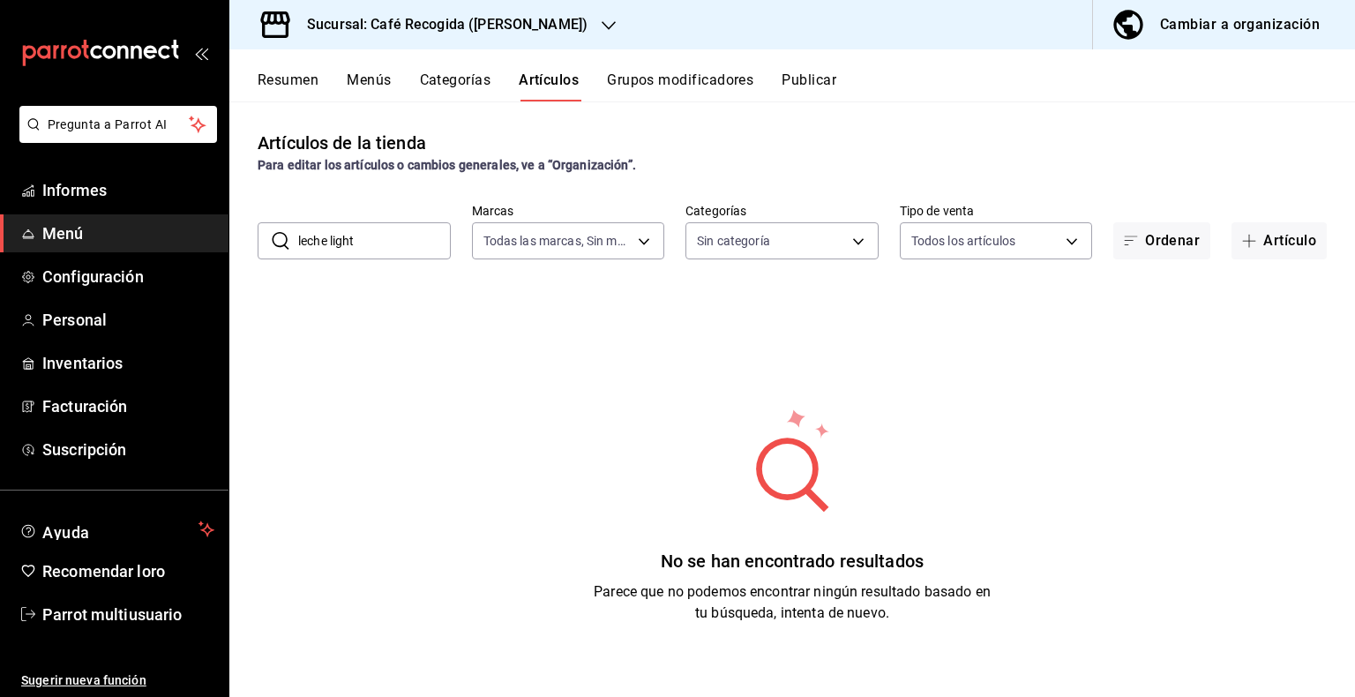
click at [376, 233] on input "leche light" at bounding box center [374, 240] width 153 height 35
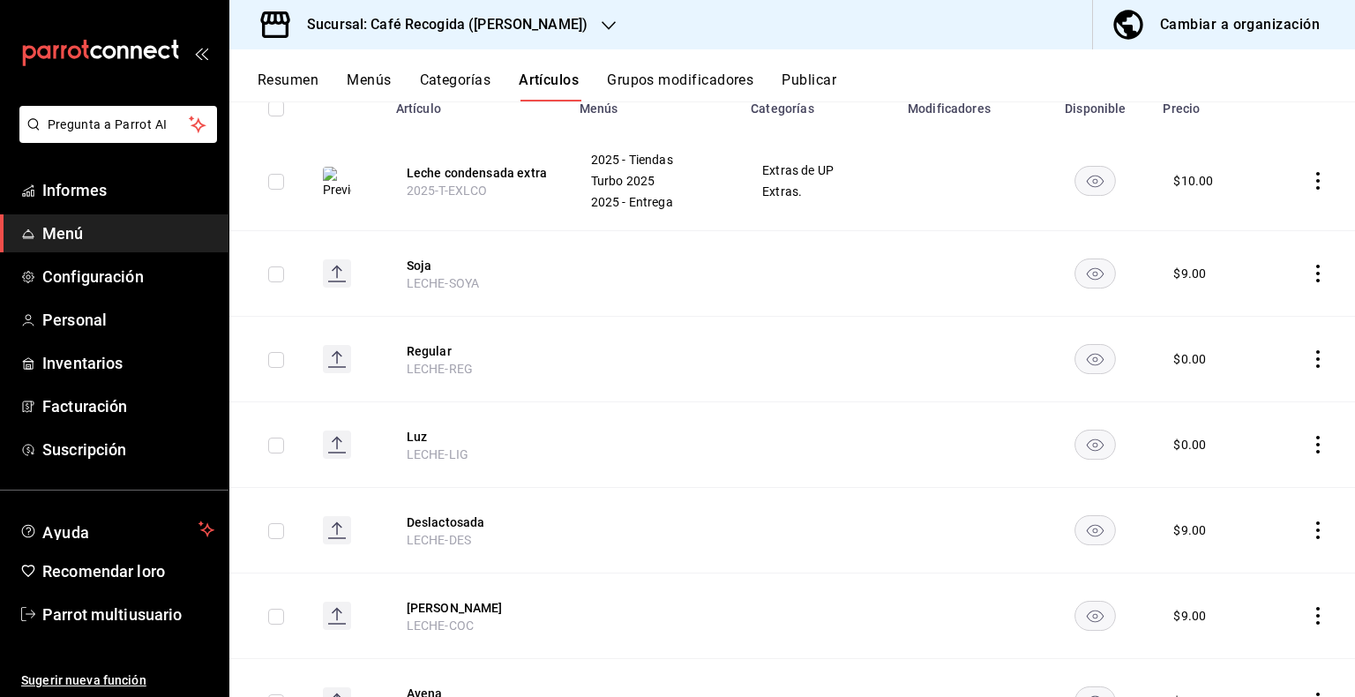
scroll to position [221, 0]
type input "leche"
click at [1087, 444] on icon "disponibilidad-producto" at bounding box center [1095, 443] width 17 height 12
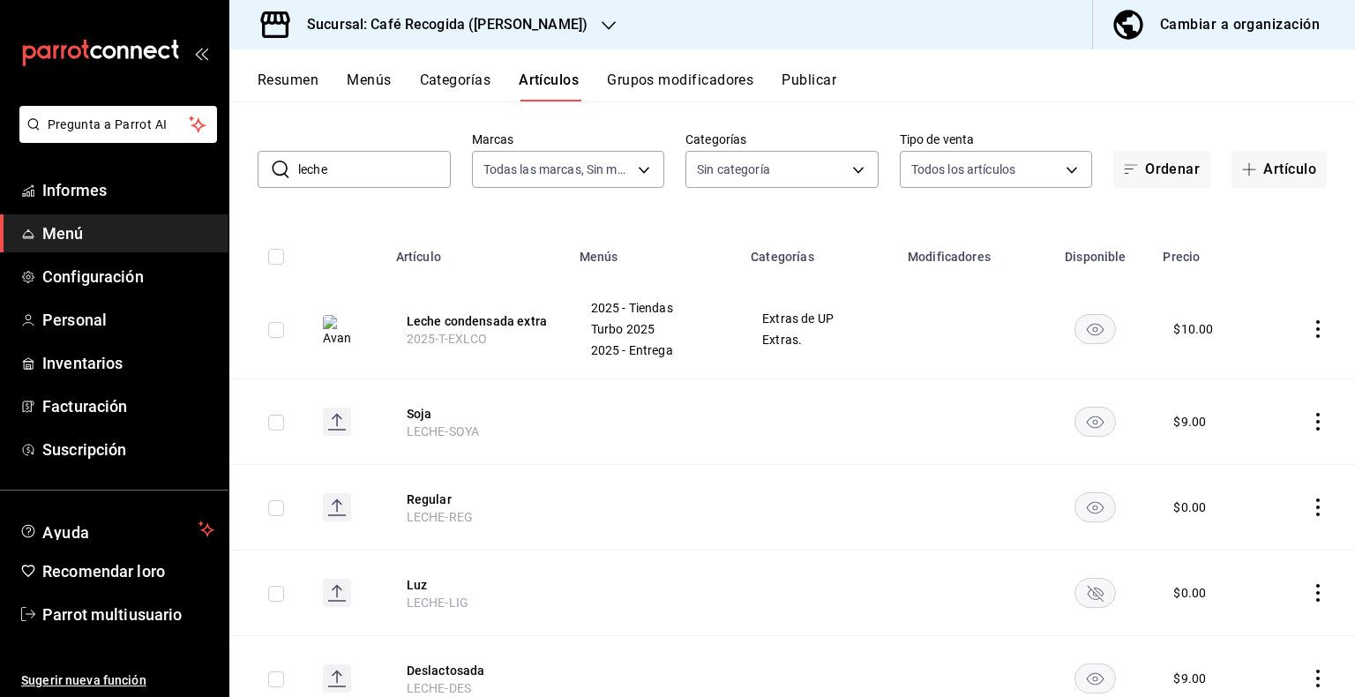
scroll to position [0, 0]
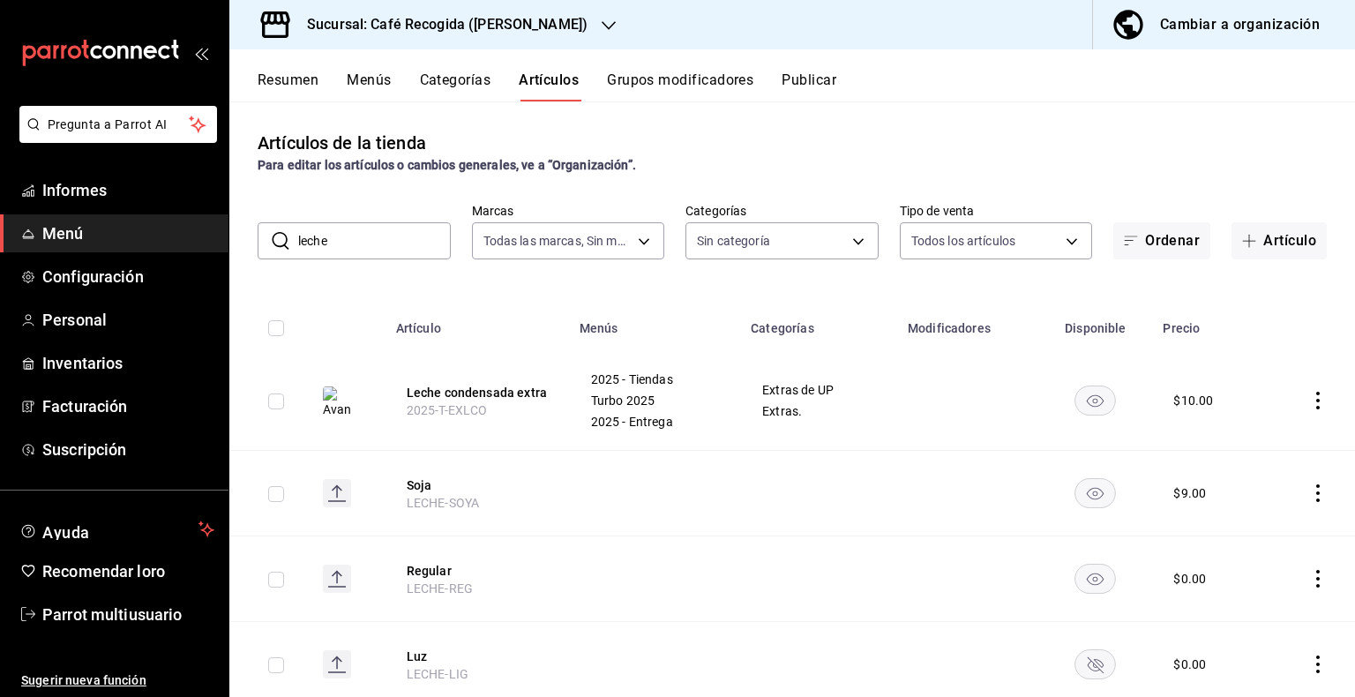
click at [691, 81] on font "Grupos modificadores" at bounding box center [680, 79] width 146 height 17
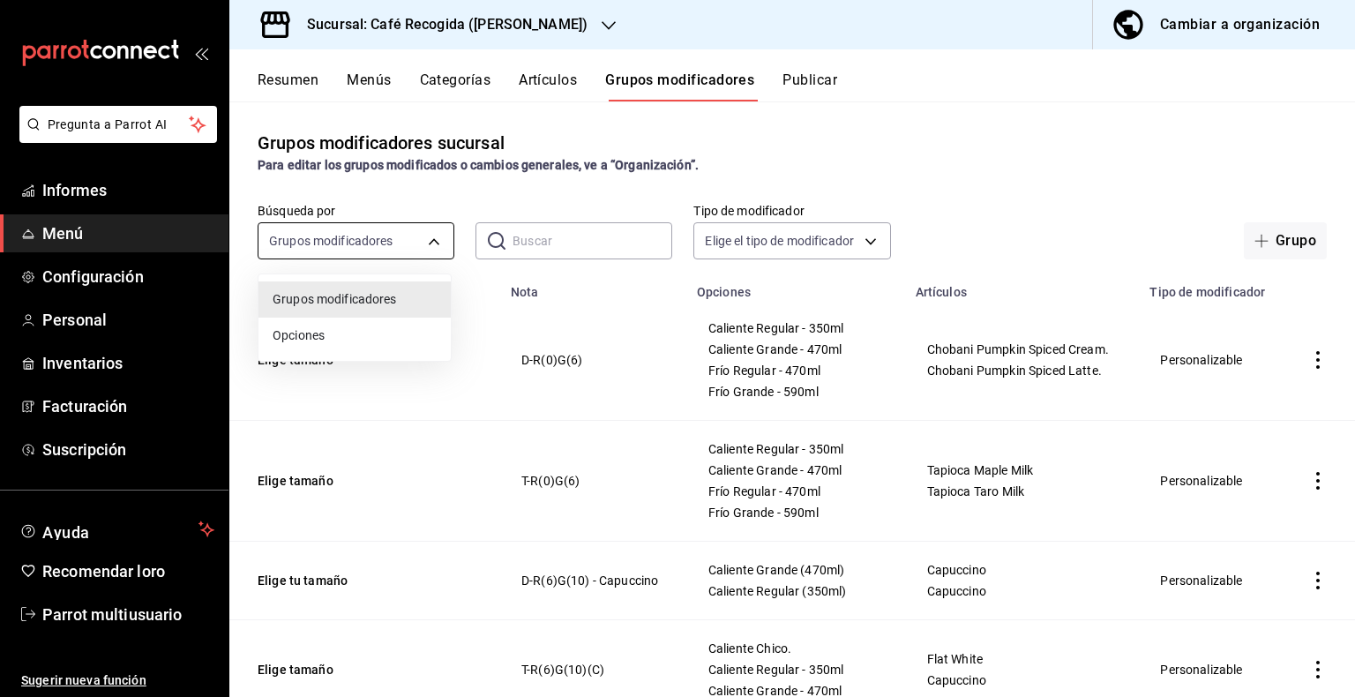
click at [347, 242] on body "Pregunta a Parrot AI Informes Menú Configuración Personal Inventarios Facturaci…" at bounding box center [677, 348] width 1355 height 697
click at [398, 231] on div at bounding box center [677, 348] width 1355 height 697
click at [547, 234] on input "text" at bounding box center [593, 240] width 160 height 35
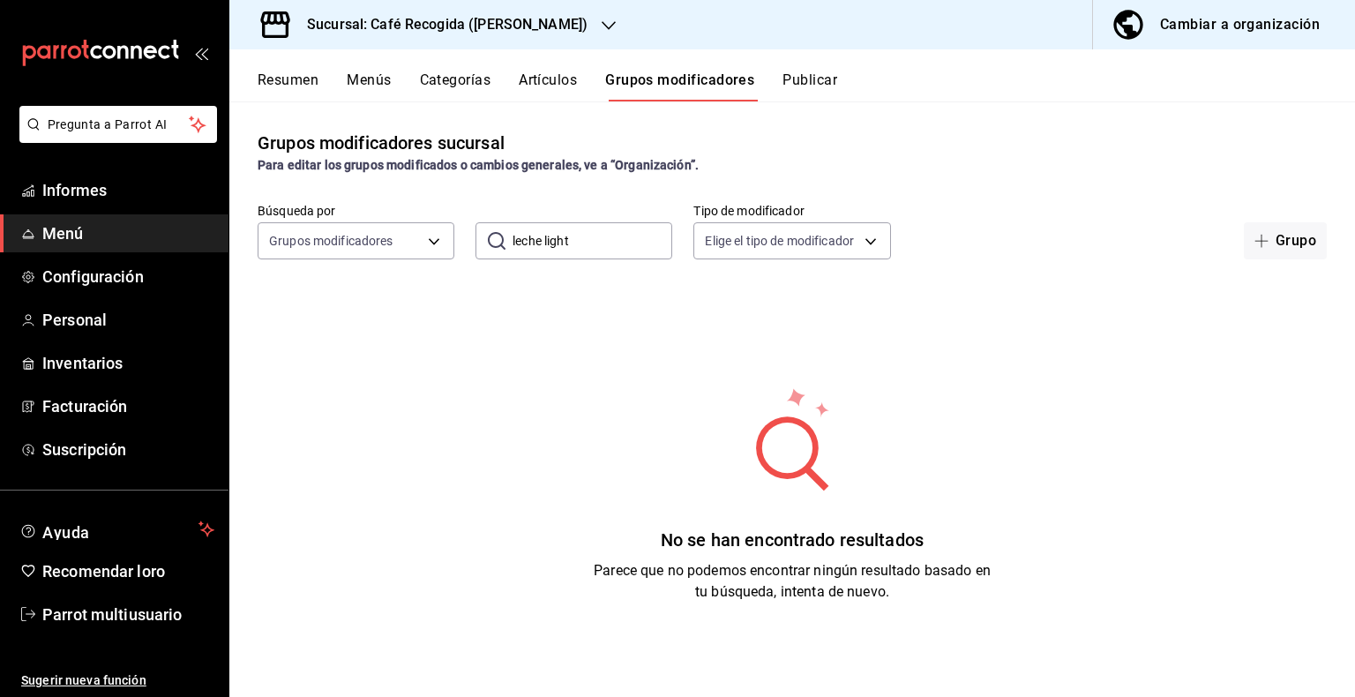
click at [592, 245] on input "leche light" at bounding box center [593, 240] width 160 height 35
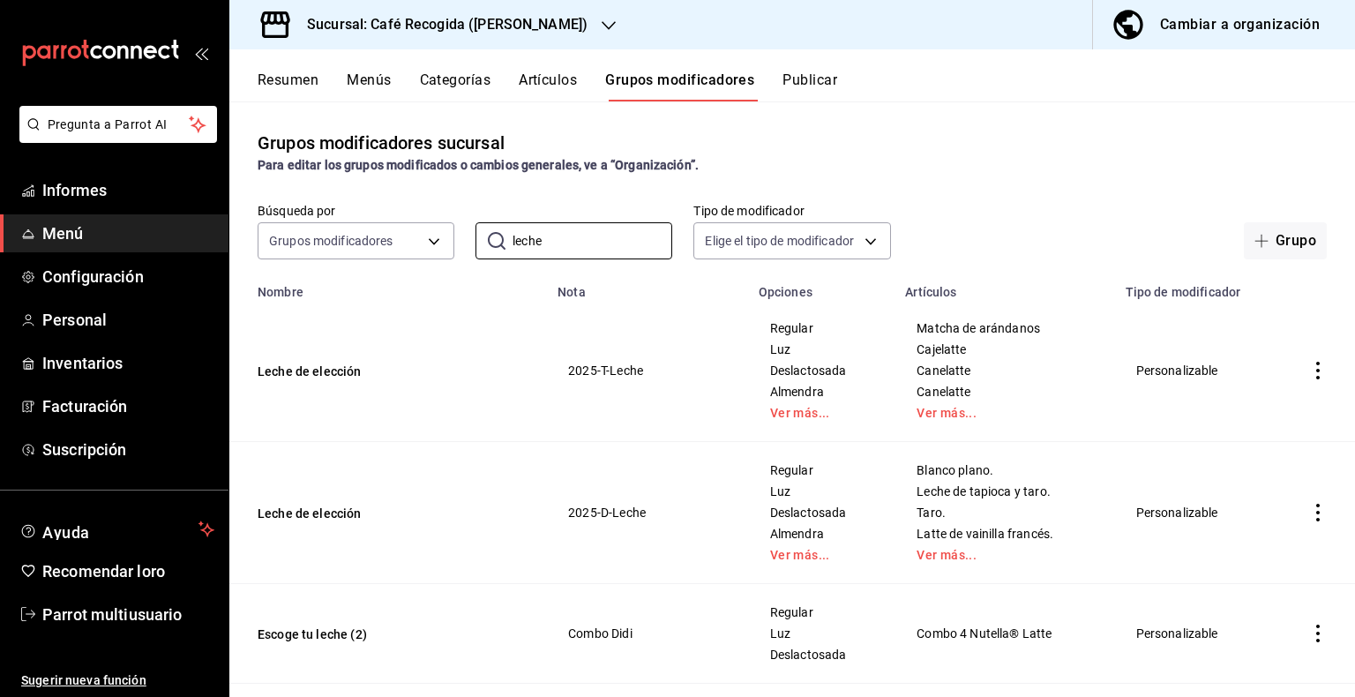
type input "leche"
click at [1309, 375] on icon "comportamiento" at bounding box center [1318, 371] width 18 height 18
click at [1267, 408] on span "Editar" at bounding box center [1252, 413] width 46 height 19
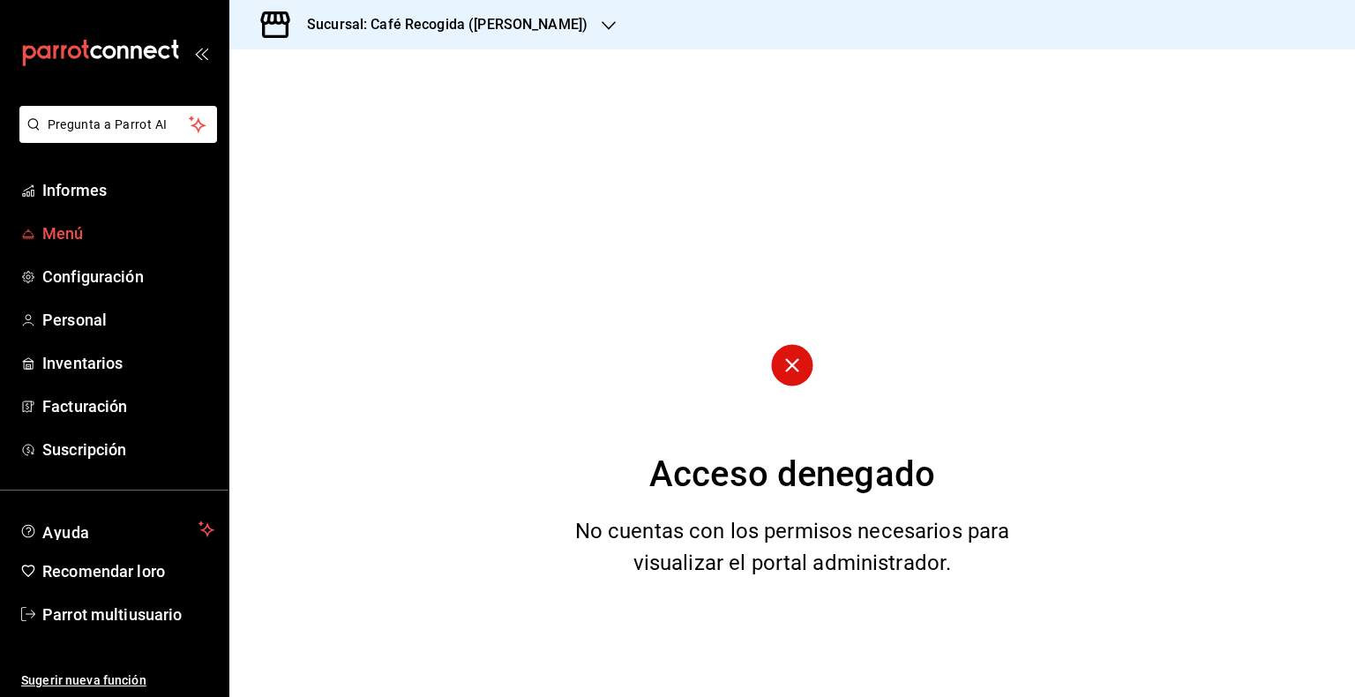
click at [71, 231] on font "Menú" at bounding box center [62, 233] width 41 height 19
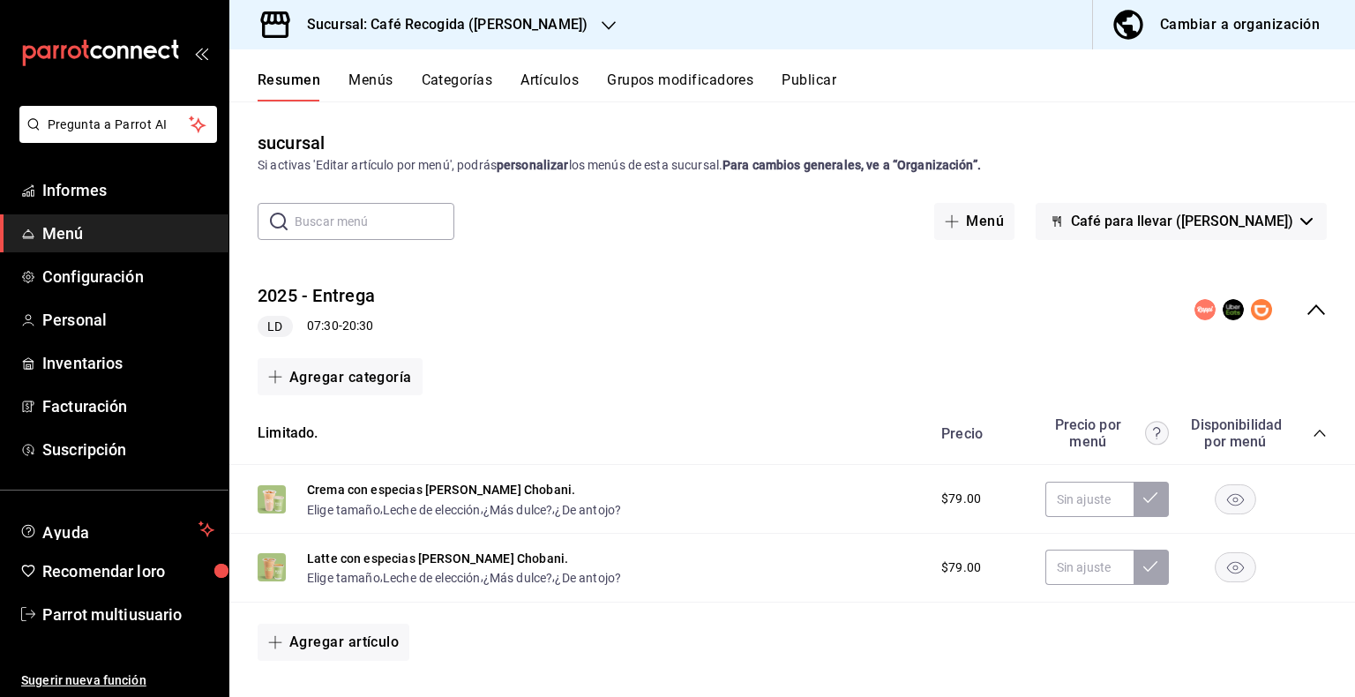
click at [544, 79] on font "Artículos" at bounding box center [549, 79] width 58 height 17
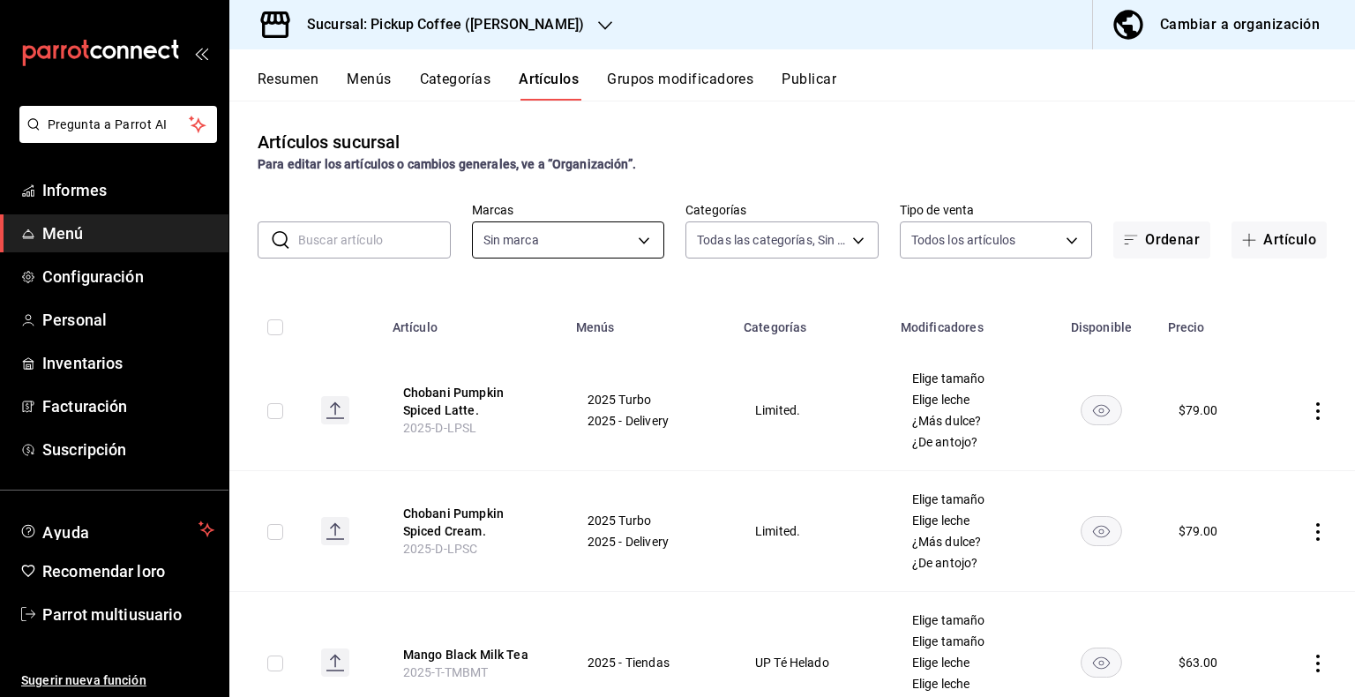
type input "63bacdff-655e-4c96-8f62-3c329bcc4ebf,78d19c96-65e1-4d42-81e5-a1eb7c05485b,b4270…"
type input "3b850355-db1b-4689-aad6-00d938704d0b,b248400d-8323-4211-82a6-fa13dcbe9966"
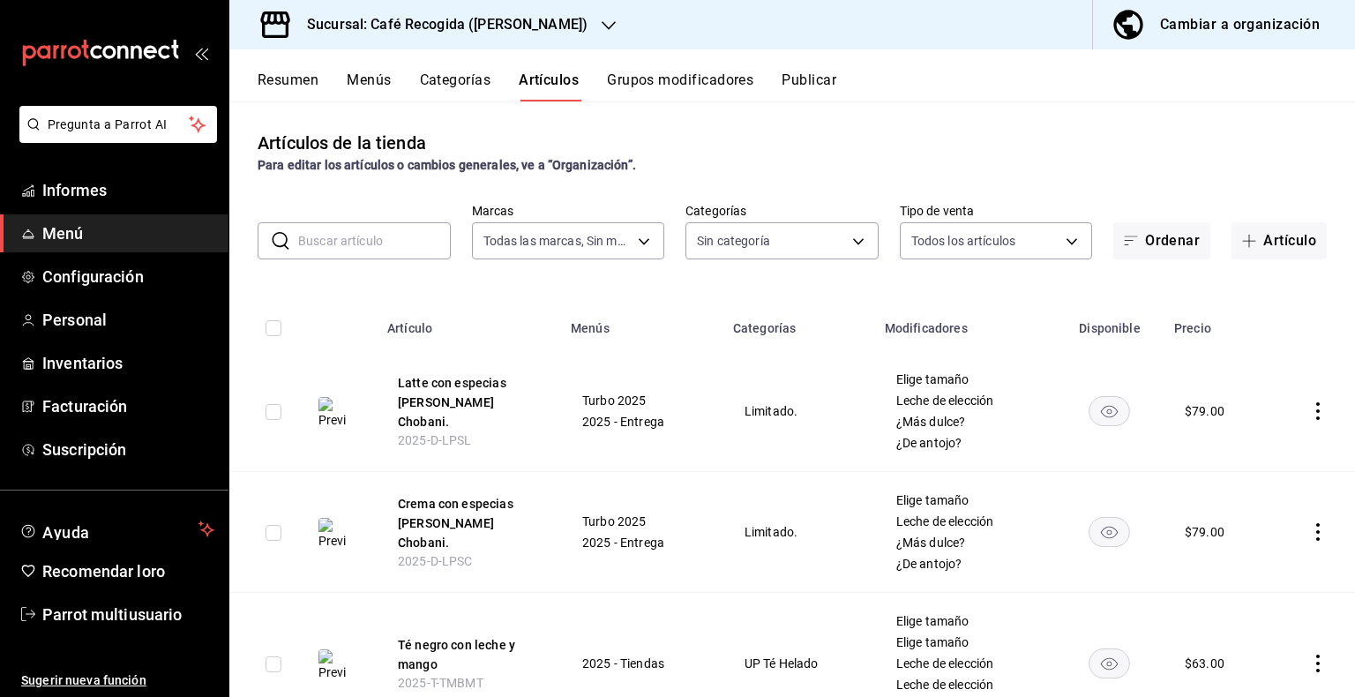
click at [385, 235] on input "text" at bounding box center [374, 240] width 153 height 35
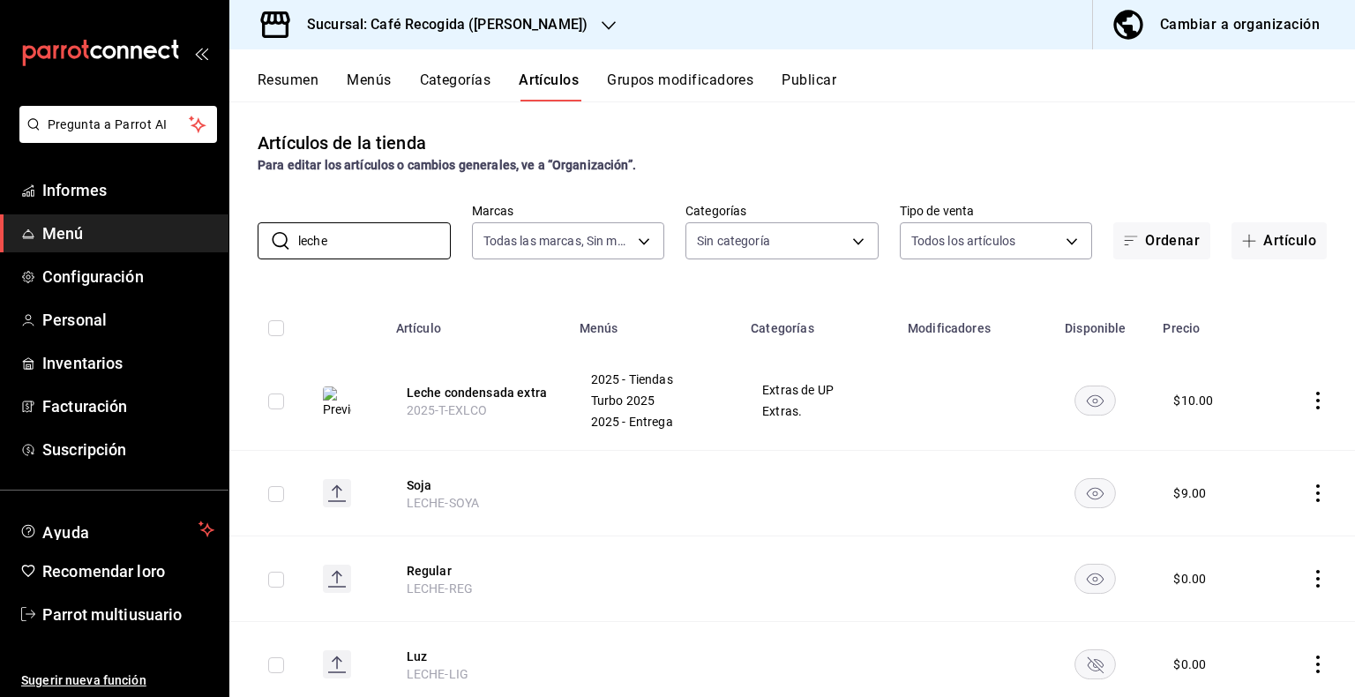
type input "leche"
click at [819, 79] on font "Publicar" at bounding box center [809, 79] width 55 height 17
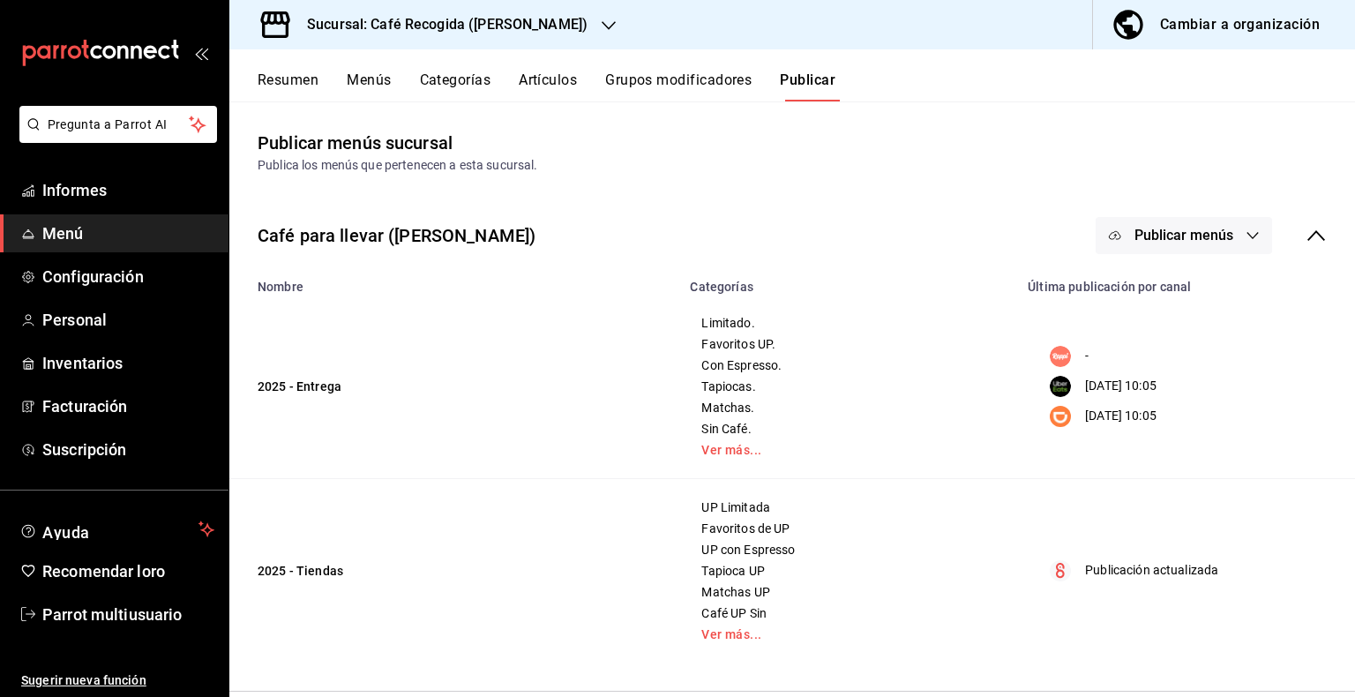
click at [1246, 228] on icon "button" at bounding box center [1253, 235] width 14 height 14
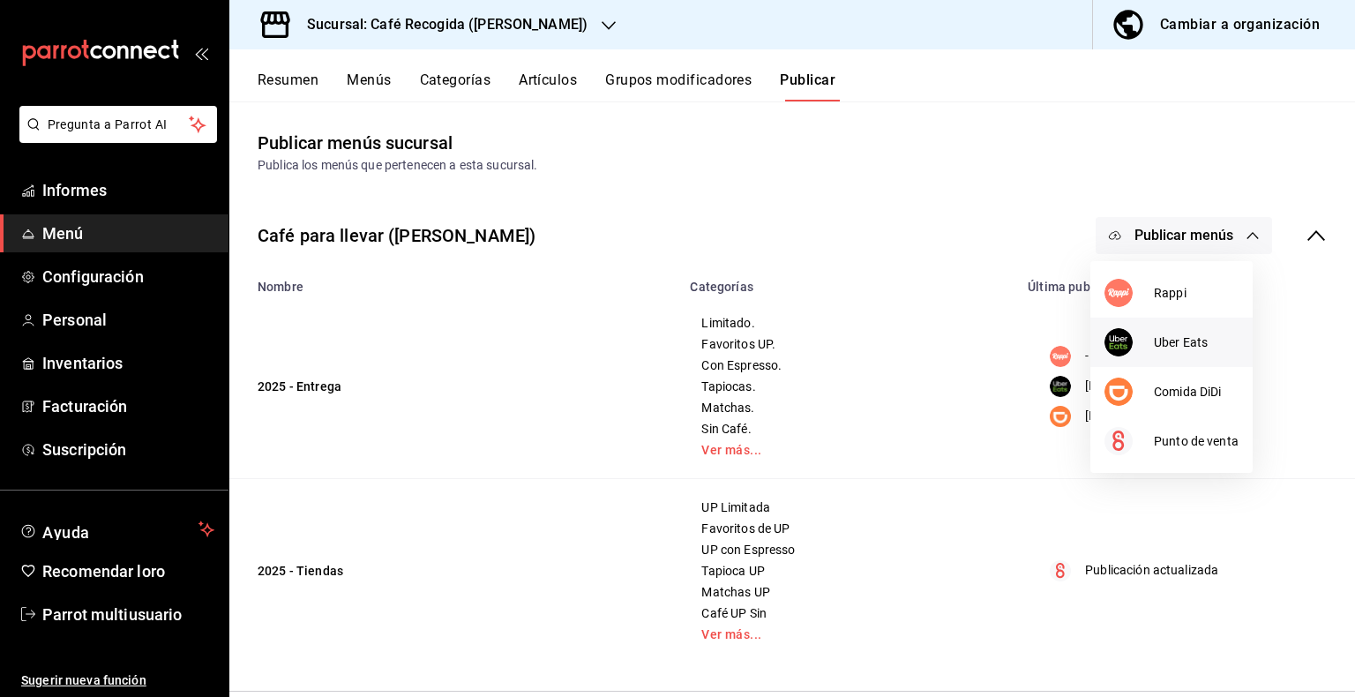
click at [1180, 341] on font "Uber Eats" at bounding box center [1181, 342] width 54 height 14
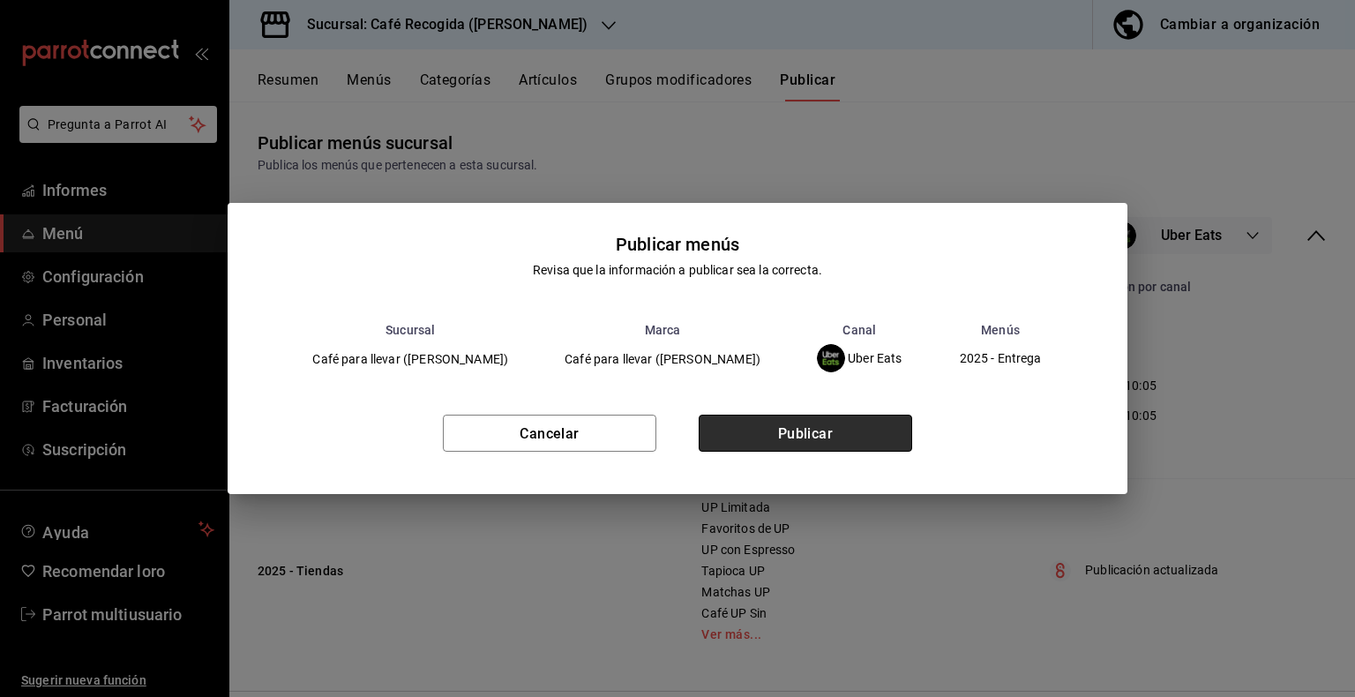
click at [857, 423] on button "Publicar" at bounding box center [805, 433] width 213 height 37
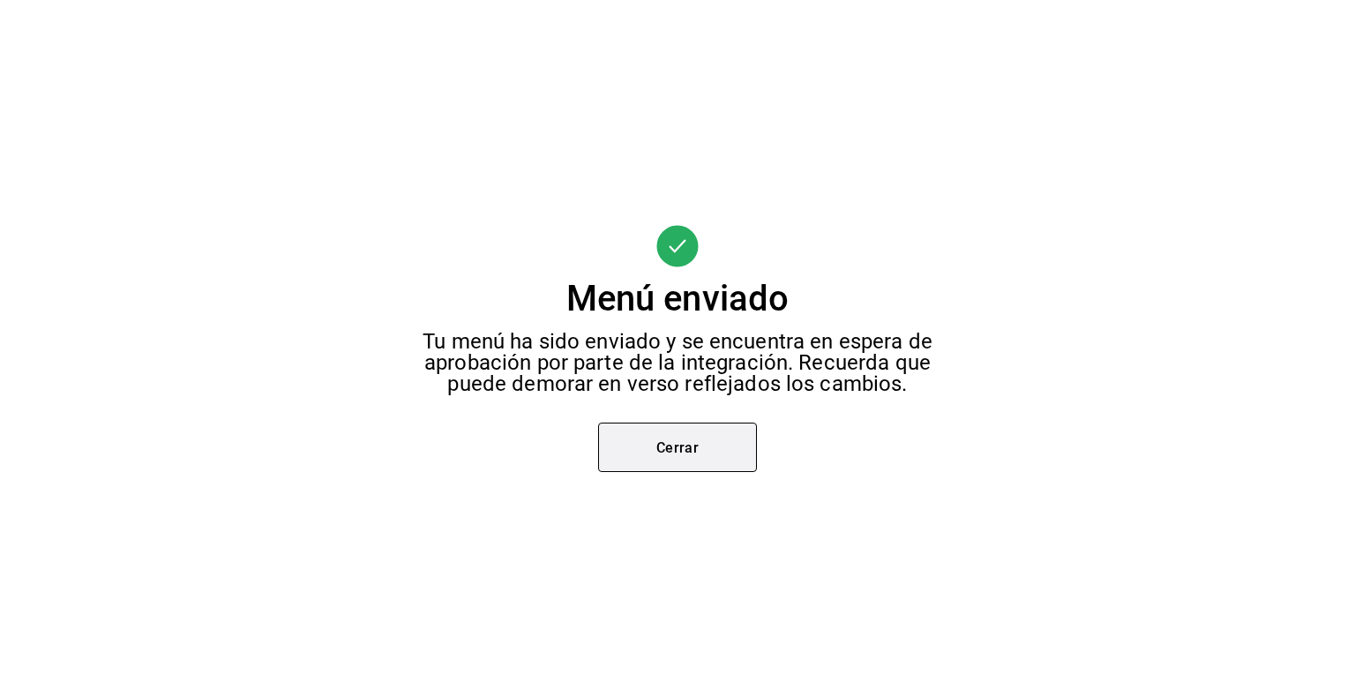
click at [720, 443] on button "Cerrar" at bounding box center [677, 447] width 159 height 49
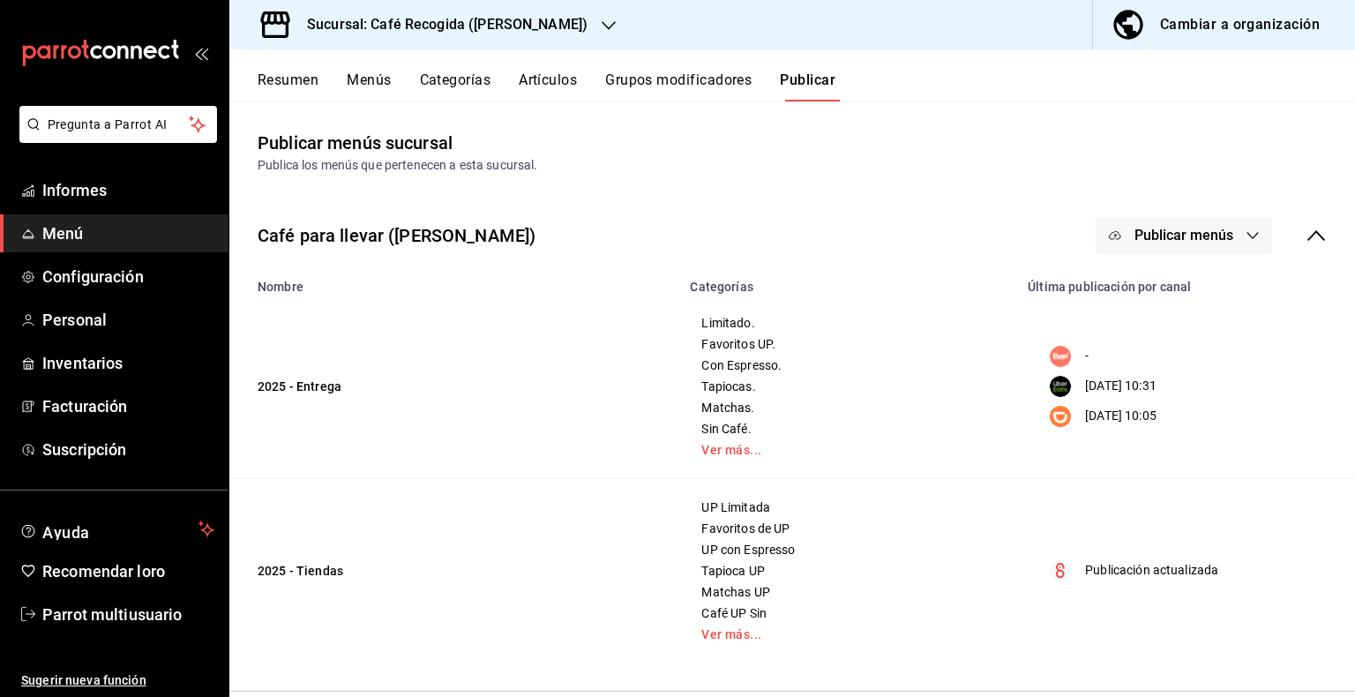
click at [1246, 233] on icon "button" at bounding box center [1253, 235] width 14 height 14
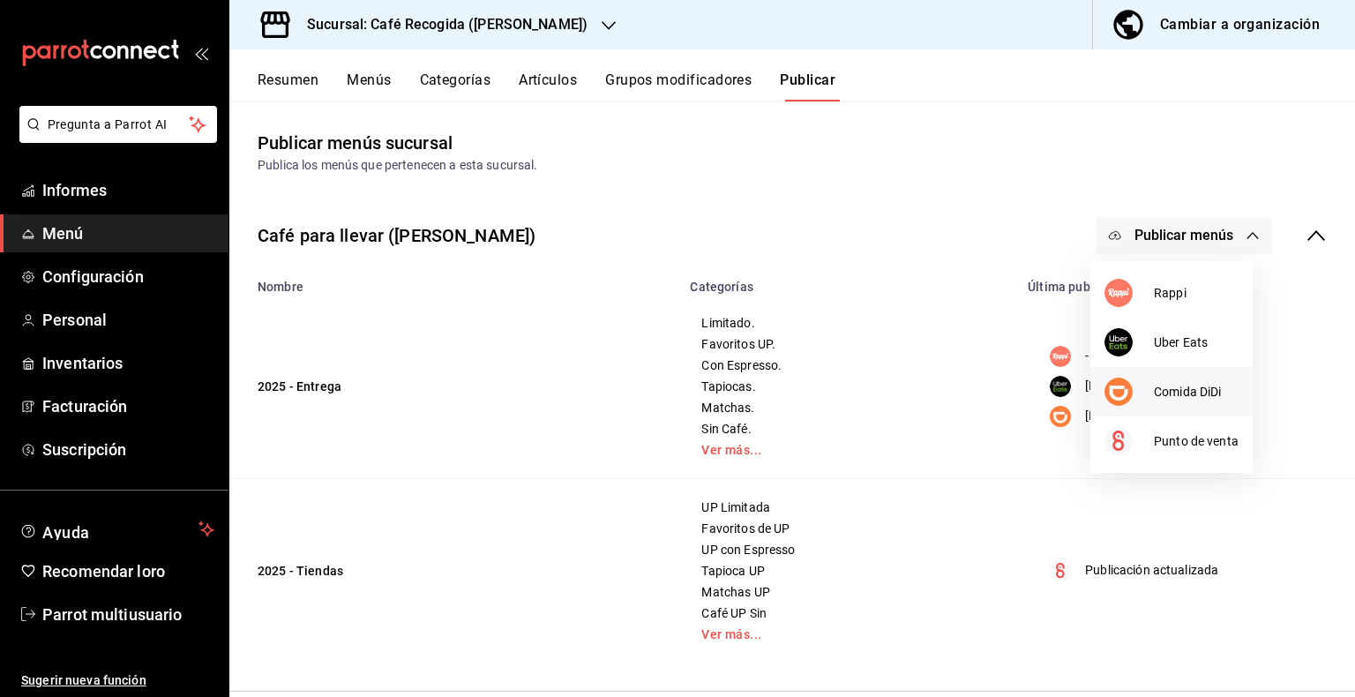
click at [1168, 389] on font "Comida DiDi" at bounding box center [1187, 392] width 67 height 14
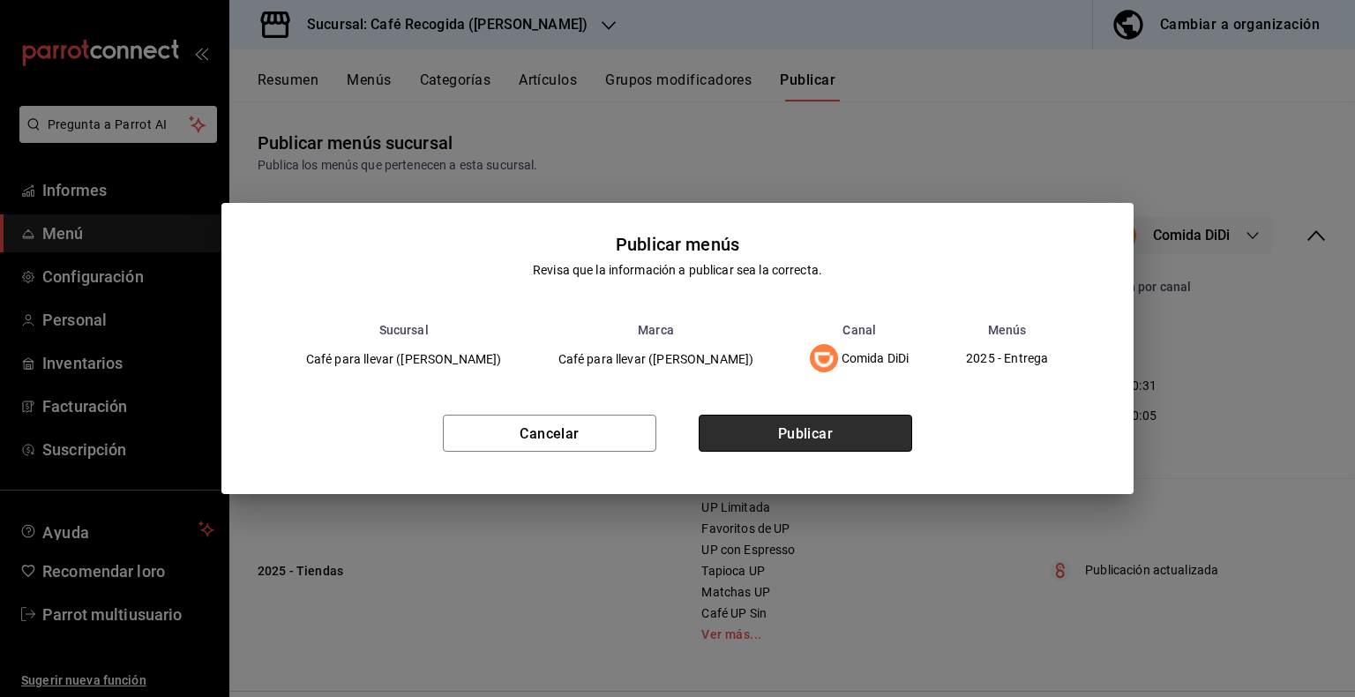
click at [797, 429] on font "Publicar" at bounding box center [806, 433] width 56 height 17
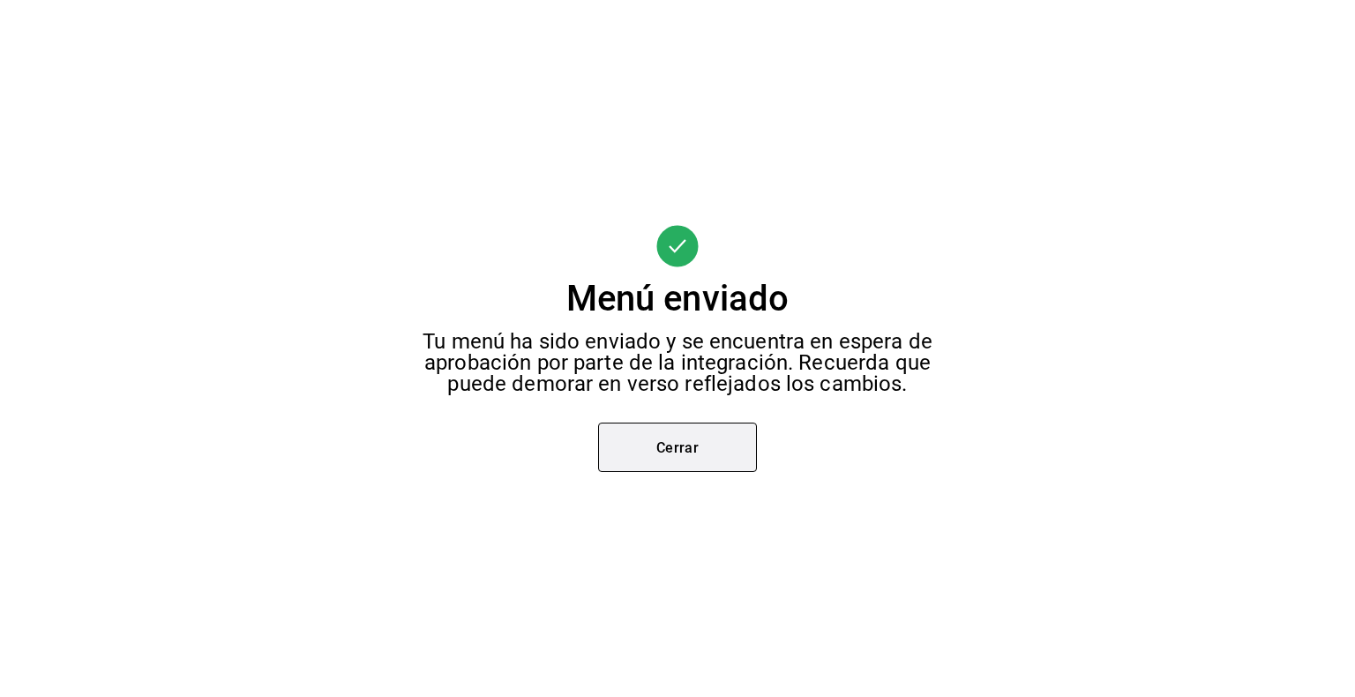
click at [703, 440] on button "Cerrar" at bounding box center [677, 447] width 159 height 49
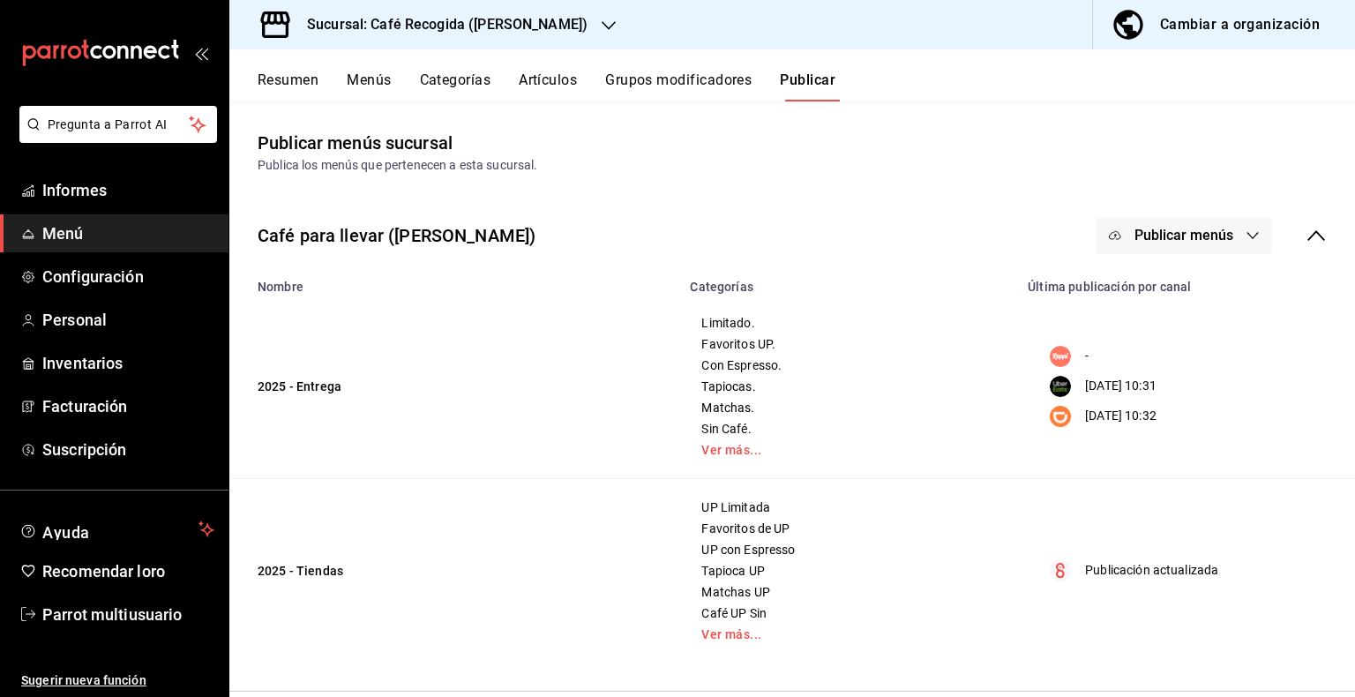
click at [602, 26] on icon "button" at bounding box center [609, 25] width 14 height 9
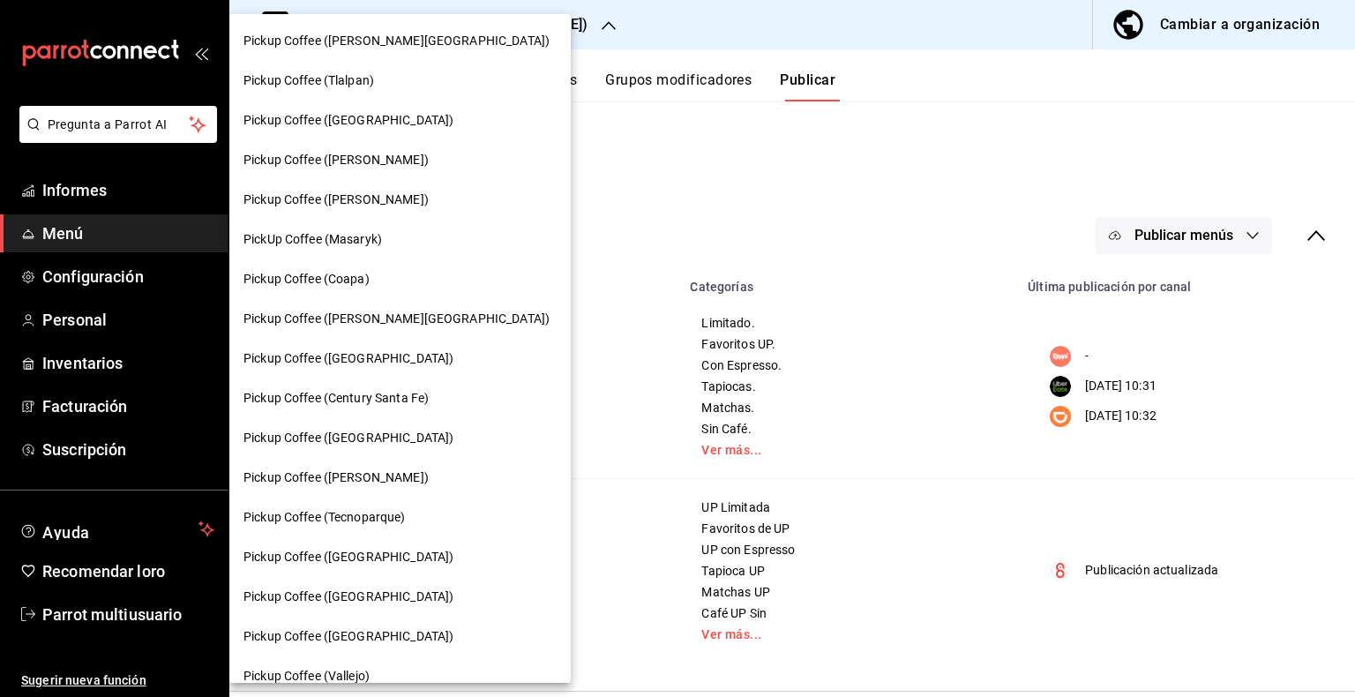
click at [582, 26] on div at bounding box center [677, 348] width 1355 height 697
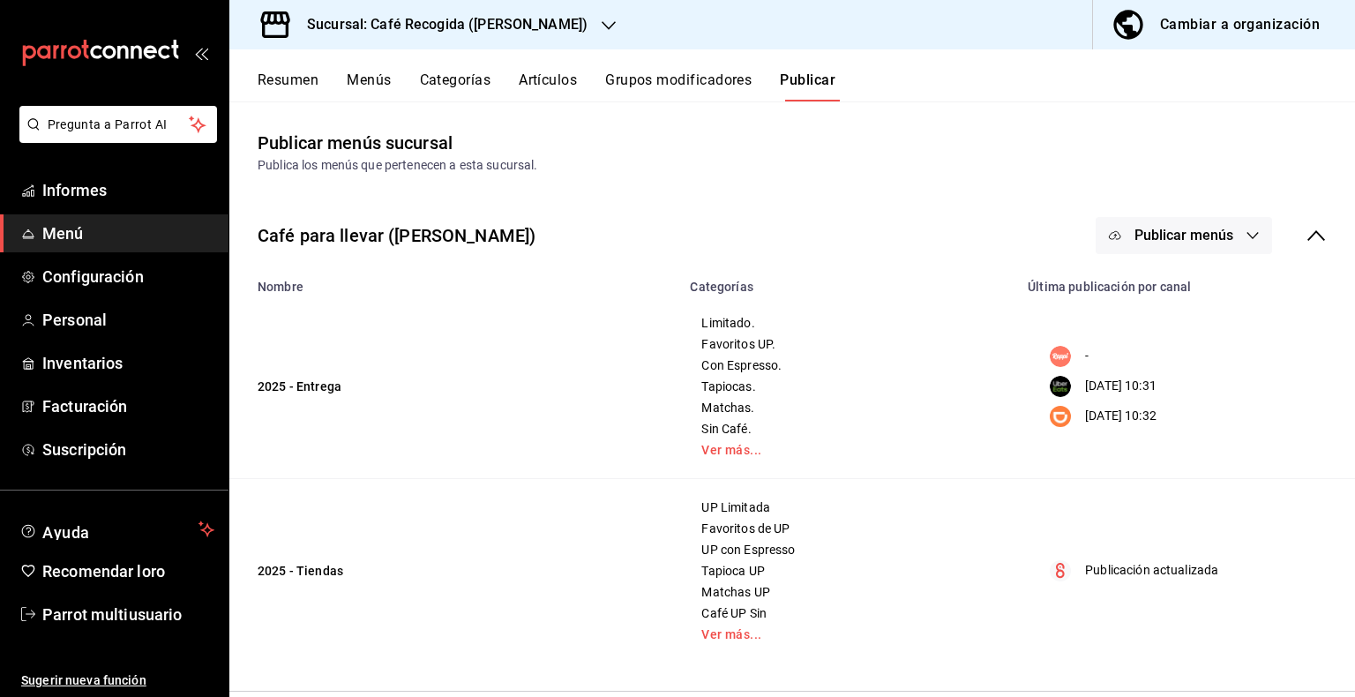
click at [707, 75] on font "Grupos modificadores" at bounding box center [678, 79] width 146 height 17
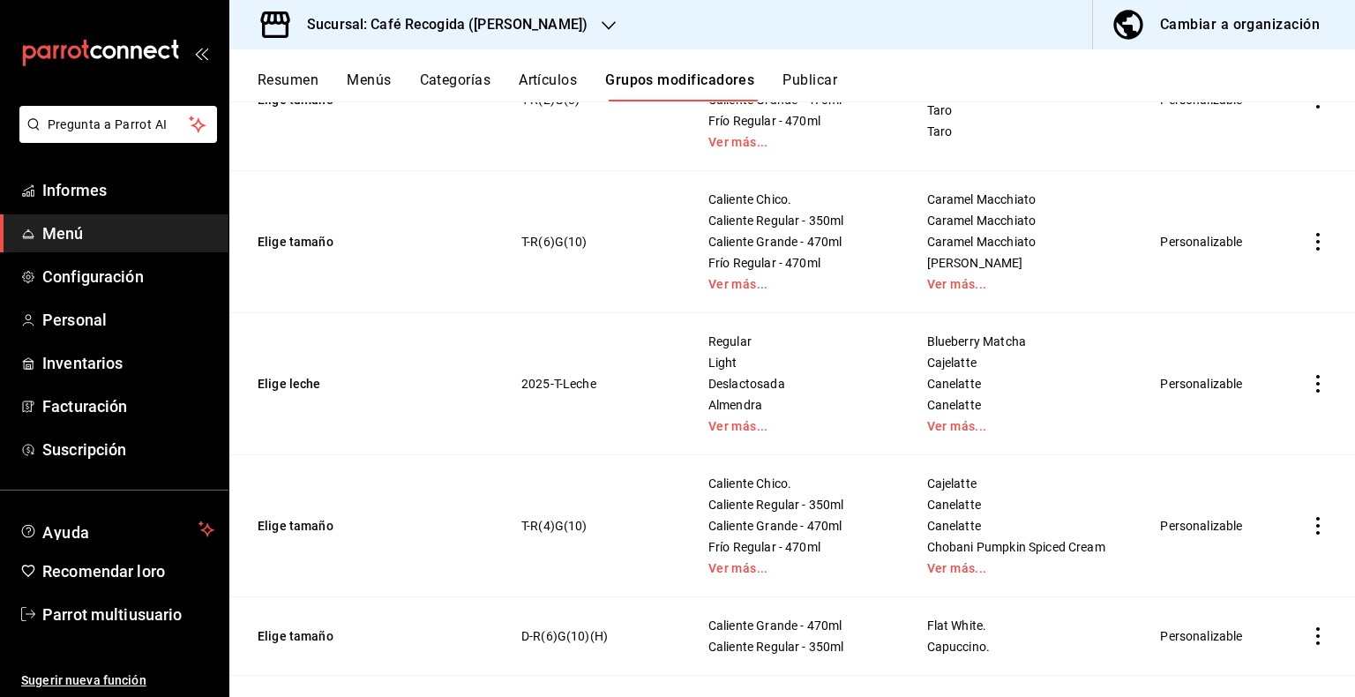
scroll to position [1284, 0]
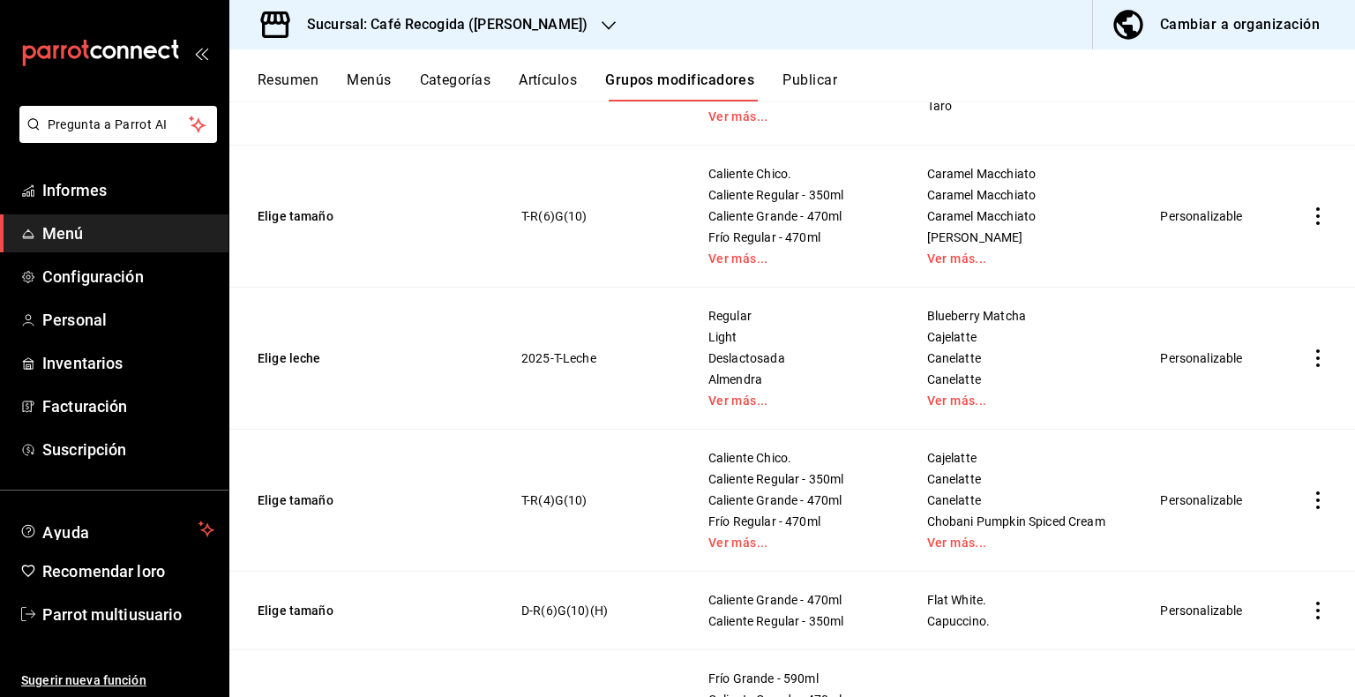
click at [1309, 362] on icon "actions" at bounding box center [1318, 358] width 18 height 18
click at [1241, 403] on font "Editar" at bounding box center [1246, 399] width 34 height 14
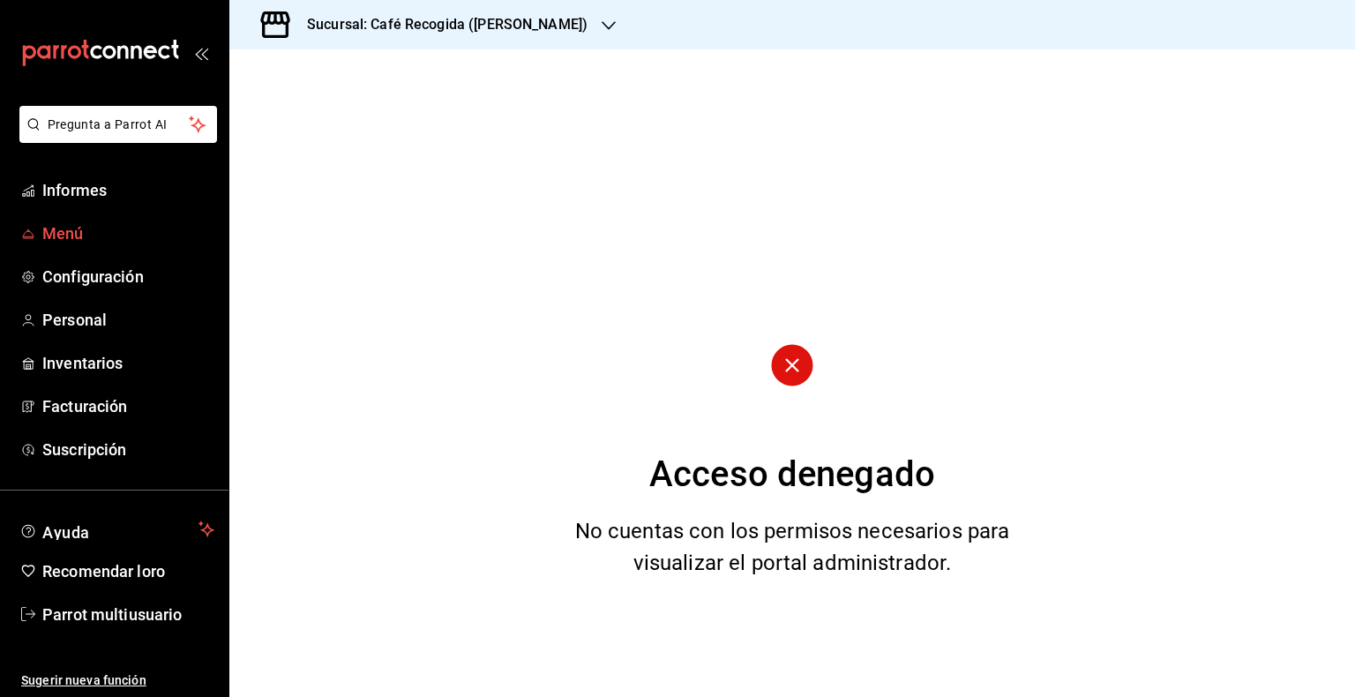
click at [68, 236] on font "Menú" at bounding box center [62, 233] width 41 height 19
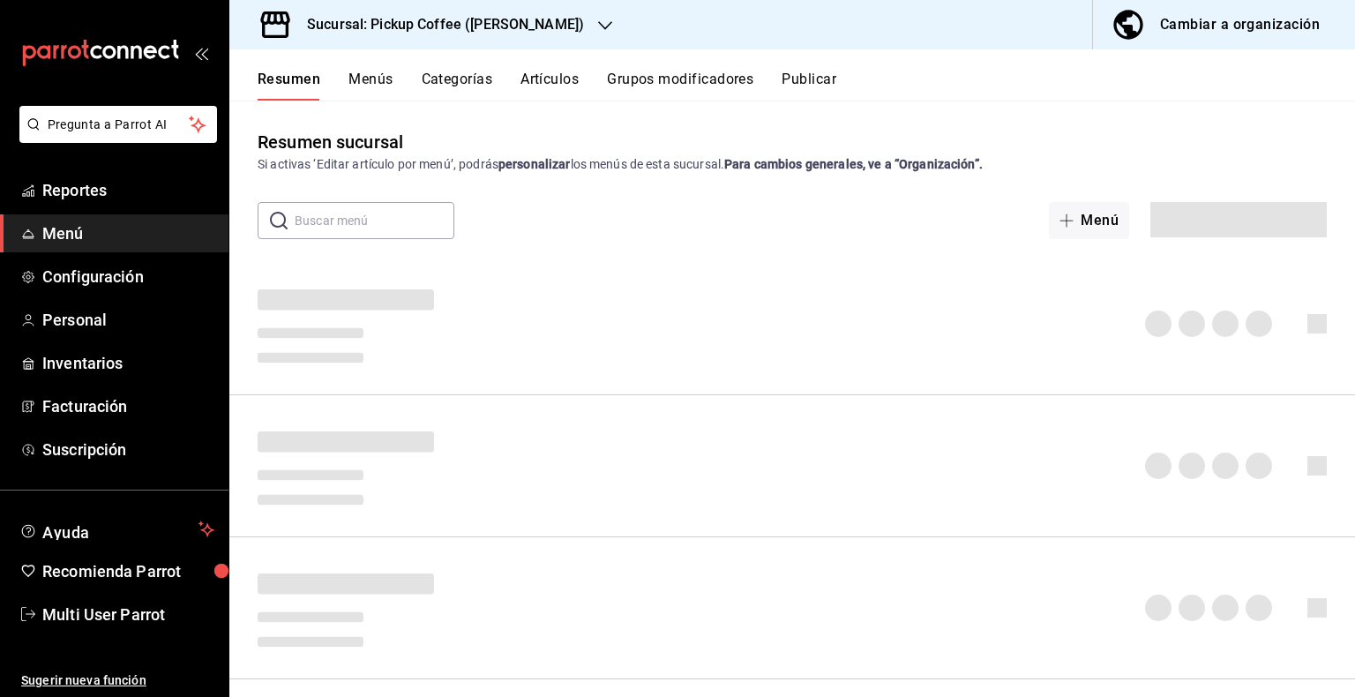
click at [68, 236] on span "Menú" at bounding box center [128, 233] width 172 height 24
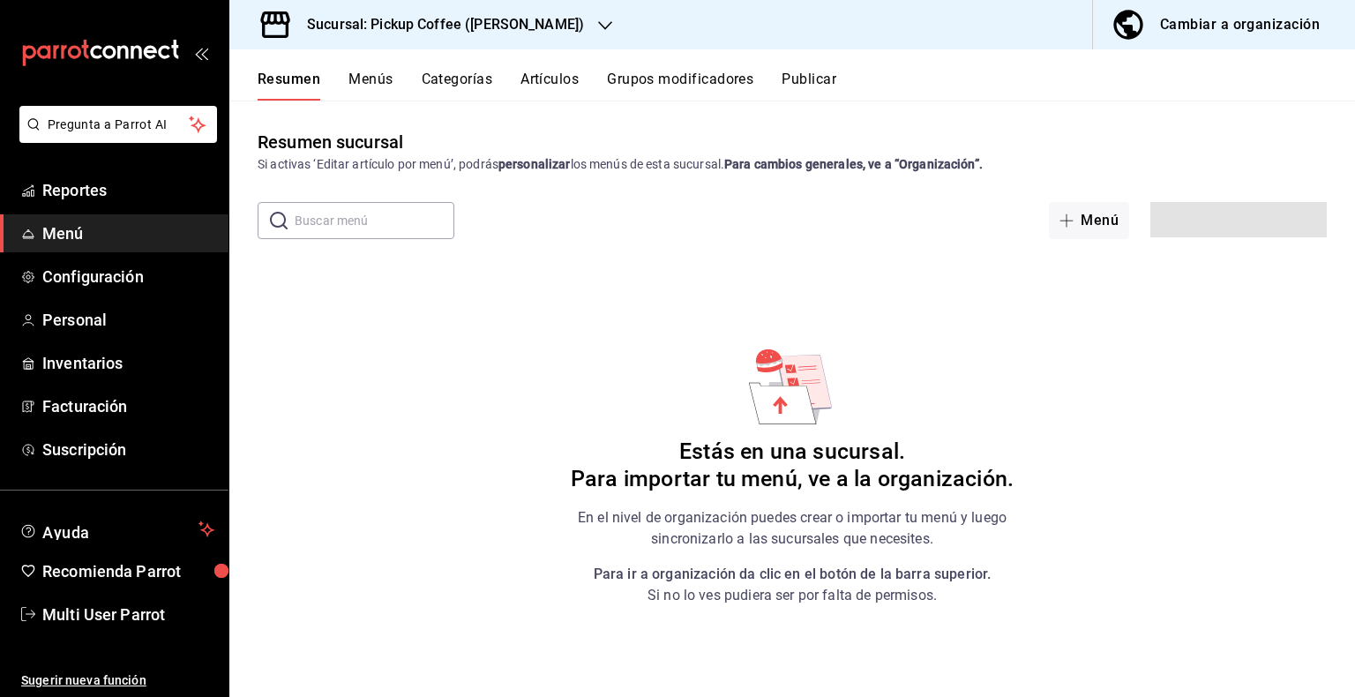
click at [68, 236] on span "Menú" at bounding box center [128, 233] width 172 height 24
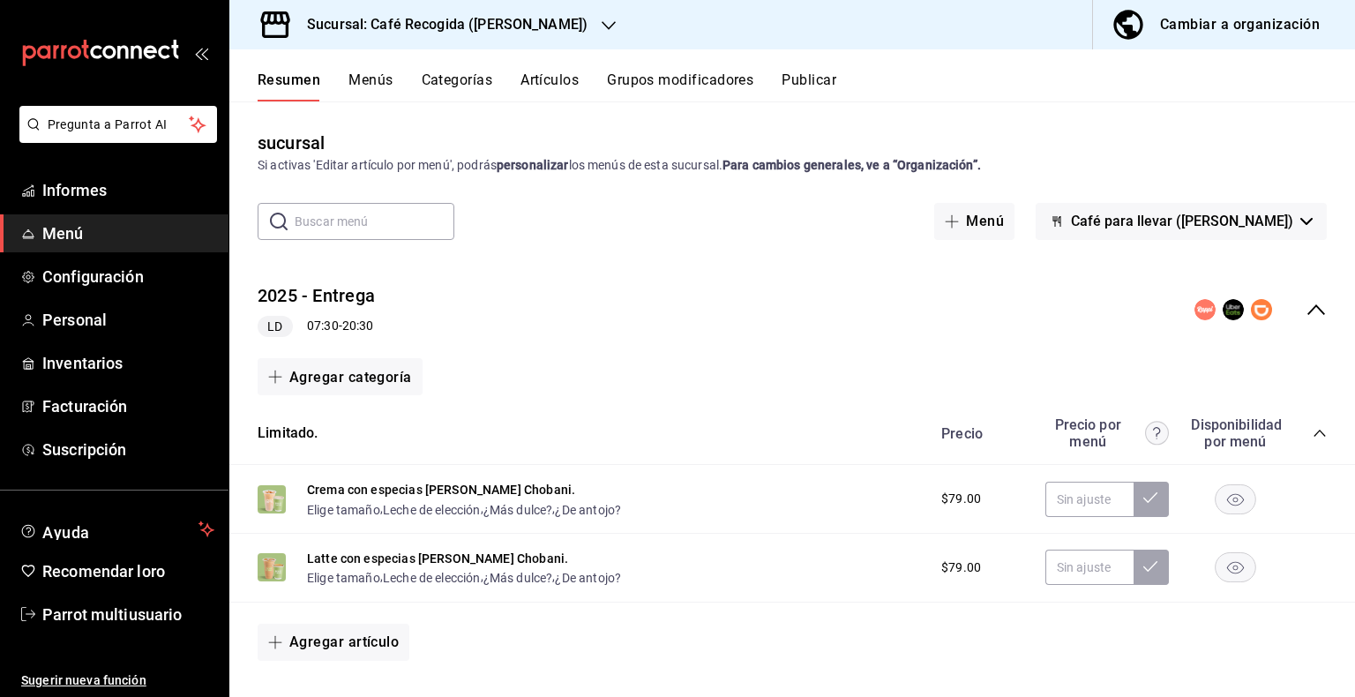
click at [514, 246] on div "sucursal Si activas 'Editar artículo por menú', podrás personalizar los menús d…" at bounding box center [792, 413] width 1126 height 567
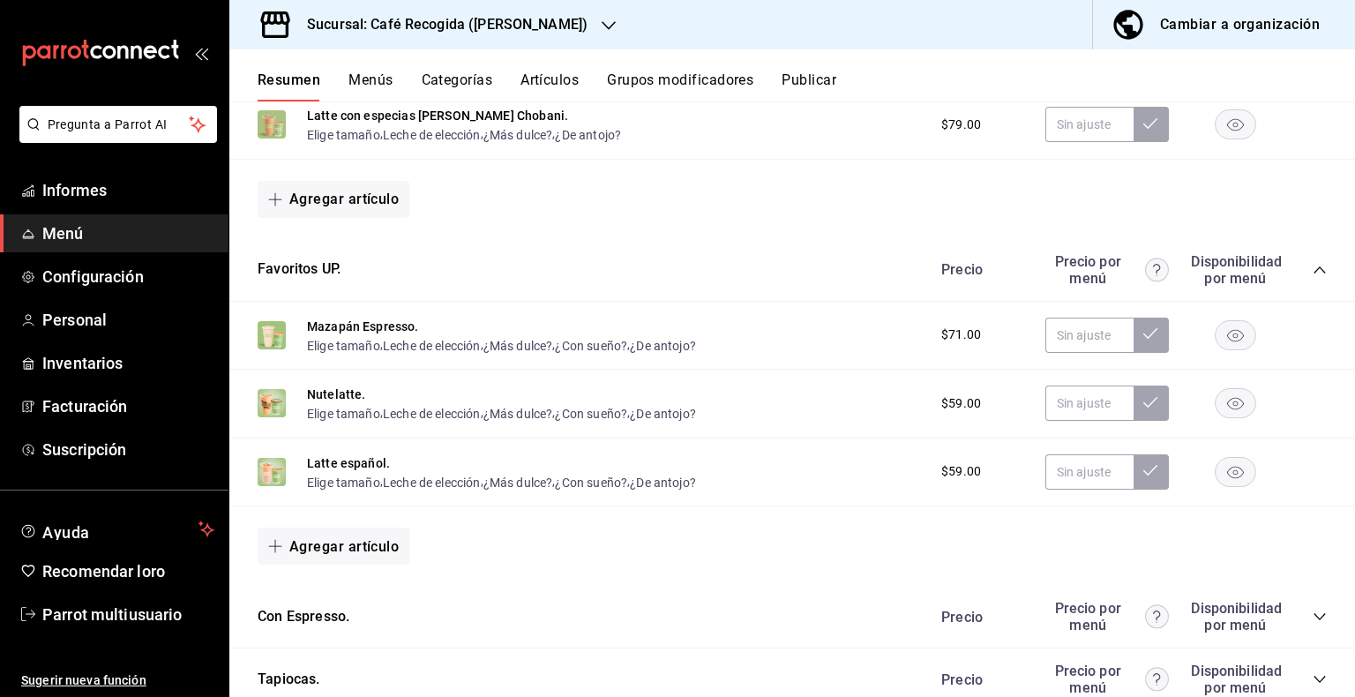
scroll to position [493, 0]
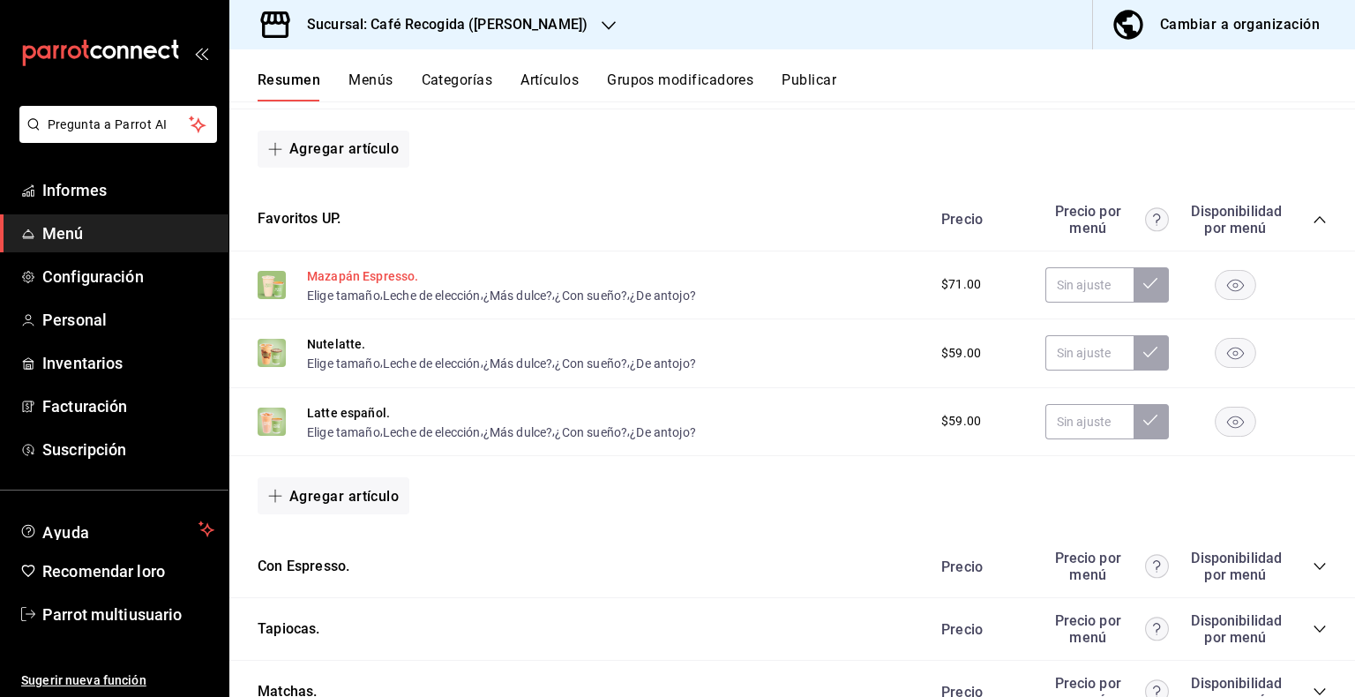
click at [337, 277] on font "Mazapán Espresso." at bounding box center [363, 276] width 112 height 14
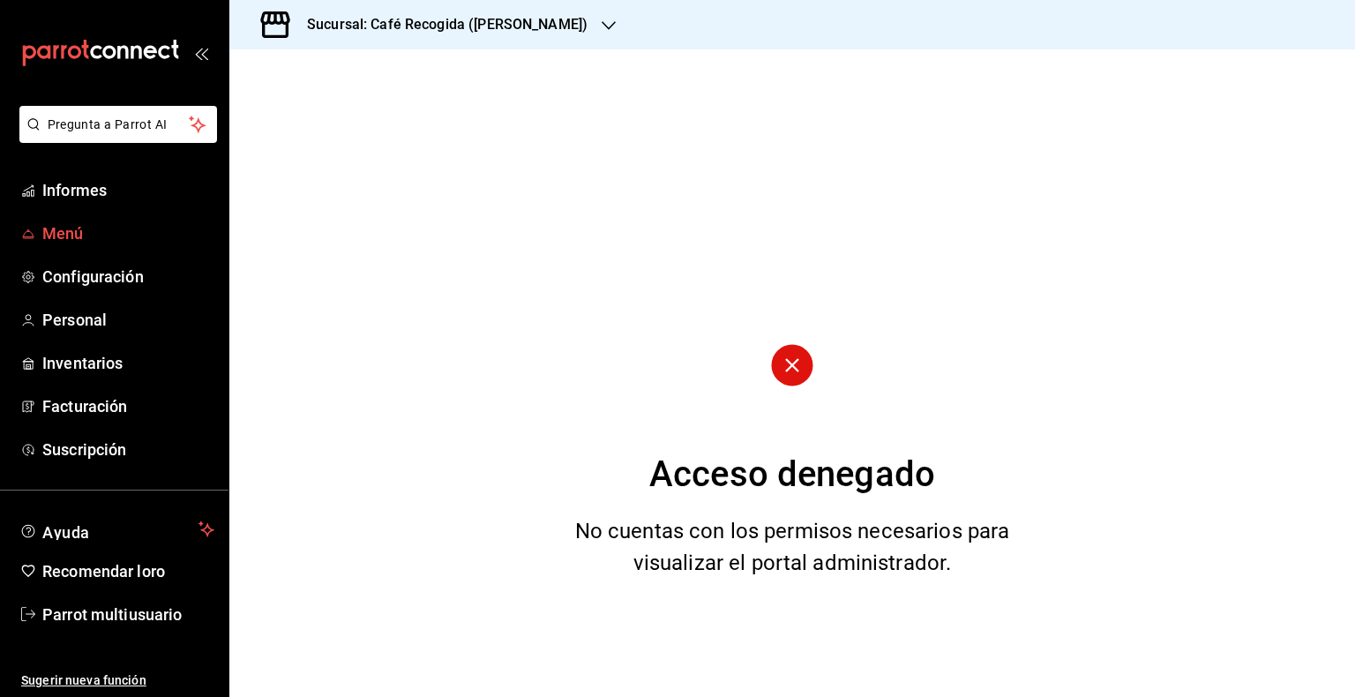
click at [70, 238] on font "Menú" at bounding box center [62, 233] width 41 height 19
